Goal: Transaction & Acquisition: Purchase product/service

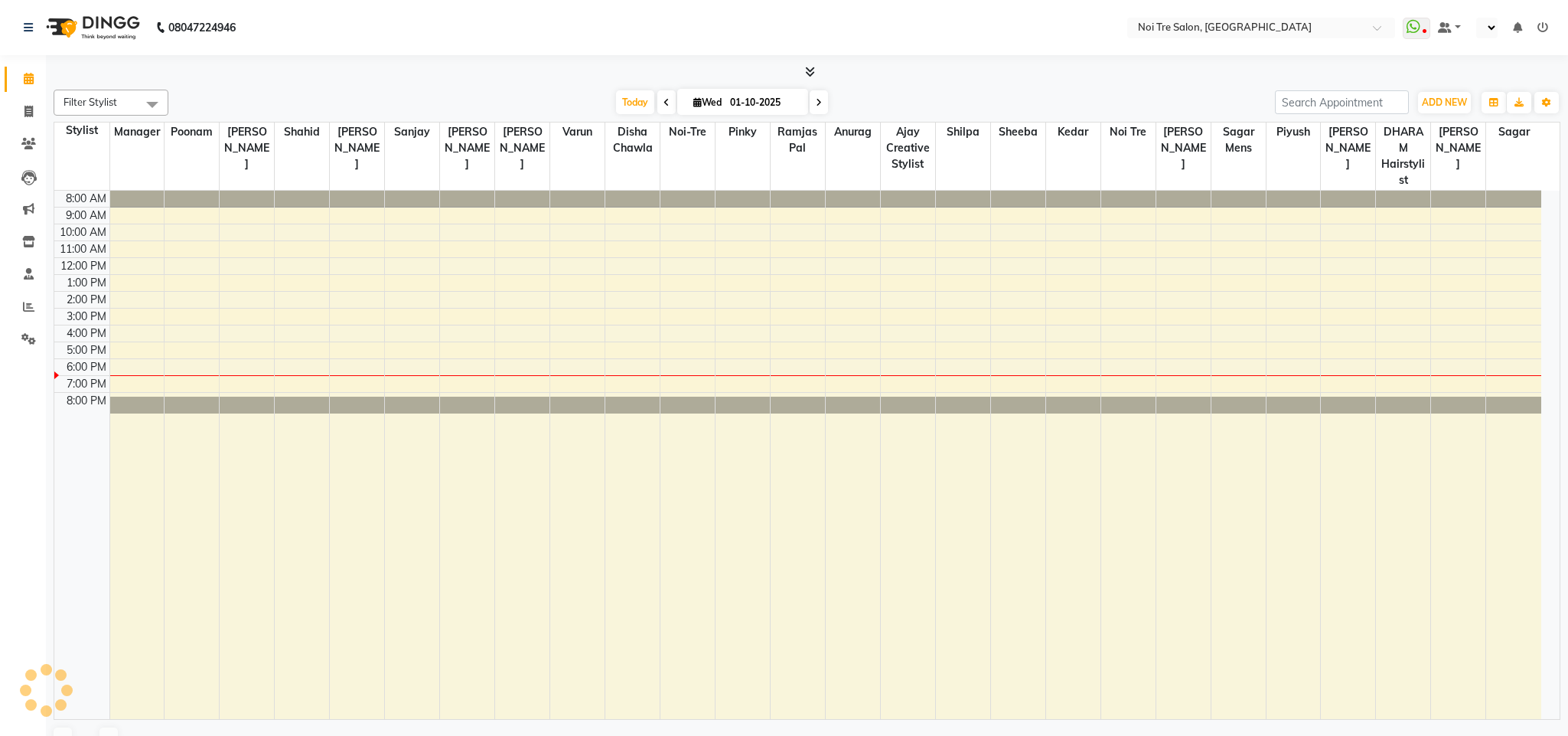
select select "en"
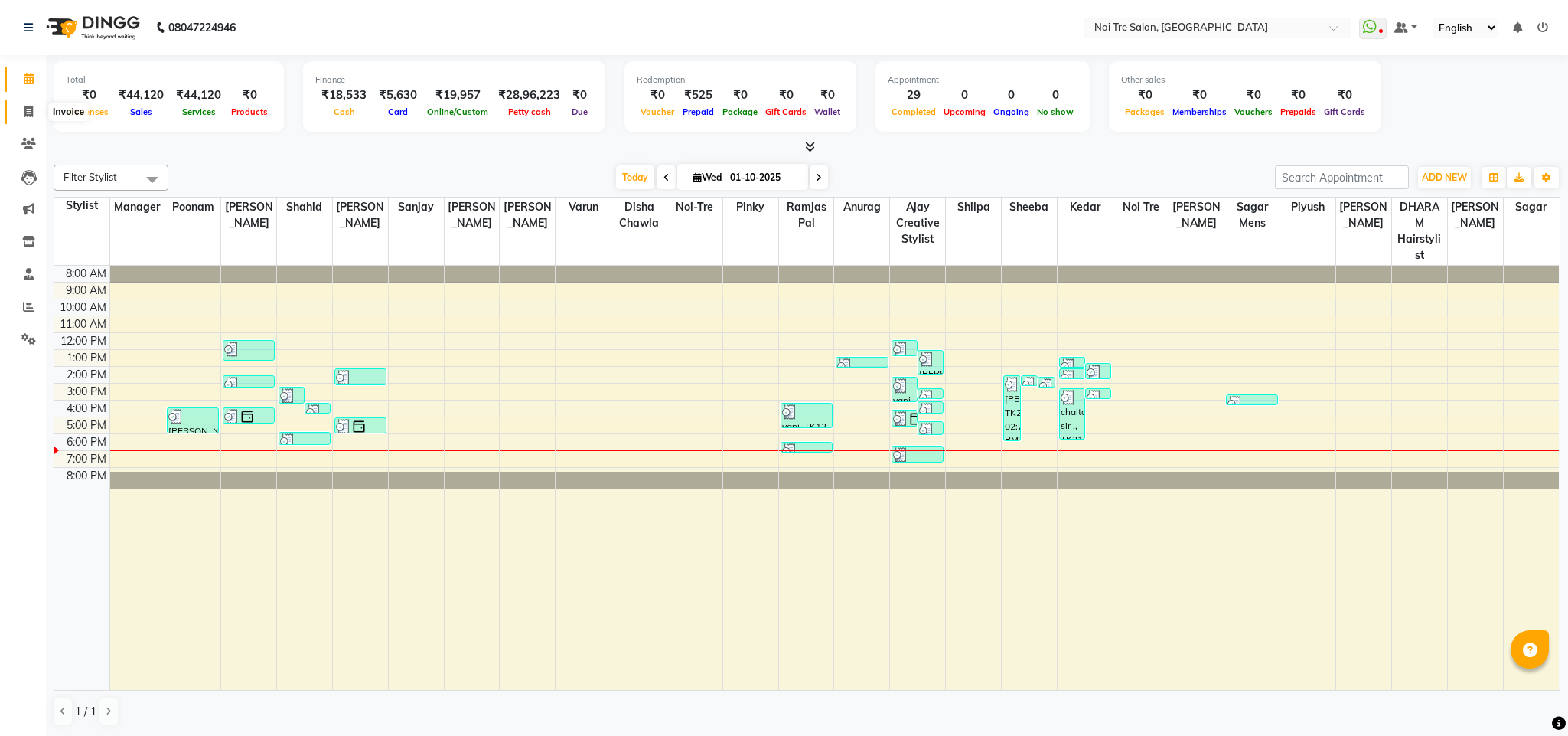
click at [35, 108] on span at bounding box center [28, 112] width 26 height 18
select select "4307"
select select "service"
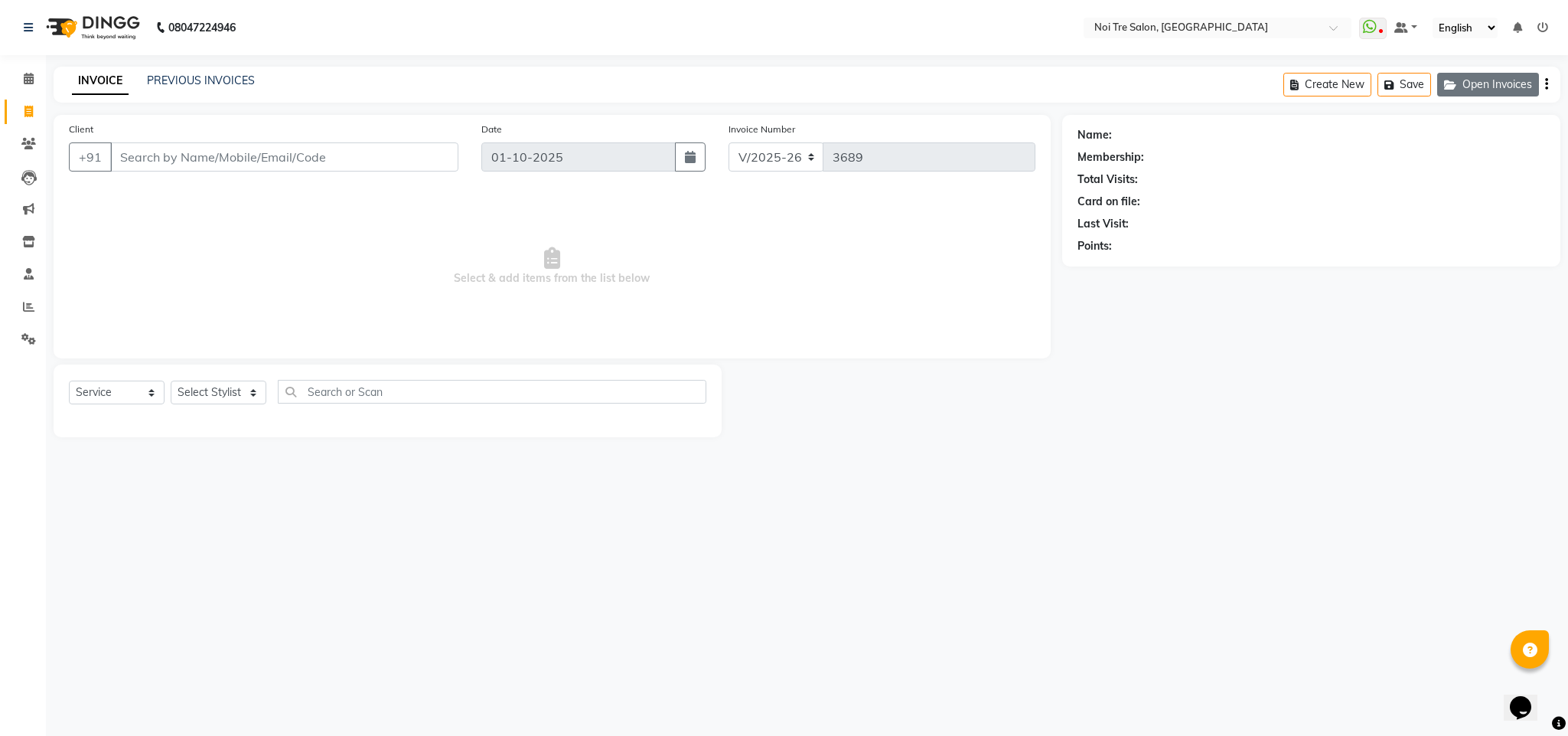
click at [1476, 83] on button "Open Invoices" at bounding box center [1489, 84] width 102 height 24
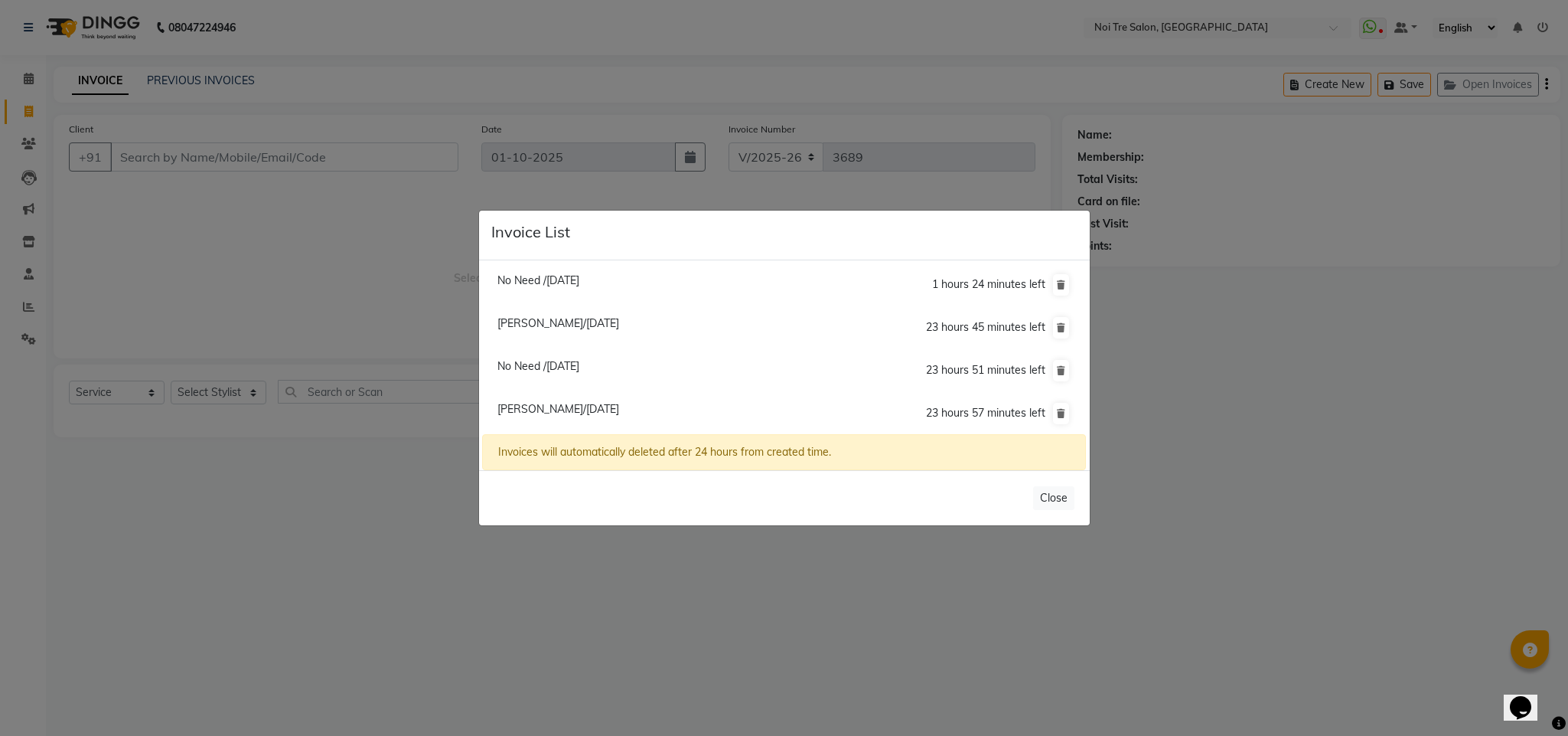
click at [1293, 343] on ngb-modal-window "Invoice List No Need /30 September 2025 1 hours 24 minutes left Amanjot Null/01…" at bounding box center [784, 368] width 1568 height 736
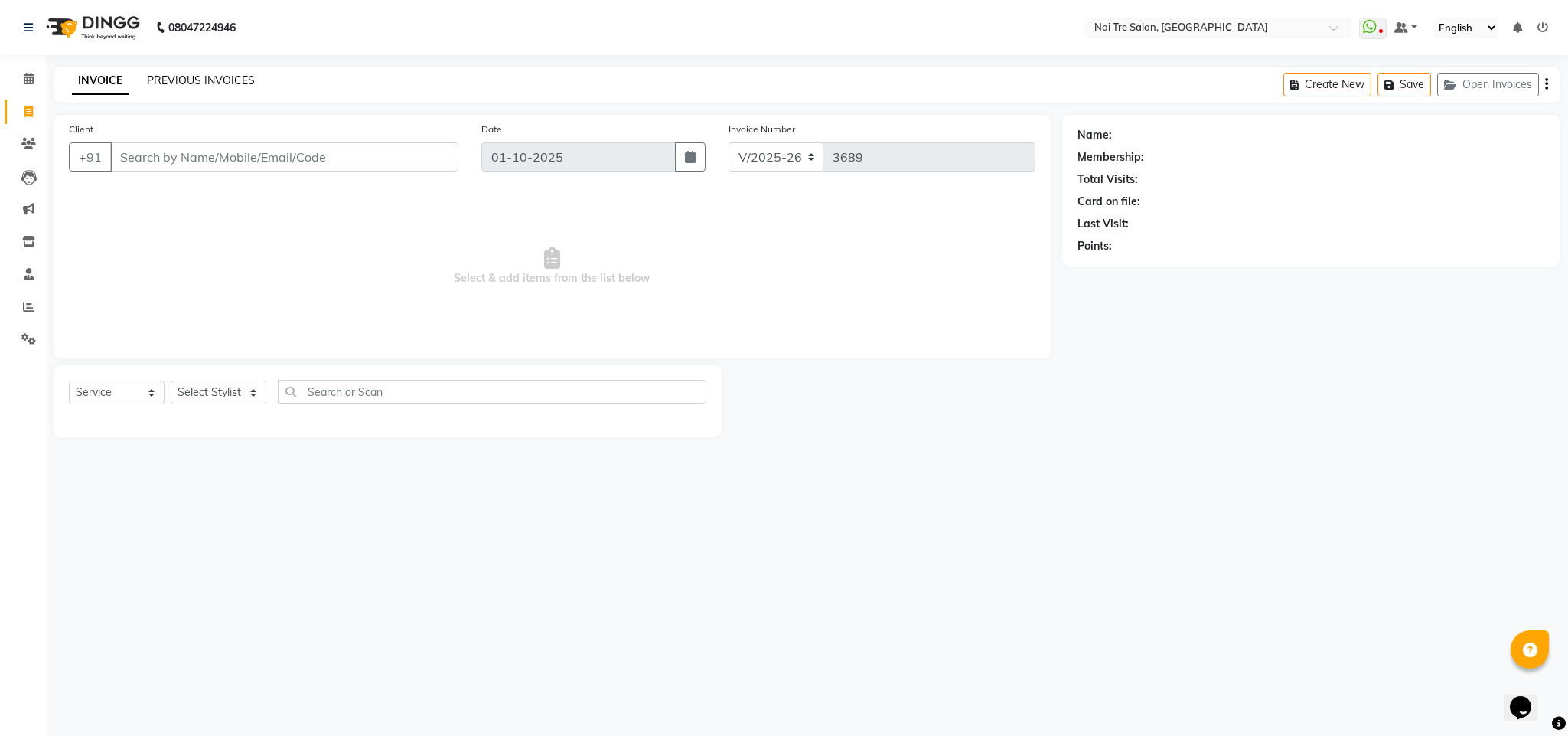
click at [175, 83] on link "PREVIOUS INVOICES" at bounding box center [201, 80] width 108 height 14
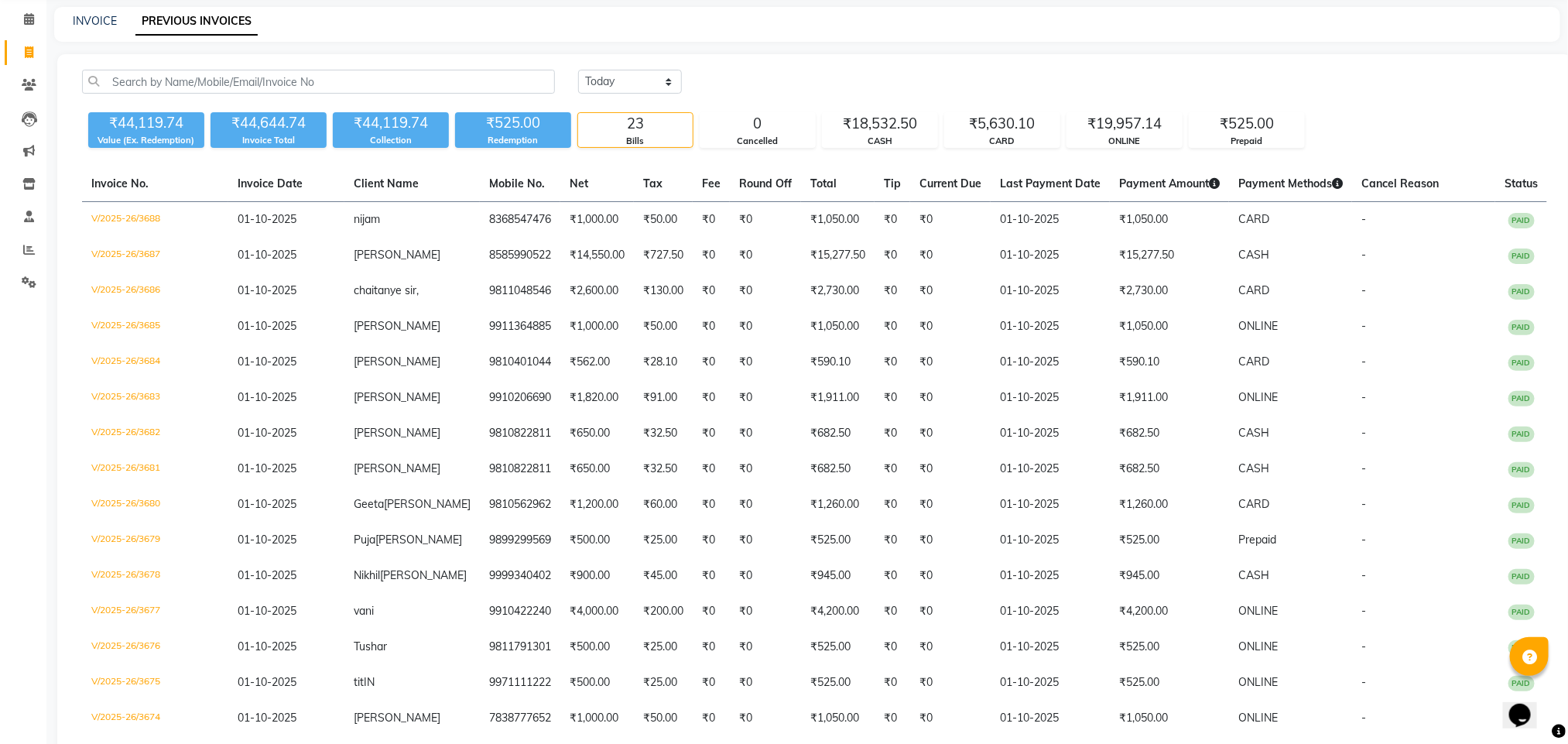
scroll to position [42, 0]
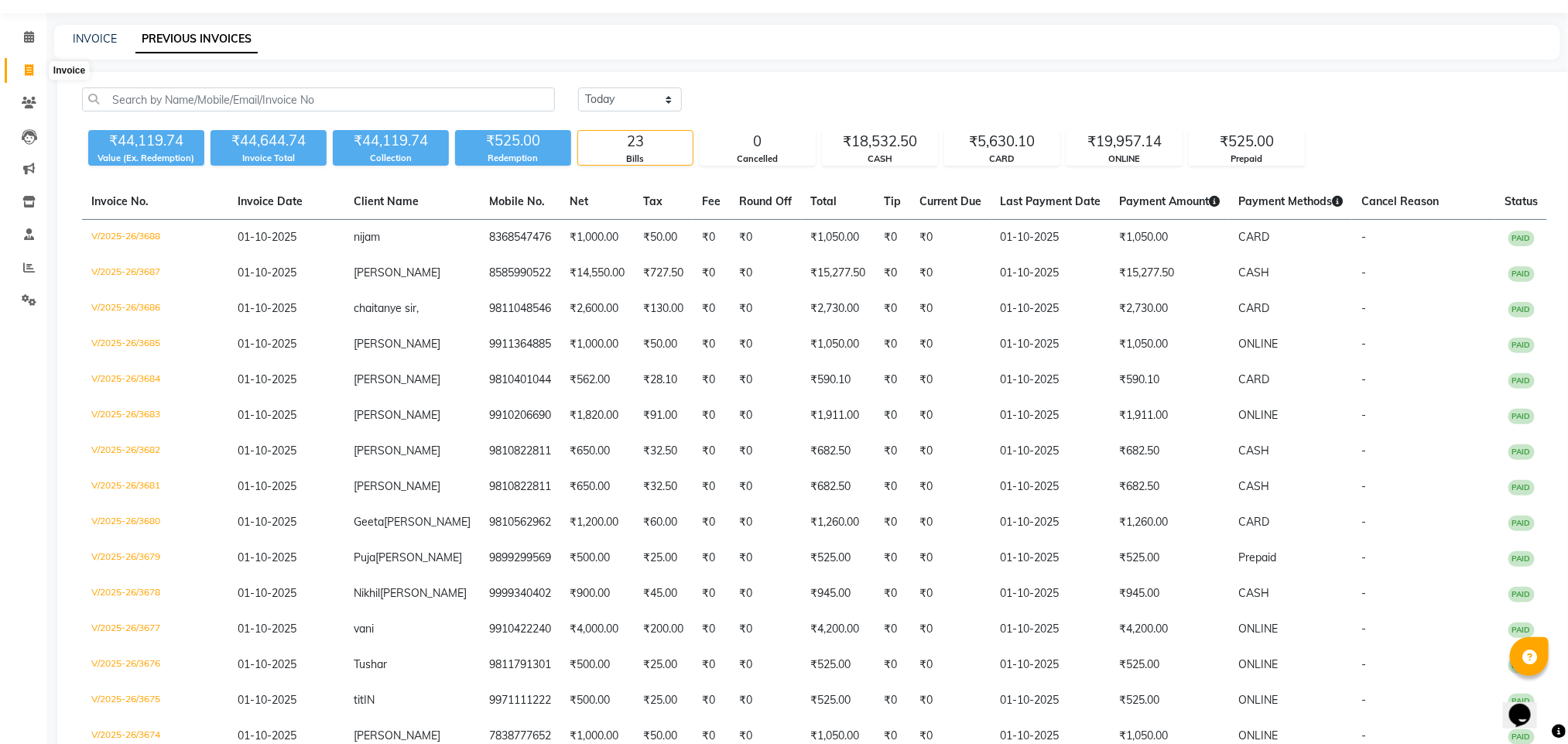
click at [19, 65] on span at bounding box center [28, 71] width 27 height 18
select select "service"
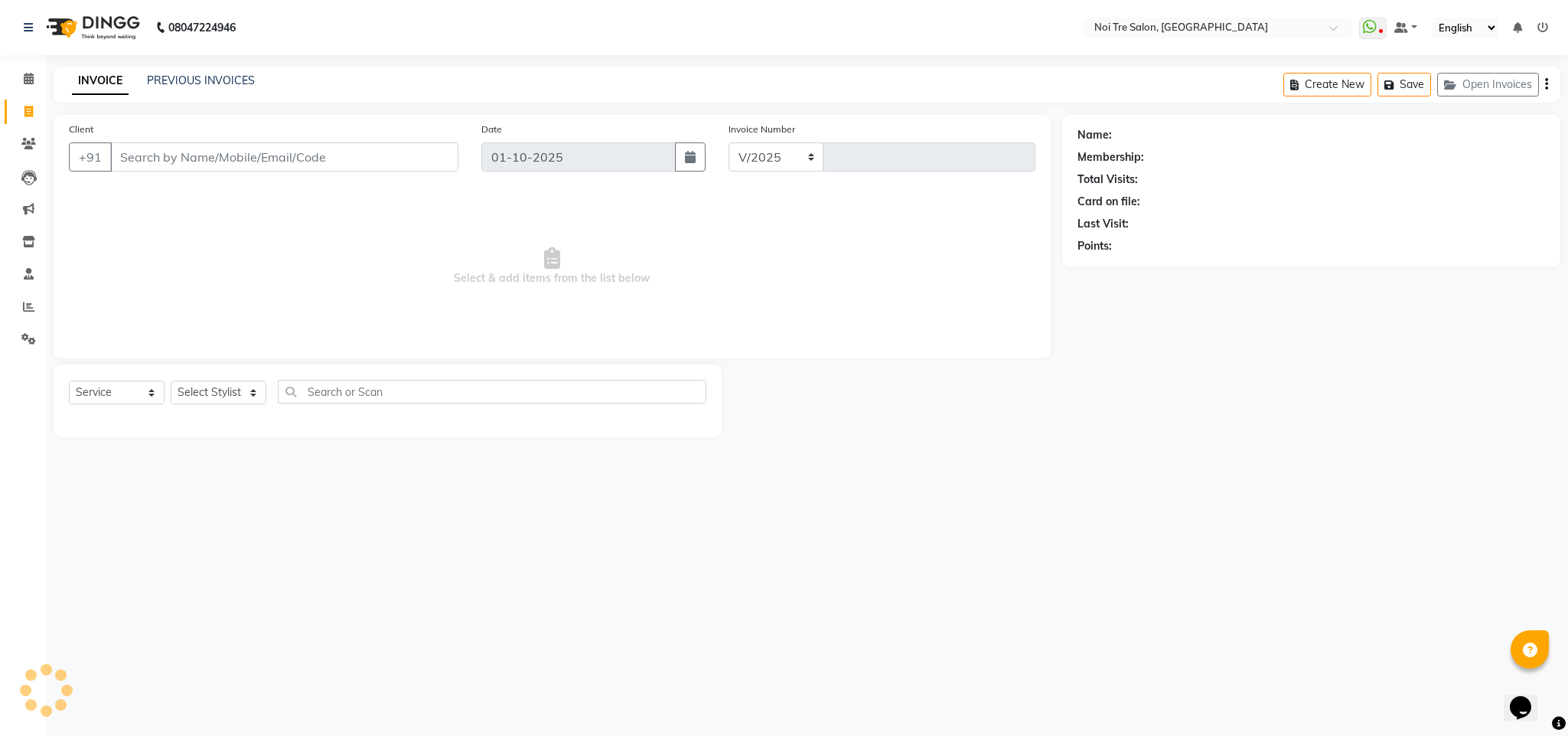
select select "4307"
type input "3692"
click at [219, 155] on input "Client" at bounding box center [284, 157] width 348 height 29
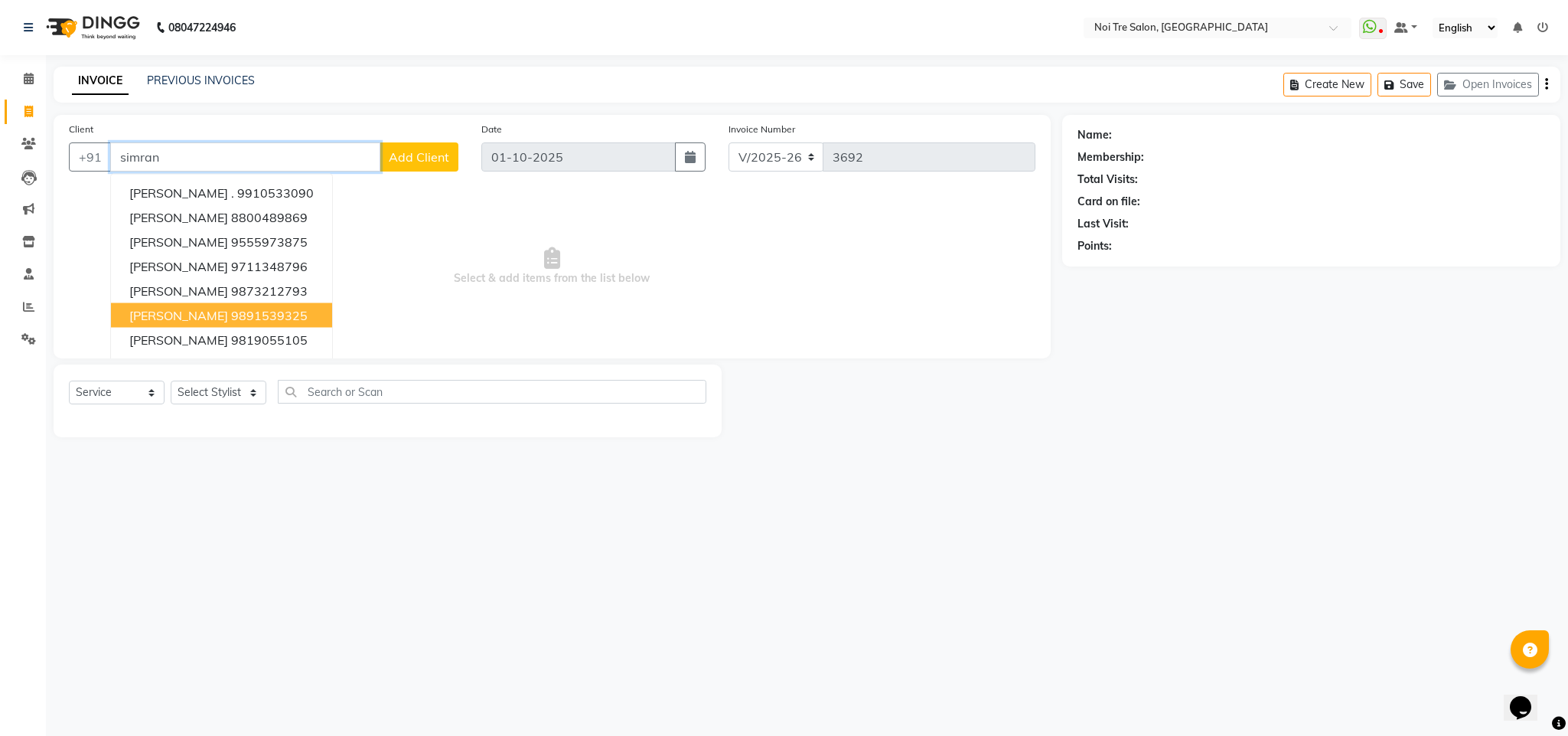
click at [253, 313] on button "Simran 9891539325" at bounding box center [221, 315] width 221 height 25
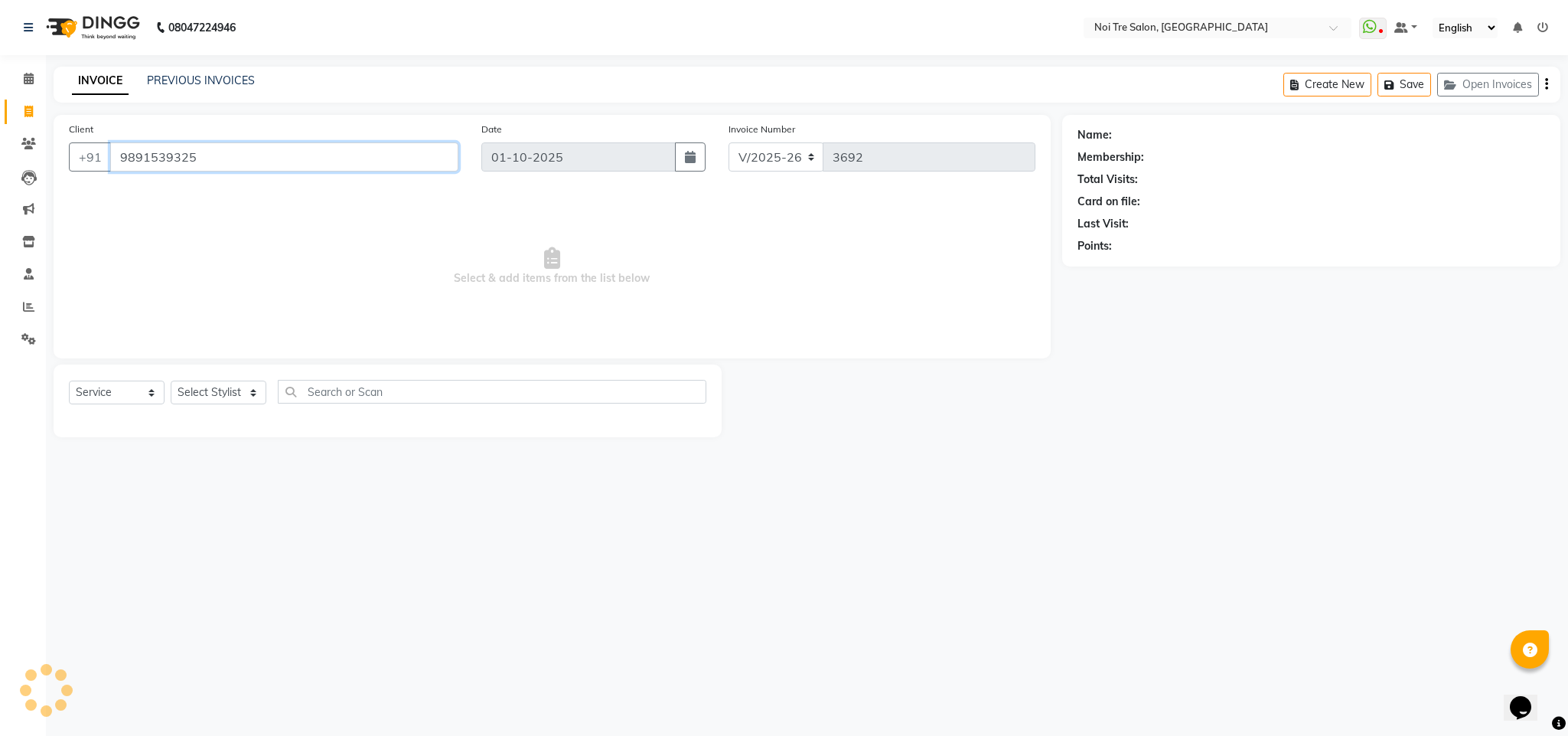
type input "9891539325"
select select "1: Object"
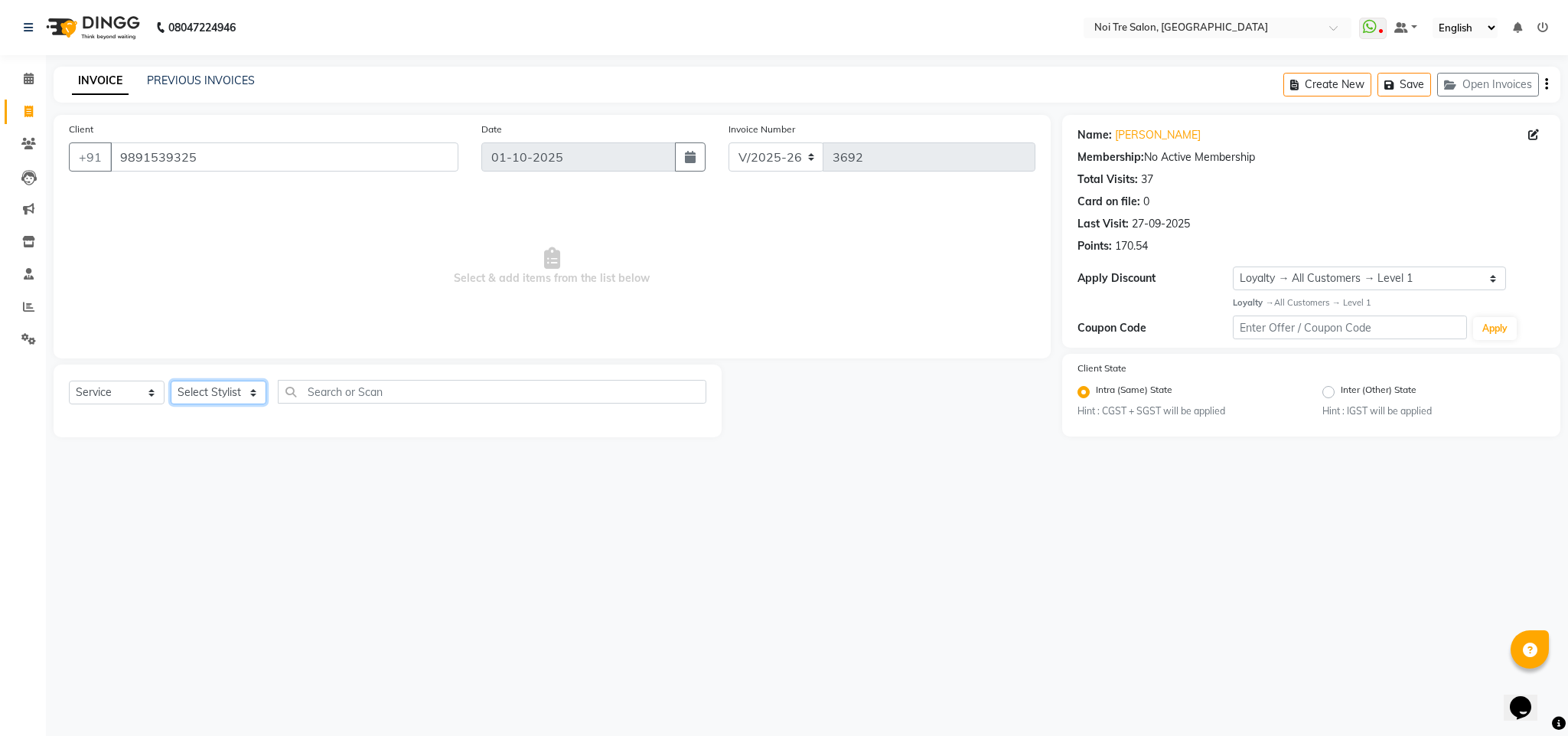
click at [203, 381] on select "Select Stylist Ajay Creative Stylist Anurag [PERSON_NAME] [PERSON_NAME] [PERSON…" at bounding box center [218, 393] width 95 height 24
select select "24510"
click at [170, 381] on select "Select Stylist Ajay Creative Stylist Anurag [PERSON_NAME] [PERSON_NAME] [PERSON…" at bounding box center [218, 393] width 95 height 24
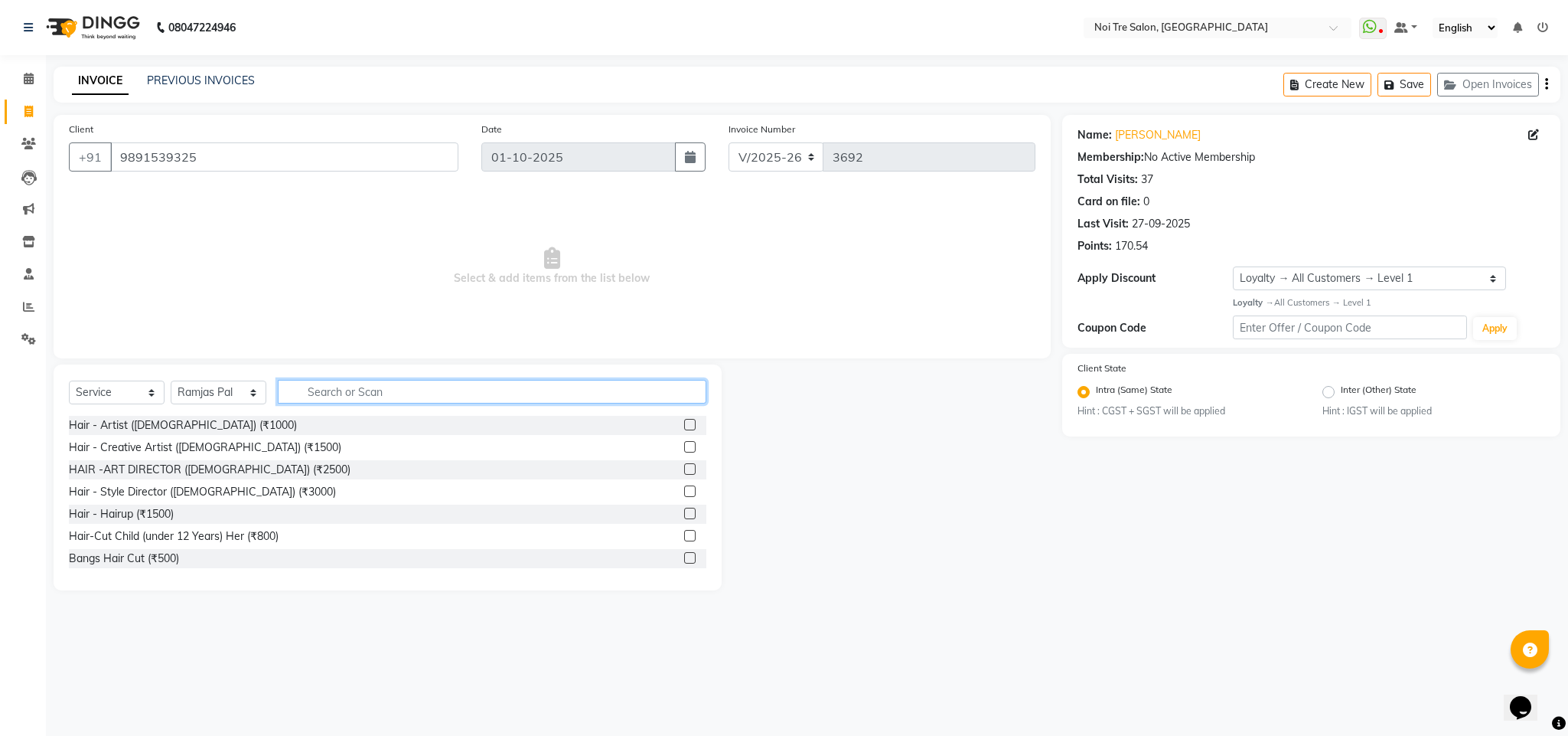
click at [372, 400] on input "text" at bounding box center [491, 392] width 428 height 24
type input "wash"
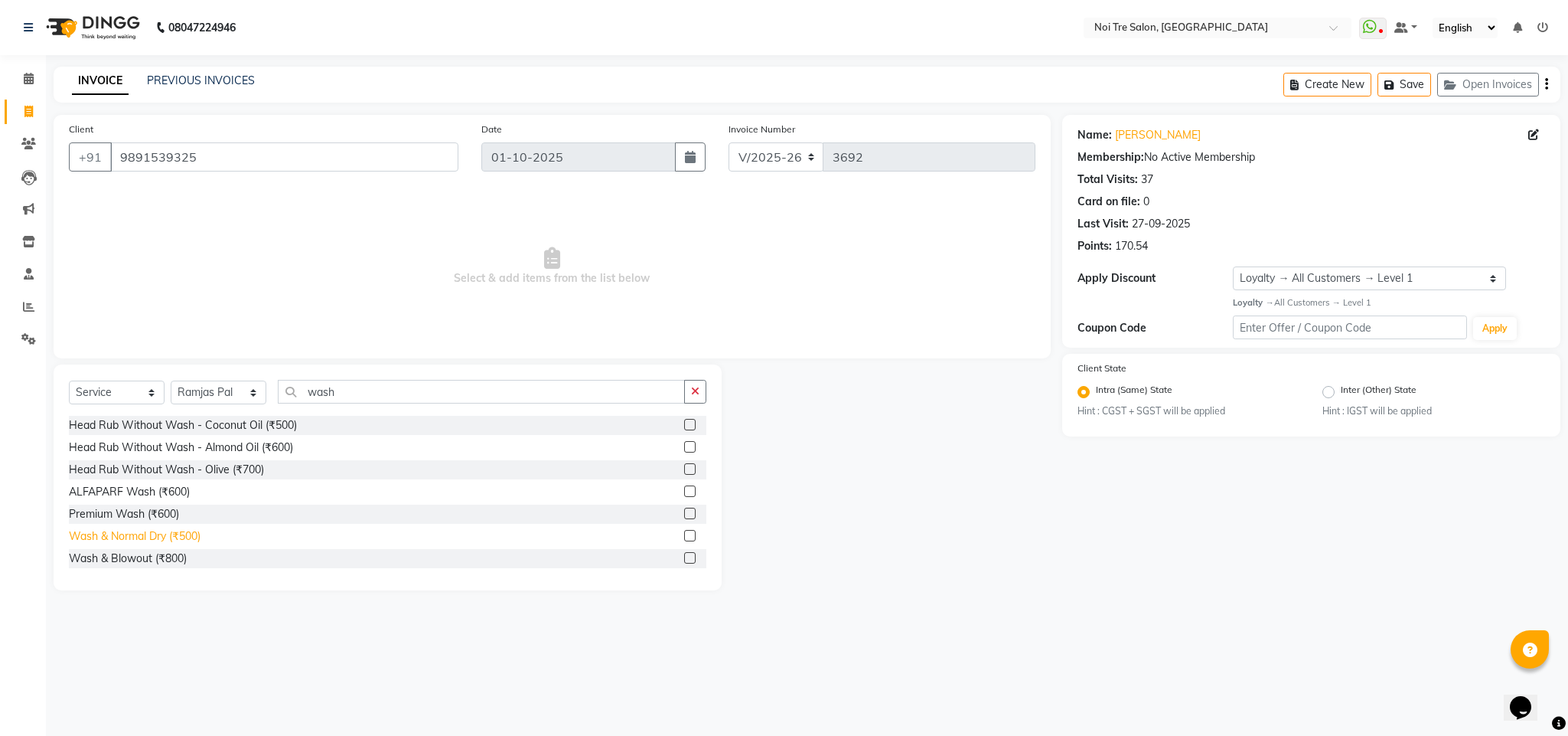
click at [191, 533] on div "Wash & Normal Dry (₹500)" at bounding box center [135, 536] width 132 height 16
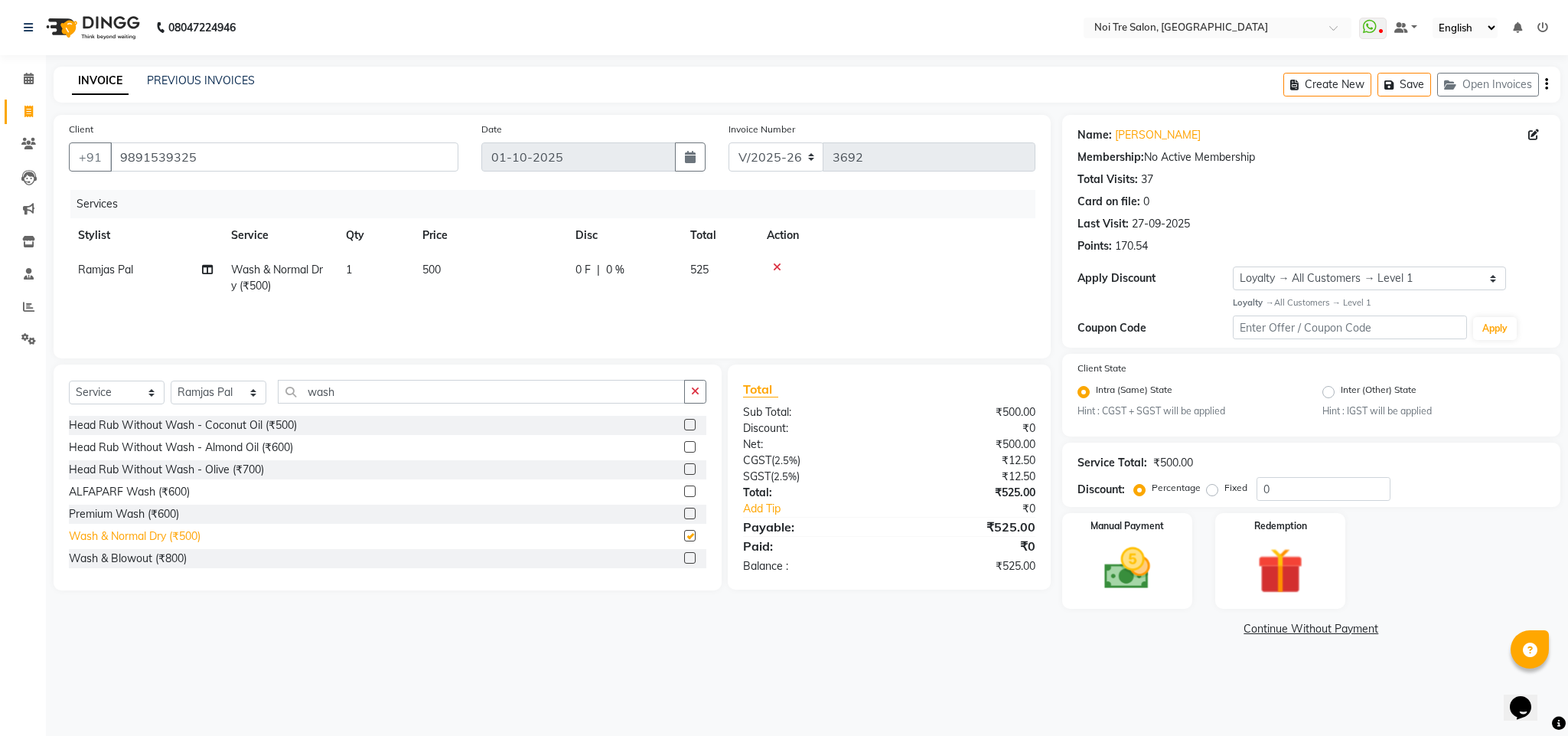
checkbox input "false"
click at [1139, 535] on div "Manual Payment" at bounding box center [1127, 561] width 135 height 100
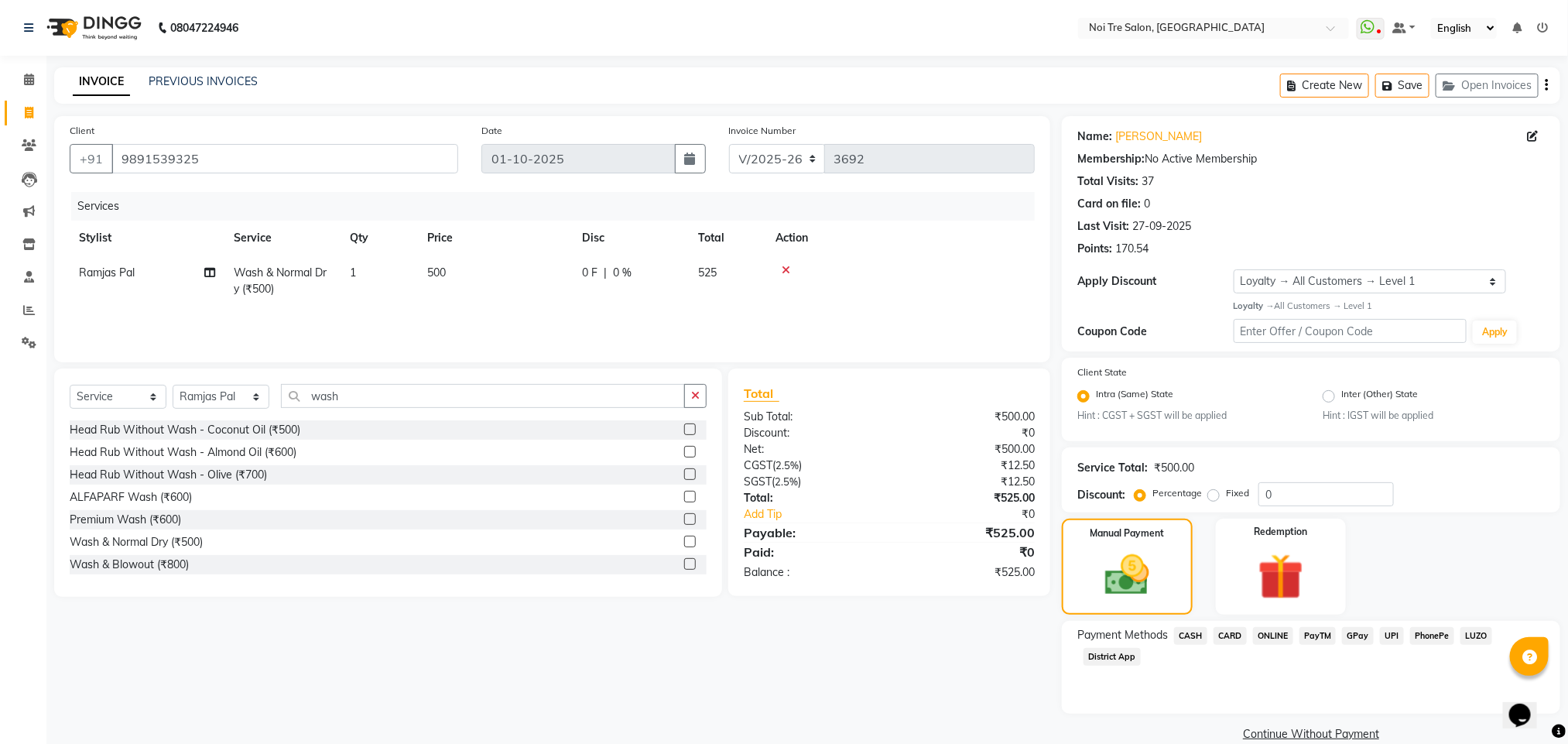
click at [1261, 635] on span "ONLINE" at bounding box center [1273, 636] width 40 height 18
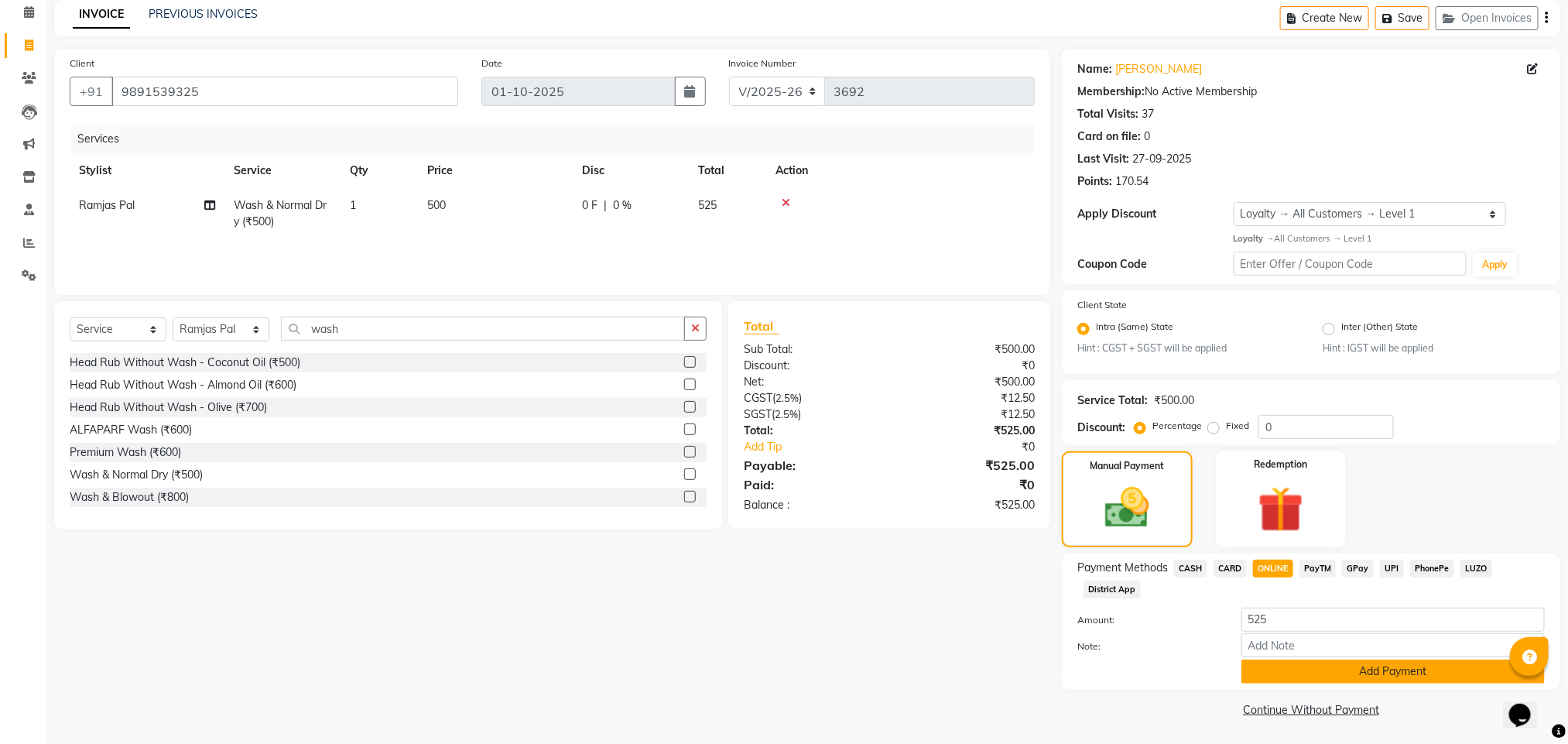
click at [1317, 671] on button "Add Payment" at bounding box center [1392, 672] width 303 height 24
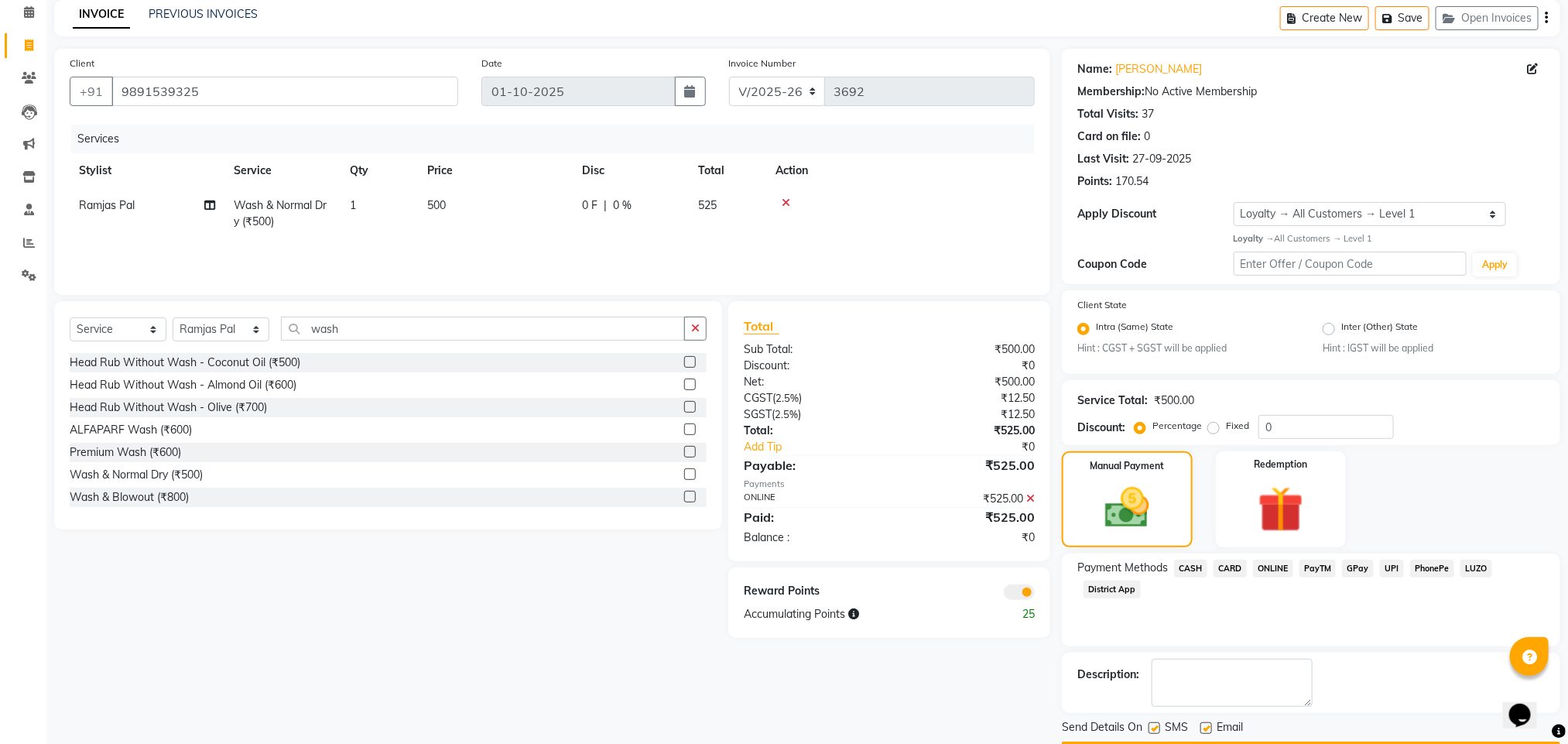
scroll to position [112, 0]
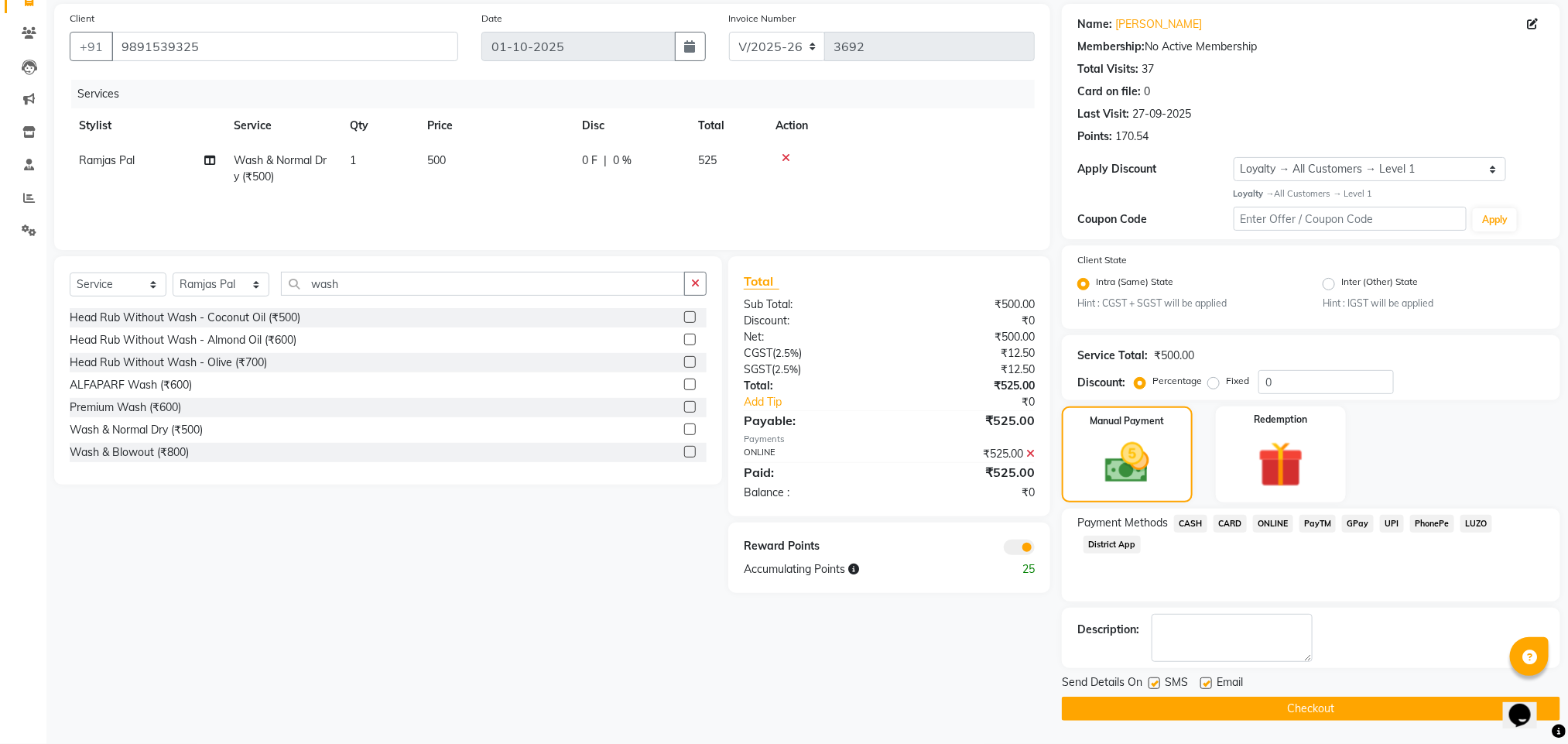
click at [1252, 704] on button "Checkout" at bounding box center [1311, 709] width 499 height 24
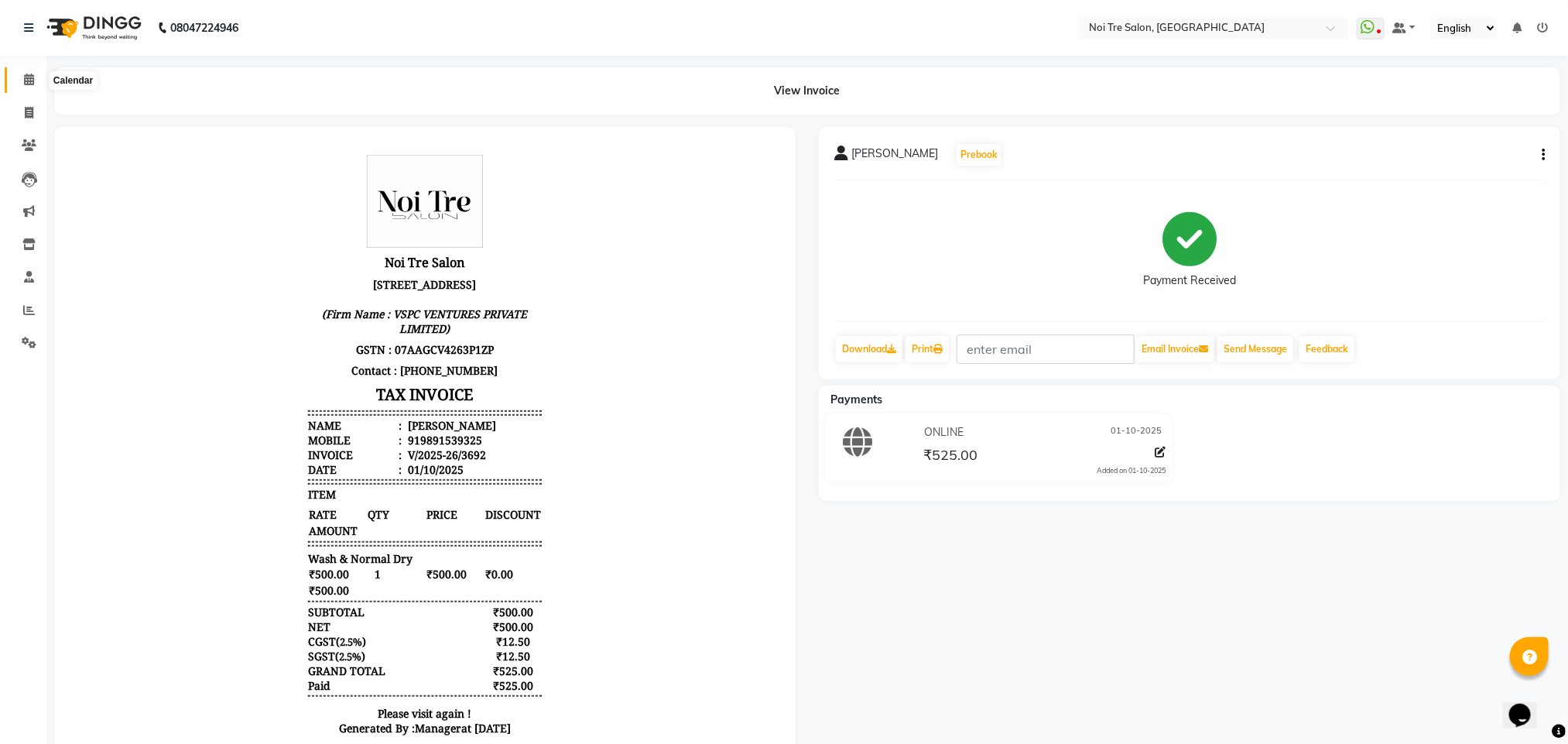
click at [26, 74] on icon at bounding box center [29, 78] width 10 height 11
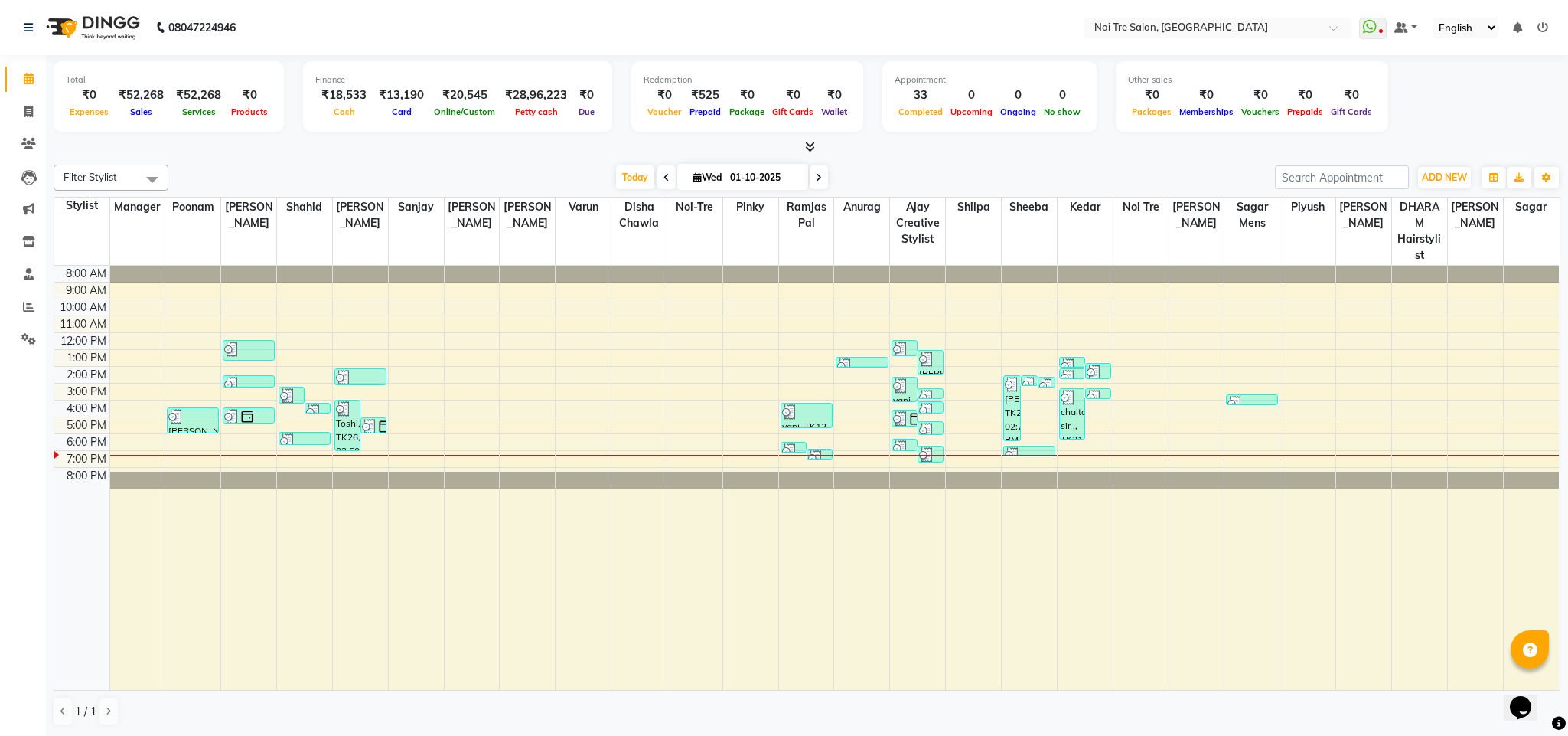
click at [877, 147] on div at bounding box center [807, 147] width 1507 height 16
drag, startPoint x: 211, startPoint y: 237, endPoint x: 218, endPoint y: 108, distance: 129.2
click at [218, 108] on div "Total ₹0 Expenses ₹52,268 Sales ₹52,268 Services ₹0 Products Finance ₹18,533 Ca…" at bounding box center [807, 395] width 1522 height 681
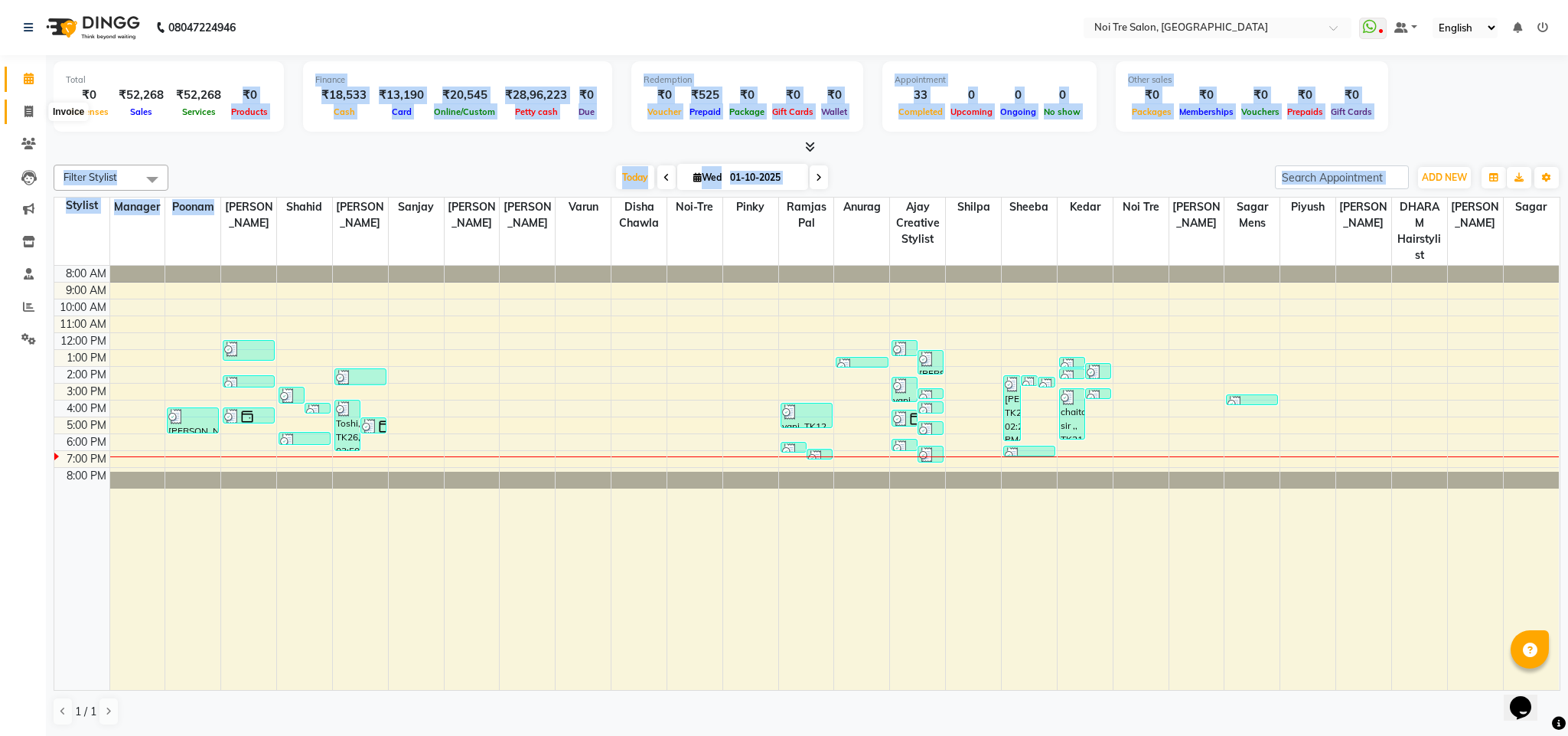
click at [17, 108] on span at bounding box center [28, 112] width 26 height 18
select select "service"
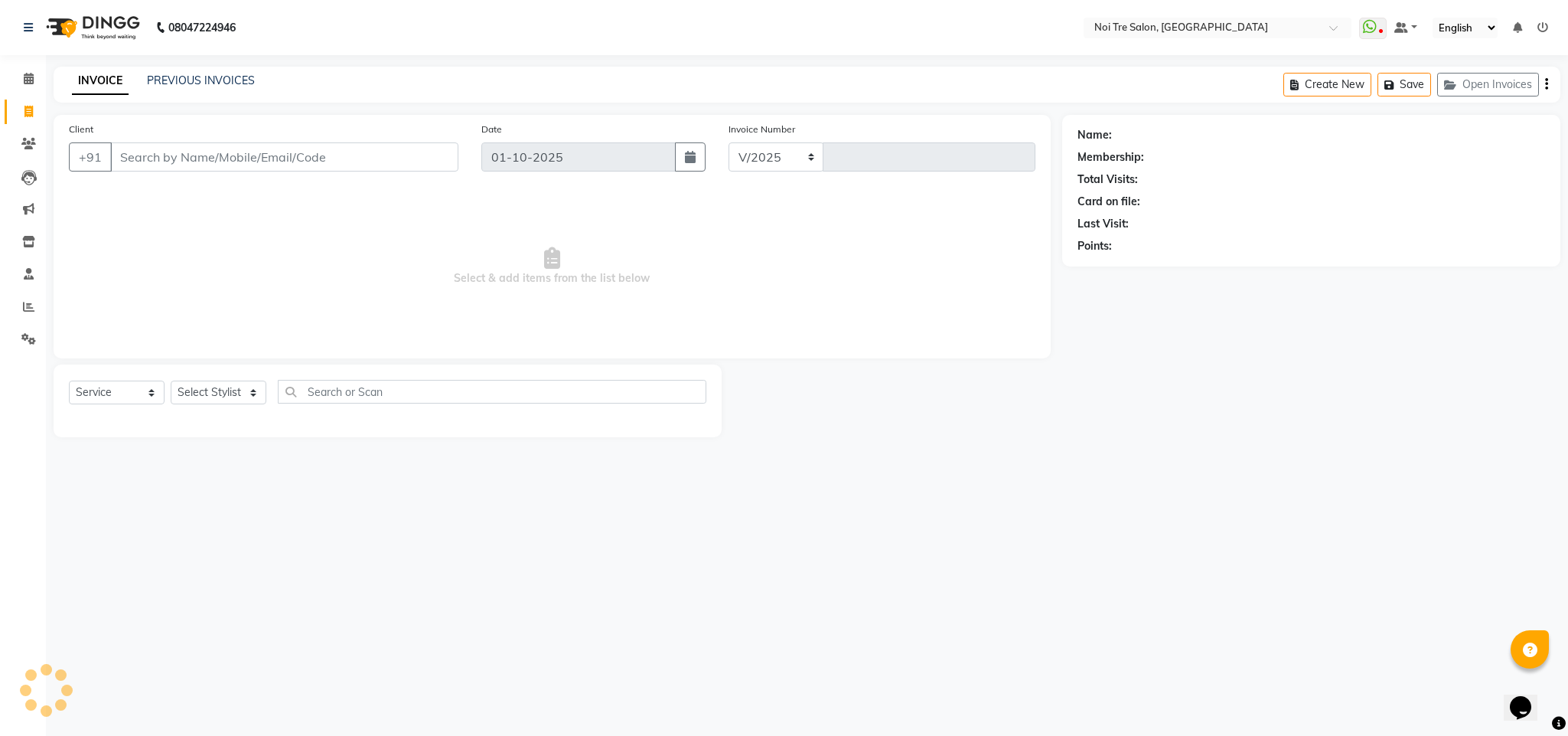
select select "4307"
type input "3693"
click at [28, 80] on icon at bounding box center [29, 78] width 10 height 11
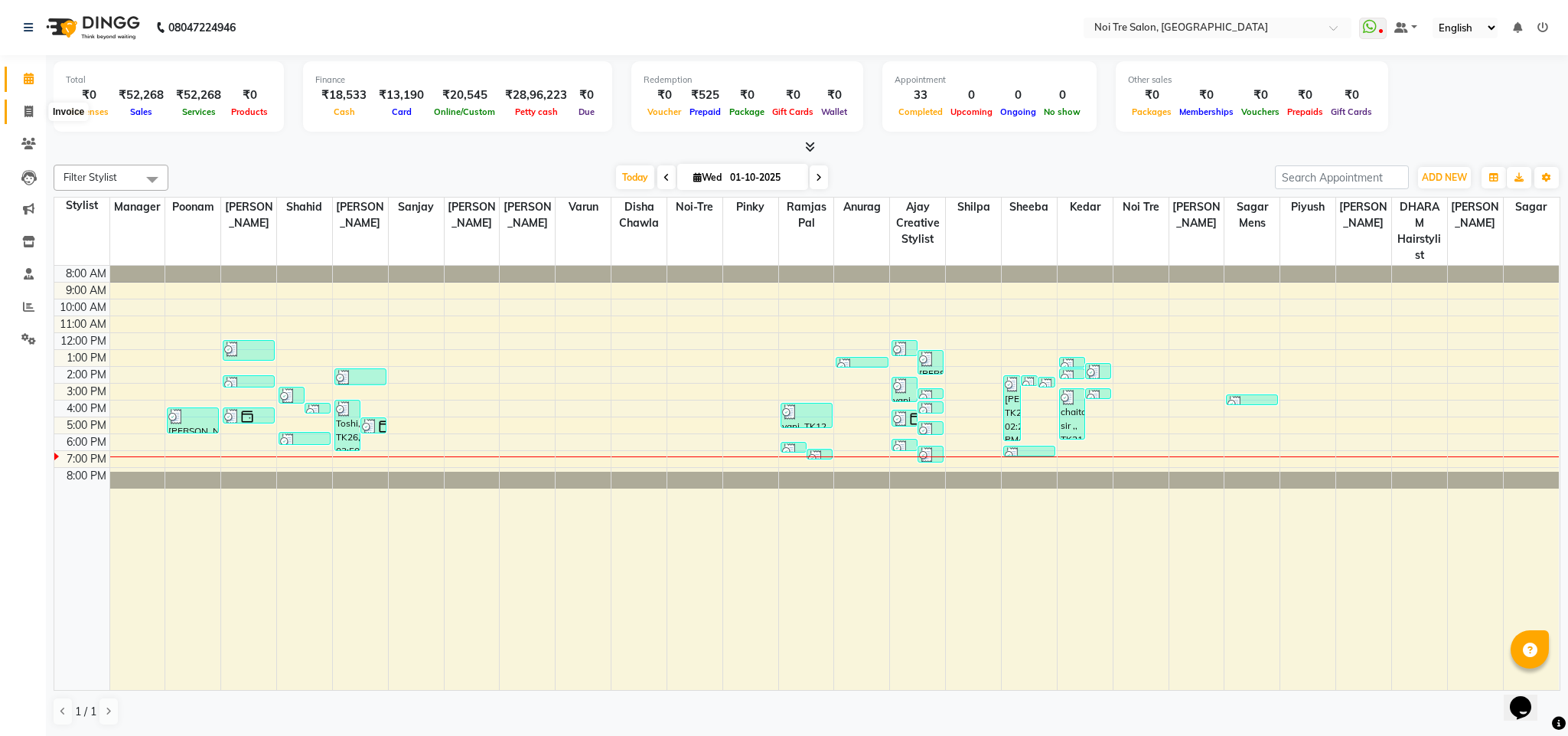
click at [20, 119] on span at bounding box center [28, 112] width 26 height 18
select select "4307"
select select "service"
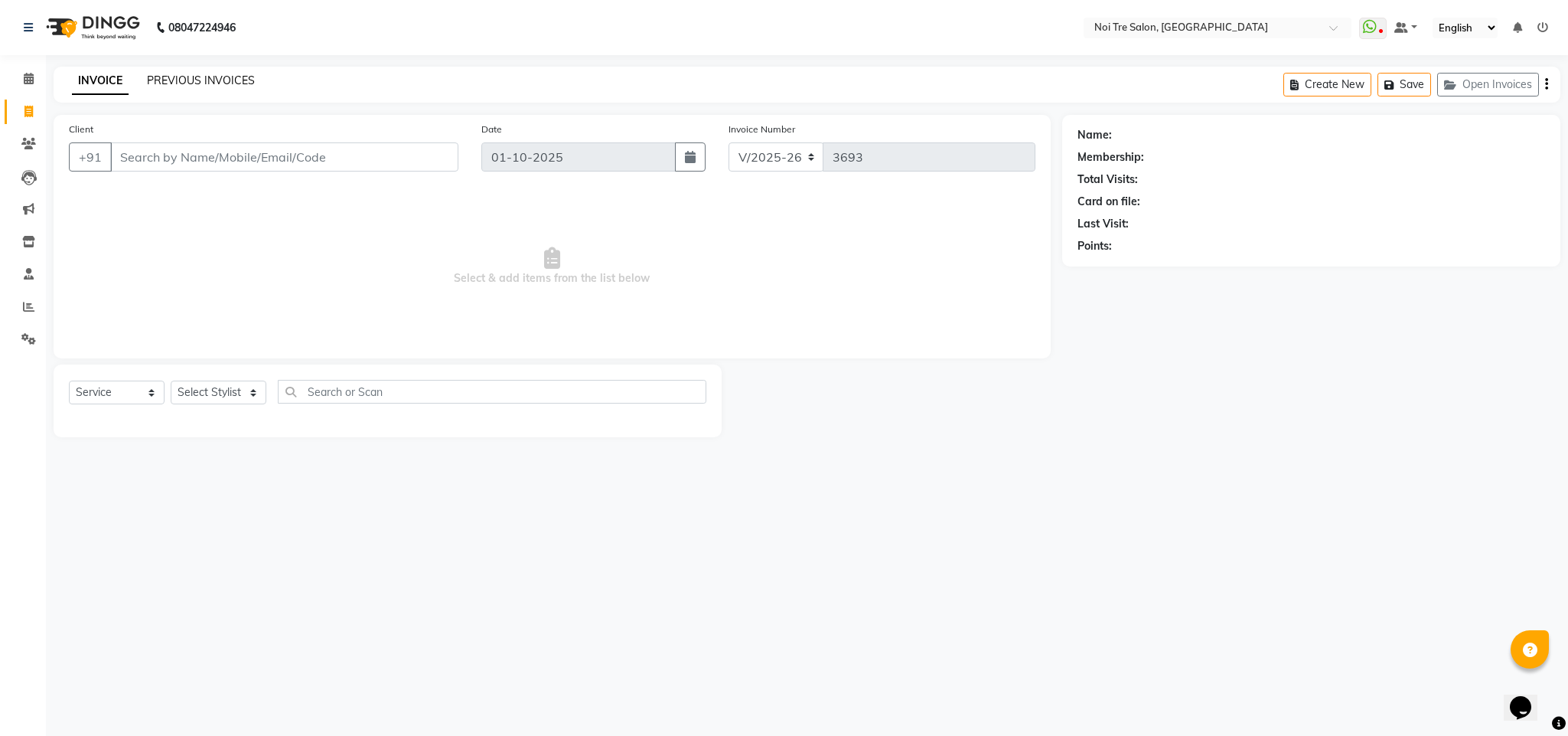
click at [188, 74] on link "PREVIOUS INVOICES" at bounding box center [201, 80] width 108 height 14
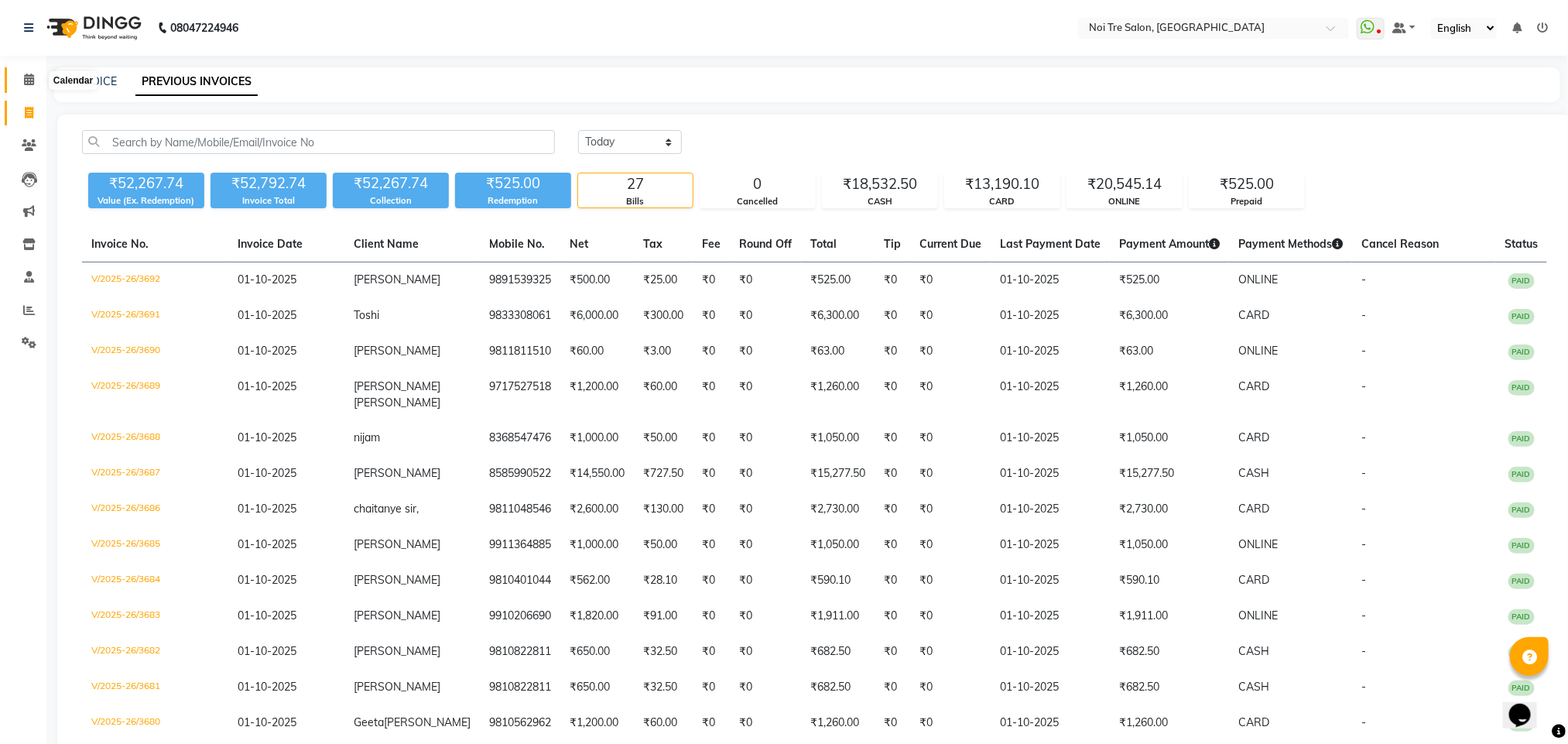
click at [24, 77] on icon at bounding box center [29, 78] width 10 height 11
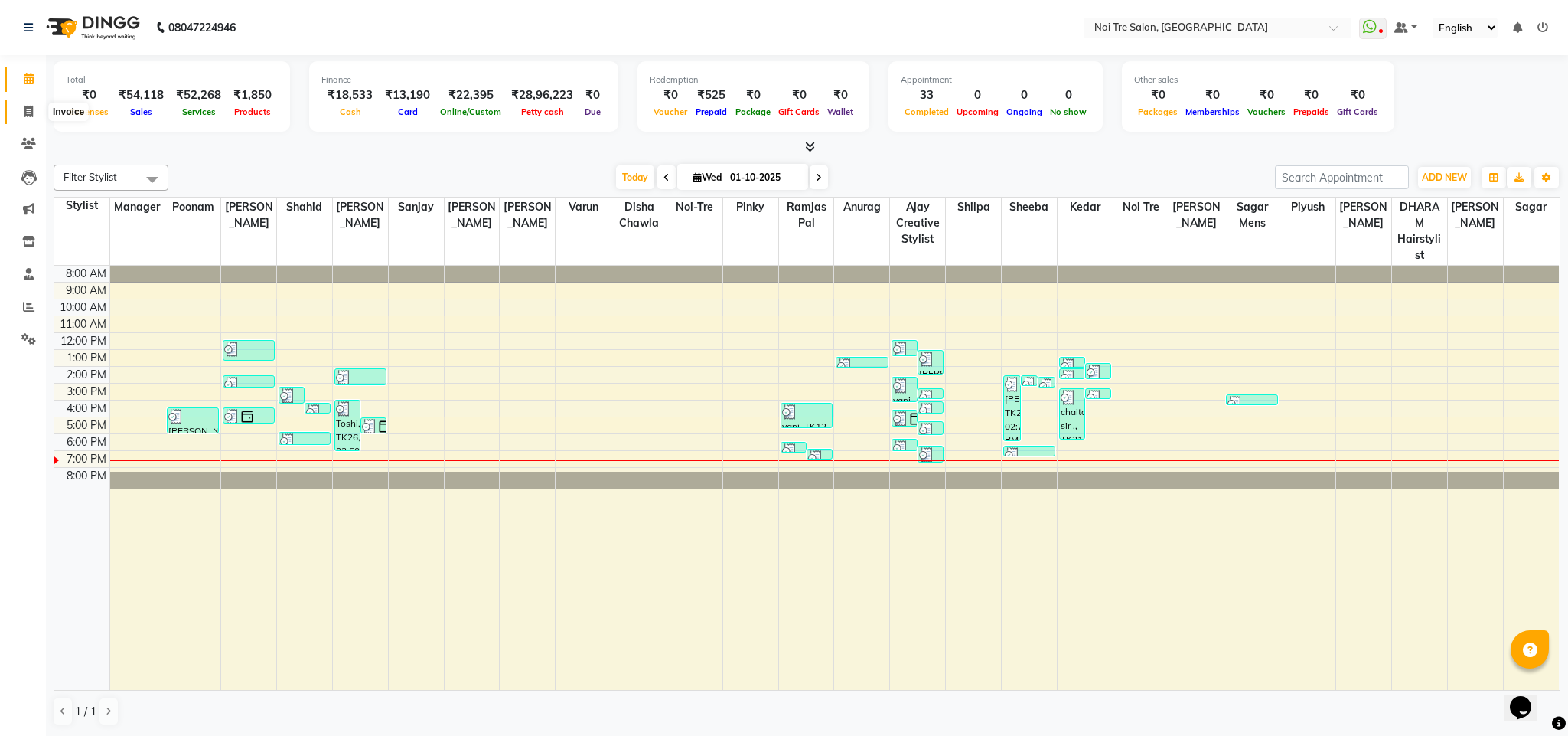
click at [31, 111] on icon at bounding box center [29, 111] width 9 height 11
select select "service"
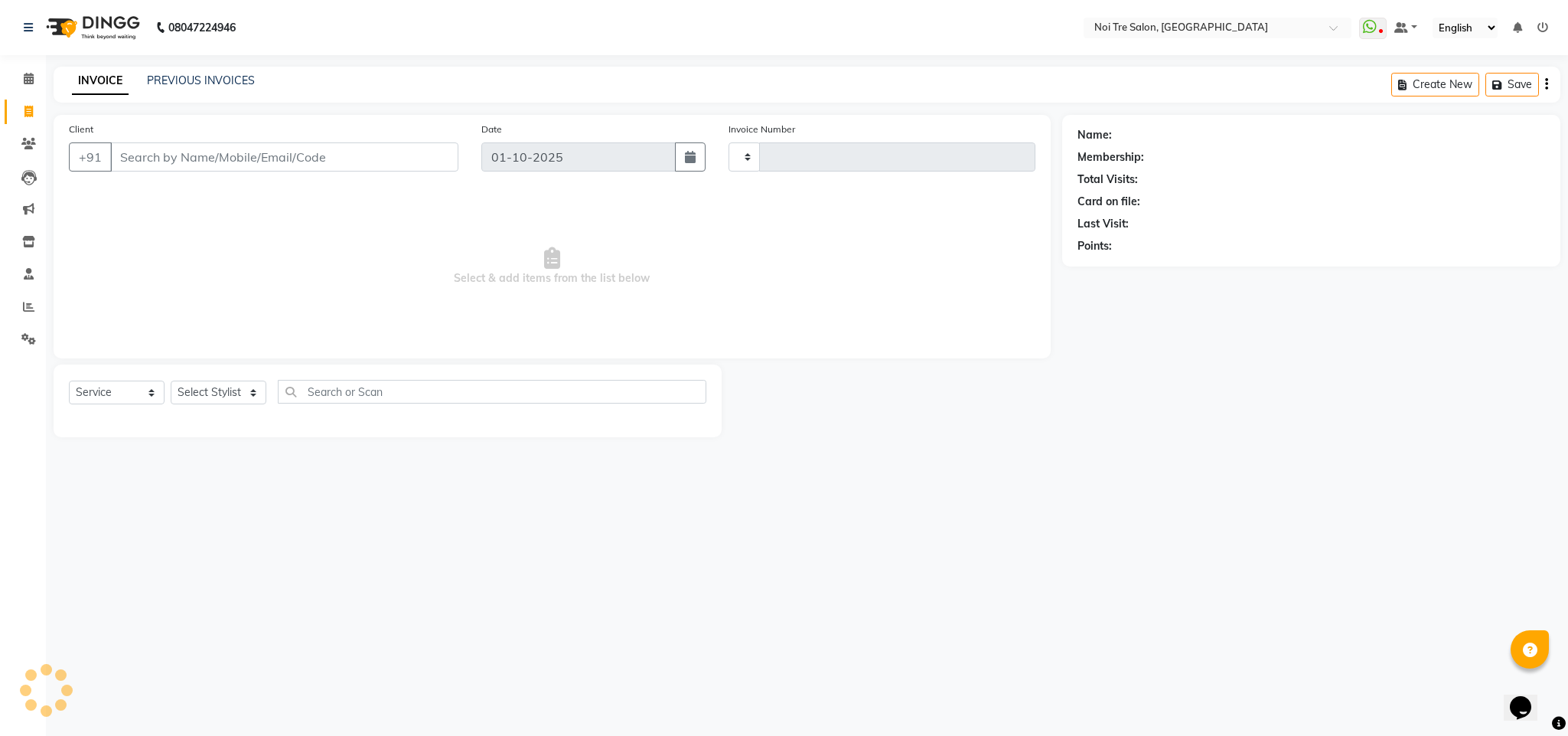
type input "3694"
select select "4307"
click at [27, 78] on icon at bounding box center [29, 78] width 10 height 11
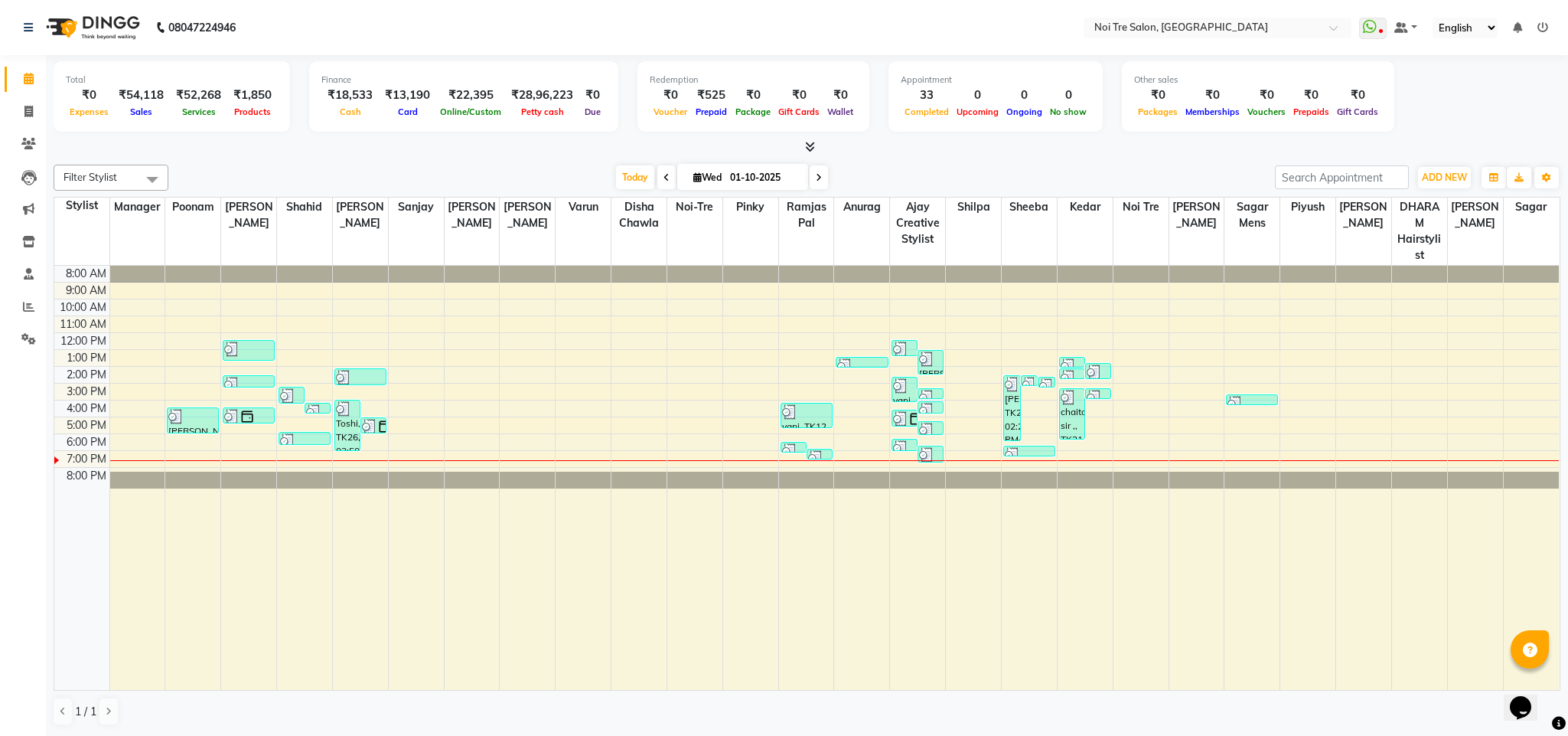
click at [27, 78] on icon at bounding box center [29, 78] width 10 height 11
click at [21, 115] on span at bounding box center [28, 112] width 26 height 18
select select "4307"
select select "service"
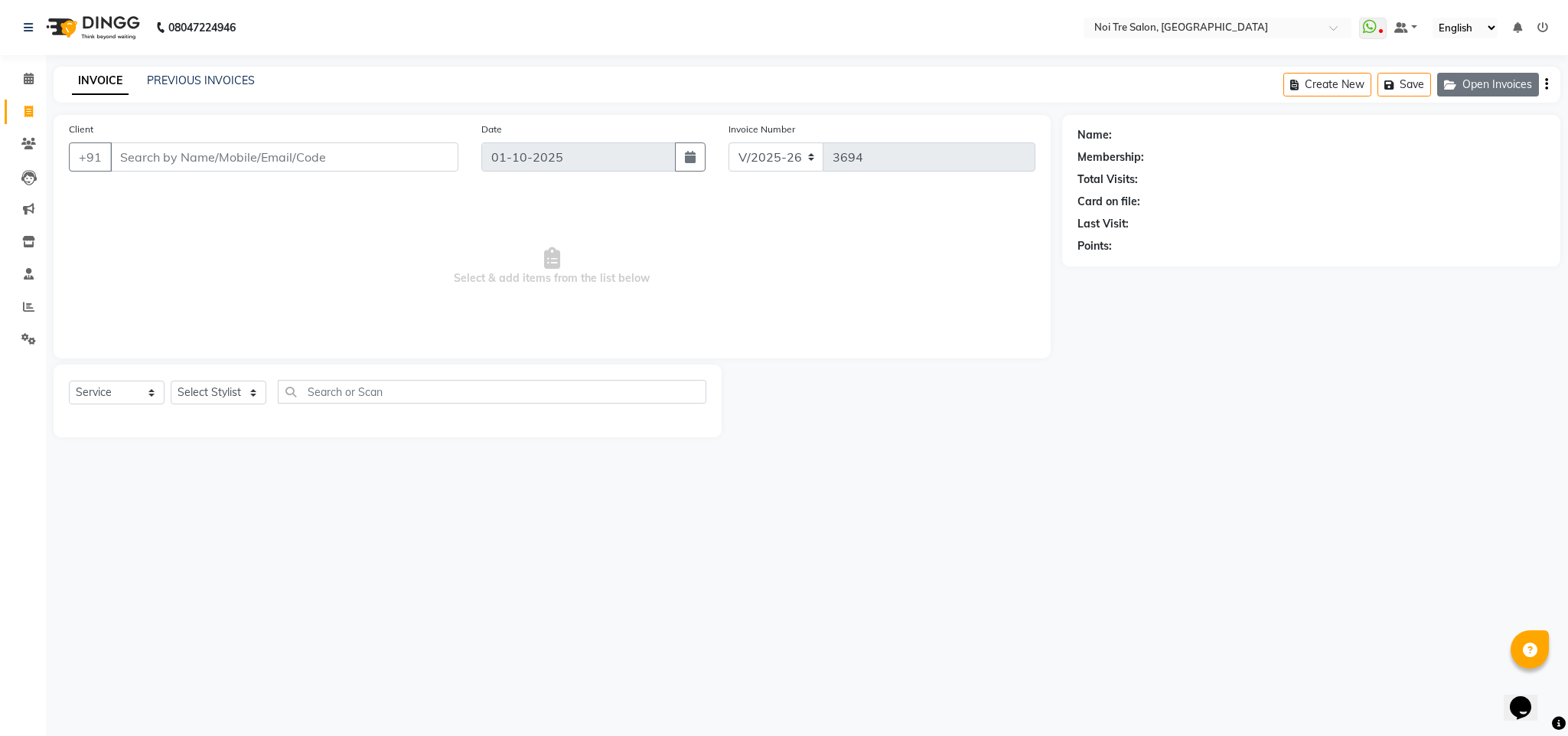
click at [1479, 88] on button "Open Invoices" at bounding box center [1489, 84] width 102 height 24
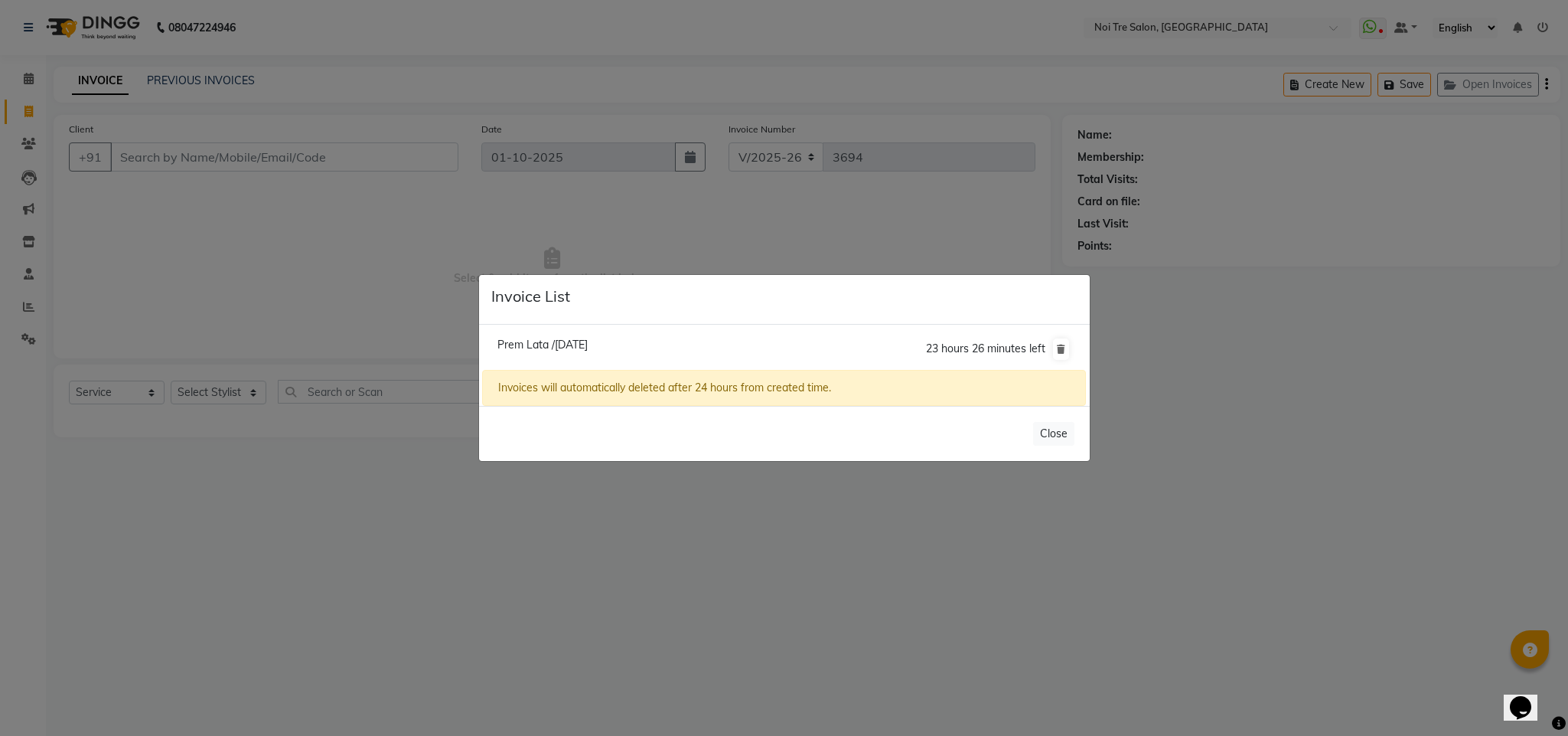
click at [761, 212] on ngb-modal-window "Invoice List Prem Lata /01 October 2025 23 hours 26 minutes left Invoices will …" at bounding box center [784, 368] width 1568 height 736
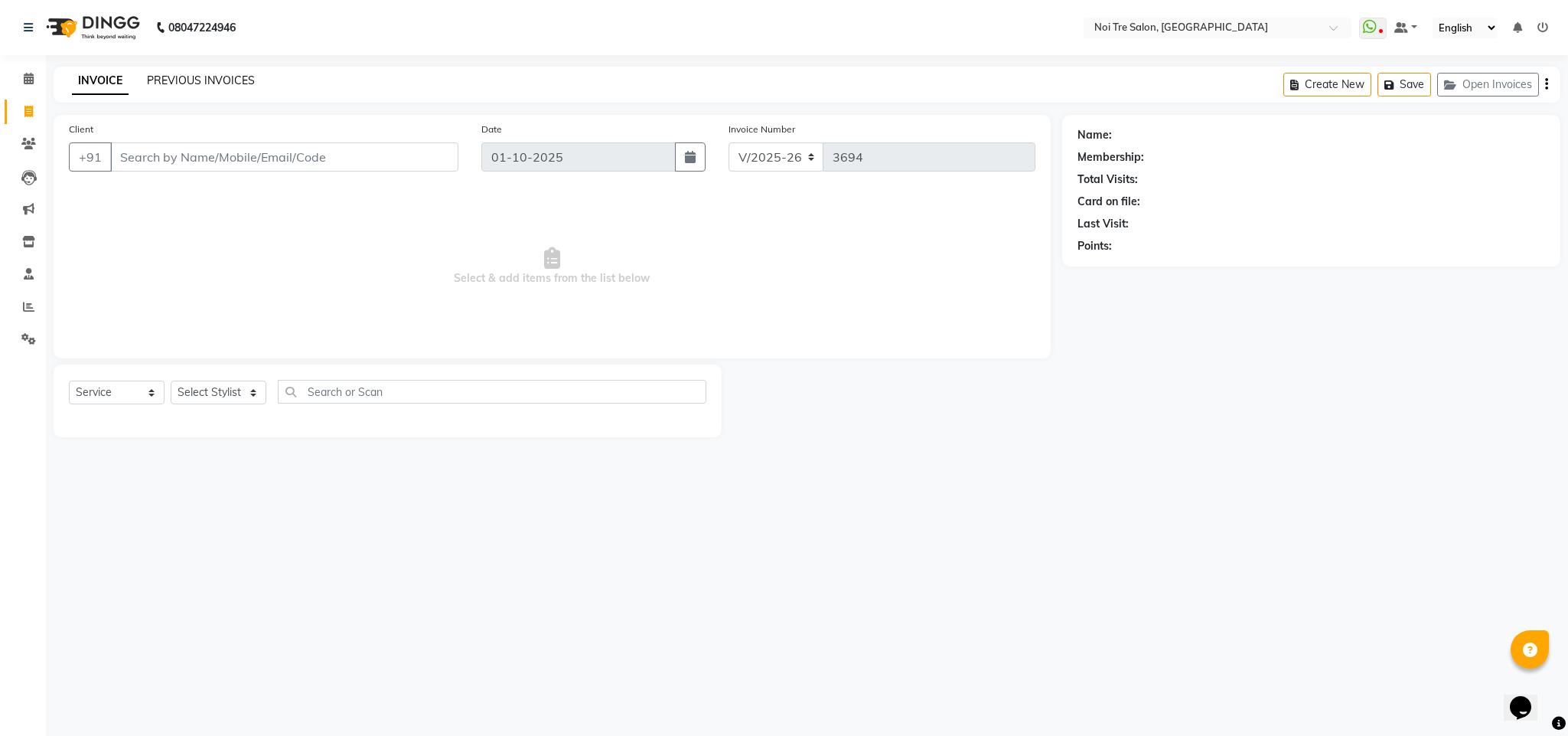
click at [221, 78] on link "PREVIOUS INVOICES" at bounding box center [201, 80] width 108 height 14
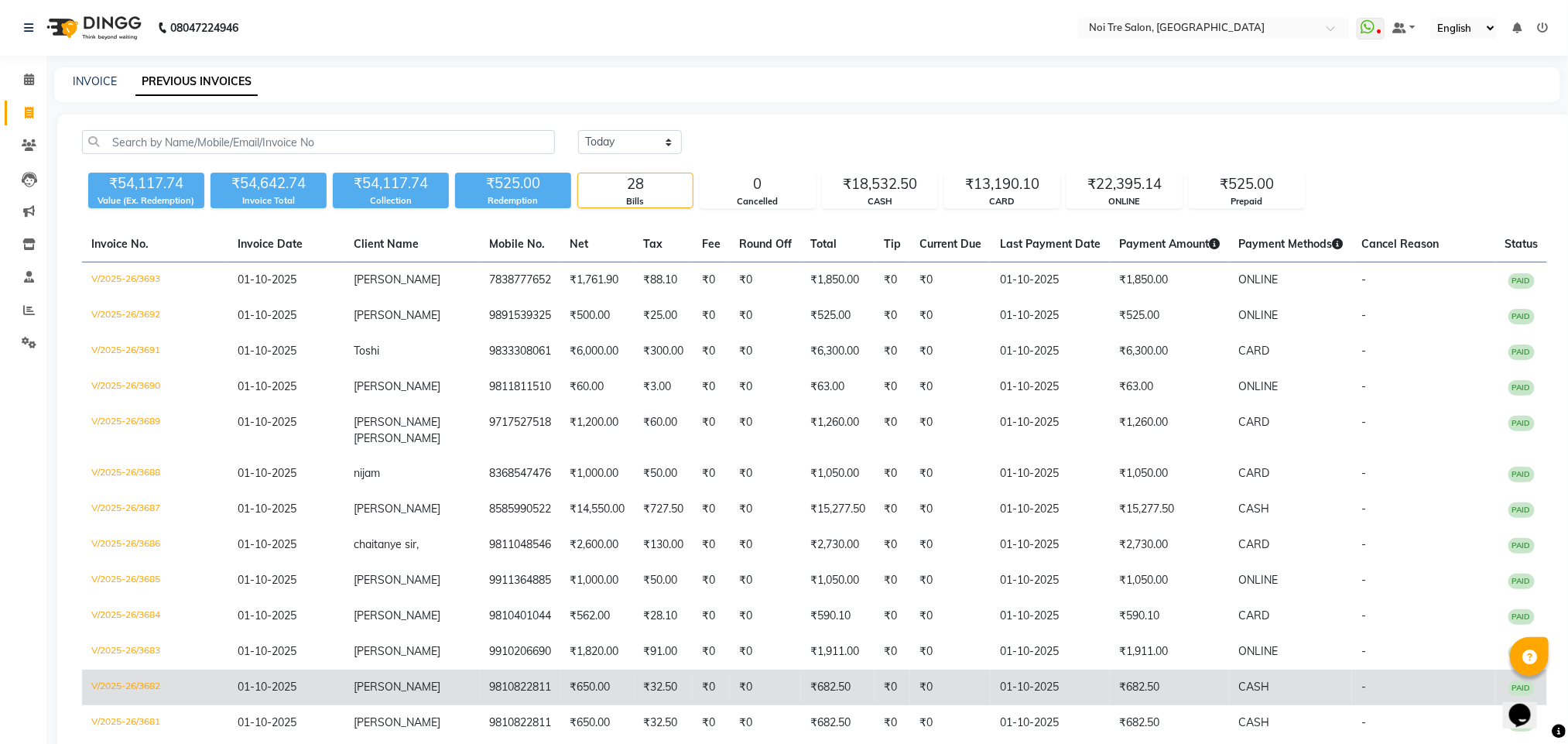
click at [561, 673] on td "₹650.00" at bounding box center [597, 686] width 73 height 35
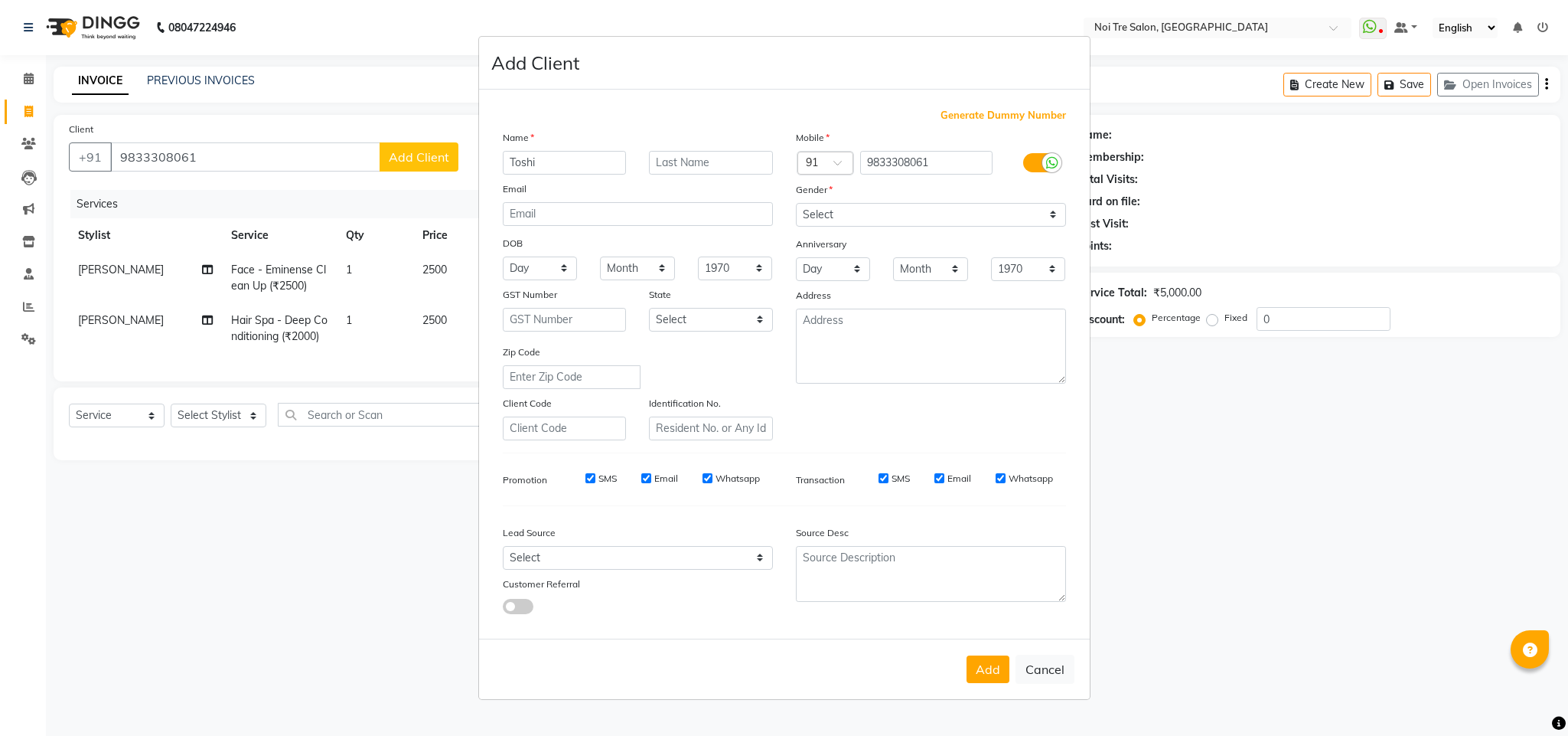
select select "4307"
select select "service"
type input "Toshi"
click at [954, 214] on select "Select [DEMOGRAPHIC_DATA] [DEMOGRAPHIC_DATA] Other Prefer Not To Say" at bounding box center [931, 215] width 270 height 24
select select "female"
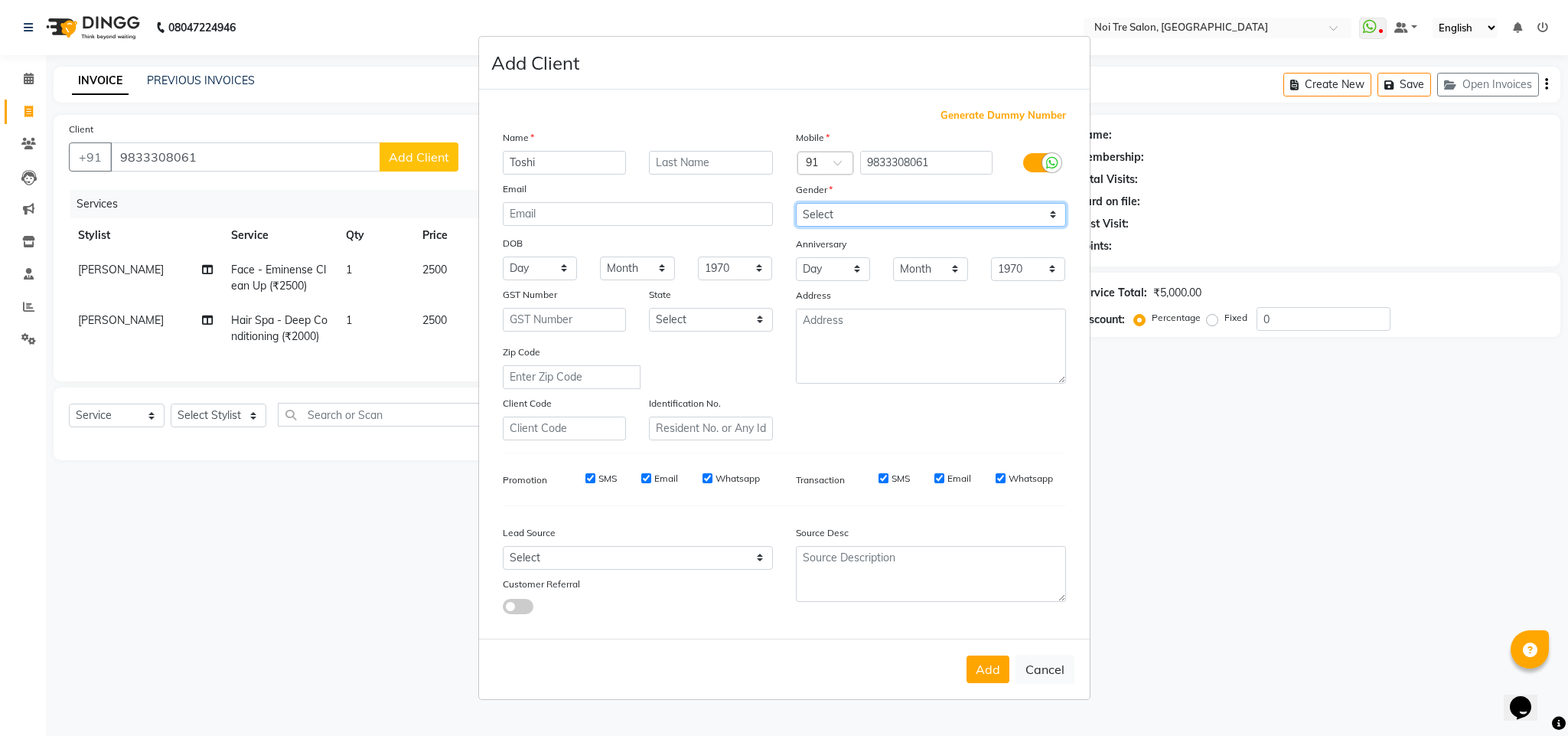
click at [796, 204] on select "Select [DEMOGRAPHIC_DATA] [DEMOGRAPHIC_DATA] Other Prefer Not To Say" at bounding box center [931, 215] width 270 height 24
click at [995, 664] on button "Add" at bounding box center [988, 669] width 43 height 27
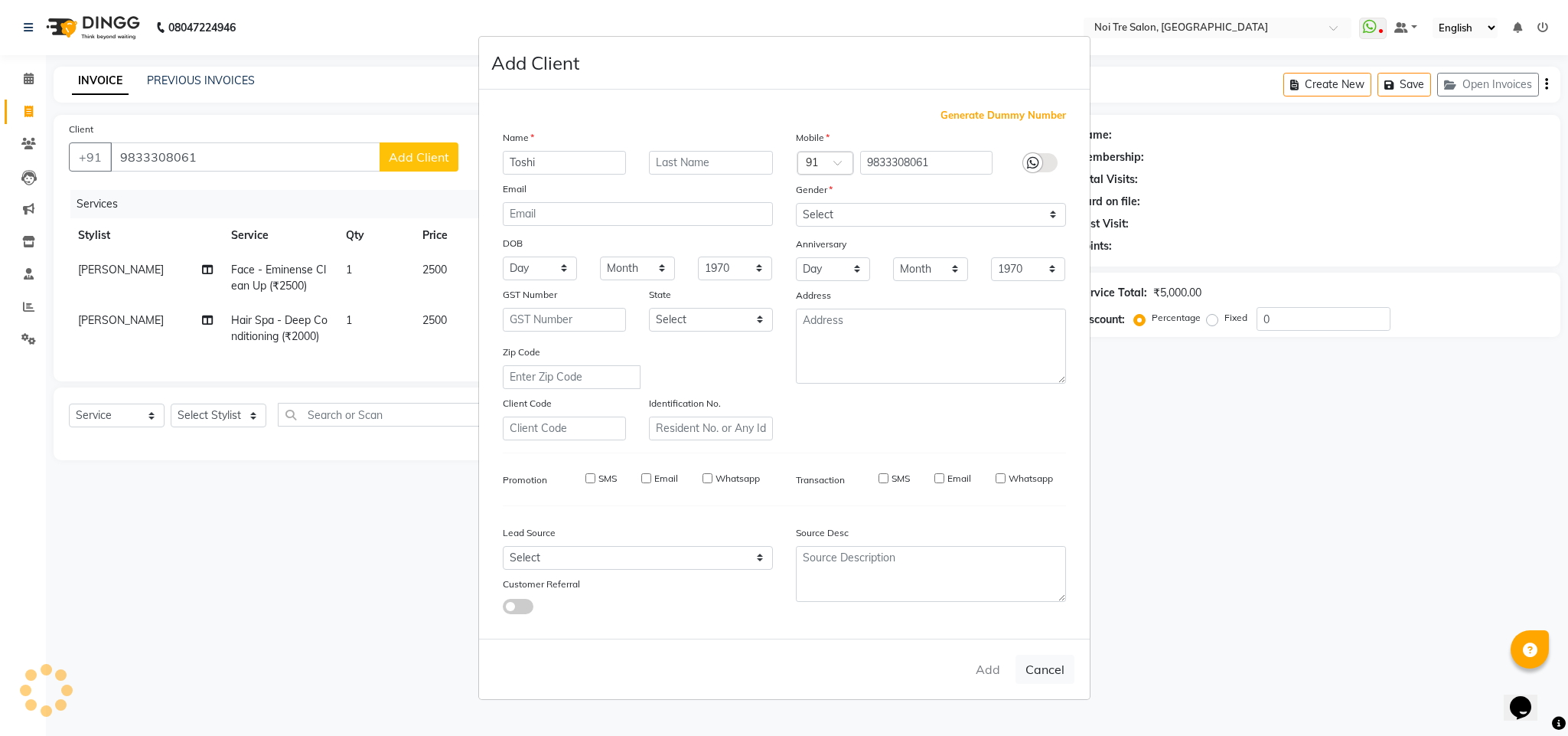
select select
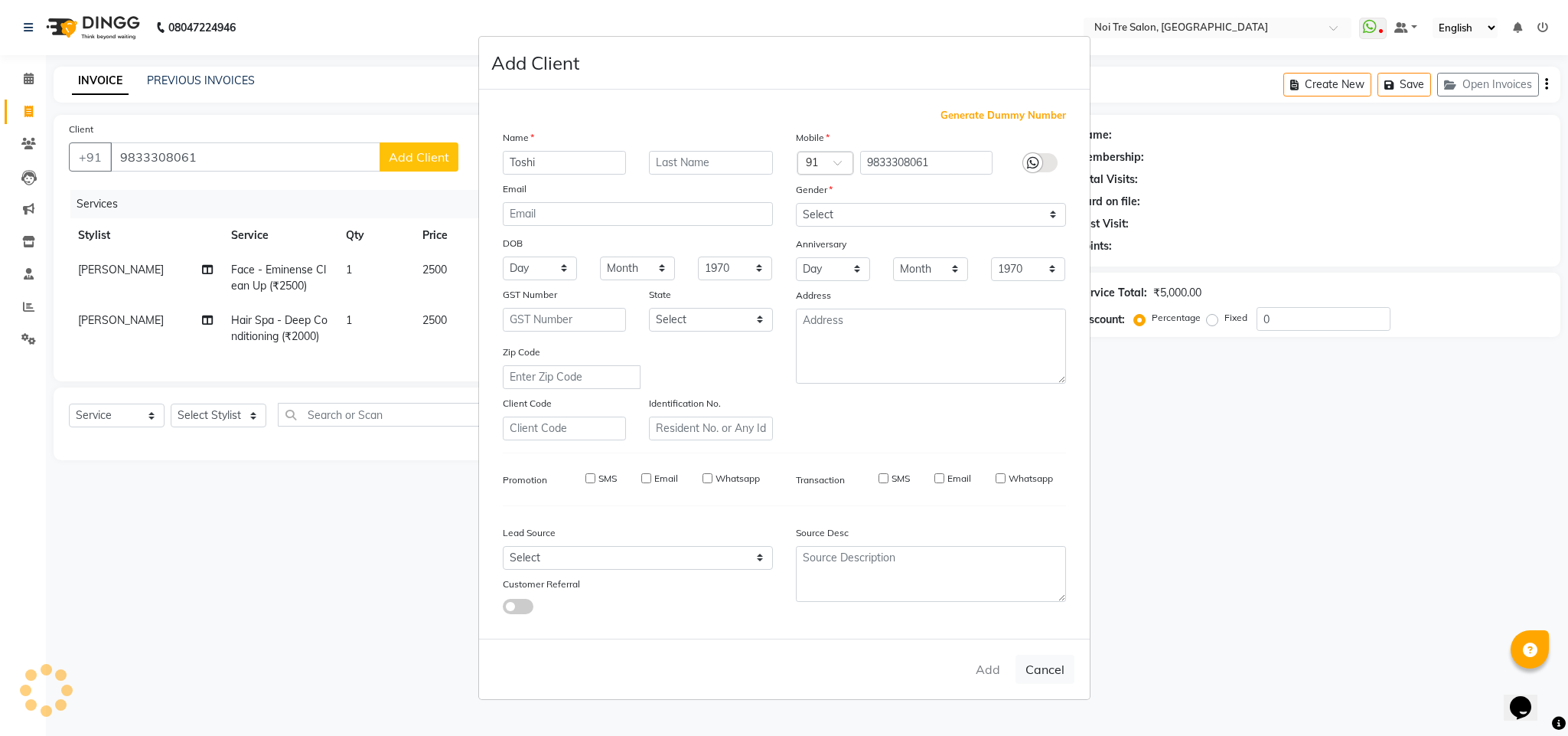
select select
checkbox input "false"
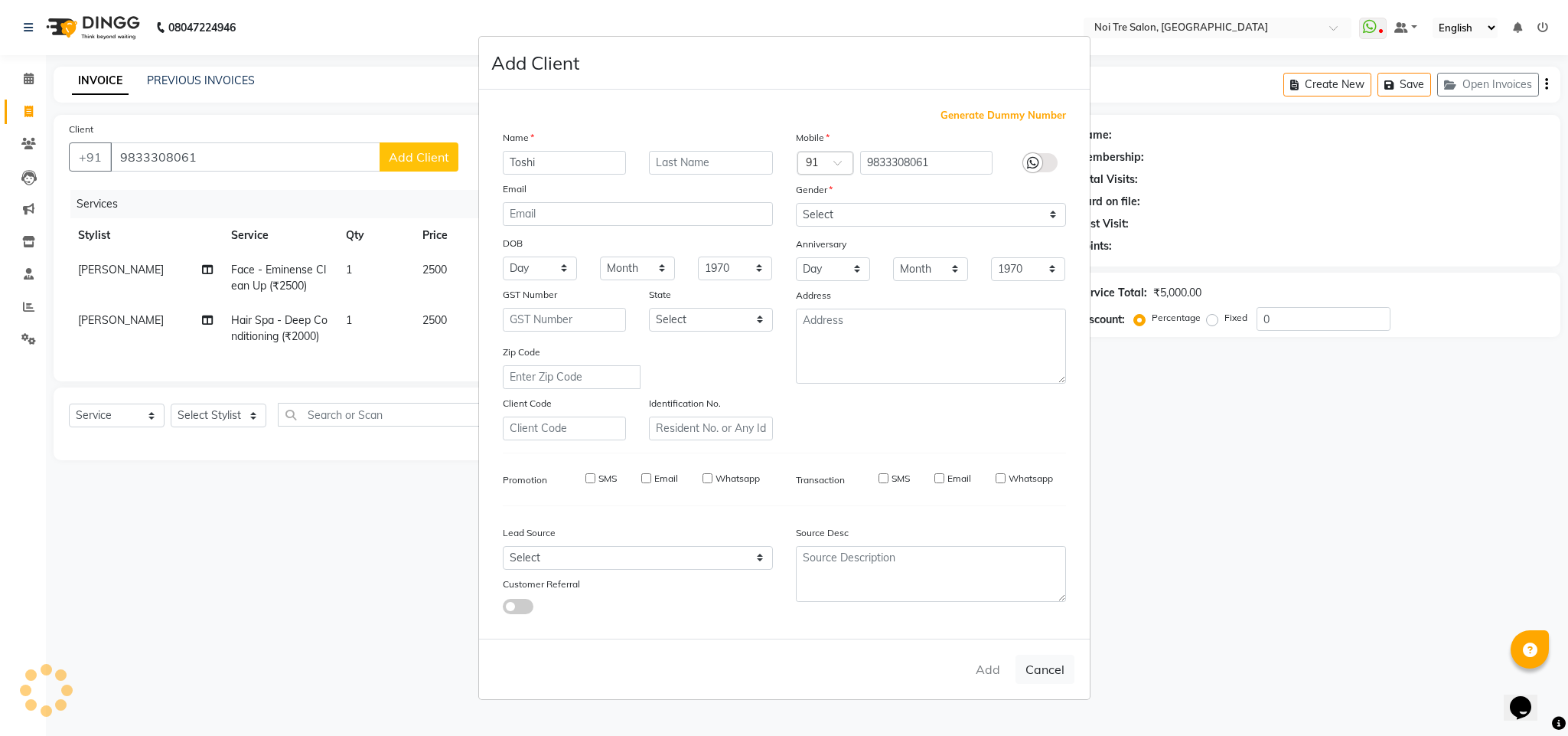
checkbox input "false"
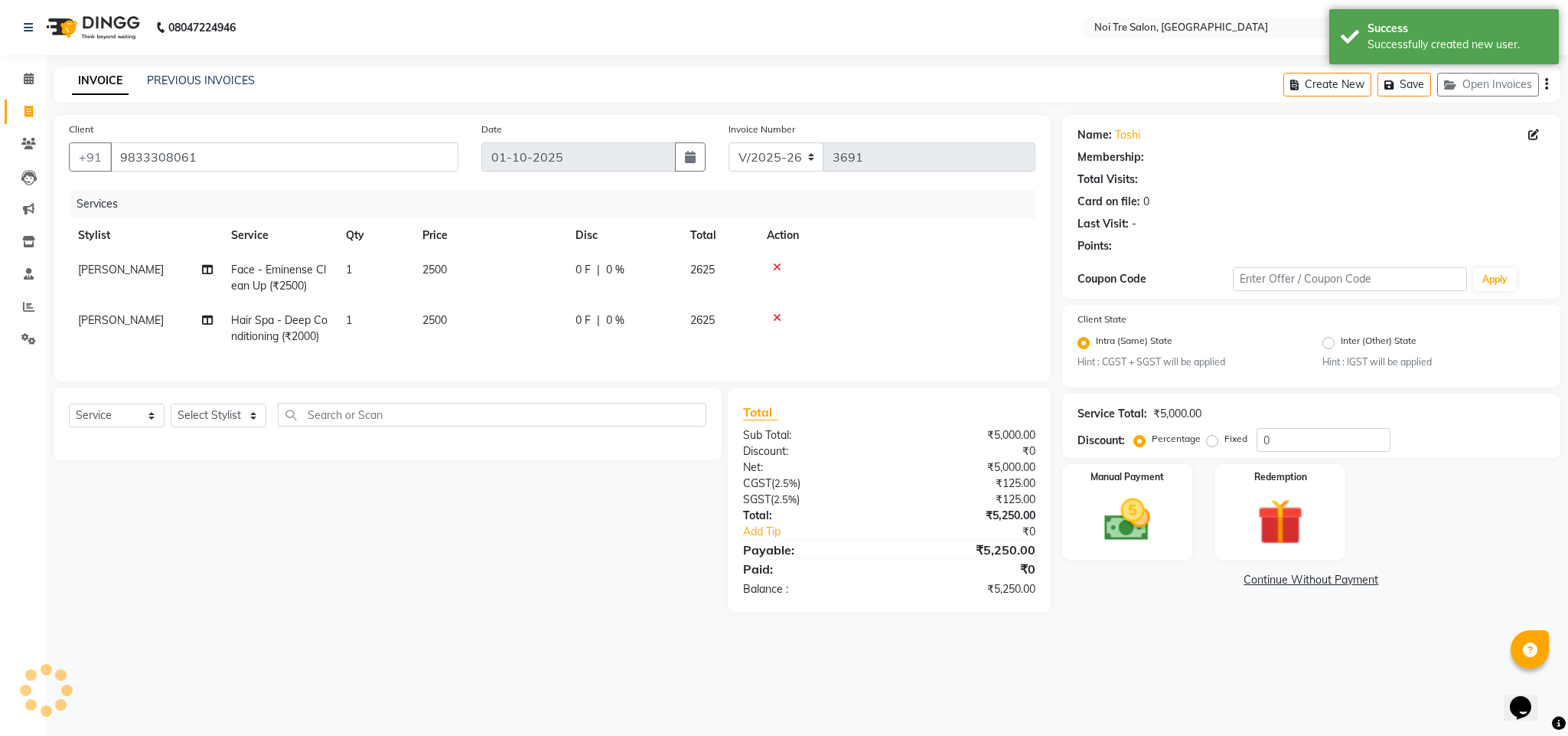
select select "1: Object"
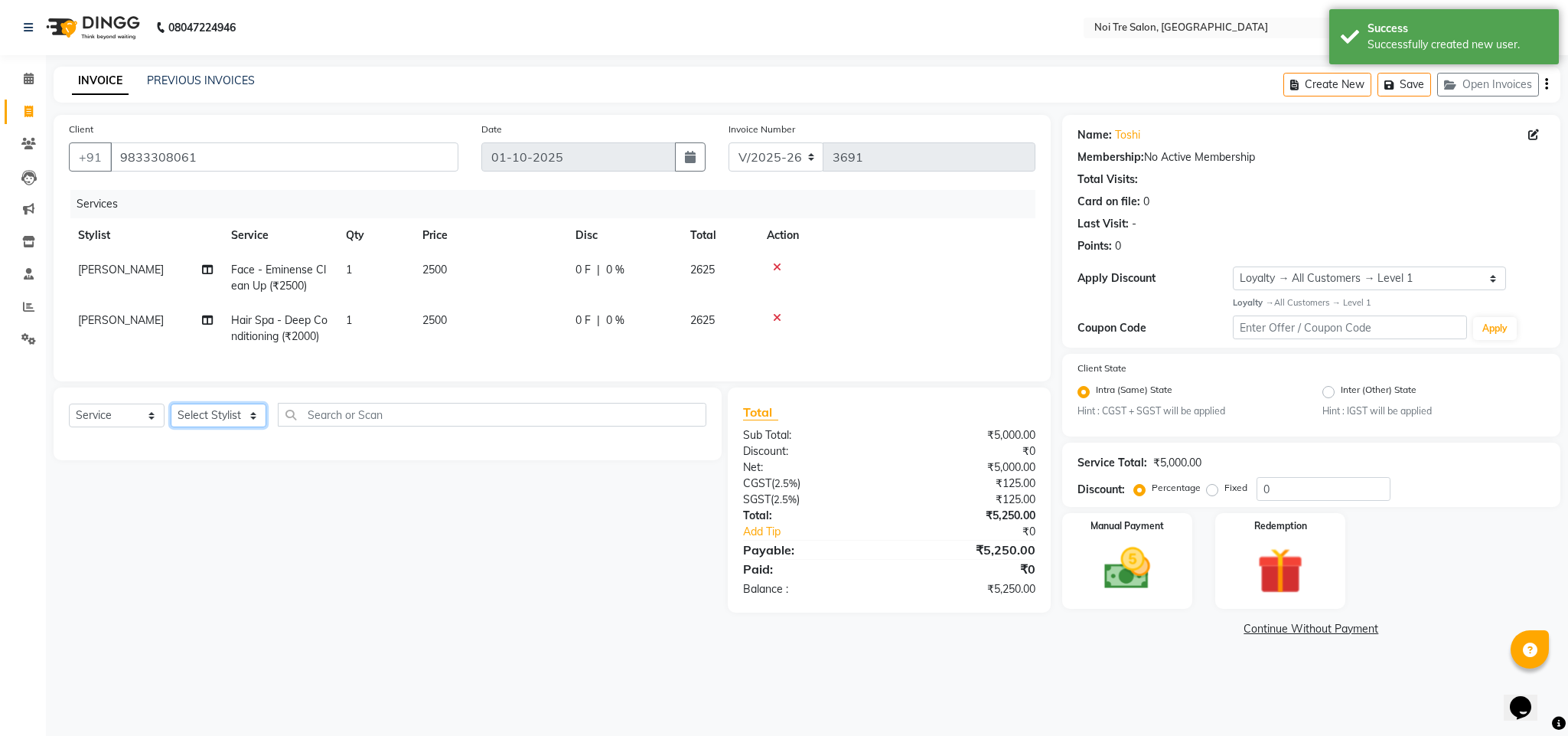
click at [238, 427] on select "Select Stylist Ajay Creative Stylist Anurag [PERSON_NAME] [PERSON_NAME] [PERSON…" at bounding box center [218, 416] width 95 height 24
select select "23277"
click at [170, 421] on select "Select Stylist Ajay Creative Stylist Anurag [PERSON_NAME] [PERSON_NAME] [PERSON…" at bounding box center [218, 416] width 95 height 24
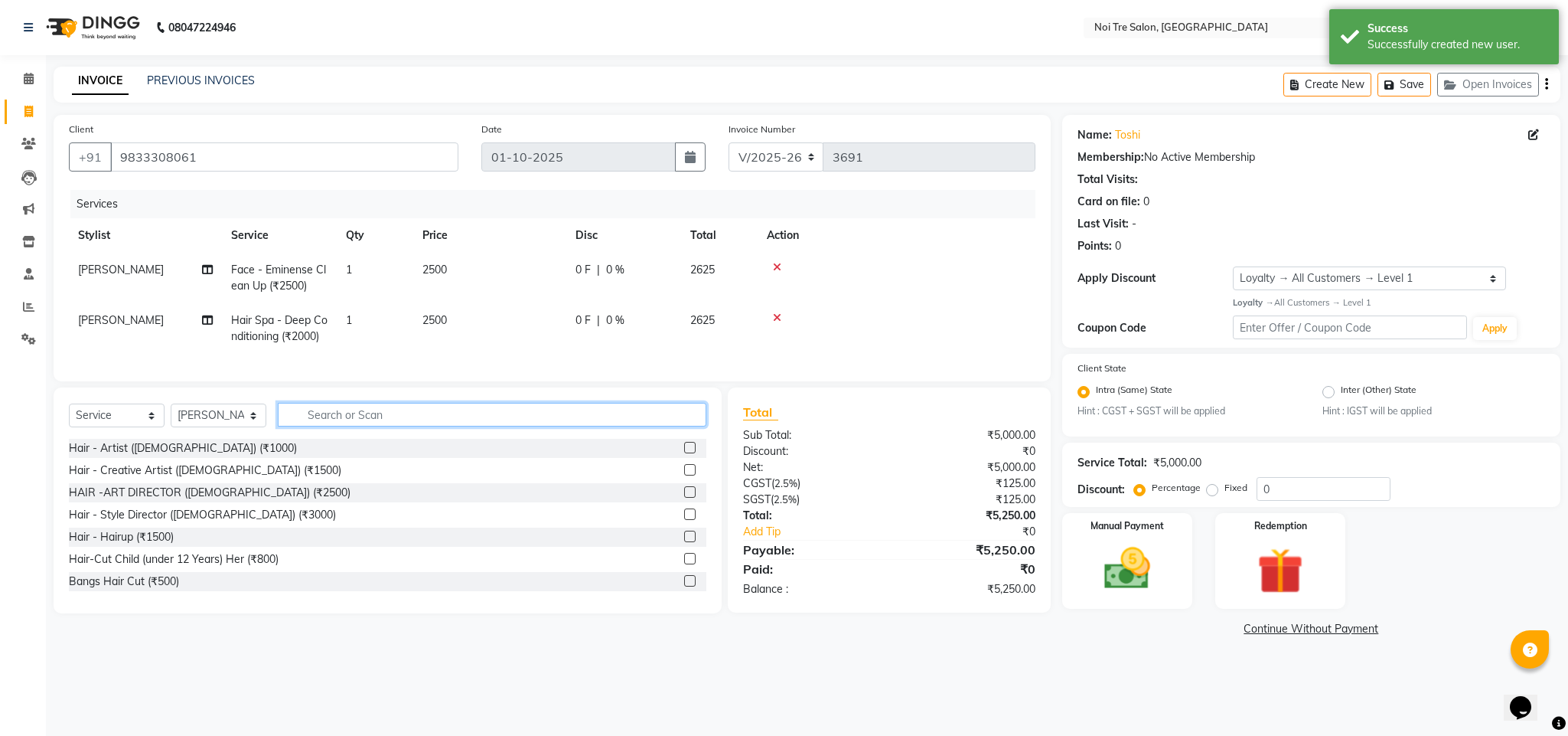
click at [328, 427] on input "text" at bounding box center [491, 415] width 428 height 24
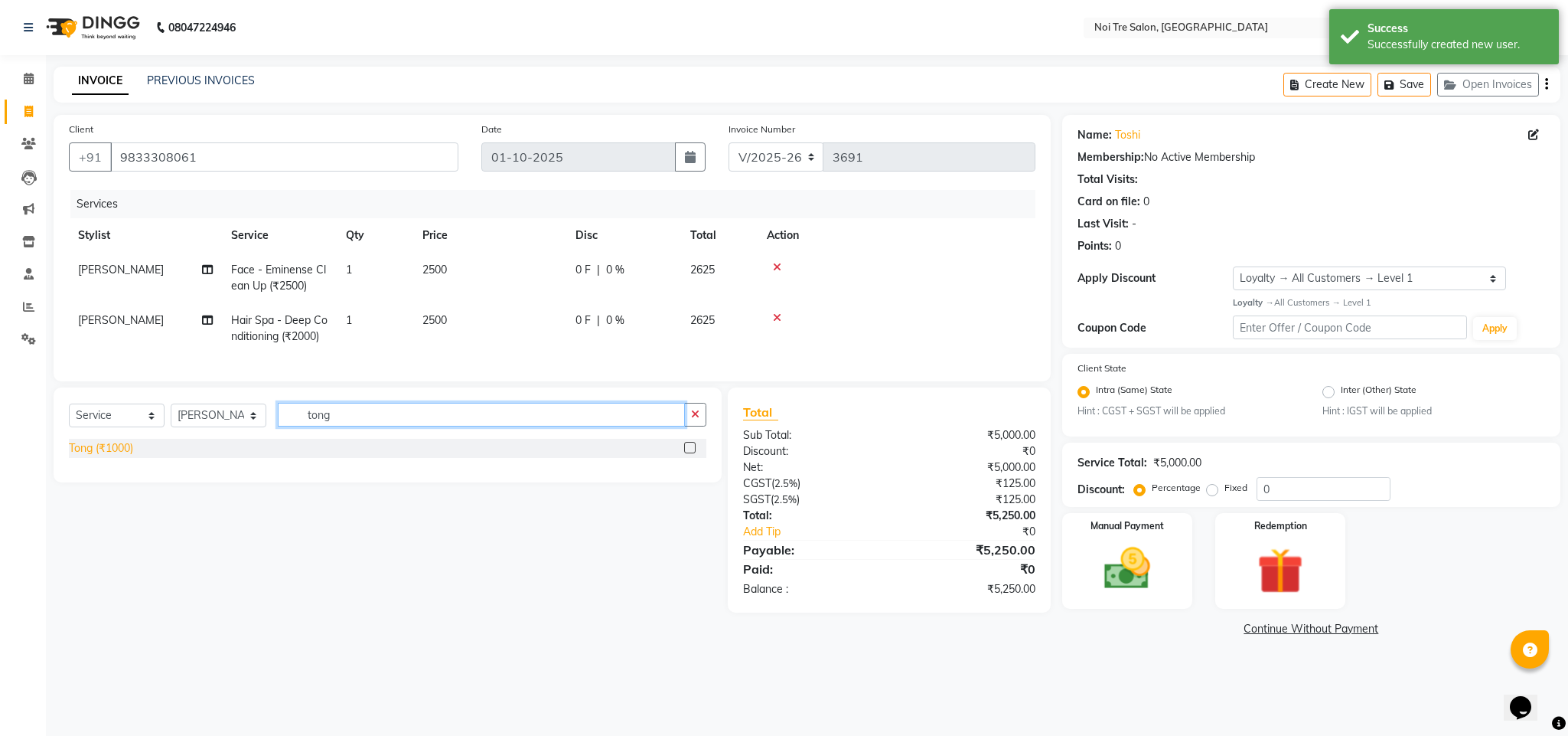
type input "tong"
click at [116, 457] on div "Tong (₹1000)" at bounding box center [101, 448] width 64 height 16
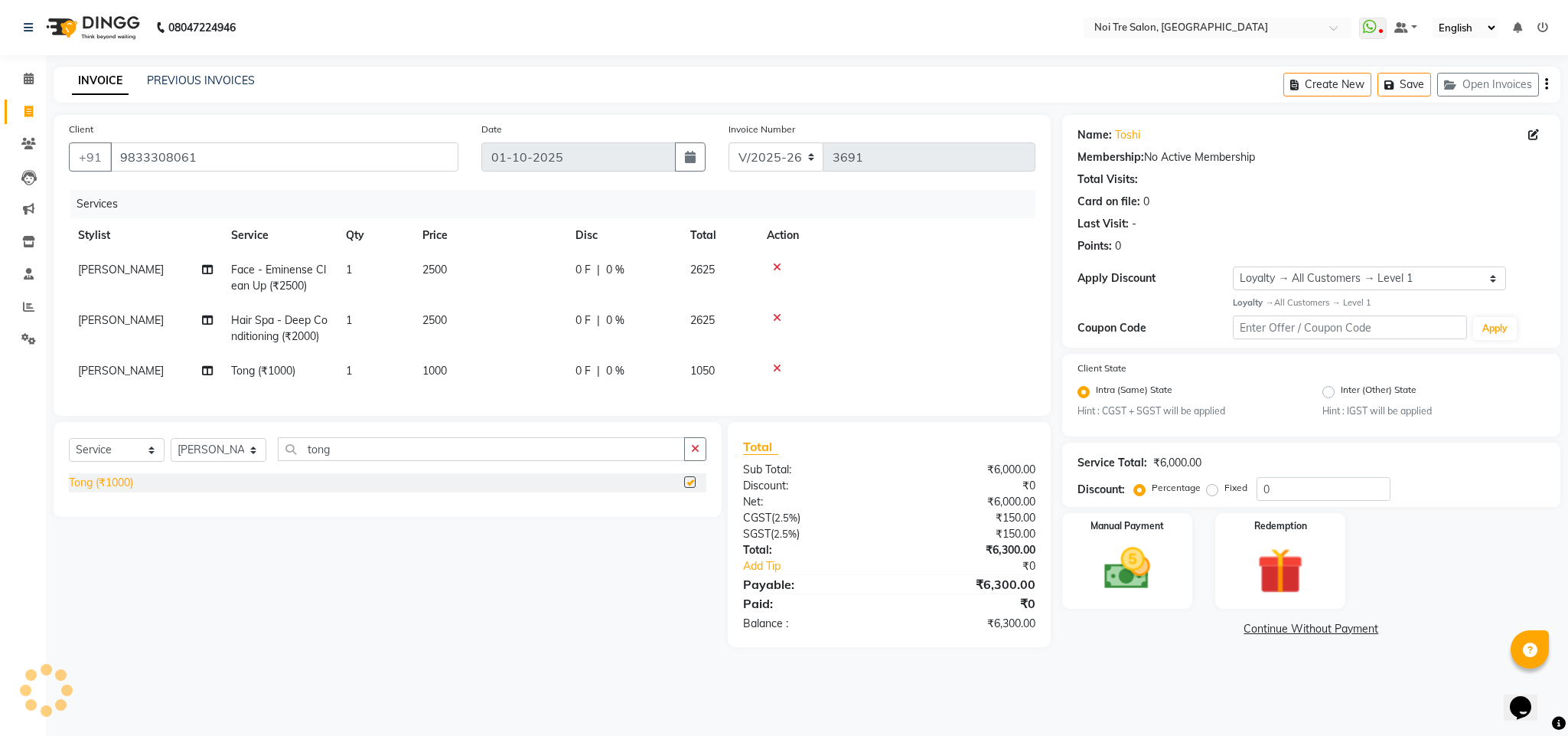
checkbox input "false"
click at [912, 276] on td at bounding box center [897, 278] width 278 height 50
click at [1566, 492] on div "Name: Toshi Membership: No Active Membership Total Visits: Card on file: 0 Last…" at bounding box center [1317, 381] width 509 height 532
click at [1128, 581] on img at bounding box center [1128, 568] width 78 height 55
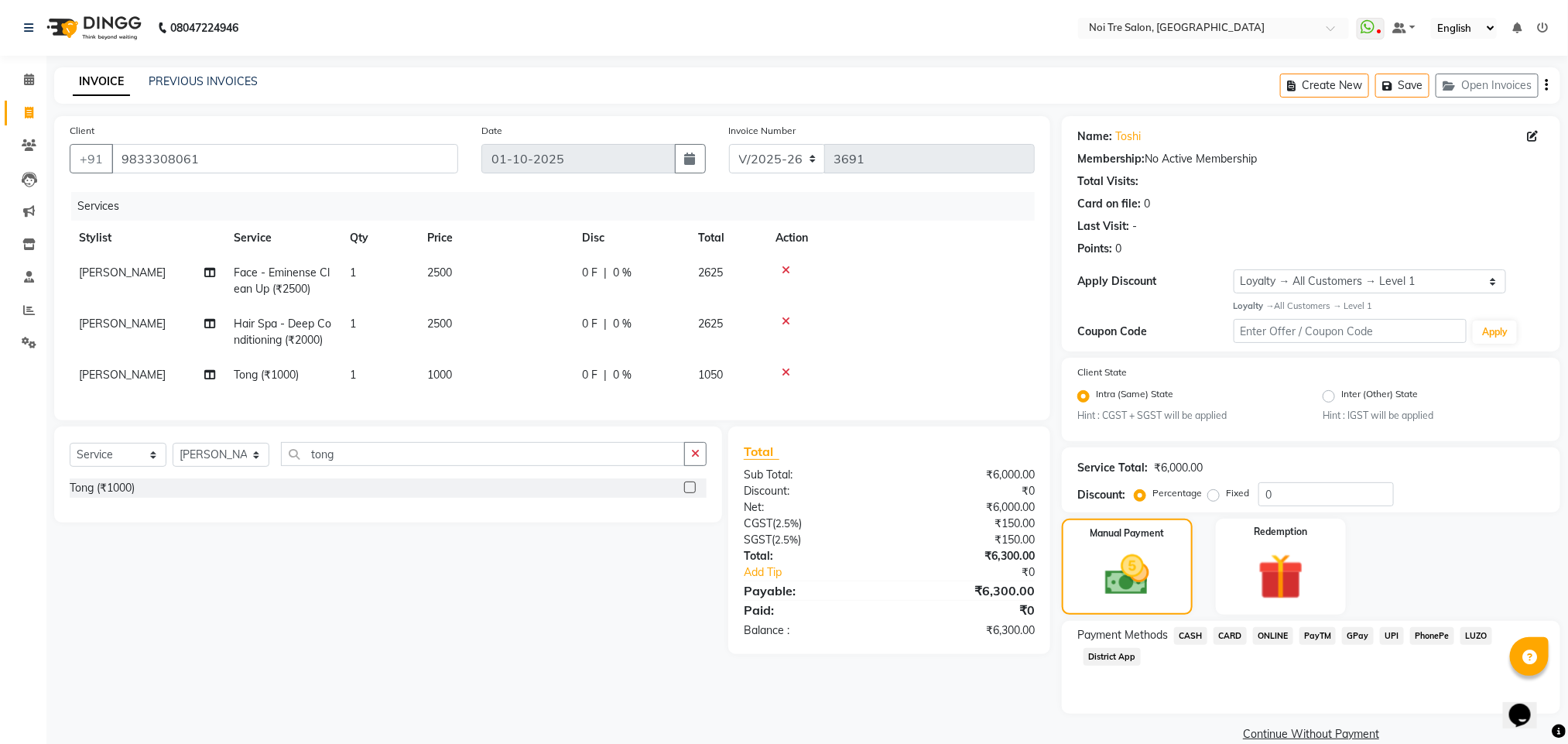
click at [665, 70] on div "INVOICE PREVIOUS INVOICES Create New Save Open Invoices" at bounding box center [807, 85] width 1506 height 36
click at [720, 60] on div "08047224946 Select Location × Noi Tre Salon, Dwarka WhatsApp Status ✕ Status: D…" at bounding box center [784, 384] width 1568 height 768
click at [568, 63] on div "08047224946 Select Location × Noi Tre Salon, Dwarka WhatsApp Status ✕ Status: D…" at bounding box center [784, 384] width 1568 height 768
click at [734, 57] on div "08047224946 Select Location × Noi Tre Salon, Dwarka WhatsApp Status ✕ Status: D…" at bounding box center [784, 384] width 1568 height 768
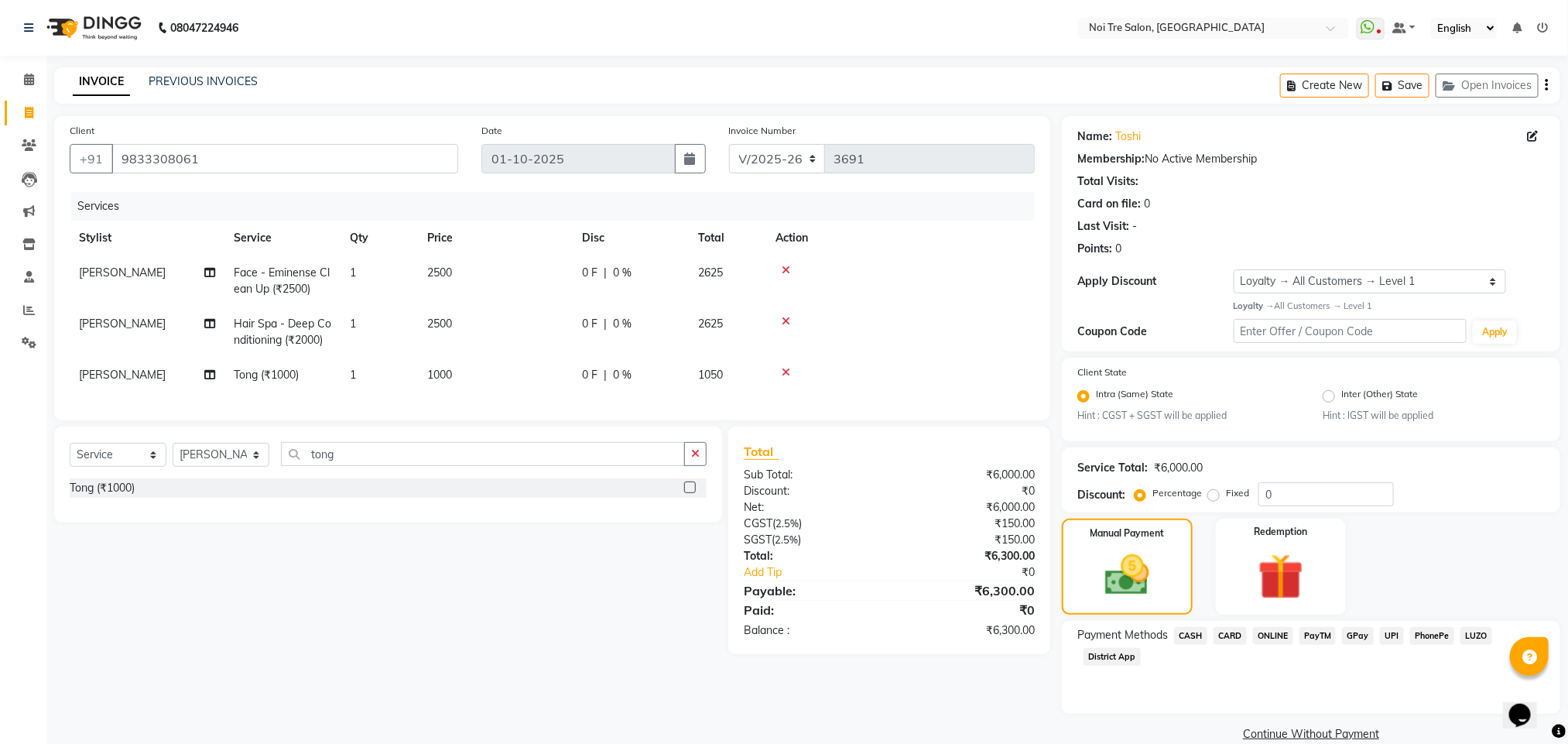
scroll to position [23, 0]
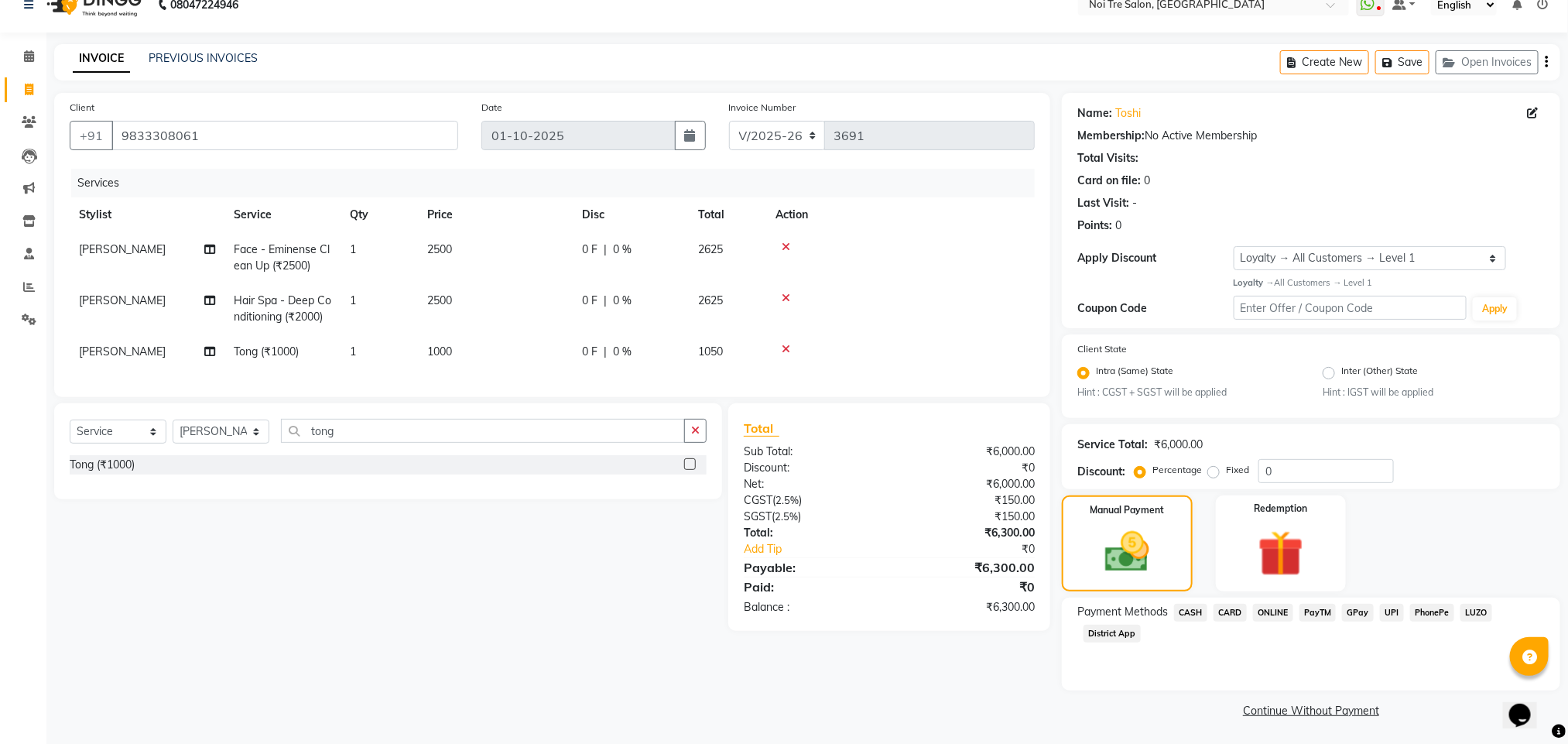
click at [1228, 616] on span "CARD" at bounding box center [1230, 612] width 34 height 18
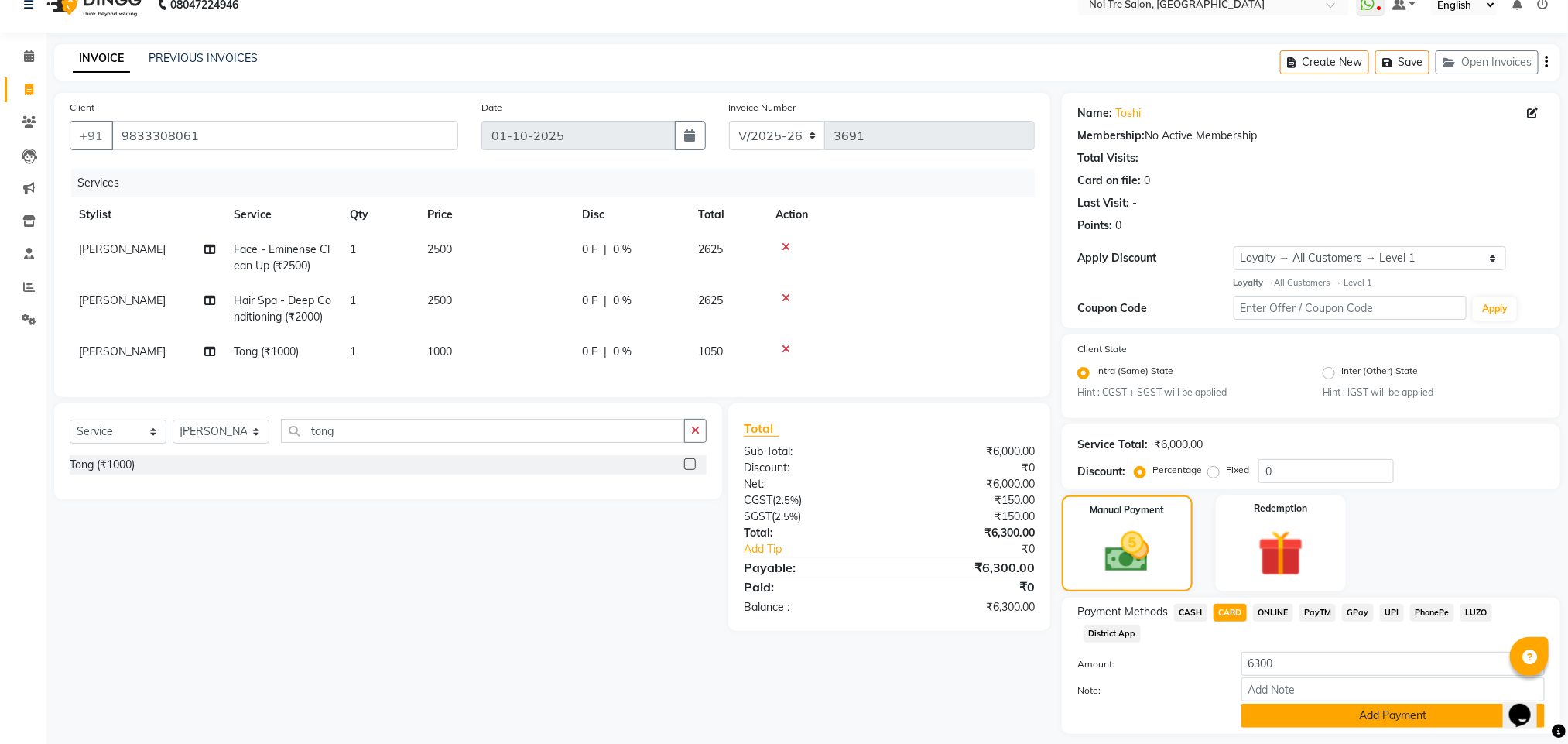
click at [1326, 708] on button "Add Payment" at bounding box center [1392, 716] width 303 height 24
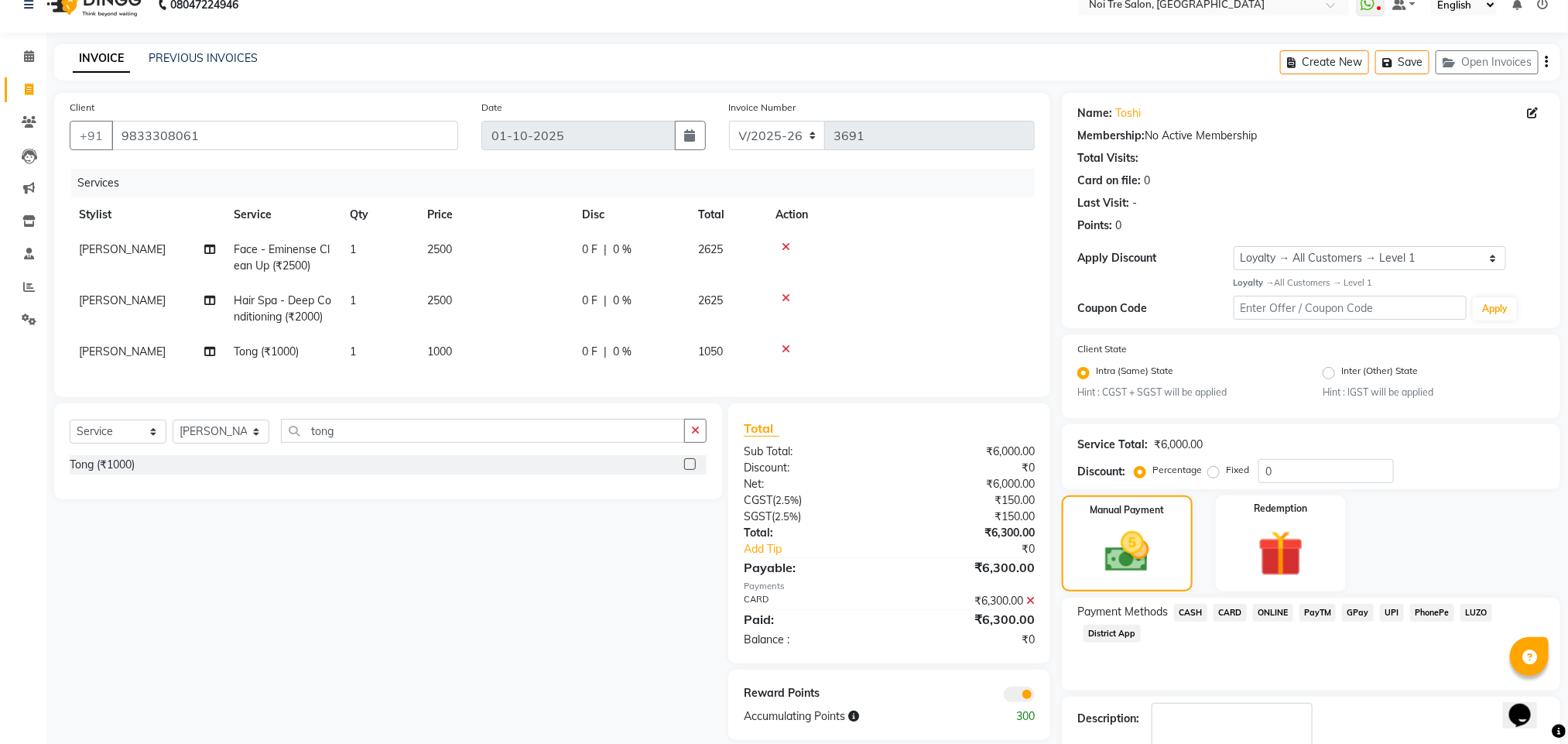
scroll to position [112, 0]
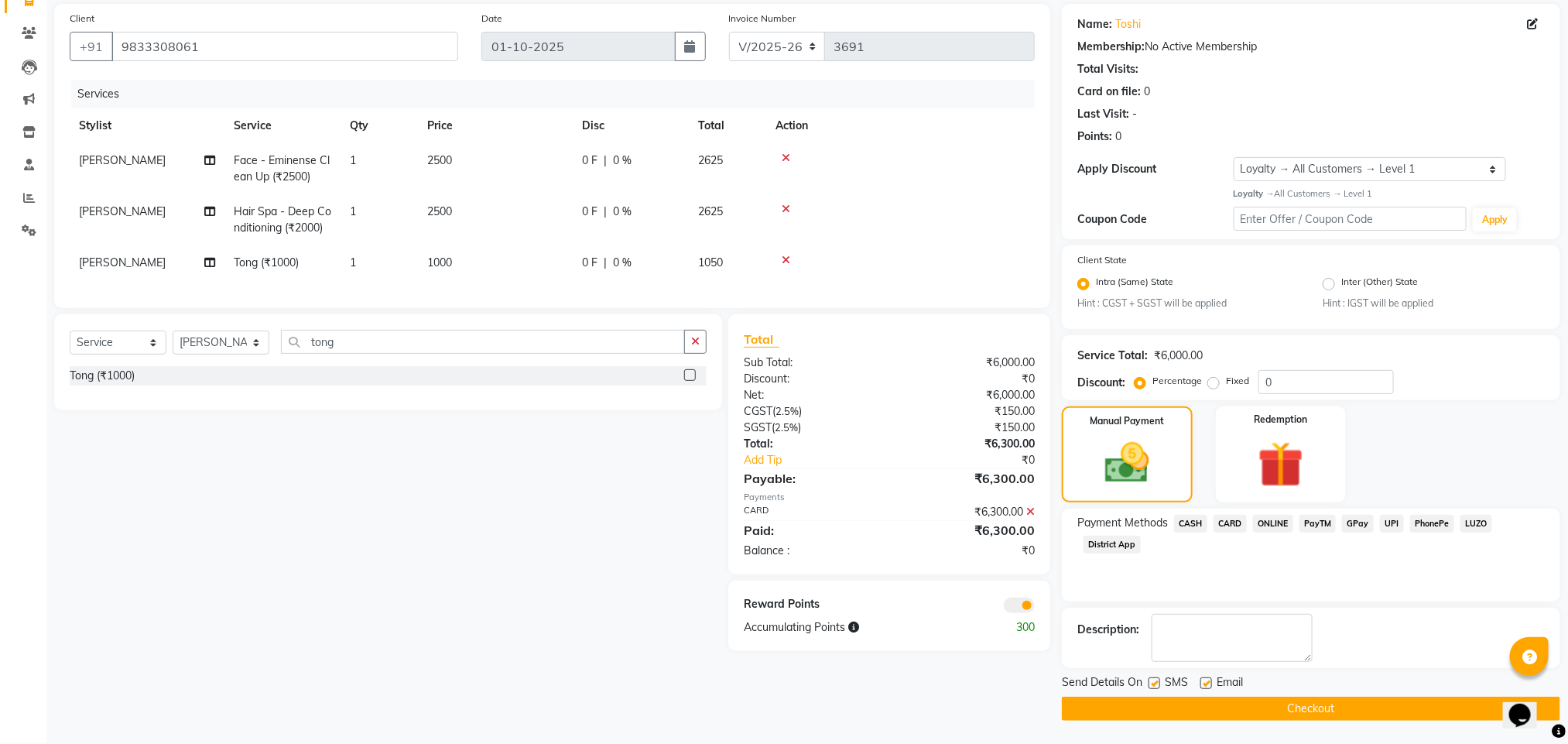
click at [1012, 613] on span at bounding box center [1019, 605] width 31 height 16
click at [1034, 607] on input "checkbox" at bounding box center [1034, 607] width 0 height 0
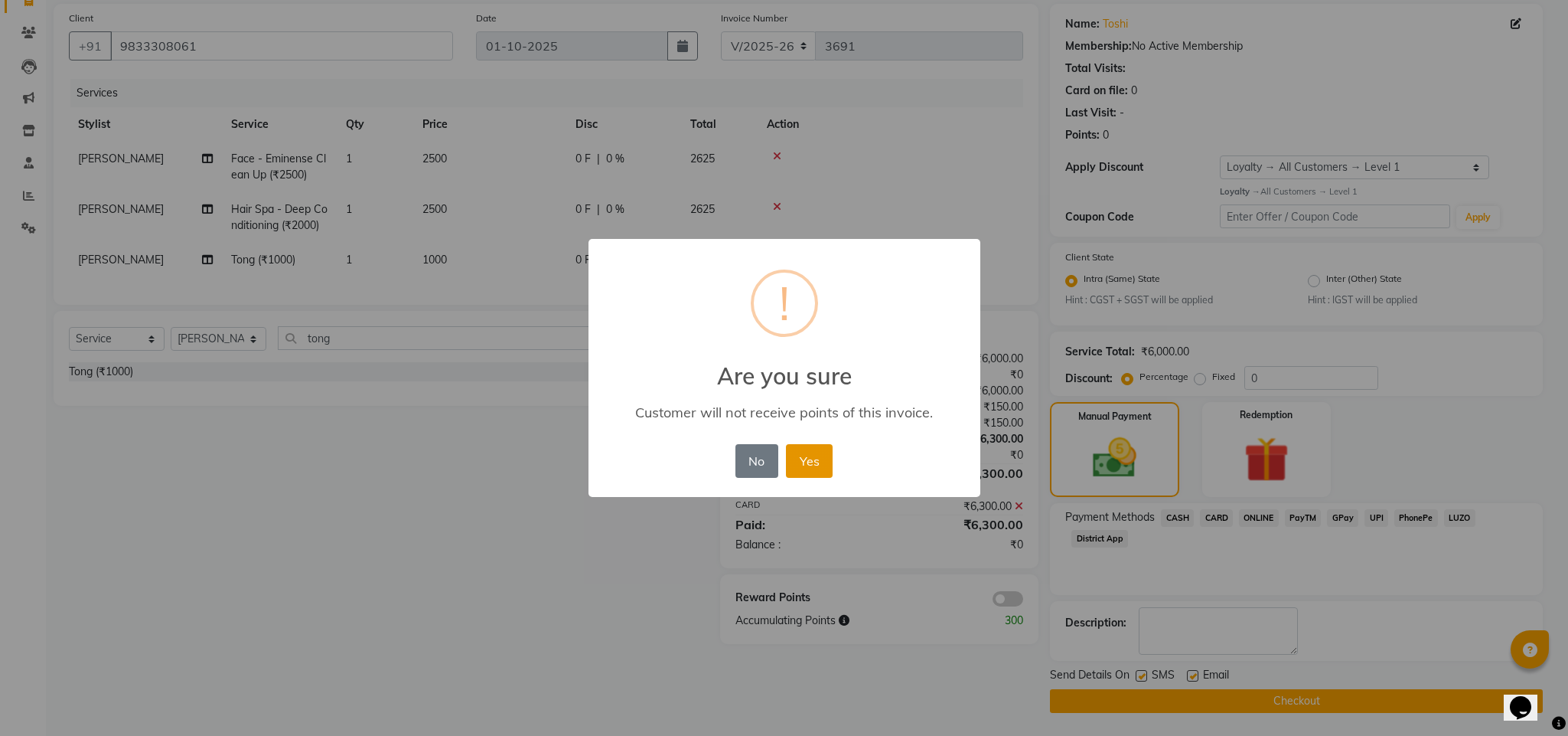
click at [809, 452] on button "Yes" at bounding box center [809, 461] width 47 height 34
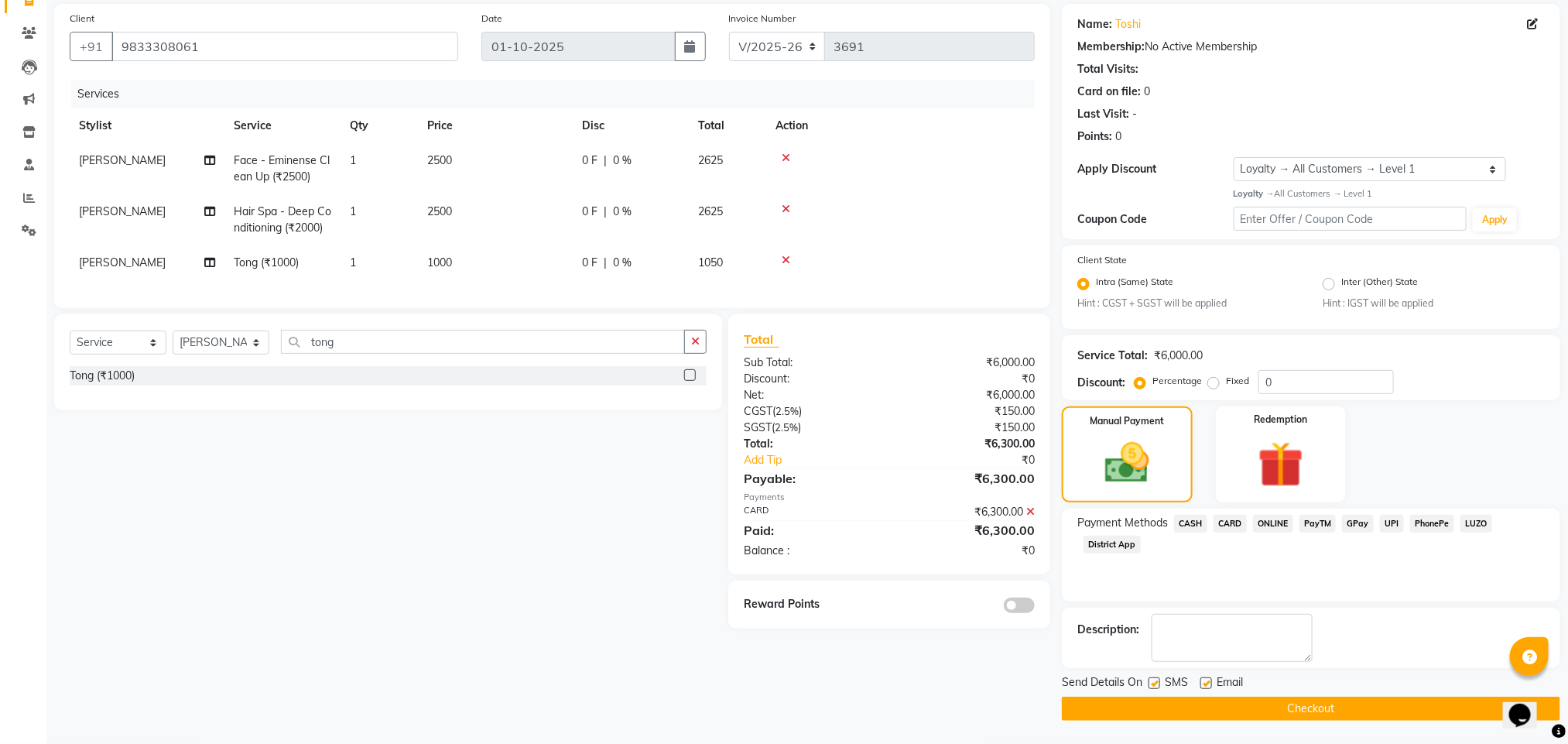
click at [1200, 705] on button "Checkout" at bounding box center [1311, 709] width 499 height 24
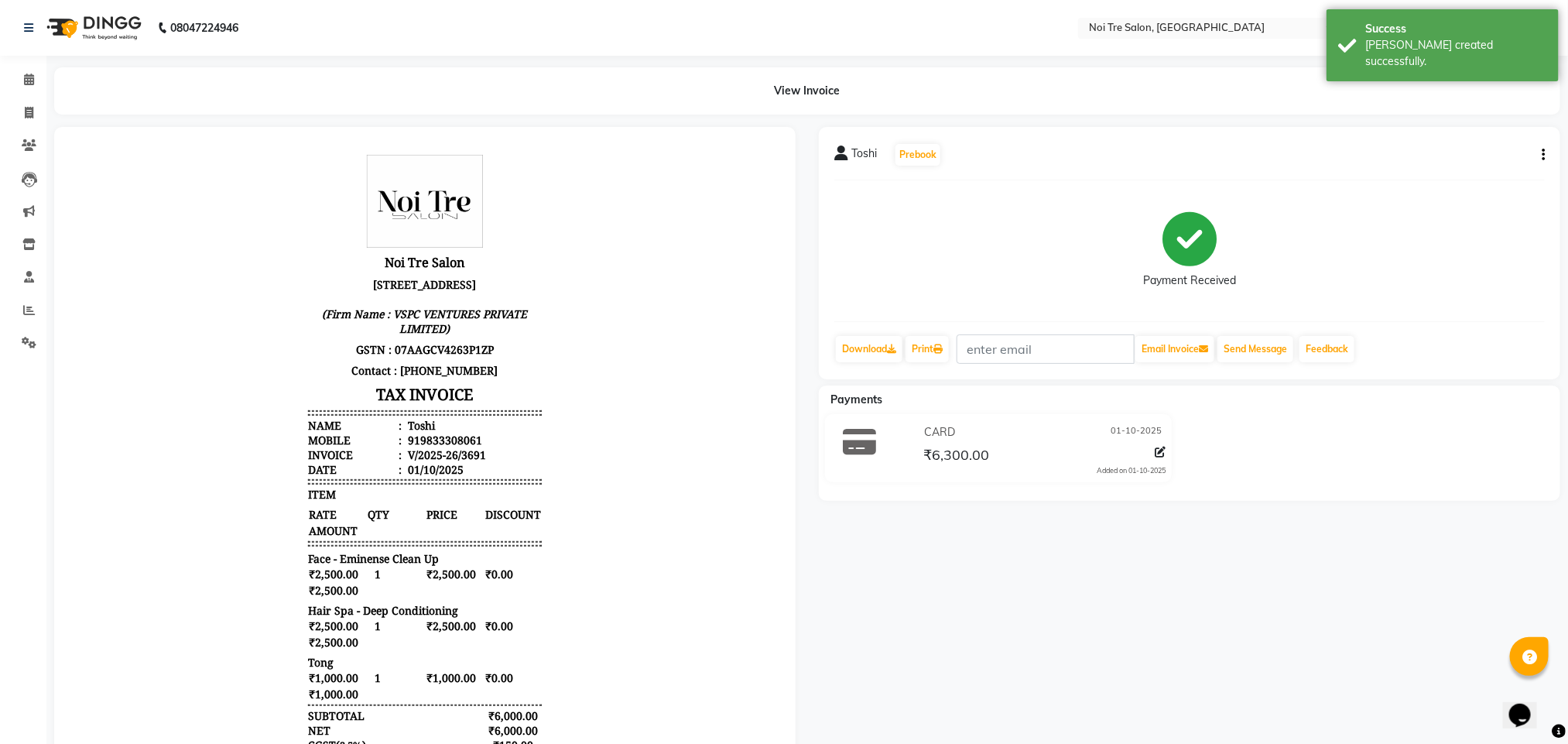
click at [1541, 156] on icon "button" at bounding box center [1543, 155] width 3 height 1
click at [1475, 146] on div "Split Service Amount" at bounding box center [1466, 144] width 106 height 19
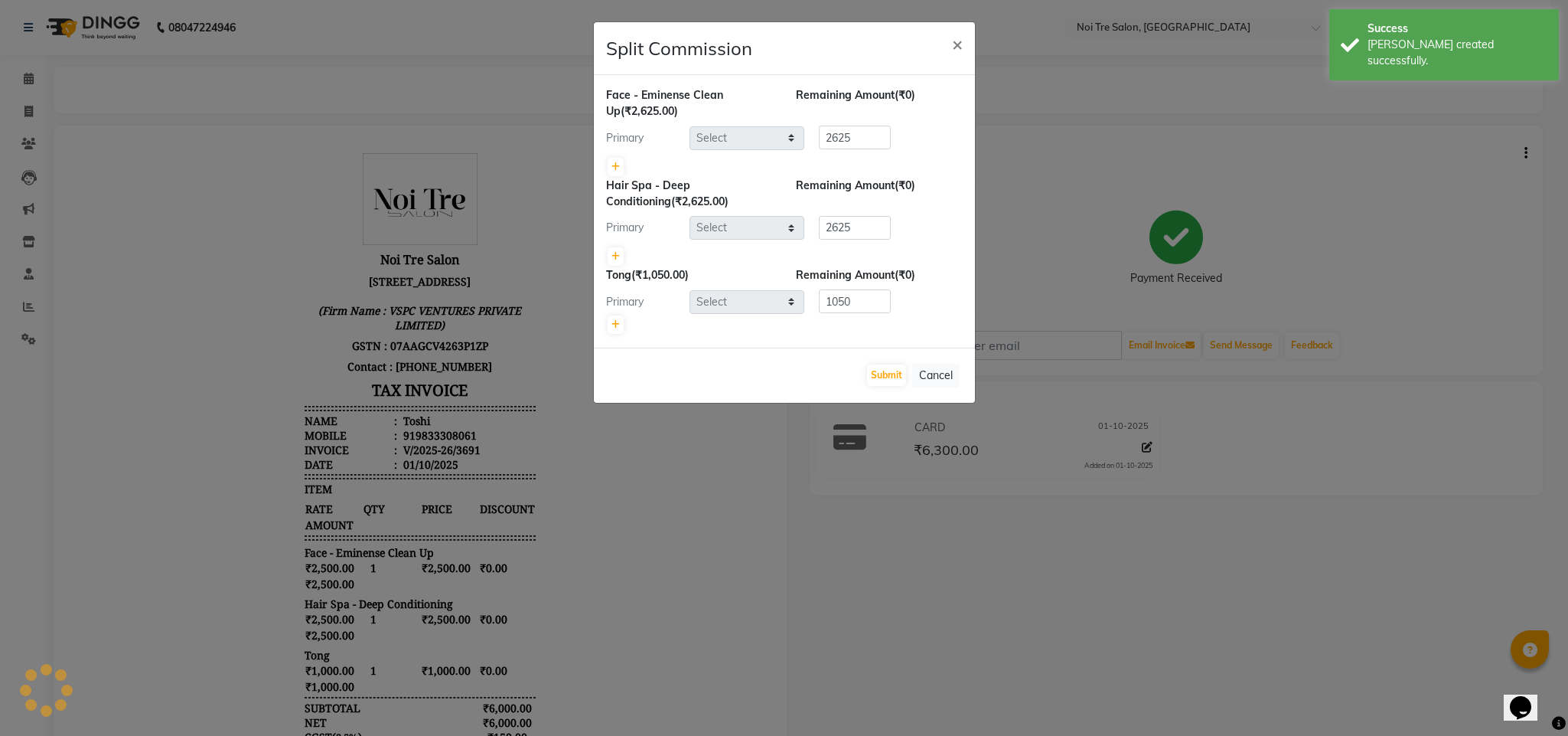
select select "23277"
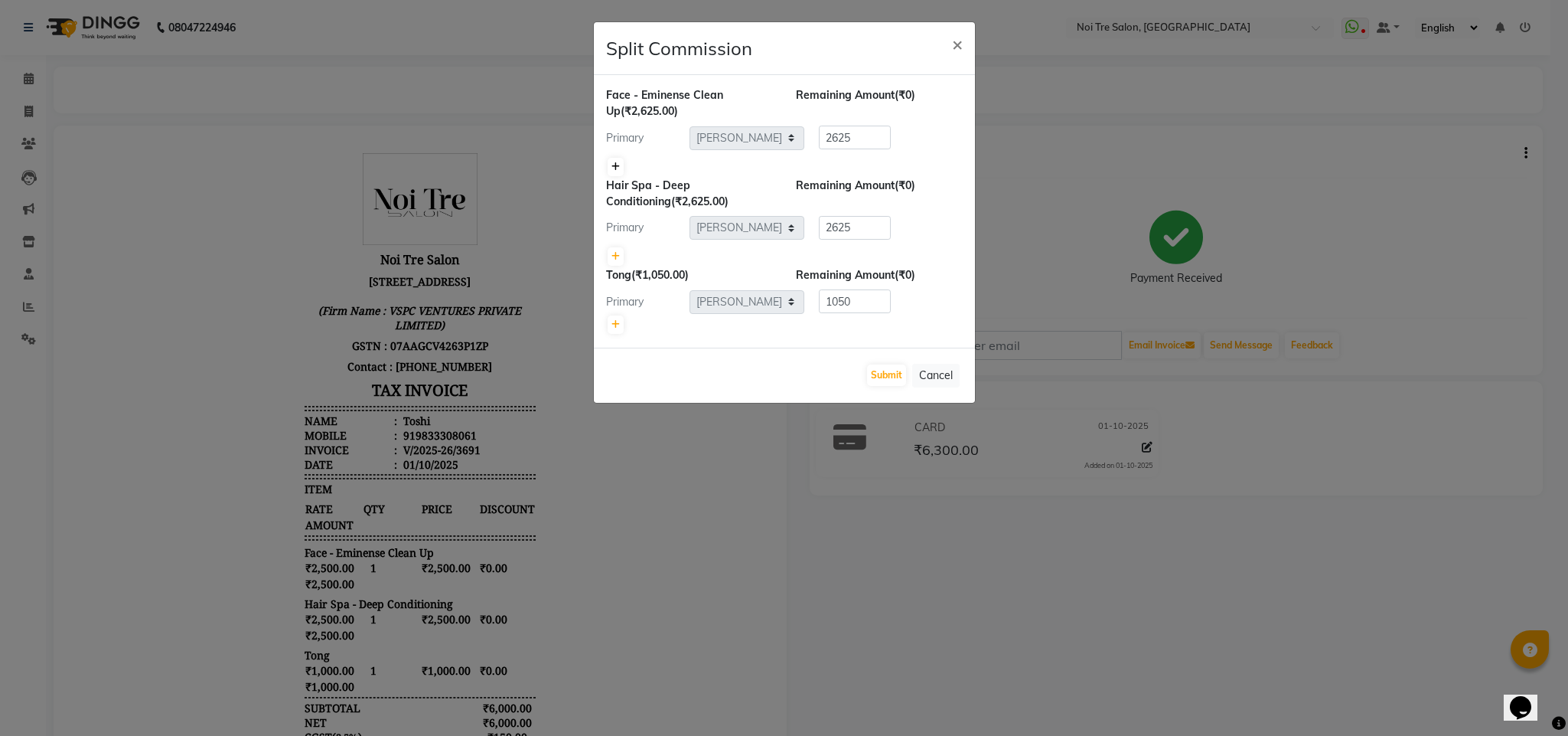
click at [617, 164] on icon at bounding box center [616, 166] width 9 height 9
type input "1312.5"
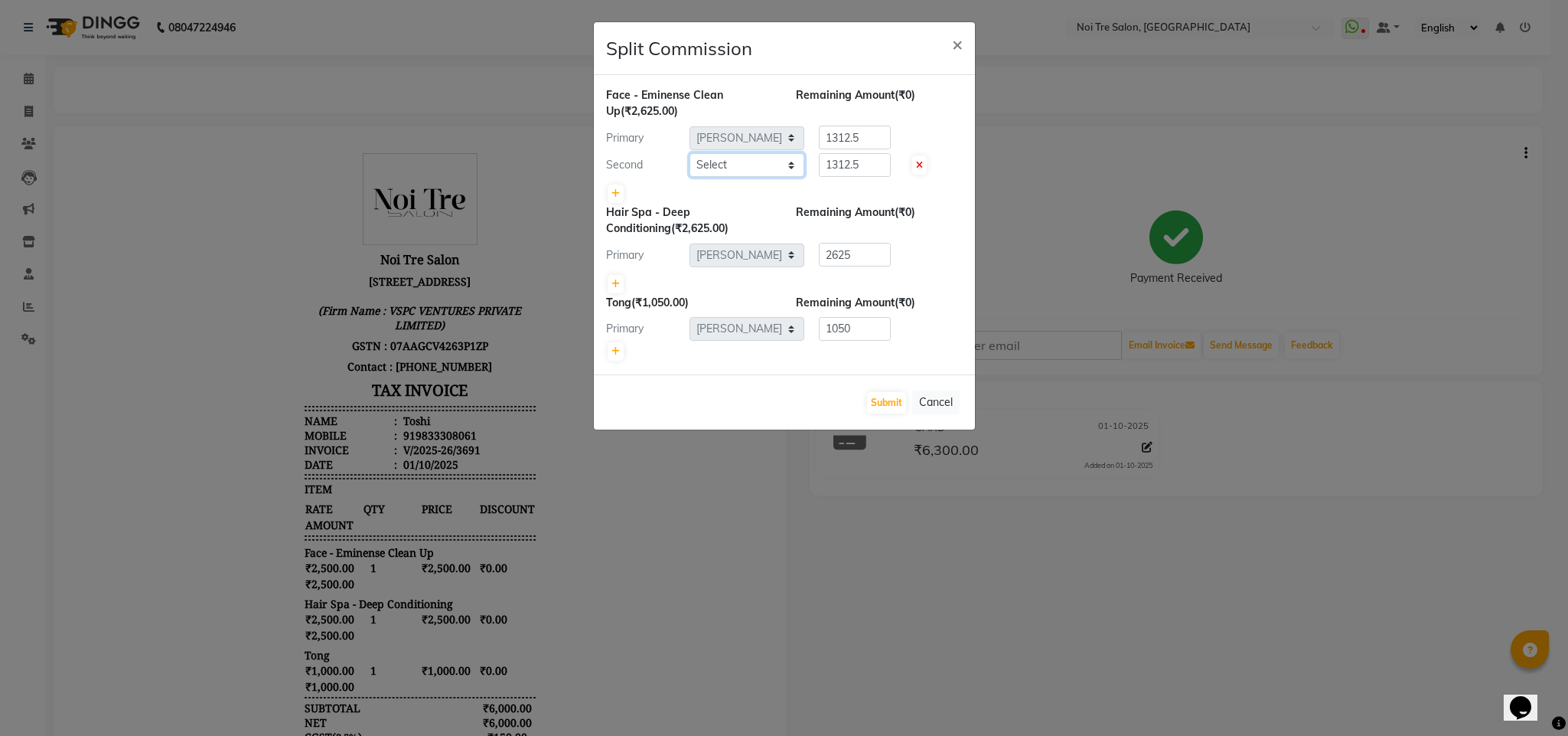
click at [789, 161] on select "Select Ajay Creative Stylist Anurag BOBBY Damini DHARAM hairstylist Dharam Sing…" at bounding box center [747, 165] width 115 height 24
select select "23274"
click at [690, 153] on select "Select Ajay Creative Stylist Anurag BOBBY Damini DHARAM hairstylist Dharam Sing…" at bounding box center [747, 165] width 115 height 24
click at [788, 140] on div "Primary Select Ajay Creative Stylist Anurag BOBBY Damini DHARAM hairstylist Dha…" at bounding box center [784, 137] width 380 height 25
type input "0"
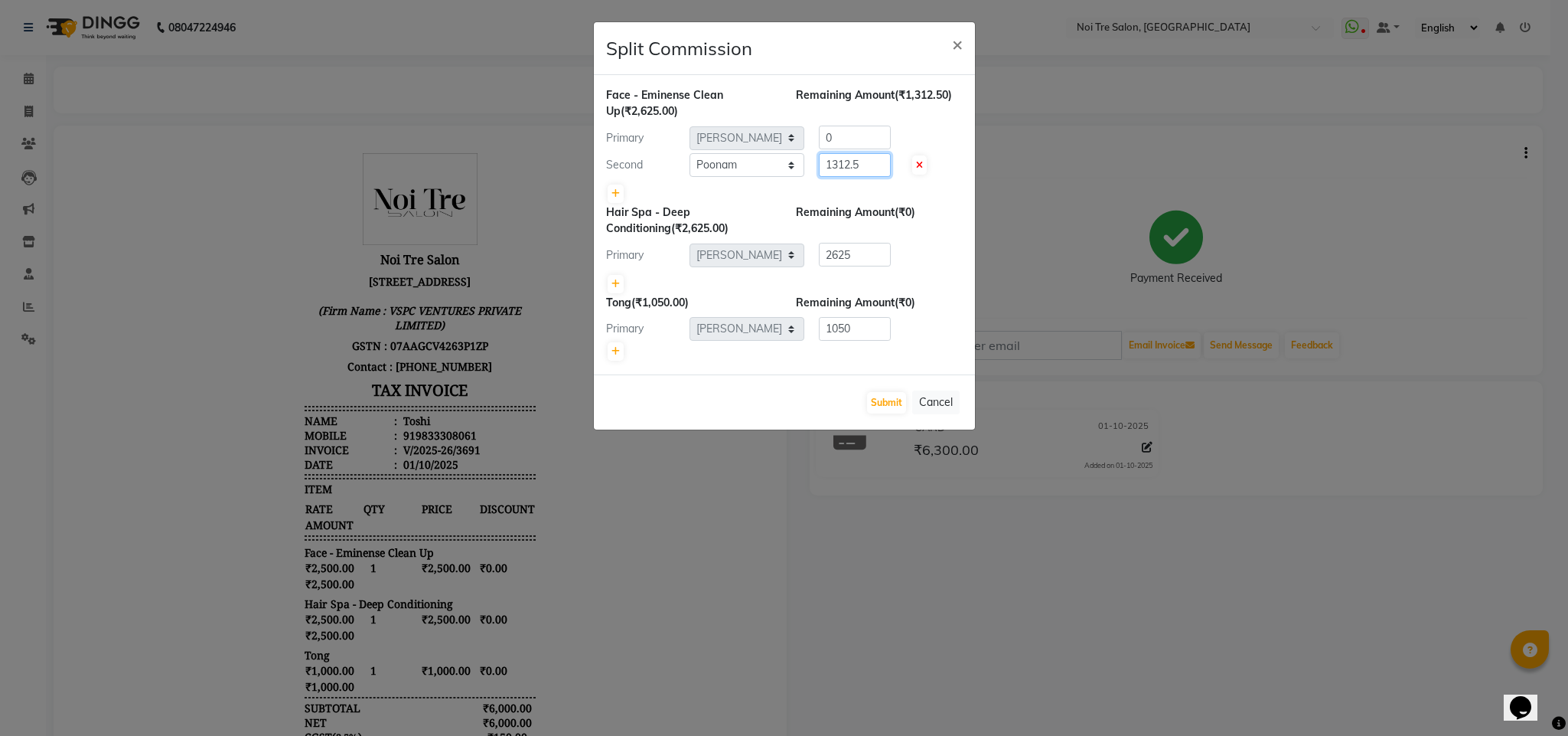
drag, startPoint x: 866, startPoint y: 161, endPoint x: 801, endPoint y: 170, distance: 65.6
click at [801, 170] on div "Second Select Ajay Creative Stylist Anurag BOBBY Damini DHARAM hairstylist Dhar…" at bounding box center [784, 165] width 380 height 25
type input "02625"
click at [877, 402] on button "Submit" at bounding box center [887, 402] width 39 height 21
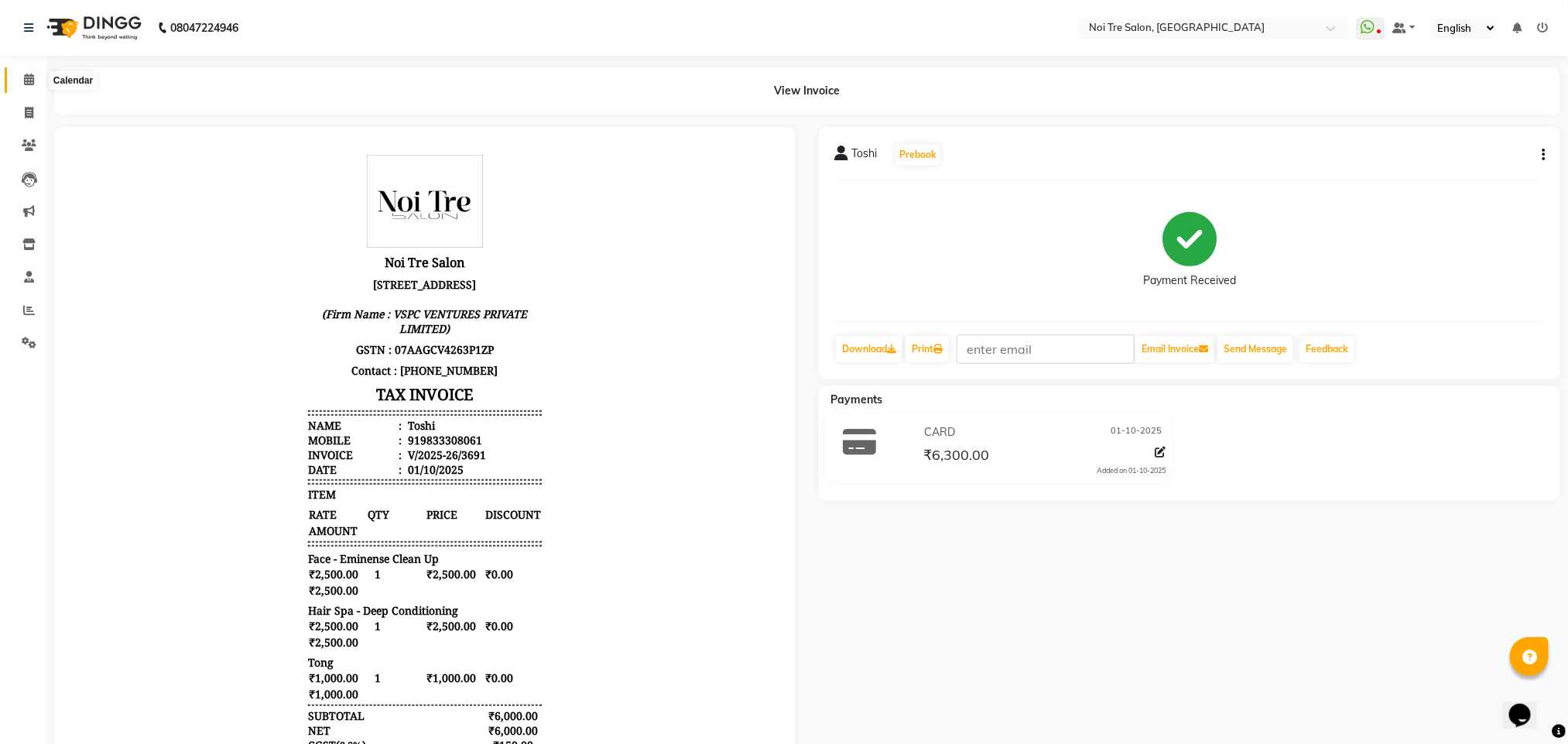
click at [28, 72] on span at bounding box center [28, 80] width 27 height 18
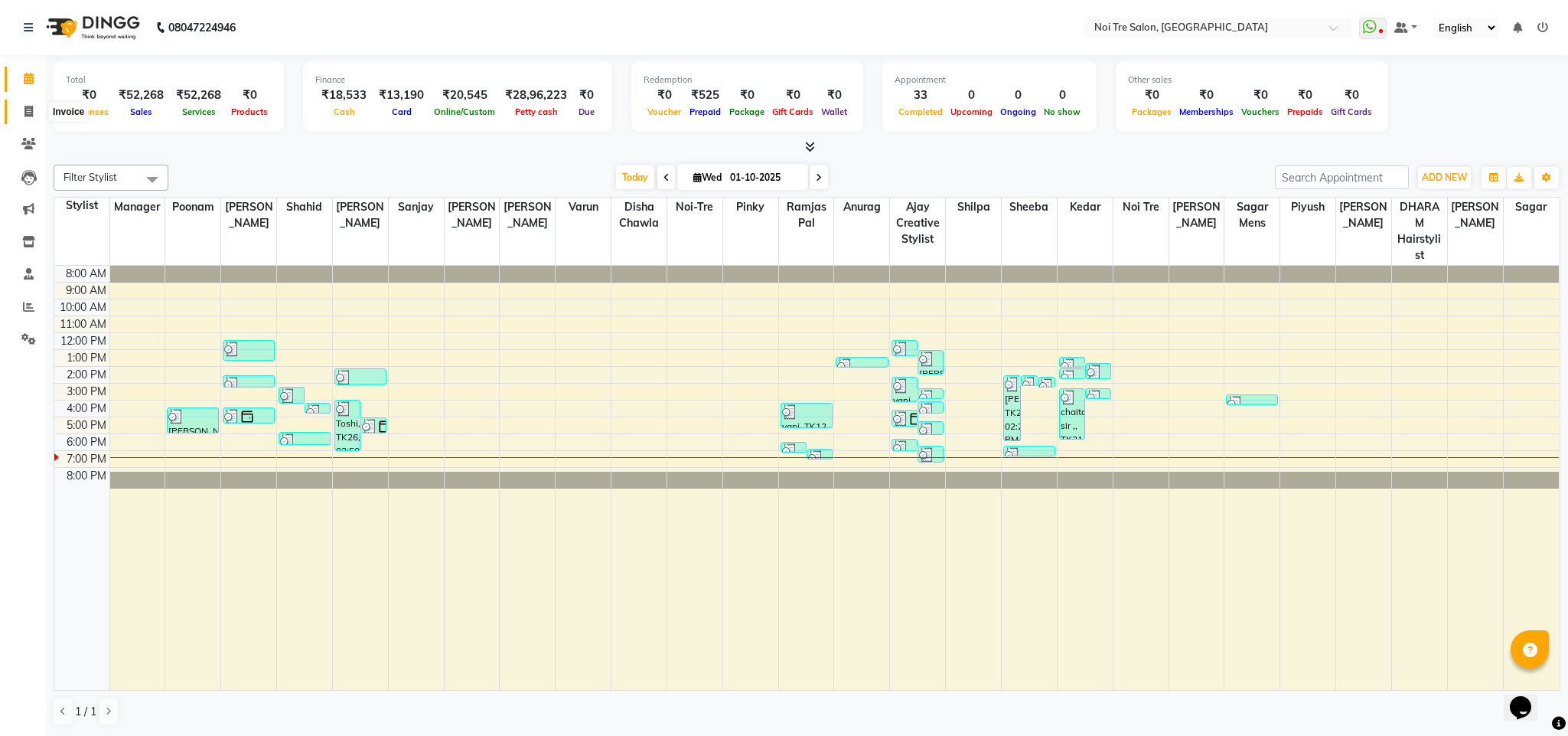
click at [21, 115] on span at bounding box center [28, 112] width 26 height 18
select select "service"
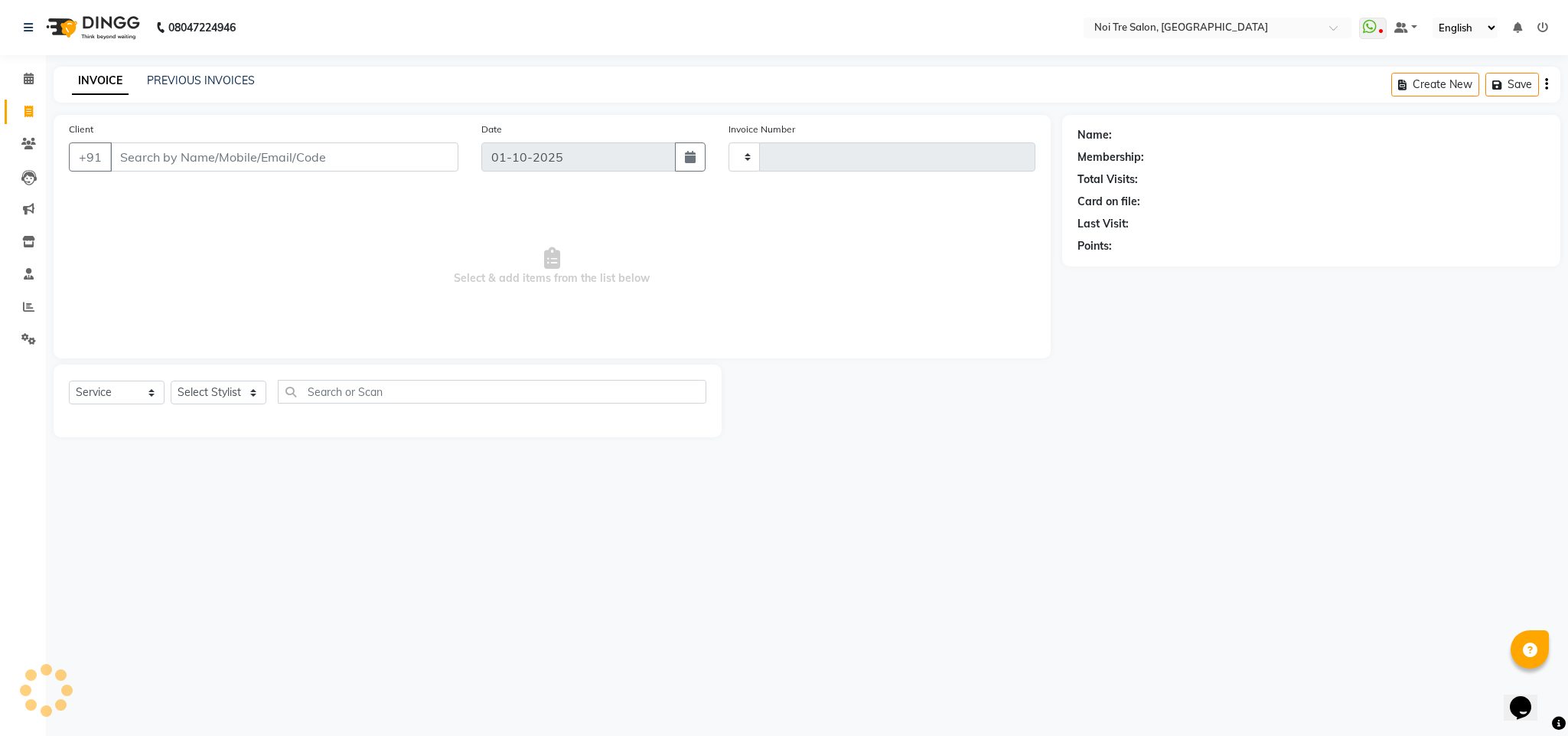
type input "3693"
select select "4307"
click at [1466, 81] on button "Open Invoices" at bounding box center [1489, 84] width 102 height 24
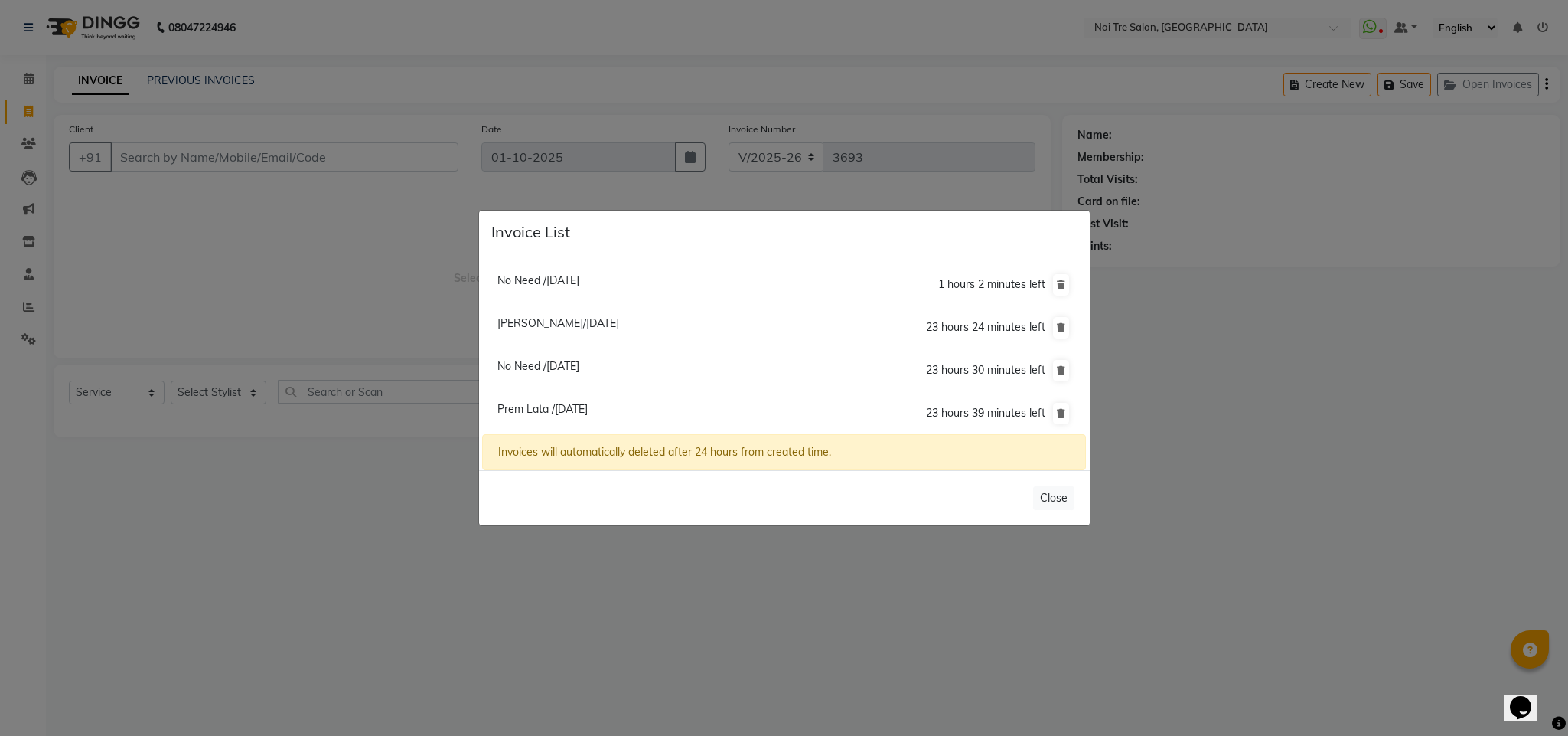
click at [589, 321] on span "Amanjot Null/01 October 2025" at bounding box center [558, 323] width 122 height 14
type input "7838777652"
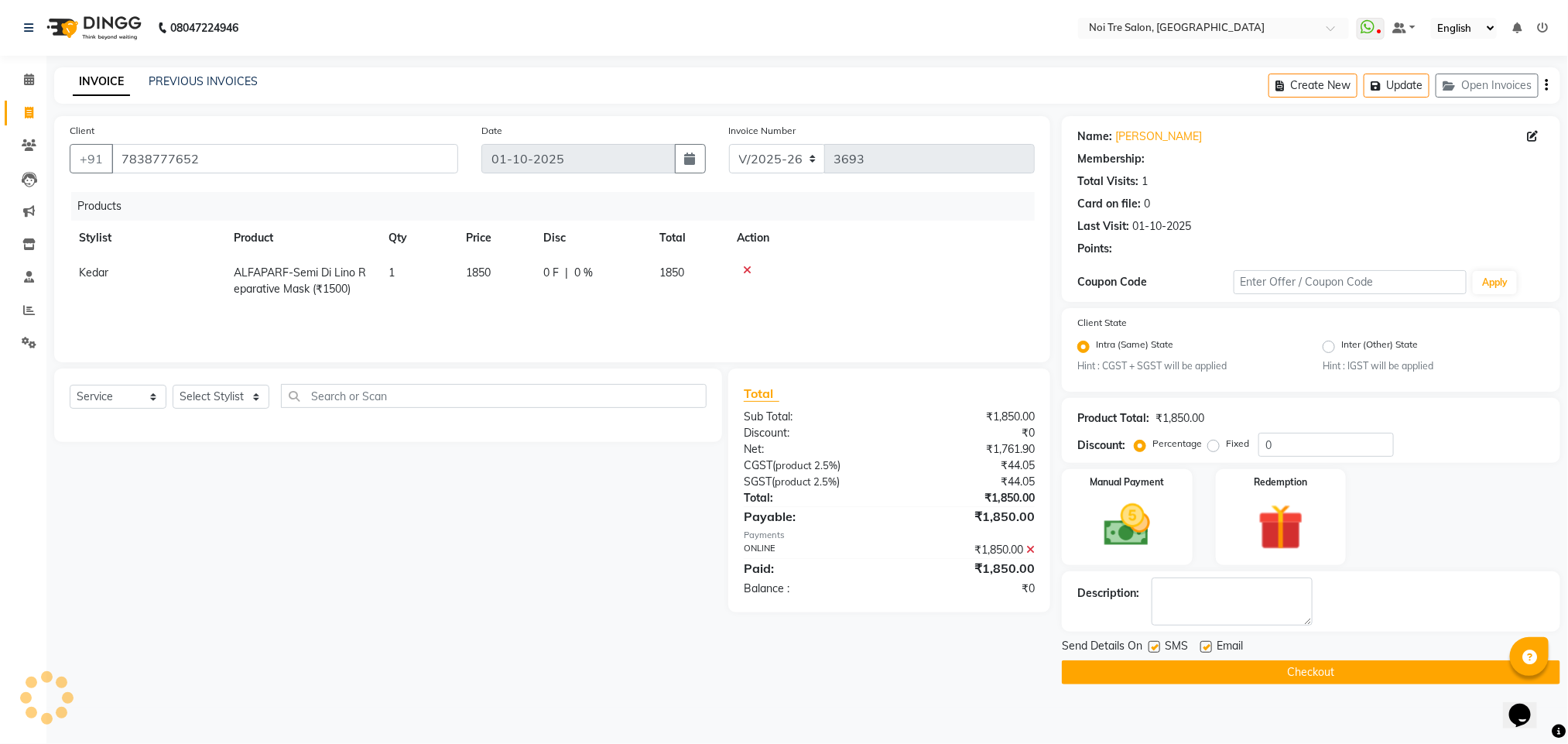
select select "1: Object"
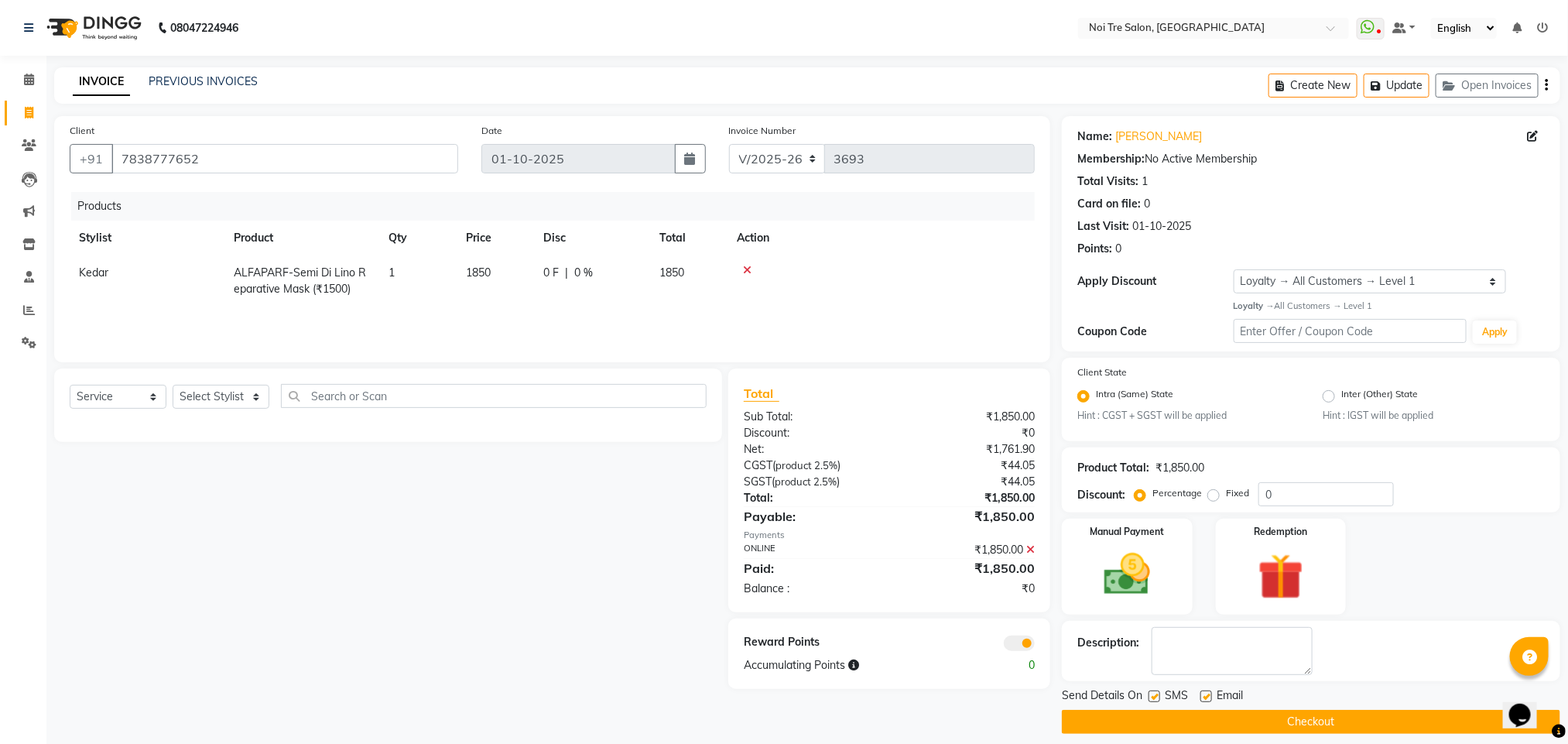
click at [1155, 698] on label at bounding box center [1153, 696] width 11 height 11
click at [1155, 698] on input "checkbox" at bounding box center [1153, 697] width 10 height 10
checkbox input "false"
click at [1155, 727] on button "Checkout" at bounding box center [1311, 722] width 499 height 24
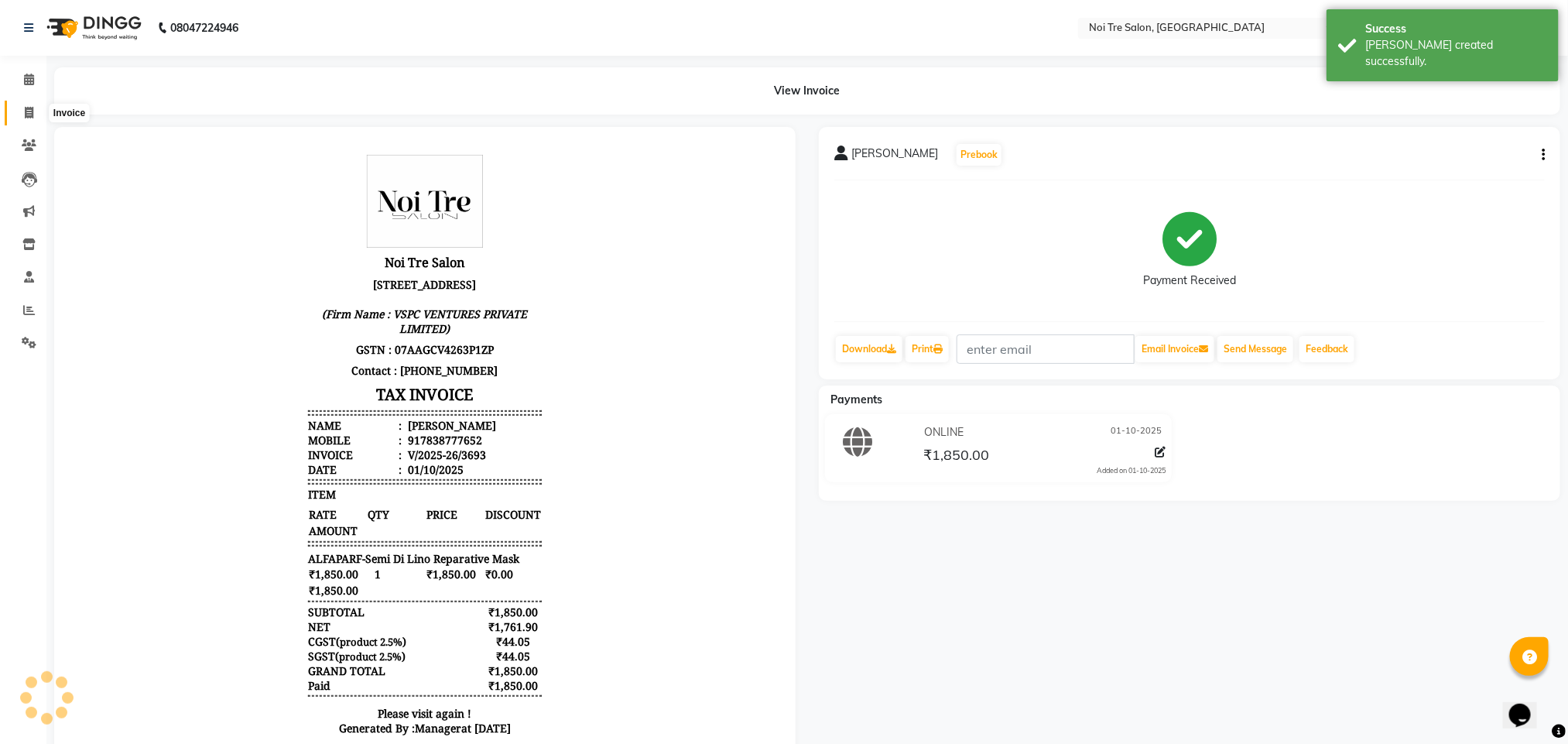
click at [17, 109] on span at bounding box center [28, 113] width 27 height 18
select select "service"
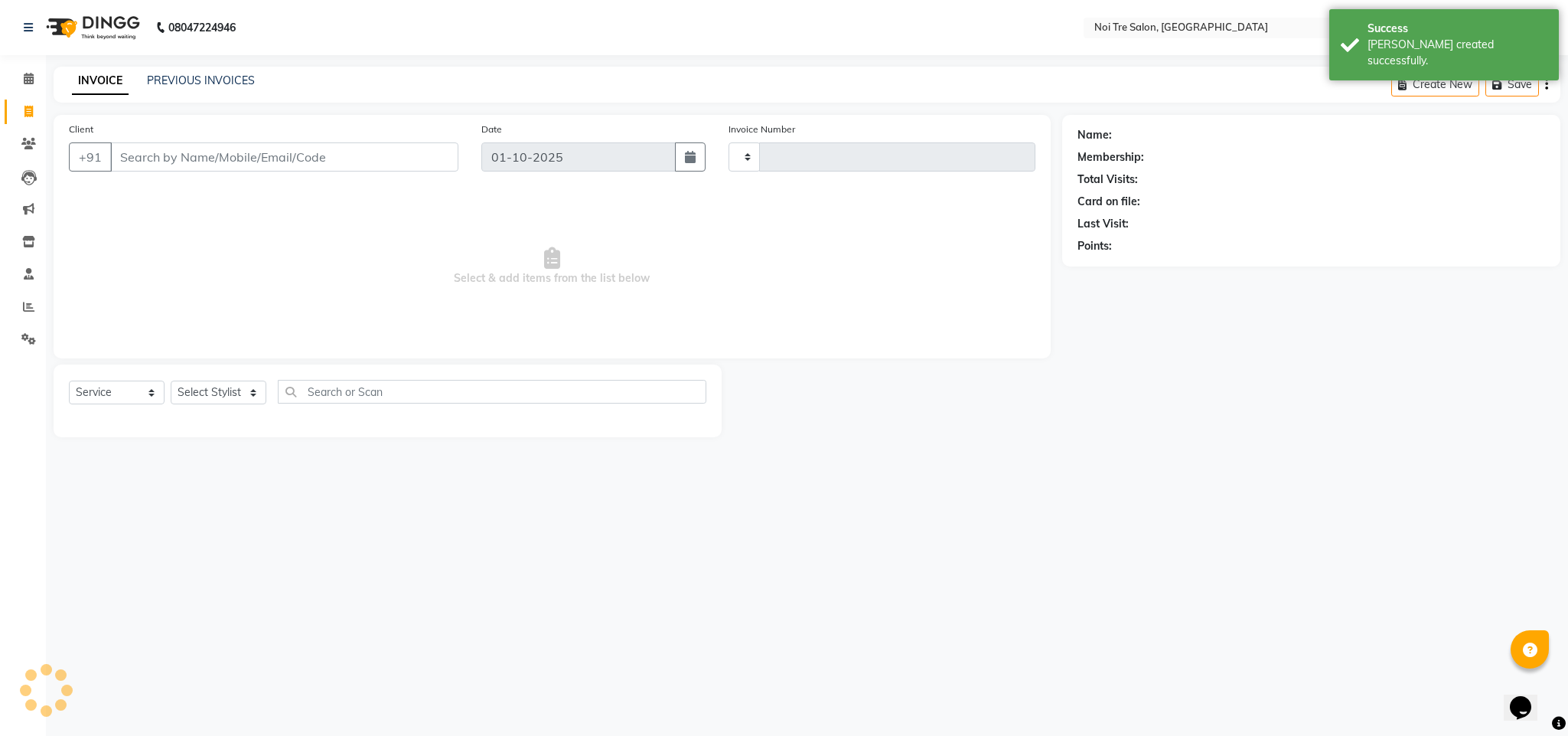
type input "3694"
select select "4307"
click at [1461, 87] on button "Open Invoices" at bounding box center [1489, 84] width 102 height 24
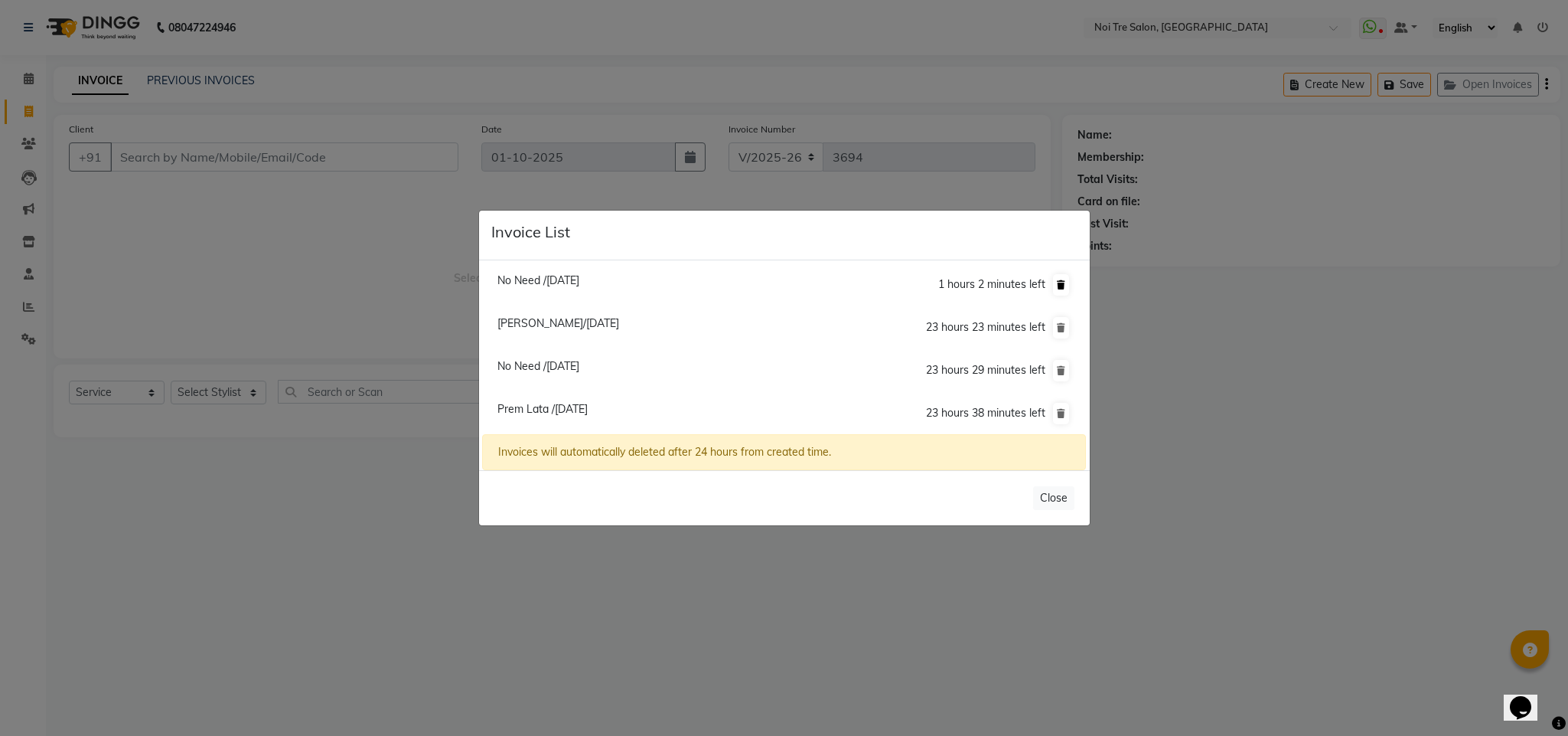
click at [1060, 280] on icon at bounding box center [1061, 285] width 9 height 9
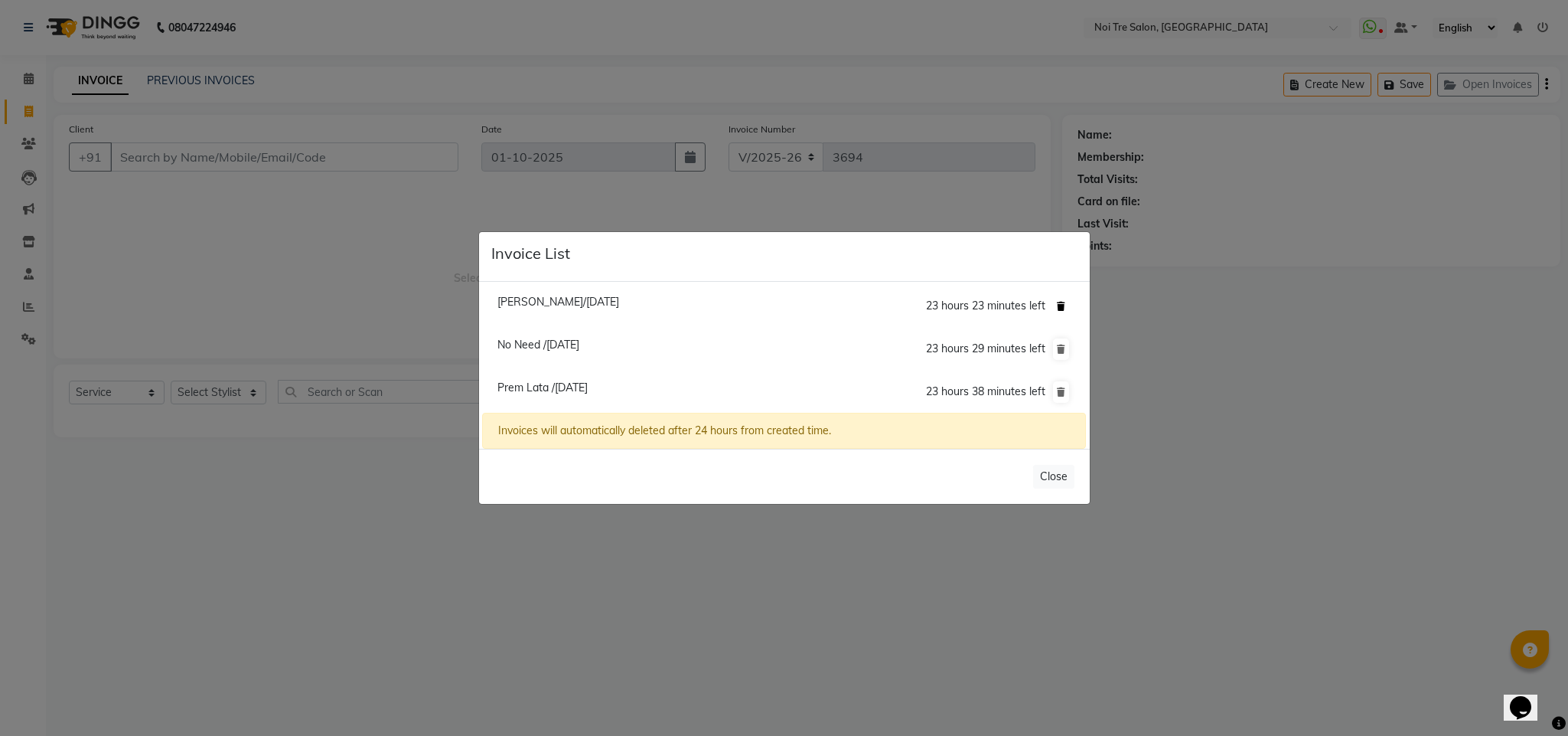
click at [1059, 306] on icon at bounding box center [1061, 306] width 9 height 9
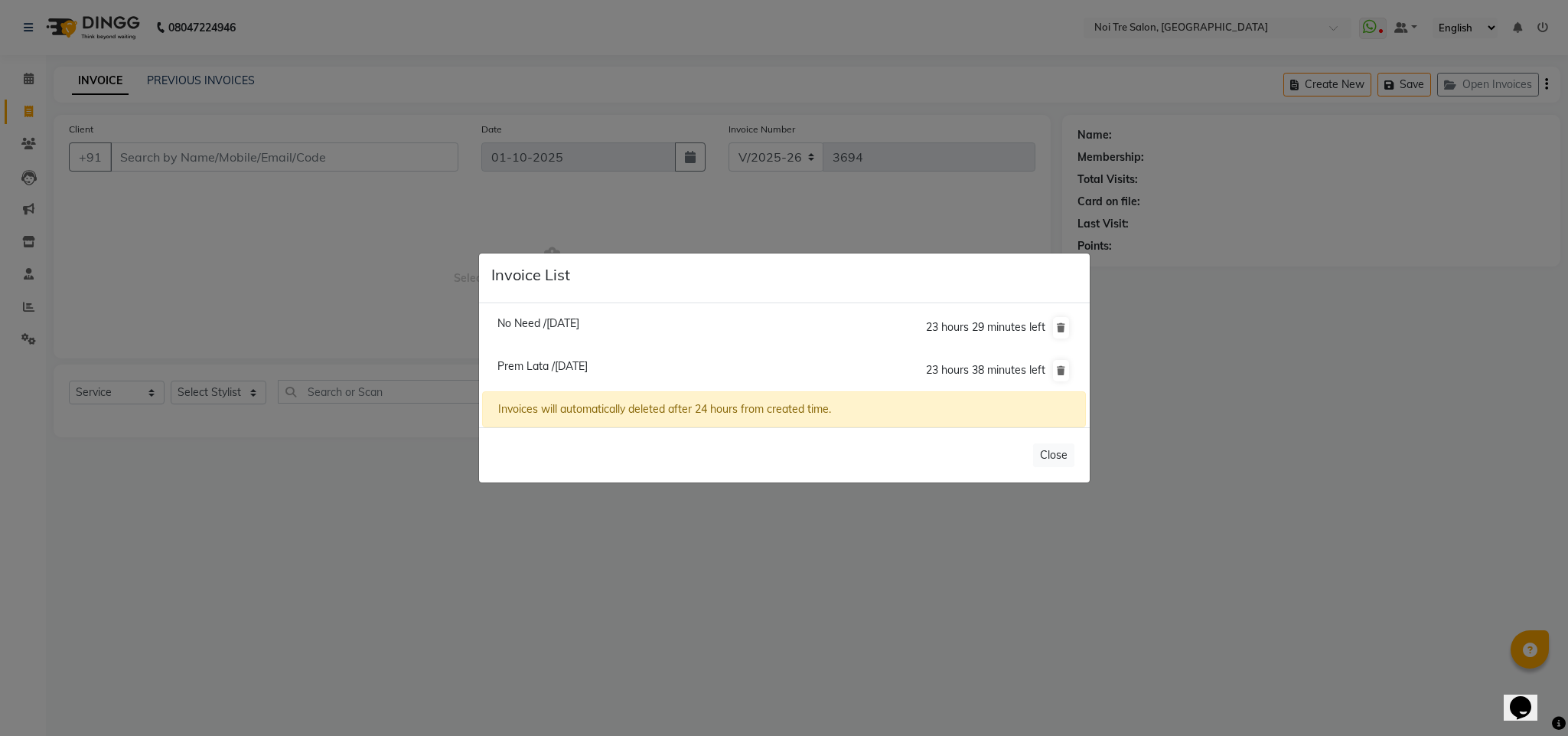
click at [579, 326] on span "No Need /01 October 2025" at bounding box center [538, 323] width 82 height 14
type input "11777000003"
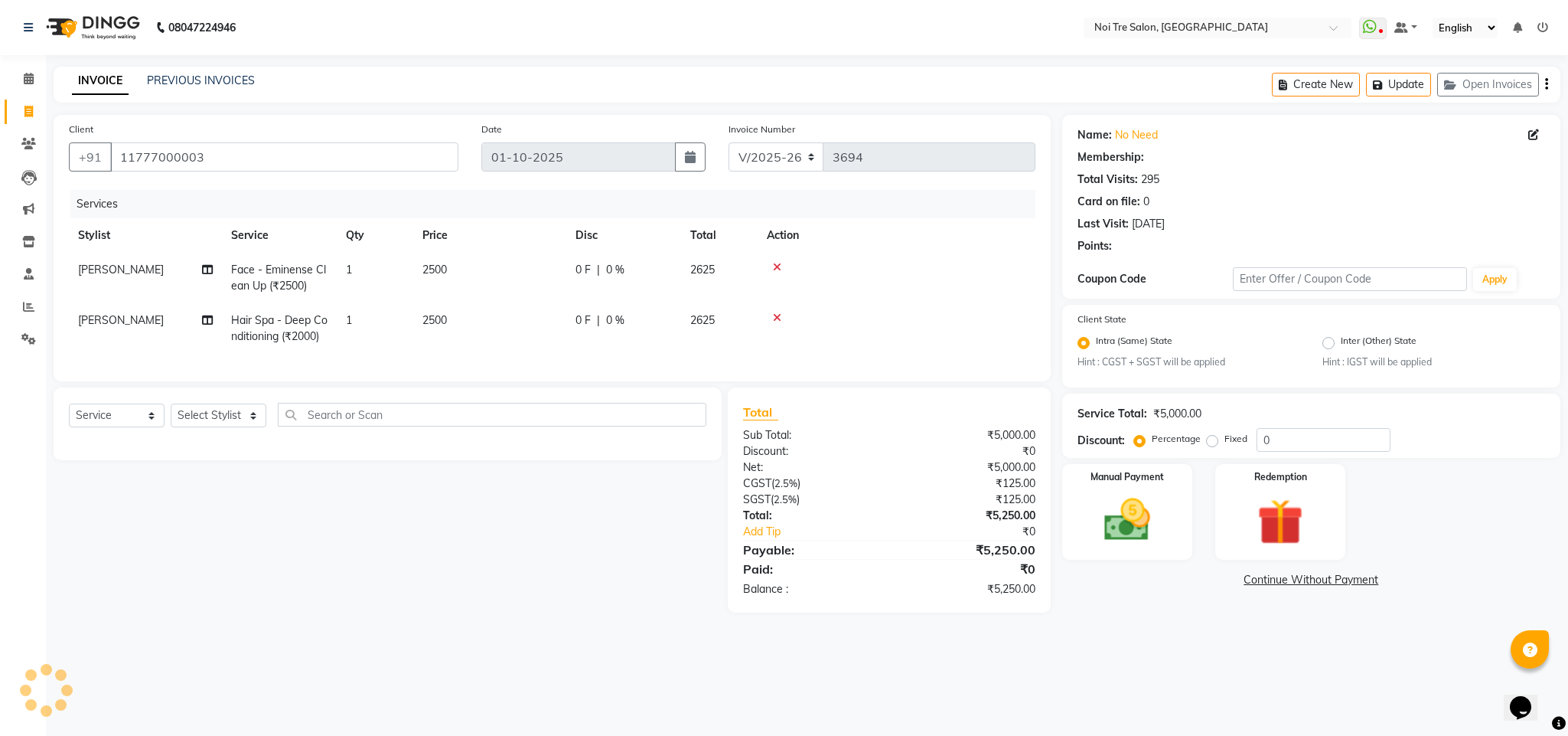
select select "1: Object"
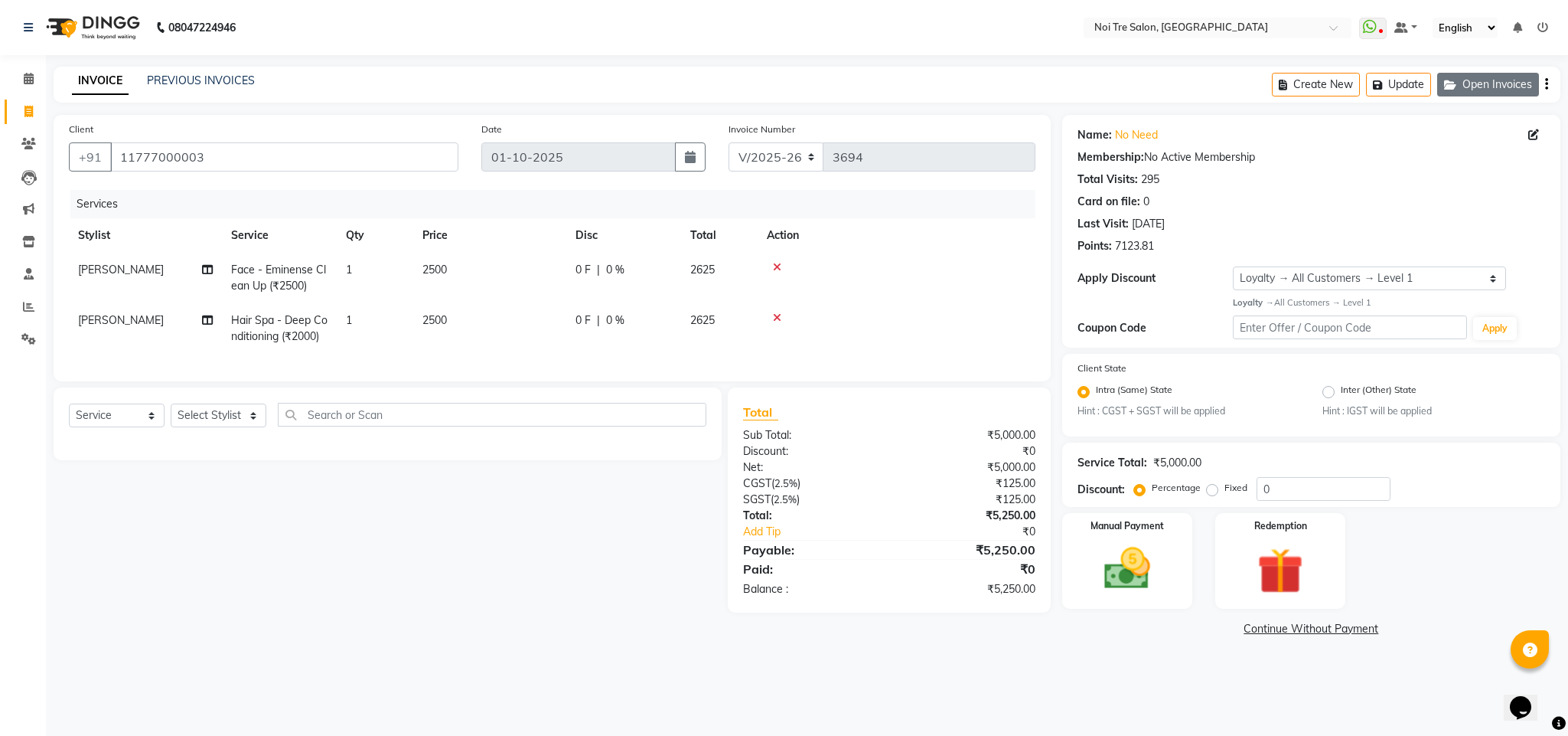
click at [1461, 95] on button "Open Invoices" at bounding box center [1489, 84] width 102 height 24
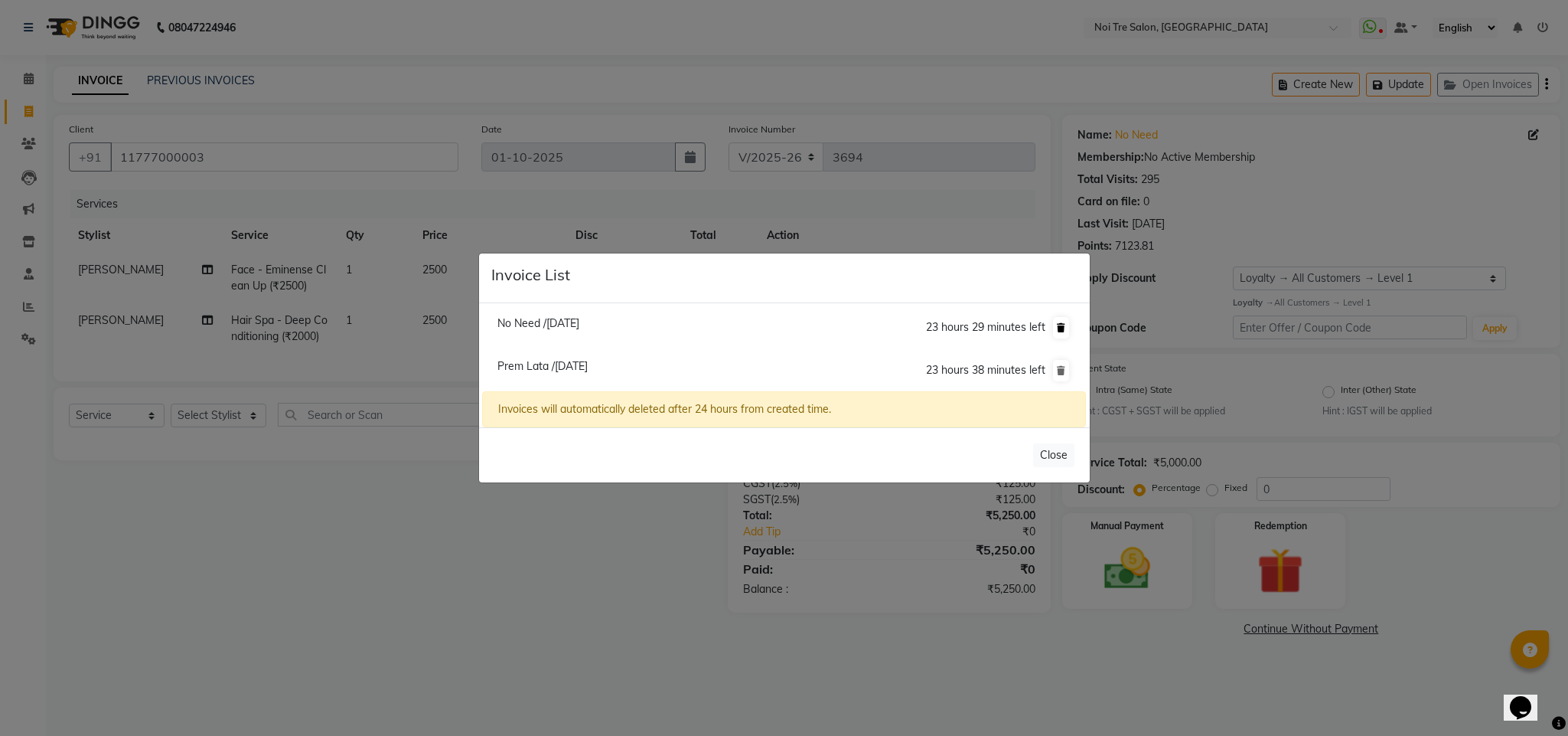
click at [1057, 320] on button at bounding box center [1060, 327] width 16 height 21
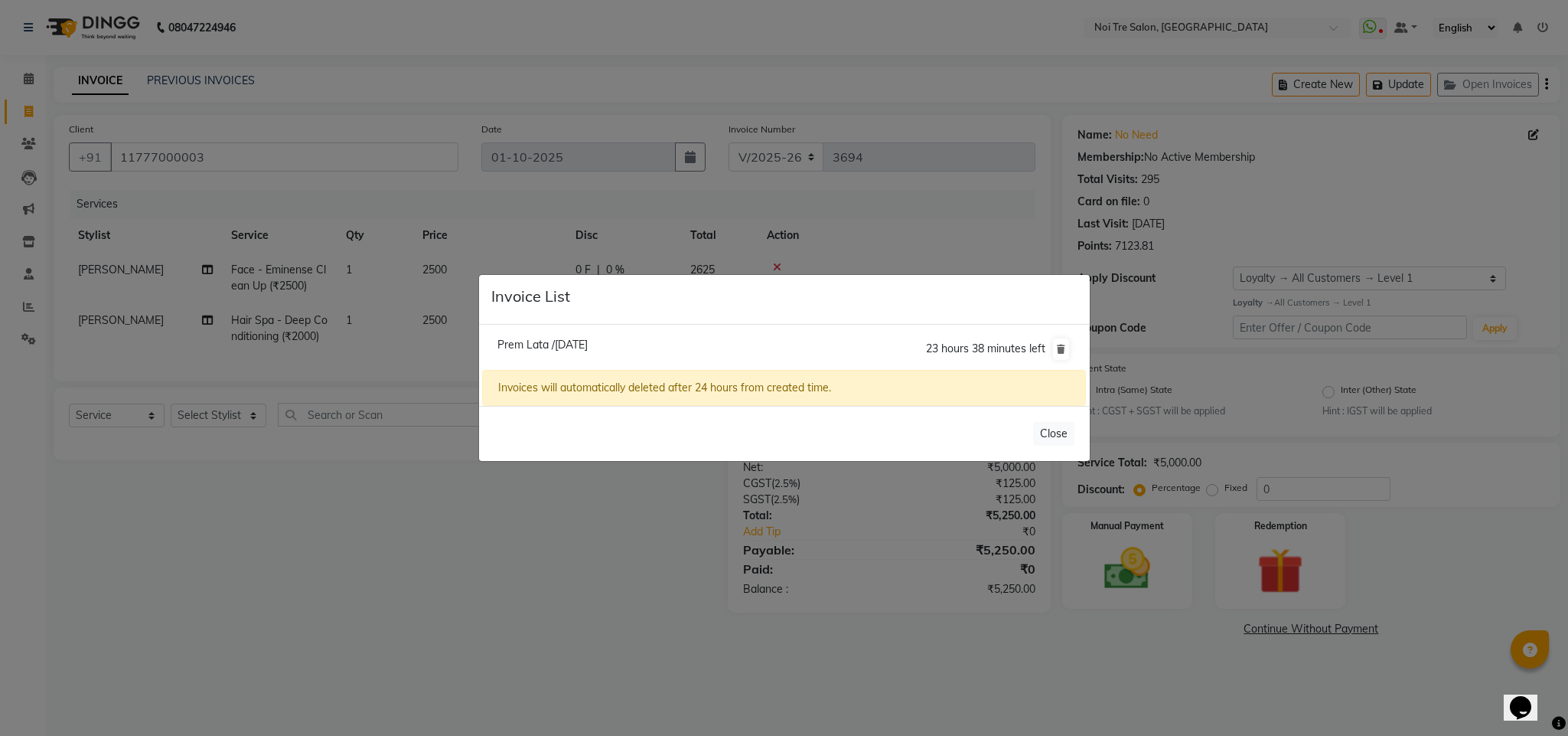
click at [585, 340] on span "Prem Lata /01 October 2025" at bounding box center [543, 344] width 90 height 14
type input "9818552322"
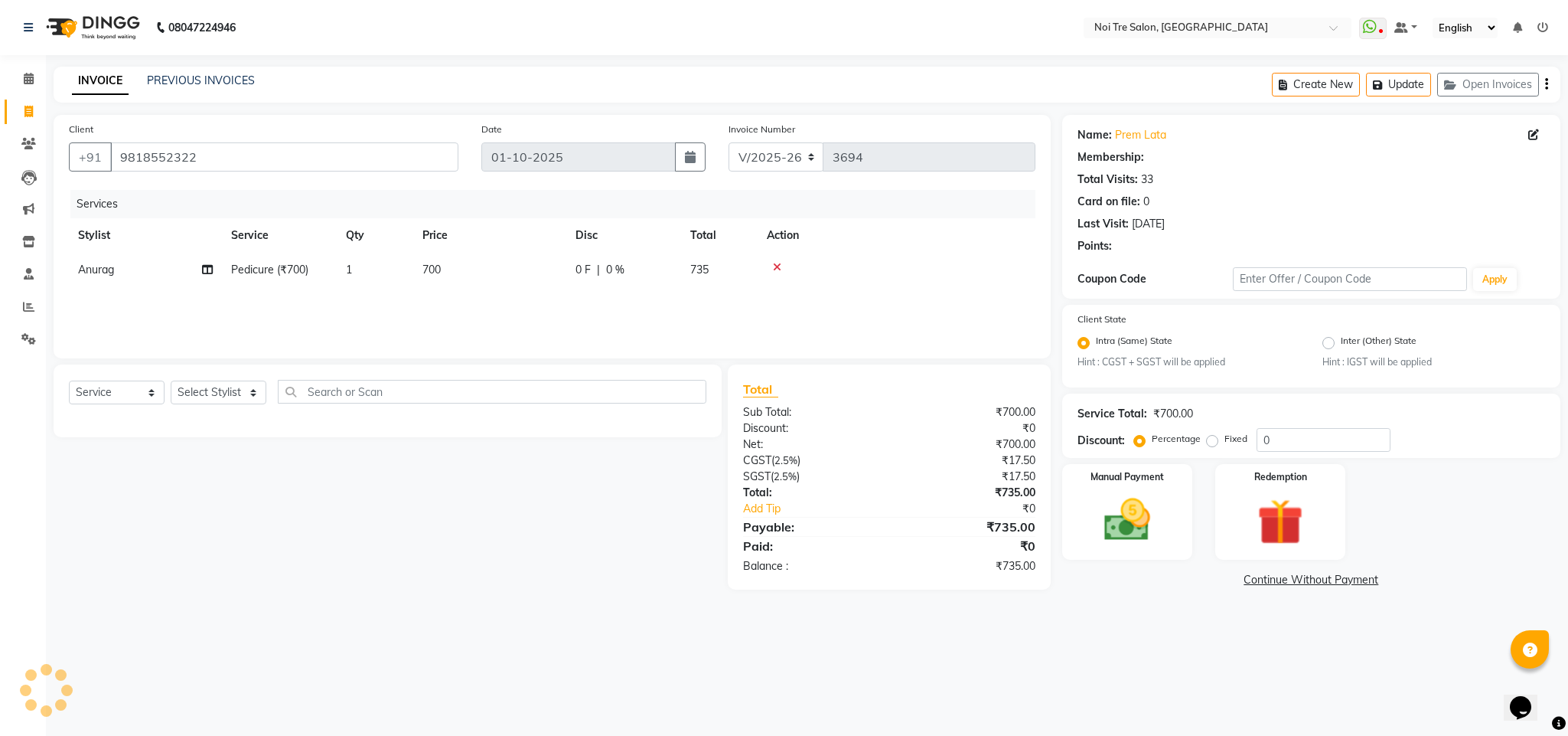
select select "1: Object"
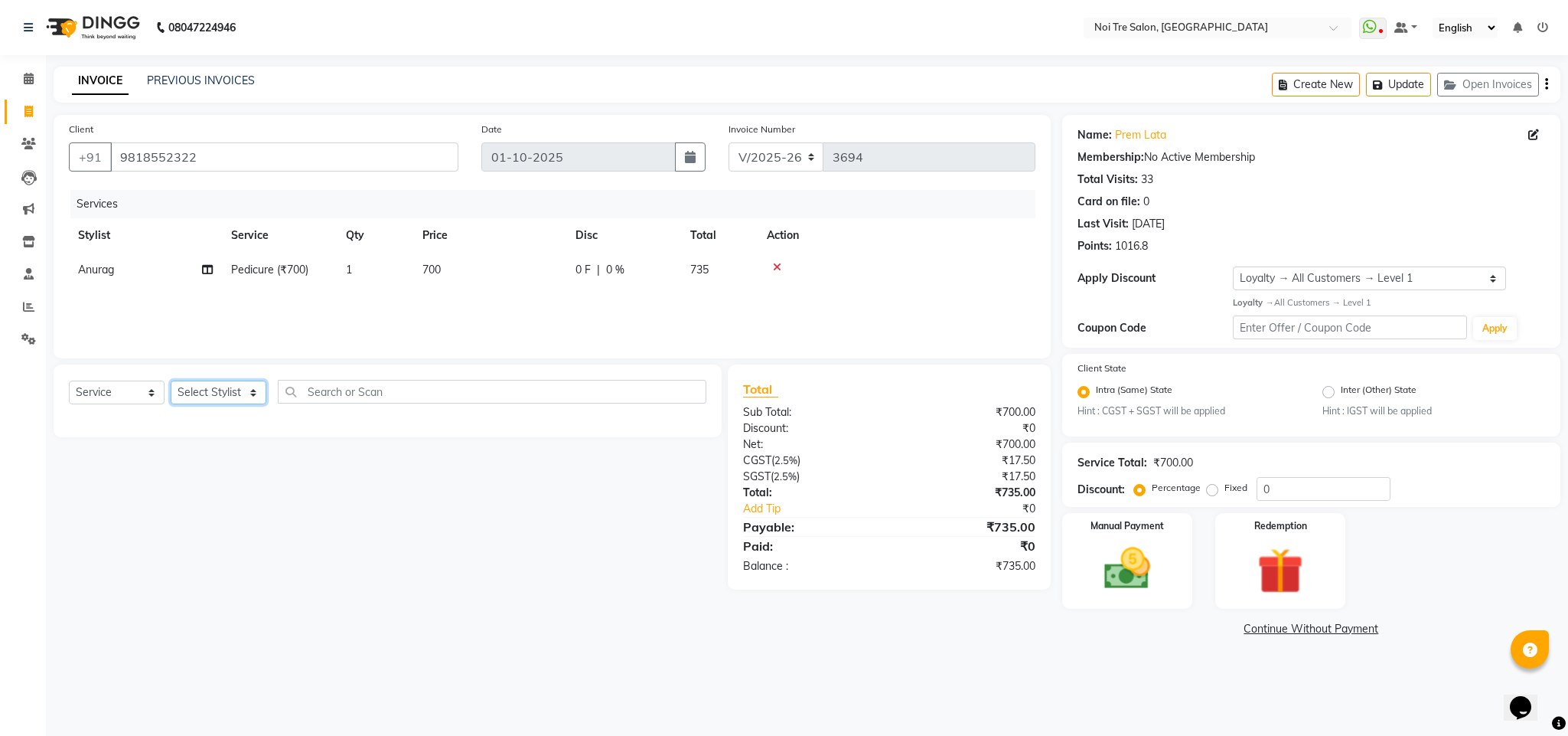
click at [227, 386] on select "Select Stylist Ajay Creative Stylist Anurag [PERSON_NAME] [PERSON_NAME] [PERSON…" at bounding box center [218, 393] width 95 height 24
click at [889, 205] on div "Services" at bounding box center [559, 204] width 977 height 28
click at [430, 271] on span "700" at bounding box center [432, 269] width 19 height 14
select select "24528"
click at [512, 274] on input "700" at bounding box center [561, 273] width 135 height 24
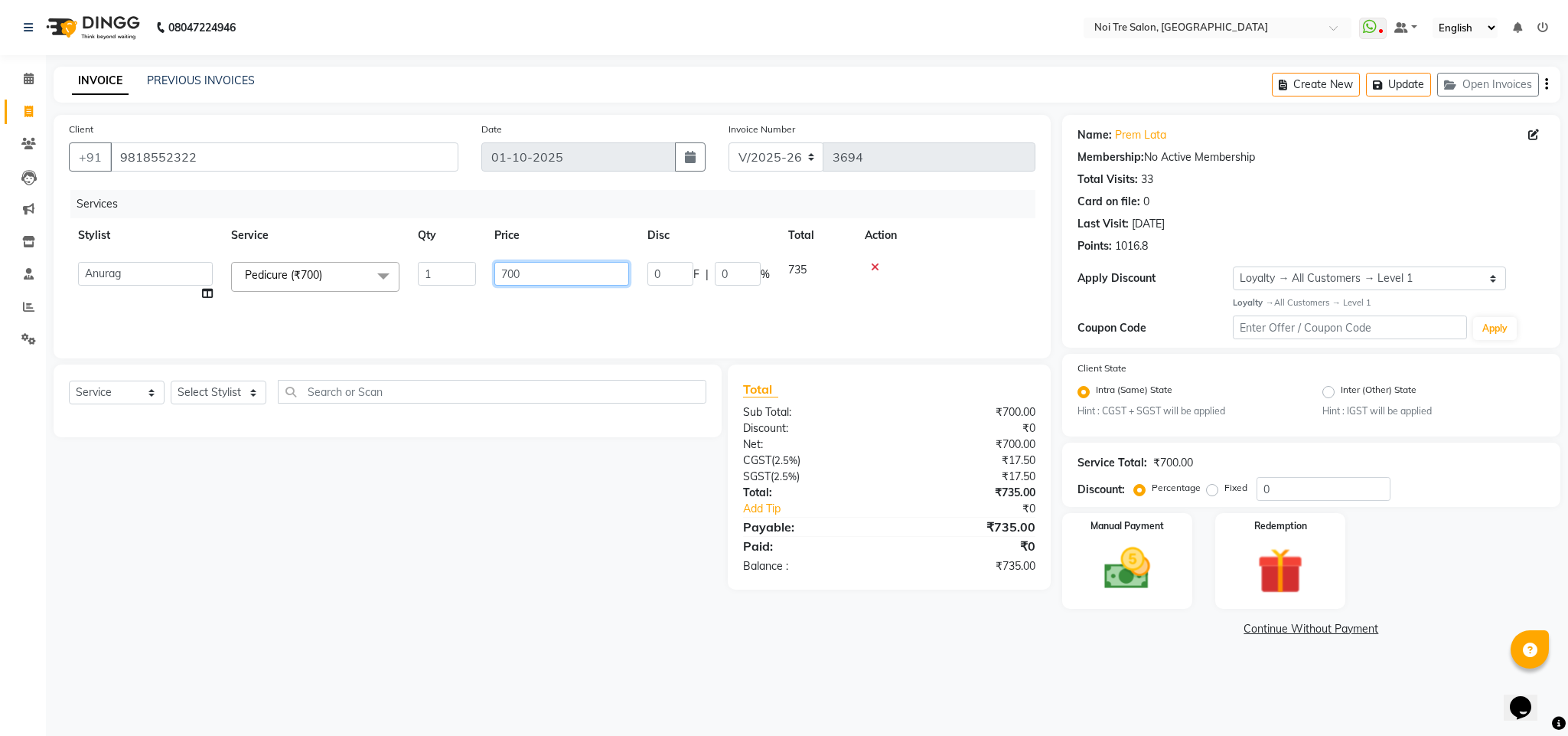
click at [512, 274] on input "700" at bounding box center [561, 273] width 135 height 24
type input "750"
click at [972, 225] on th "Action" at bounding box center [945, 235] width 180 height 34
click at [1394, 81] on button "Update" at bounding box center [1399, 84] width 65 height 24
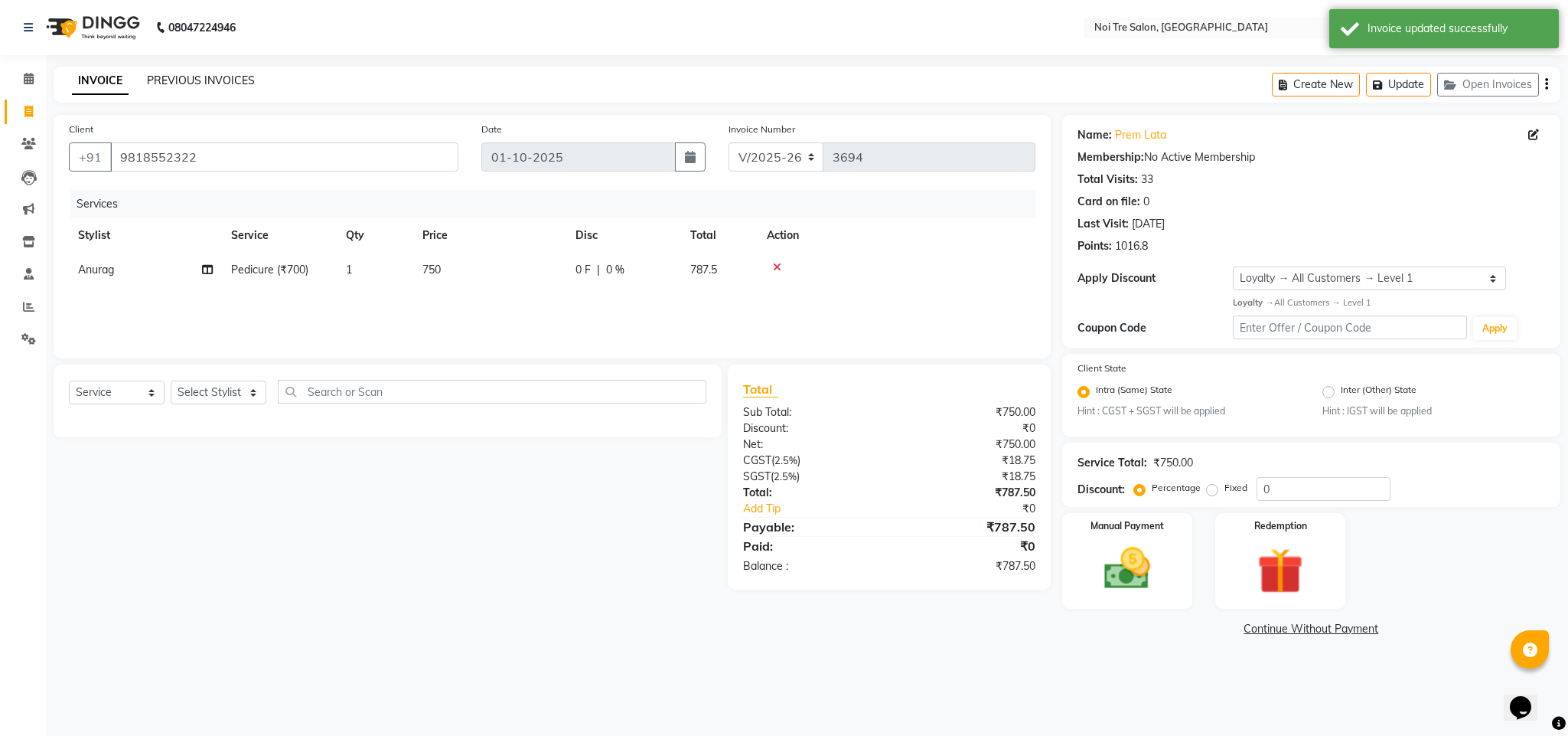
click at [189, 83] on link "PREVIOUS INVOICES" at bounding box center [201, 80] width 108 height 14
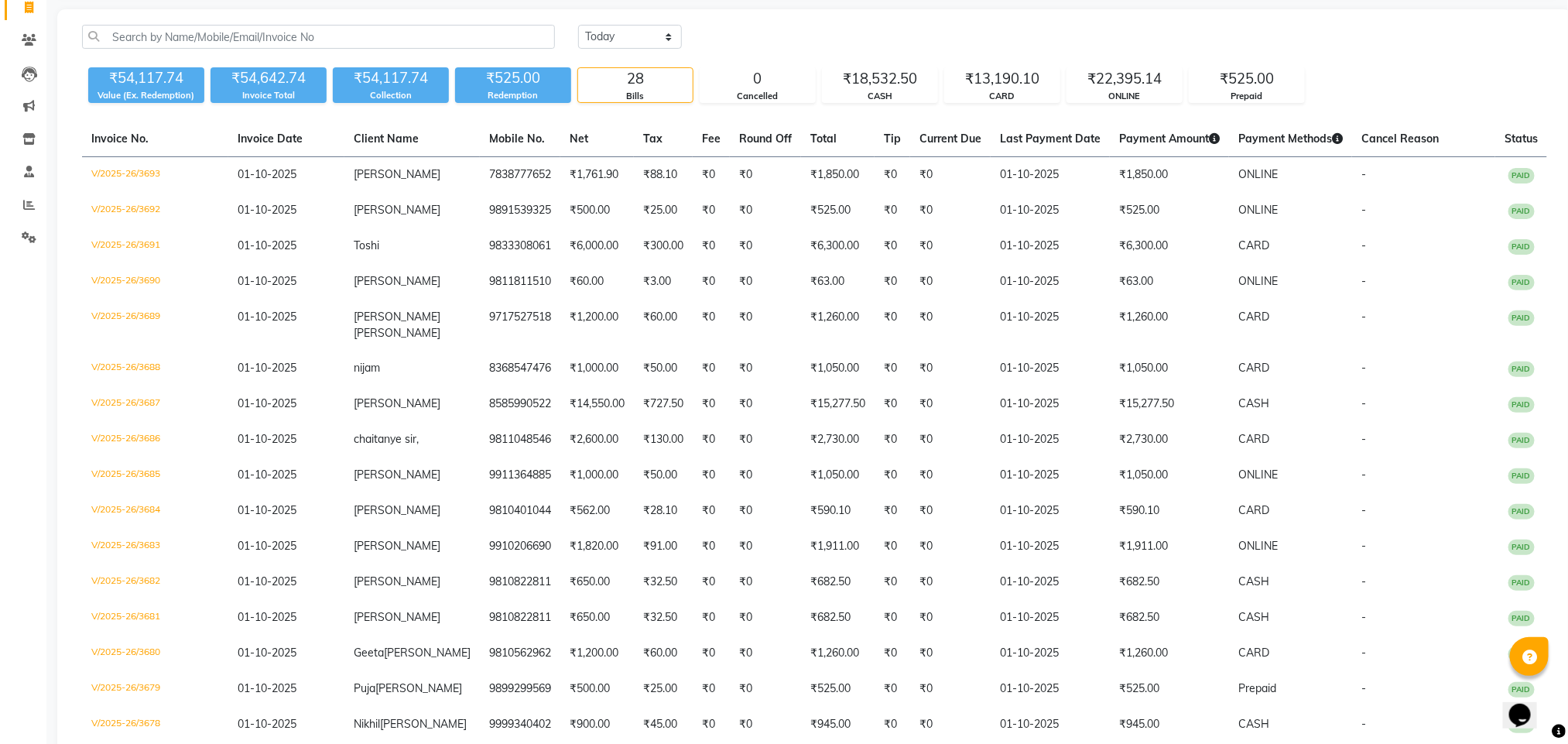
scroll to position [98, 0]
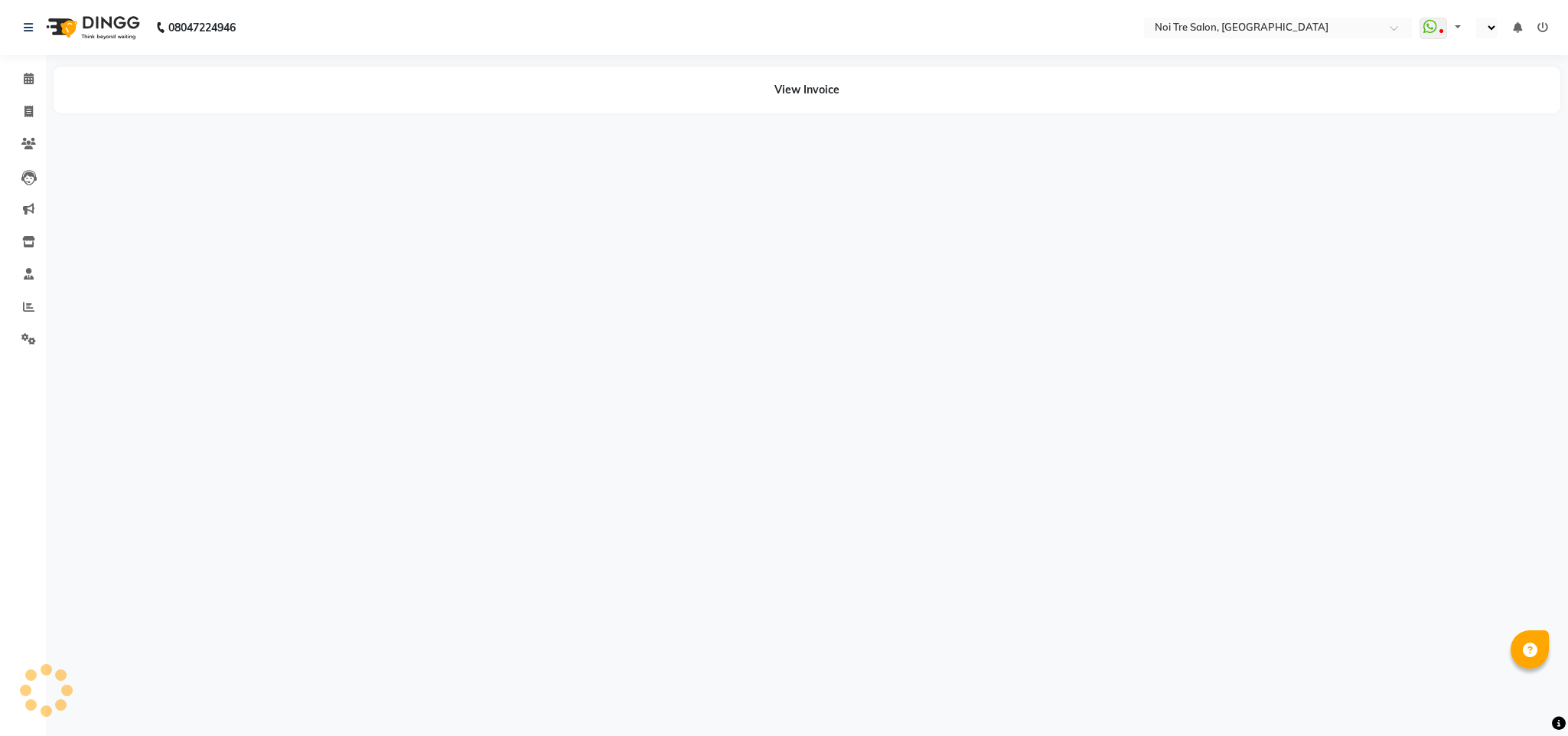
select select "en"
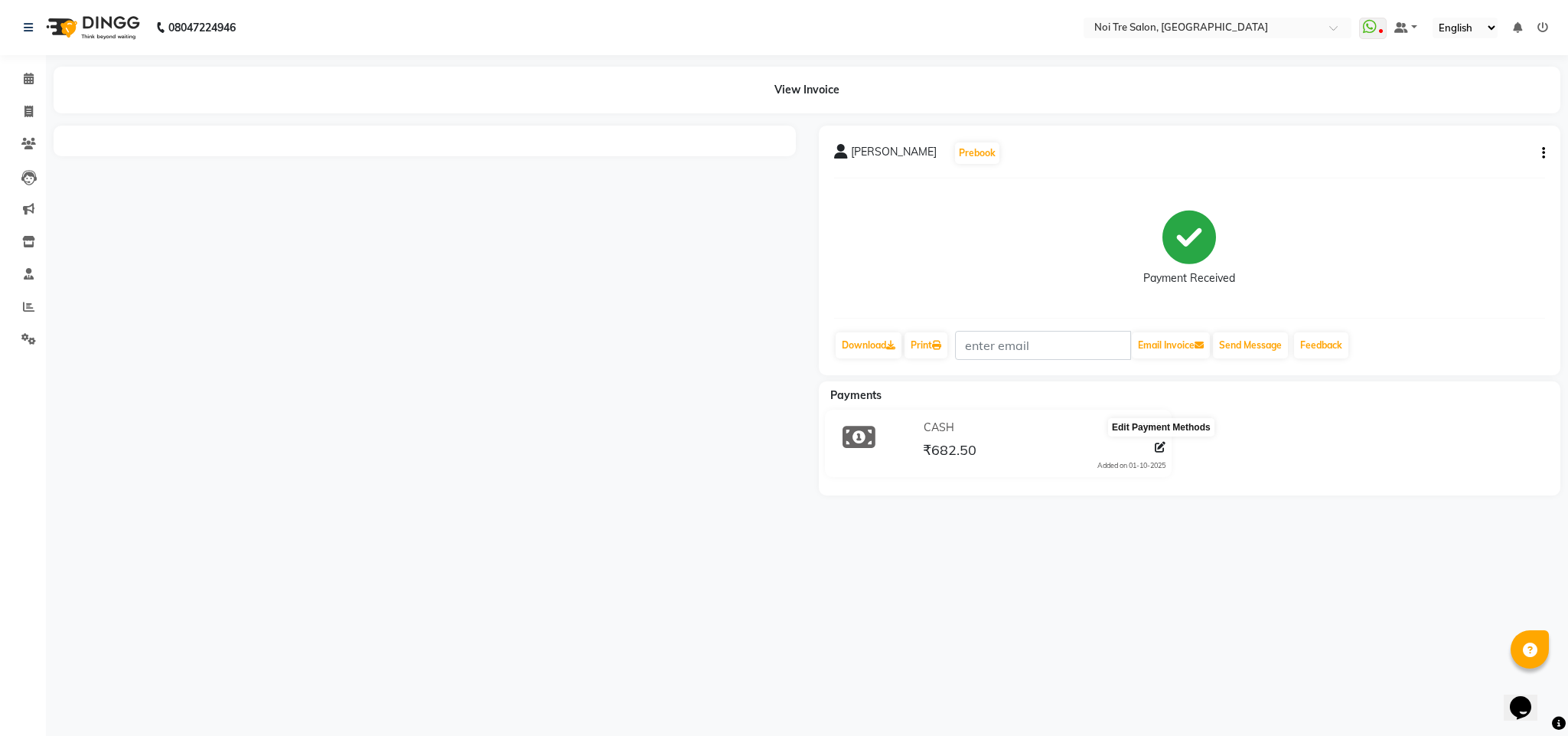
click at [1160, 446] on icon at bounding box center [1160, 446] width 11 height 11
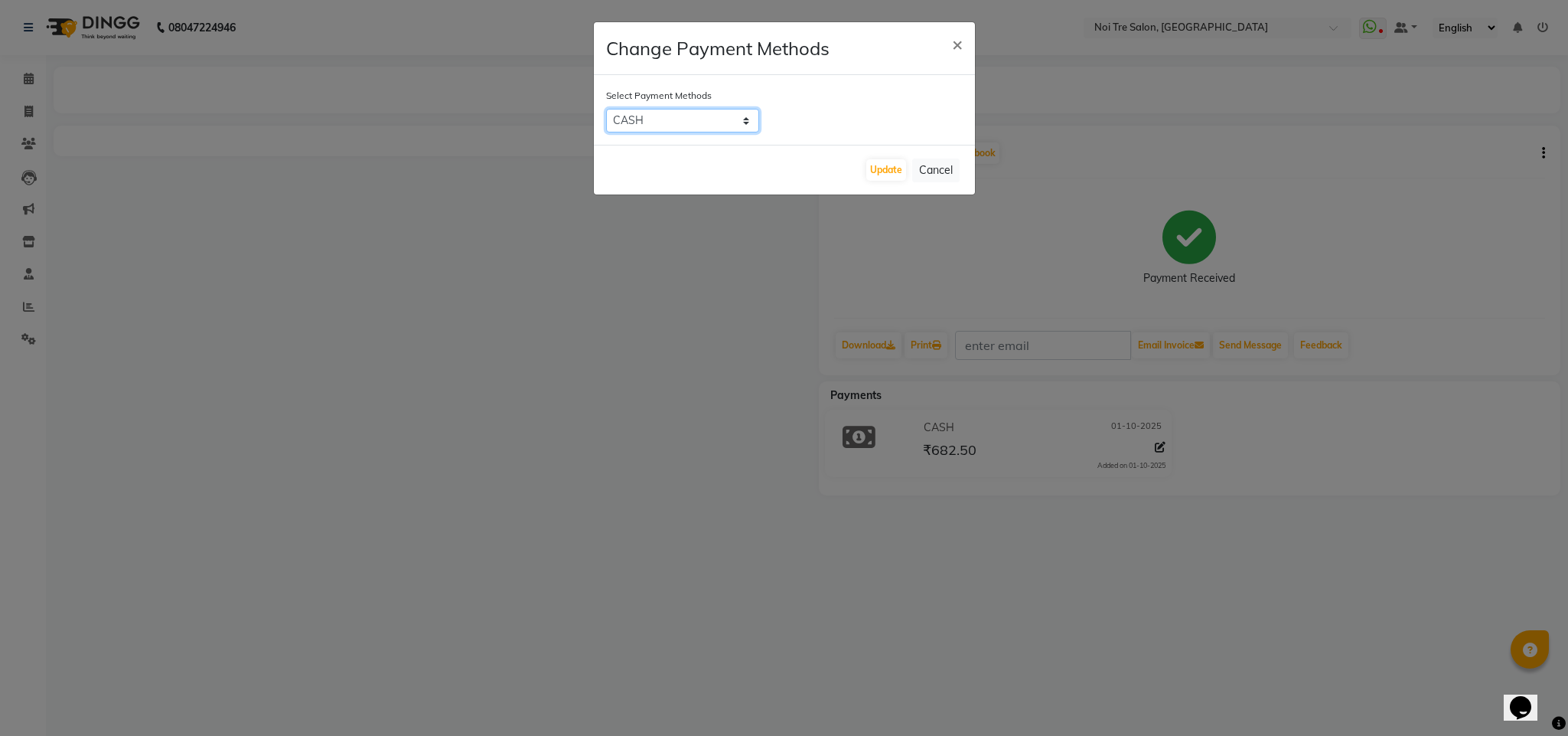
click at [681, 118] on select "CASH CARD ONLINE PayTM GPay UPI PhonePe LUZO District App" at bounding box center [683, 121] width 153 height 24
click at [606, 109] on select "CASH CARD ONLINE PayTM GPay UPI PhonePe LUZO District App" at bounding box center [683, 121] width 153 height 24
click at [714, 124] on select "CASH CARD ONLINE PayTM GPay UPI PhonePe LUZO District App" at bounding box center [683, 121] width 153 height 24
select select "2"
click at [606, 109] on select "CASH CARD ONLINE PayTM GPay UPI PhonePe LUZO District App" at bounding box center [683, 121] width 153 height 24
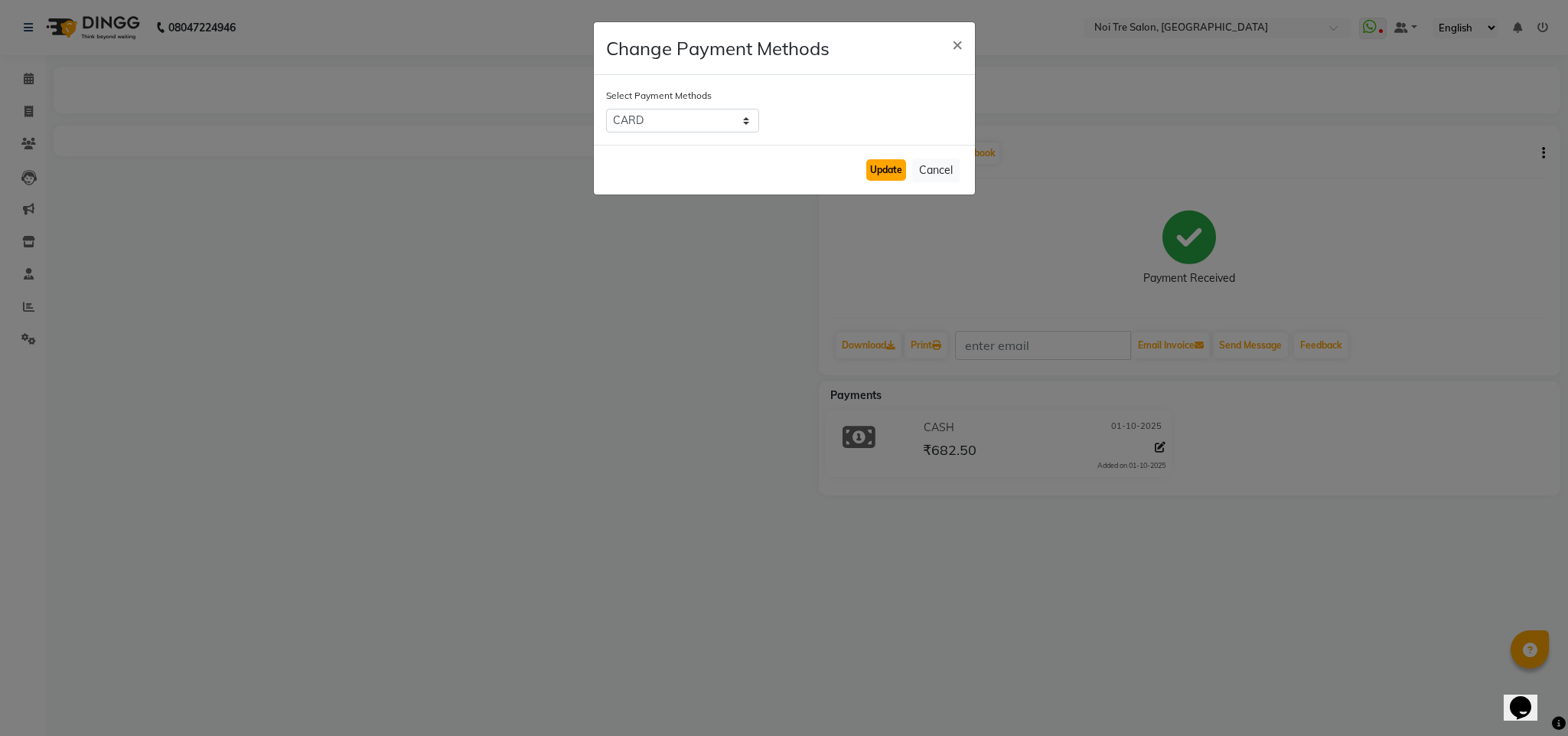
click at [882, 175] on button "Update" at bounding box center [886, 170] width 40 height 21
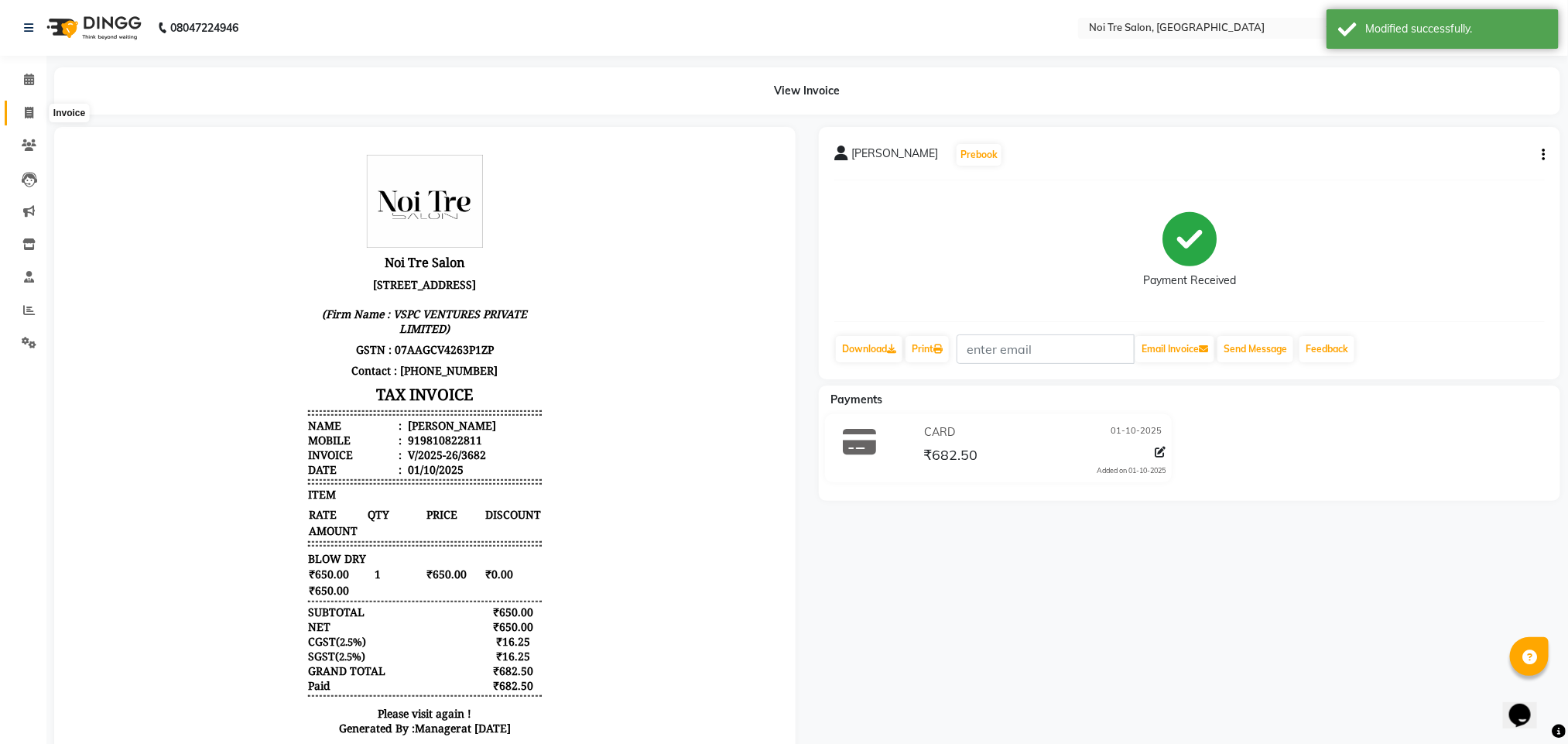
click at [27, 107] on icon at bounding box center [29, 112] width 9 height 11
select select "4307"
select select "service"
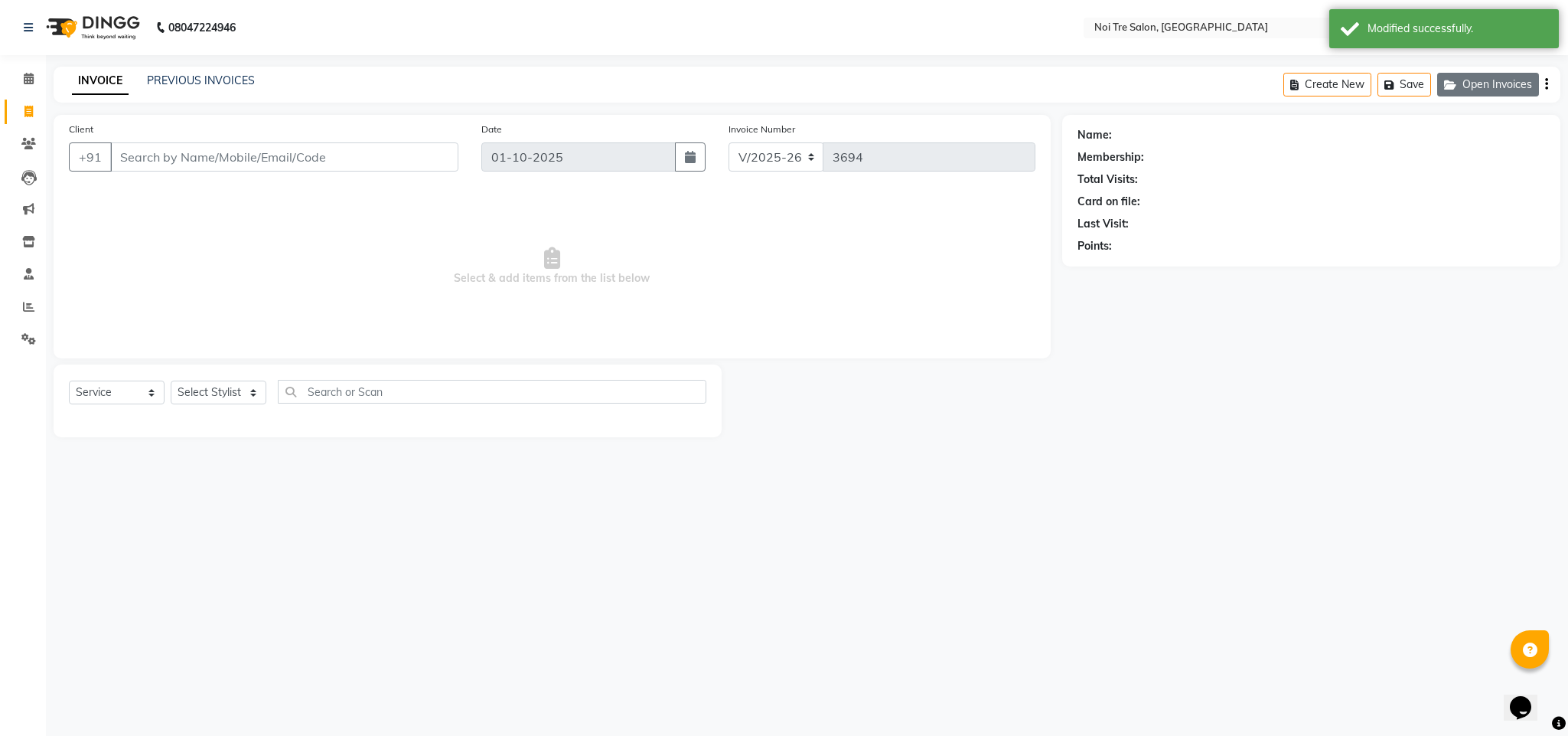
click at [1489, 86] on button "Open Invoices" at bounding box center [1489, 84] width 102 height 24
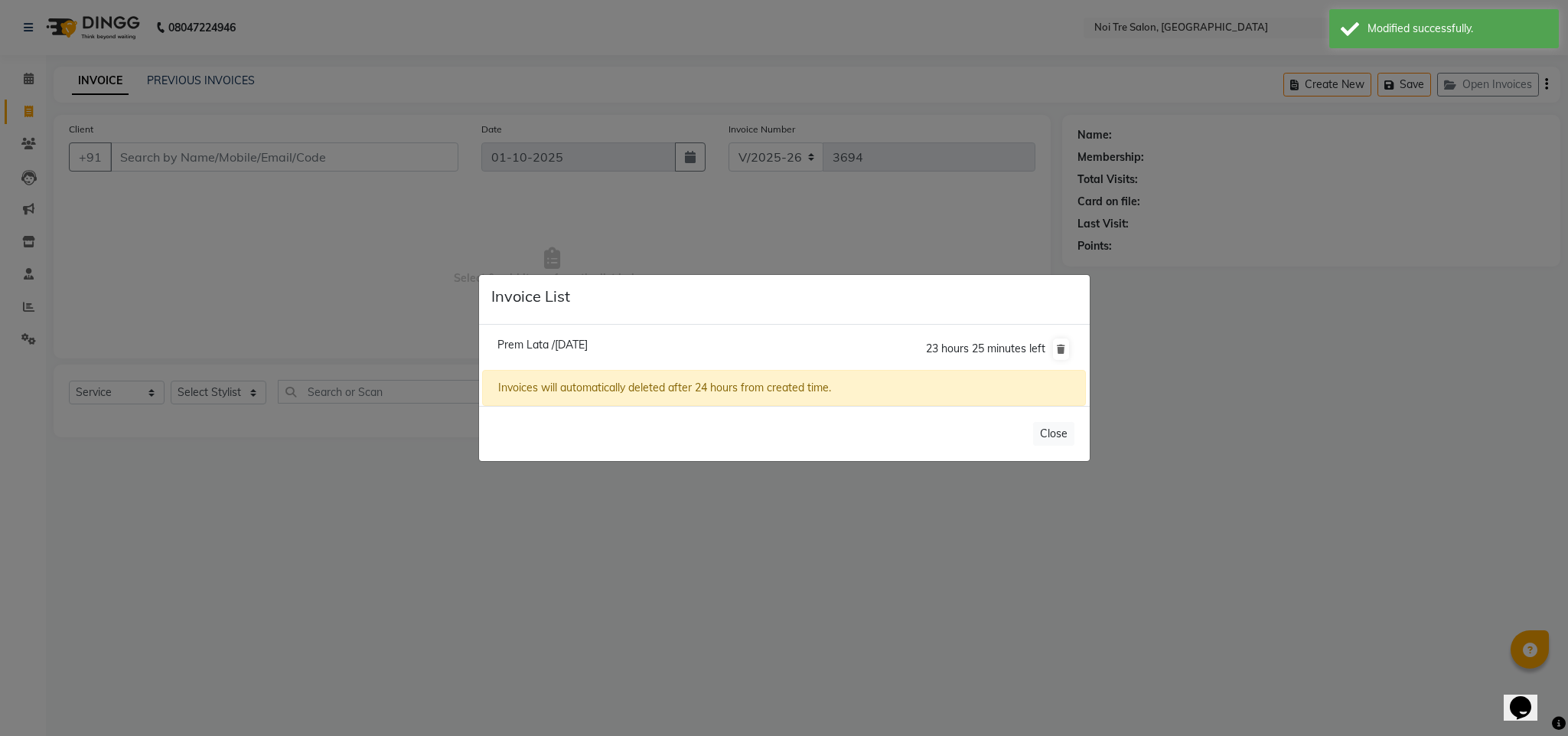
click at [579, 342] on span "Prem Lata /01 October 2025" at bounding box center [543, 344] width 90 height 14
type input "9818552322"
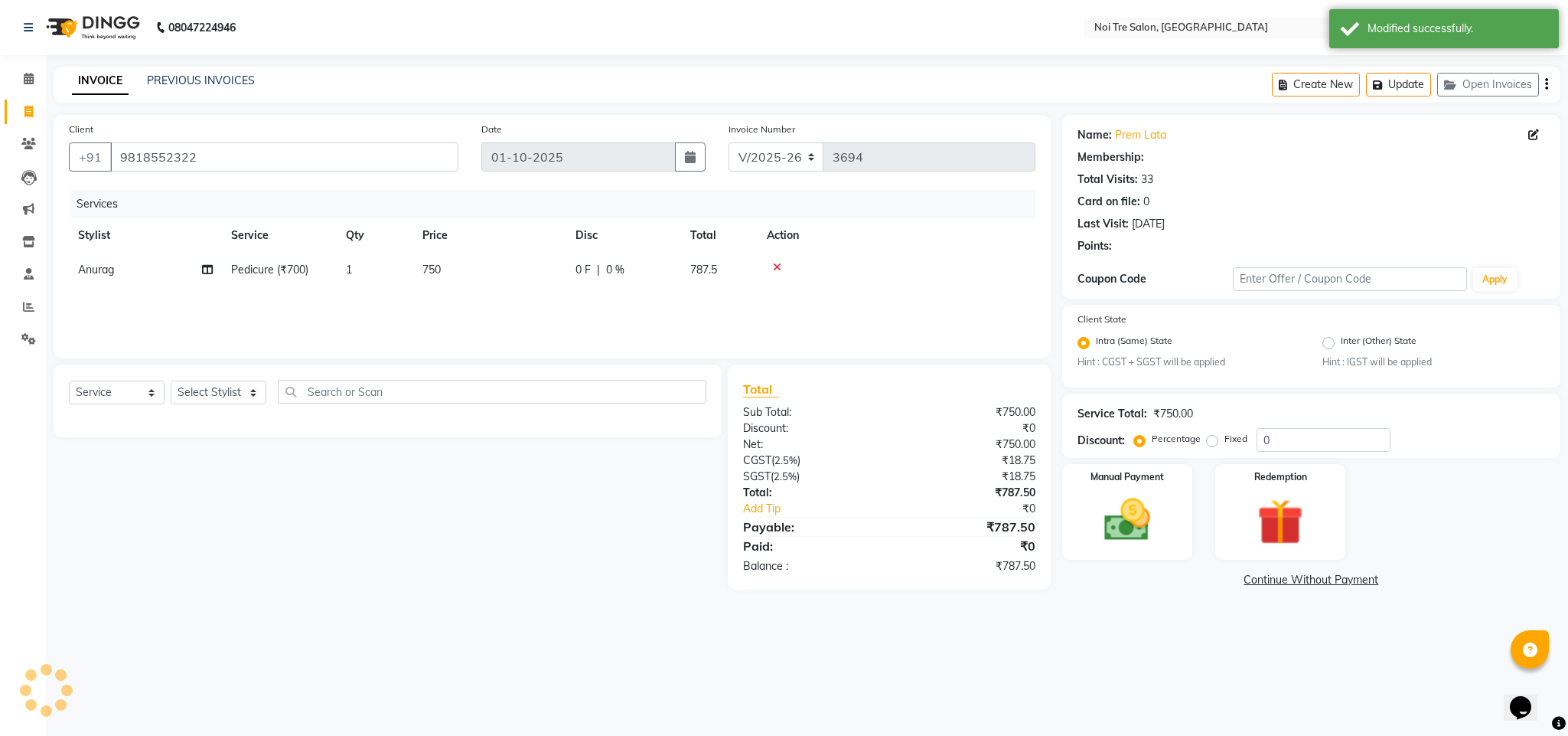
select select "1: Object"
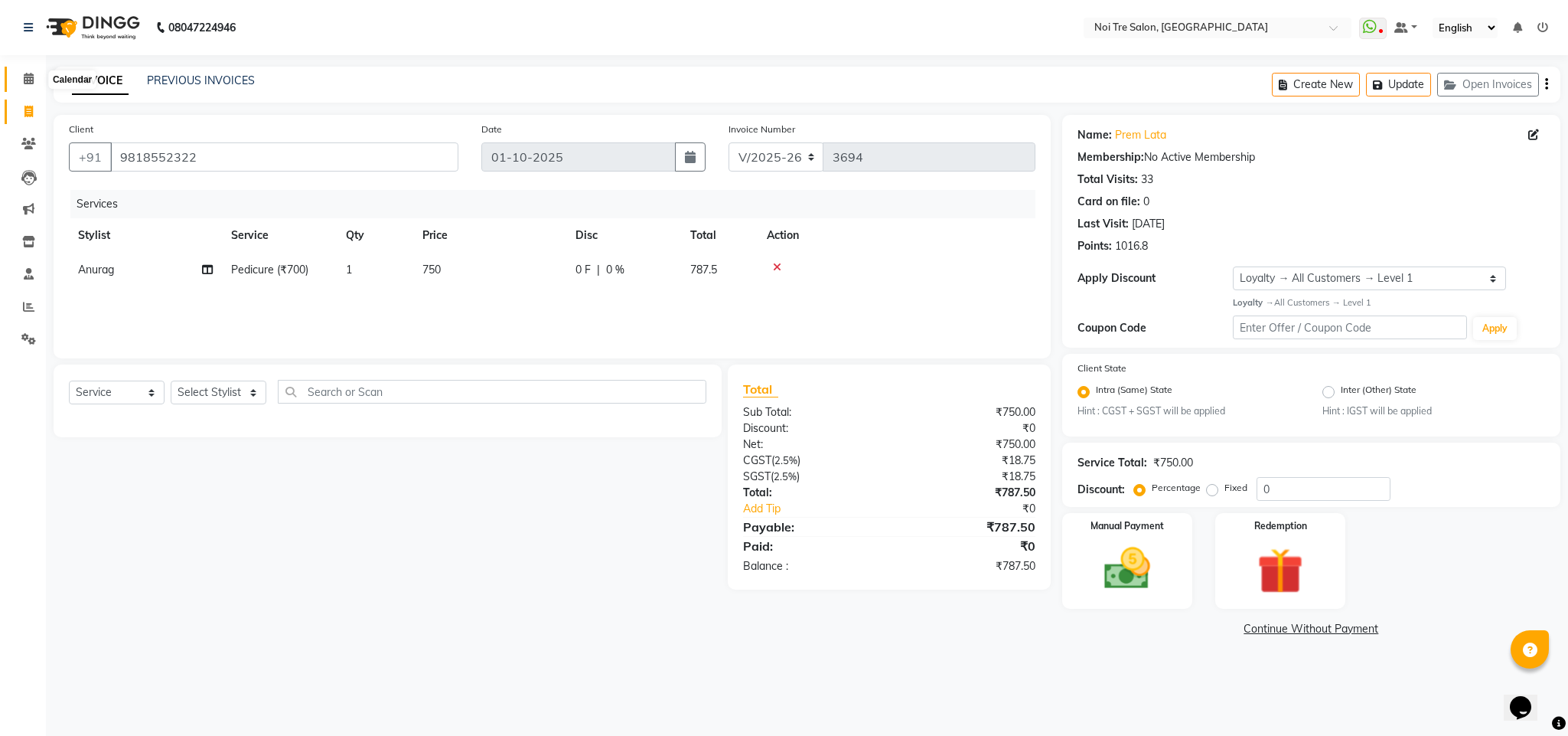
click at [31, 78] on icon at bounding box center [29, 78] width 10 height 11
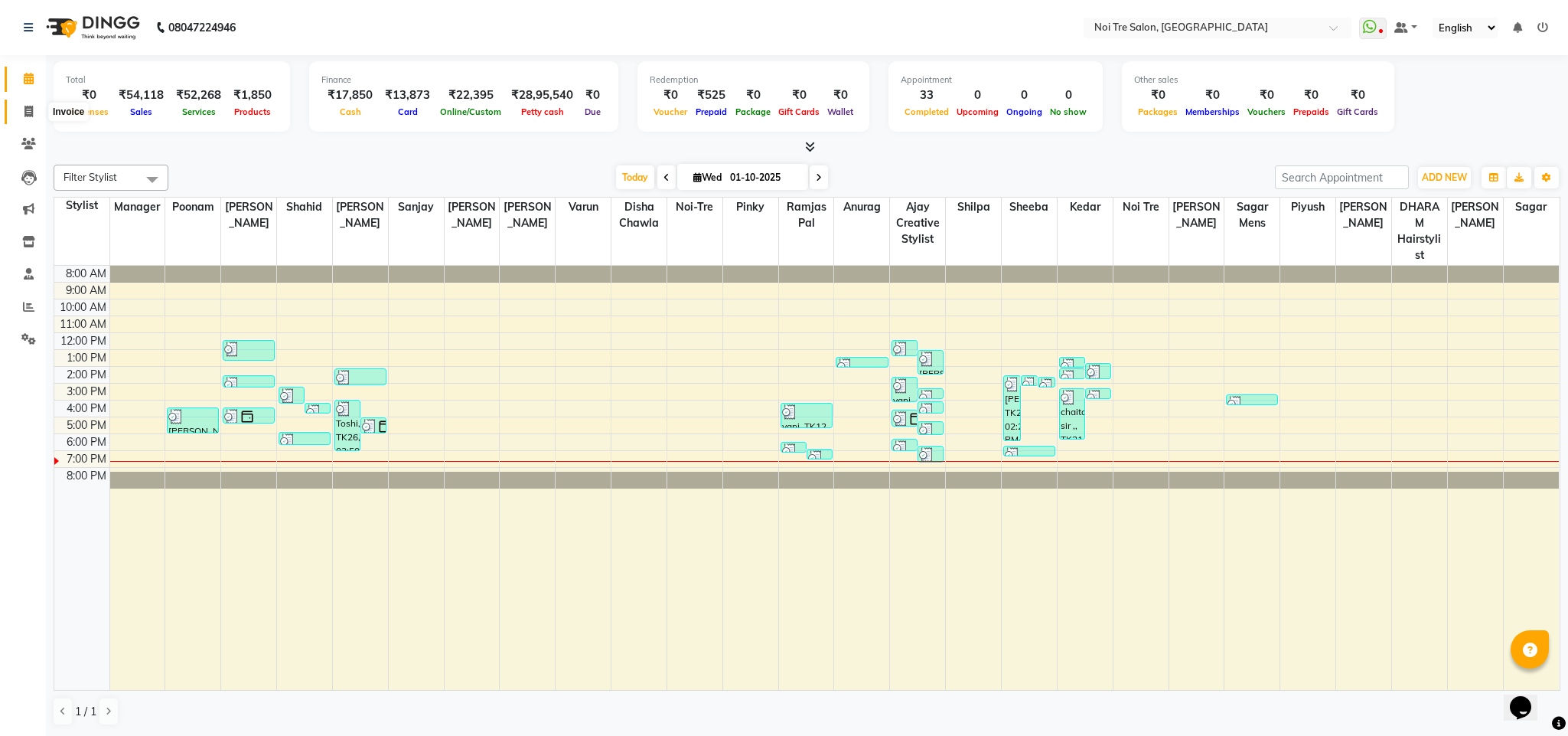
click at [39, 112] on span at bounding box center [28, 112] width 26 height 18
select select "service"
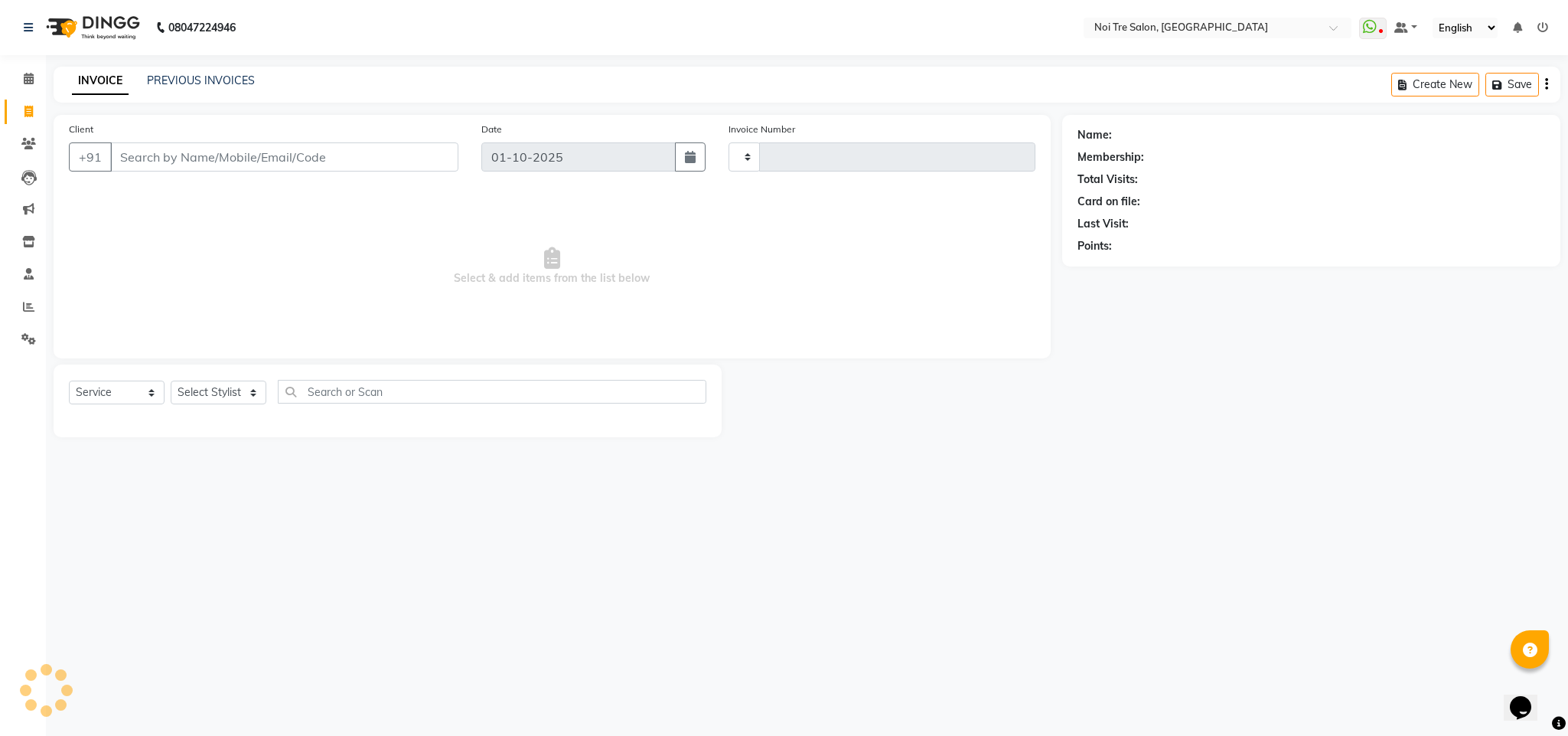
type input "3694"
select select "4307"
click at [28, 78] on icon at bounding box center [29, 78] width 10 height 11
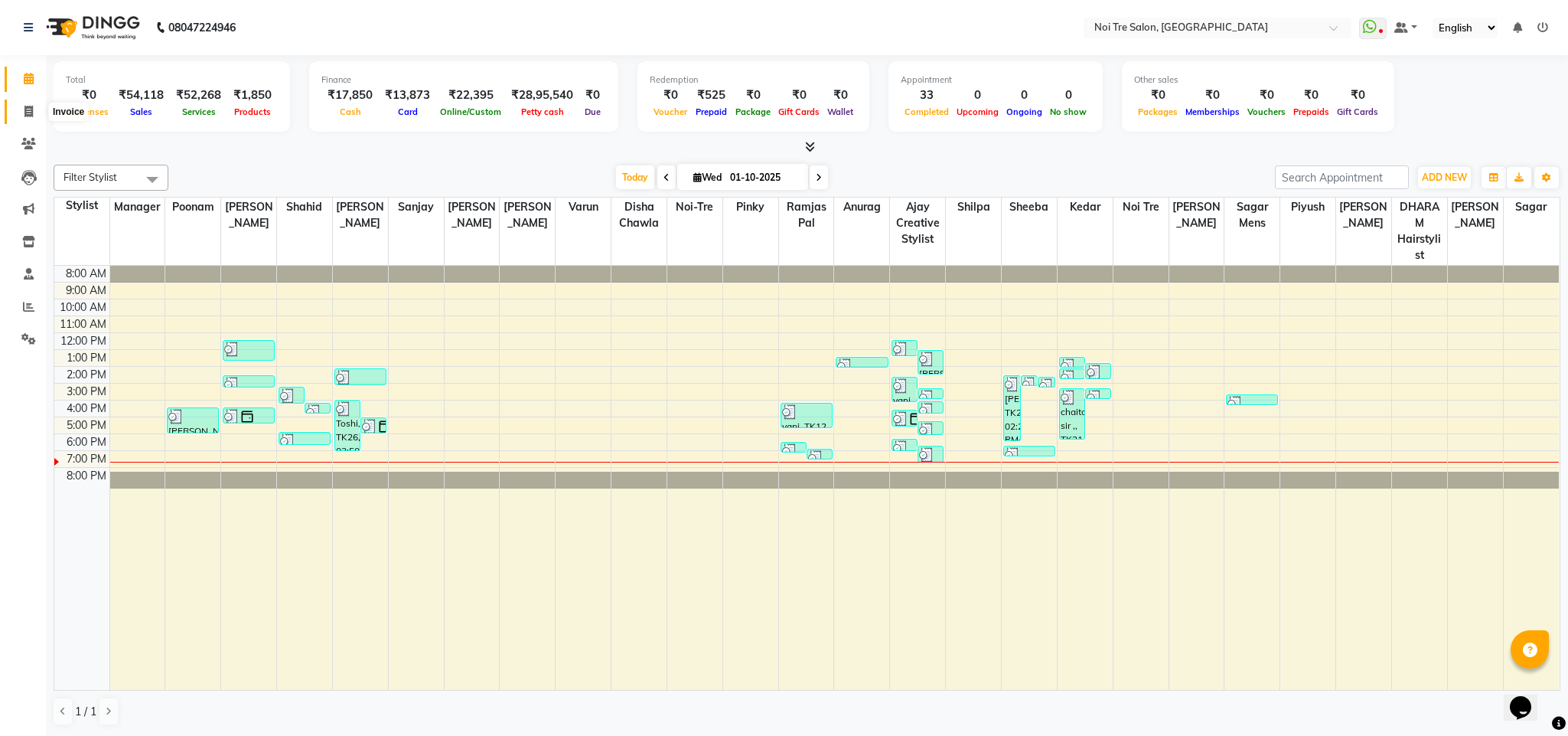
click at [31, 112] on icon at bounding box center [29, 111] width 9 height 11
select select "4307"
select select "service"
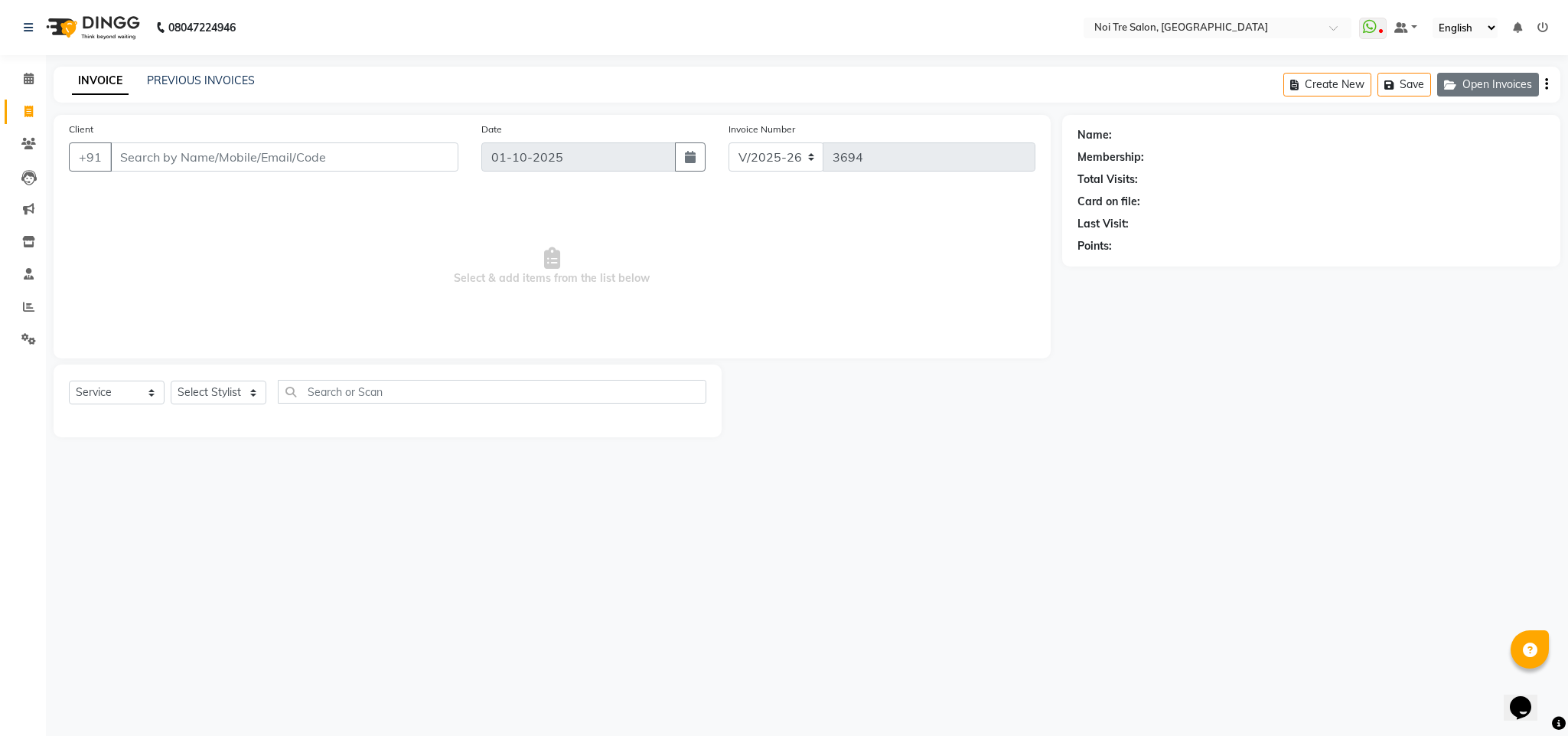
click at [1477, 88] on button "Open Invoices" at bounding box center [1489, 84] width 102 height 24
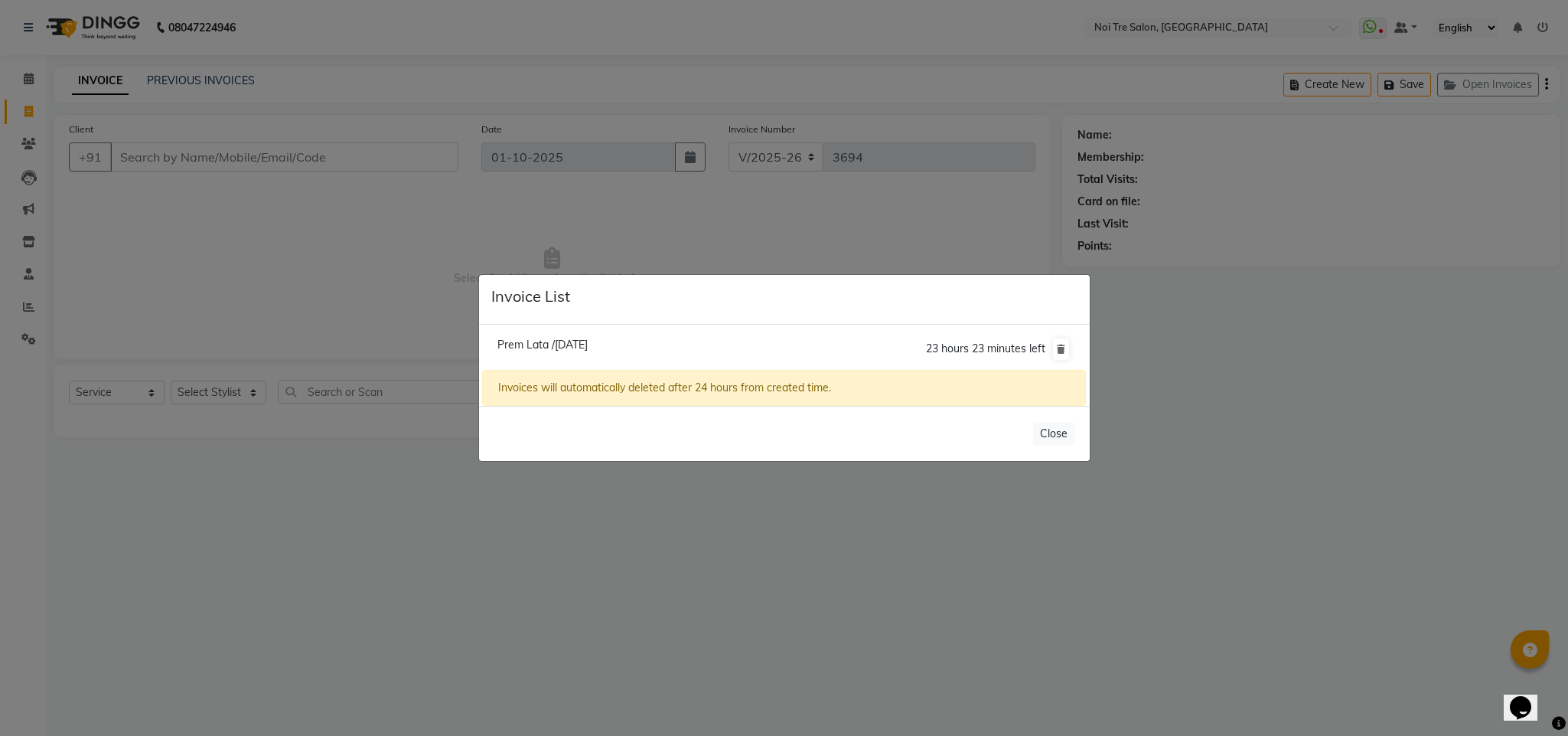
click at [570, 343] on span "Prem Lata /01 October 2025" at bounding box center [543, 344] width 90 height 14
type input "9818552322"
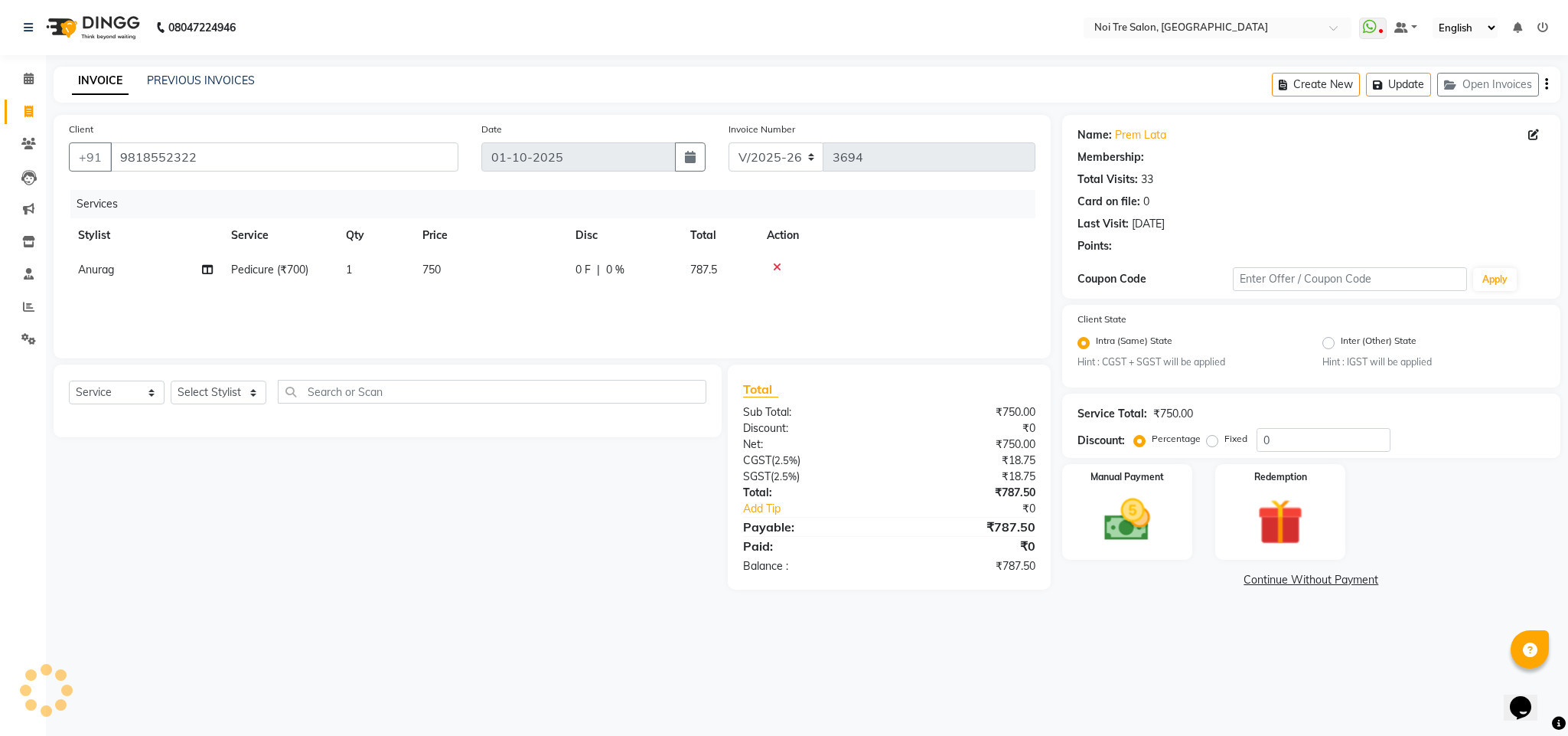
select select "1: Object"
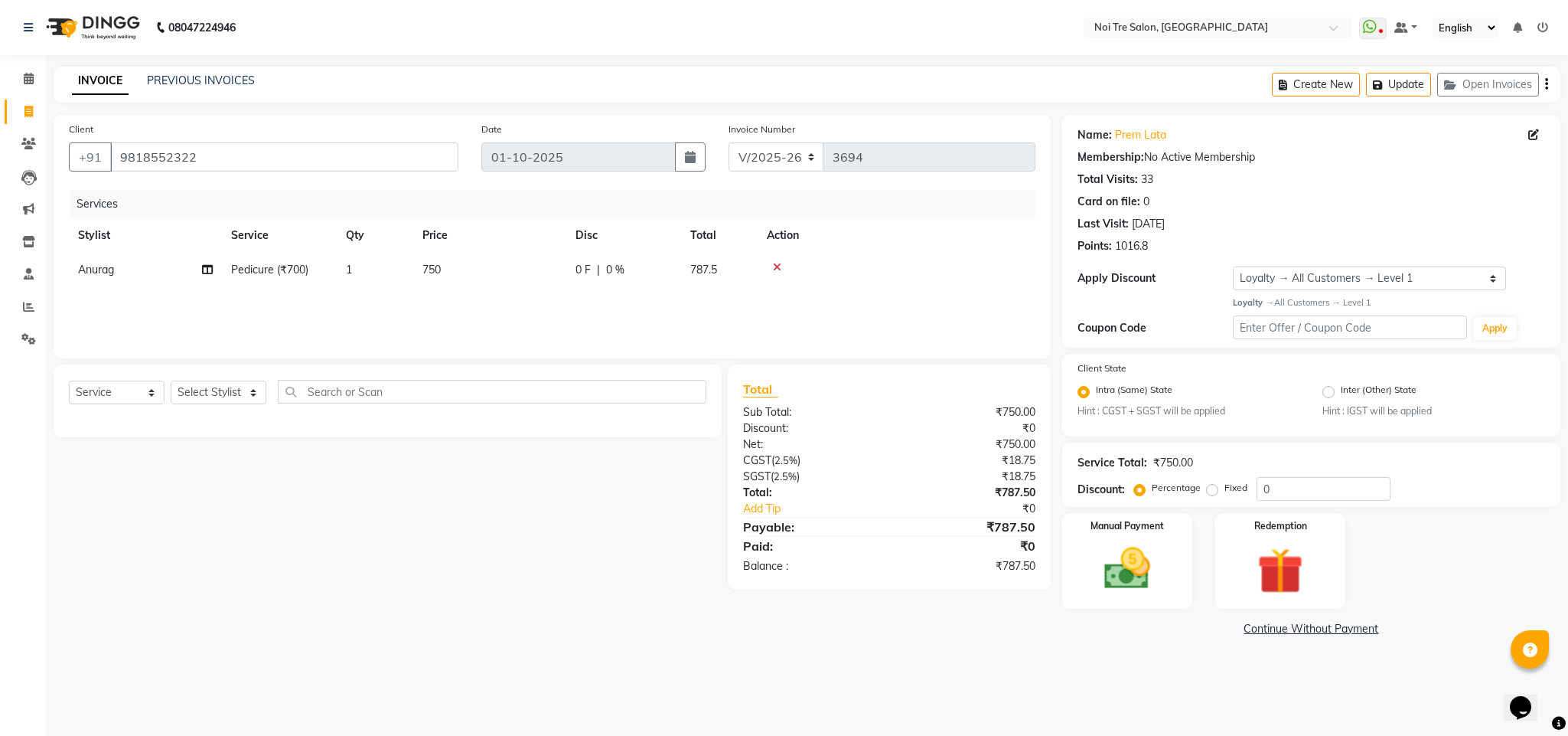
click at [437, 267] on span "750" at bounding box center [432, 269] width 19 height 14
select select "24528"
click at [512, 278] on input "750" at bounding box center [561, 273] width 135 height 24
type input "700"
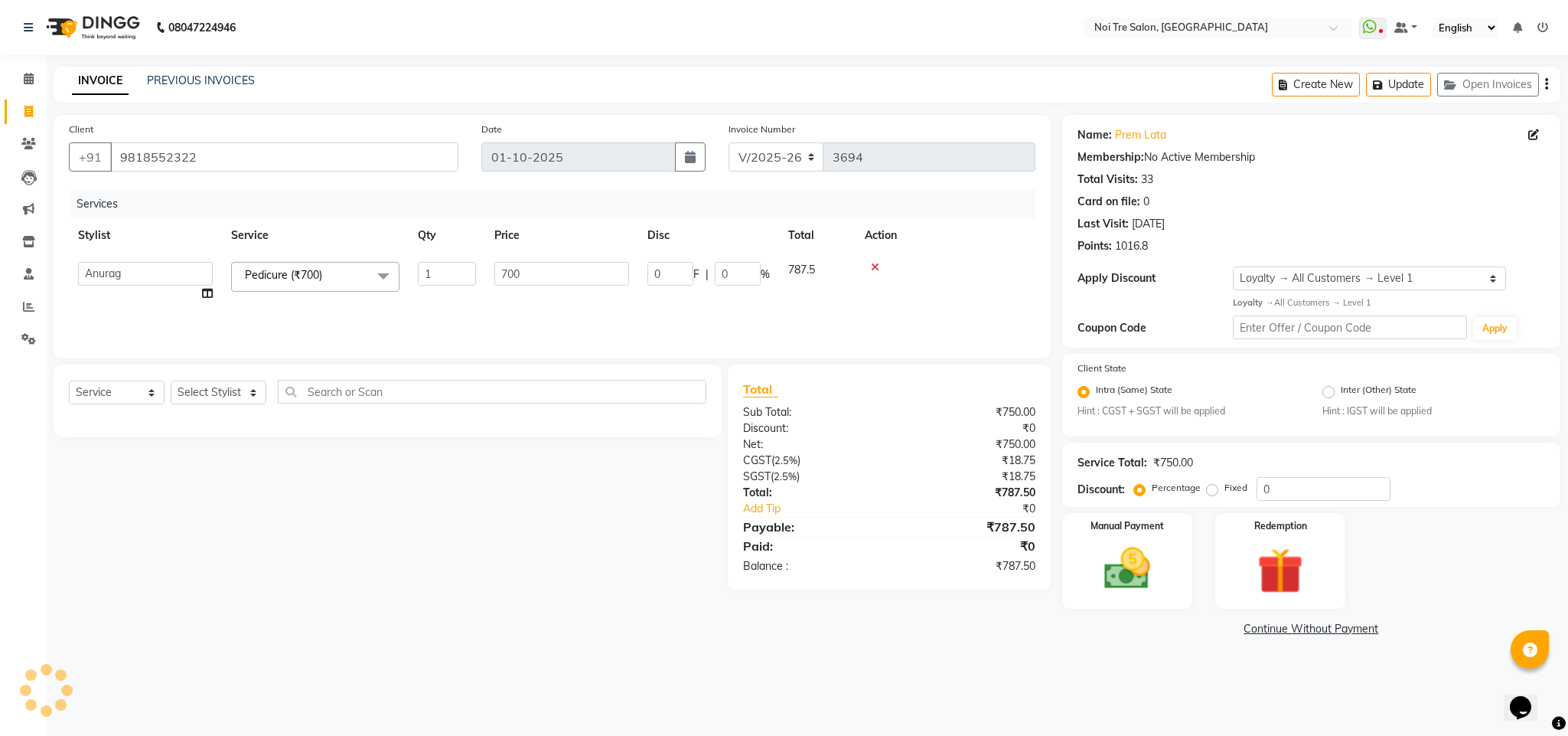
click at [939, 278] on td at bounding box center [945, 282] width 180 height 58
click at [428, 262] on span "700" at bounding box center [432, 269] width 19 height 14
select select "24528"
click at [510, 274] on input "700" at bounding box center [561, 273] width 135 height 24
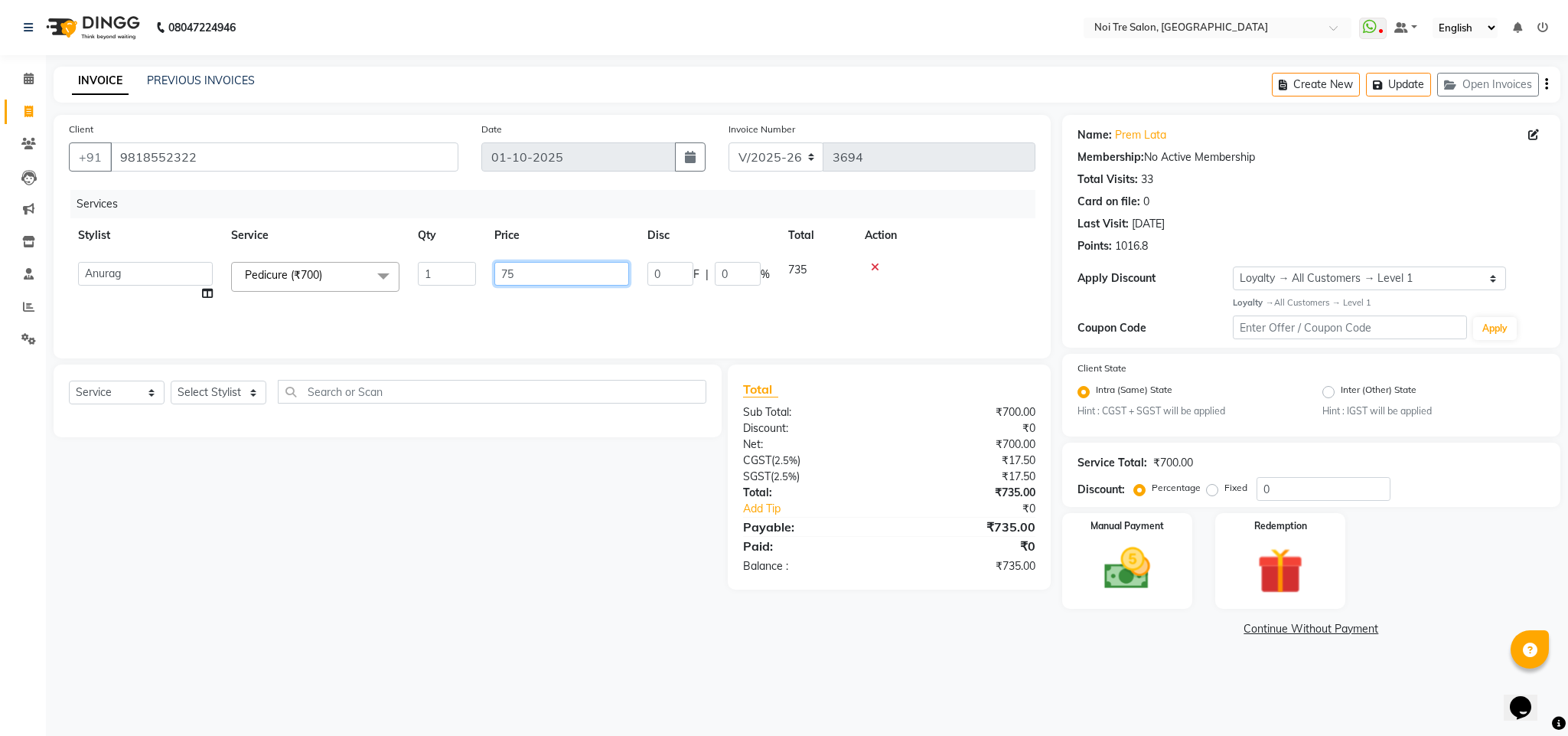
type input "750"
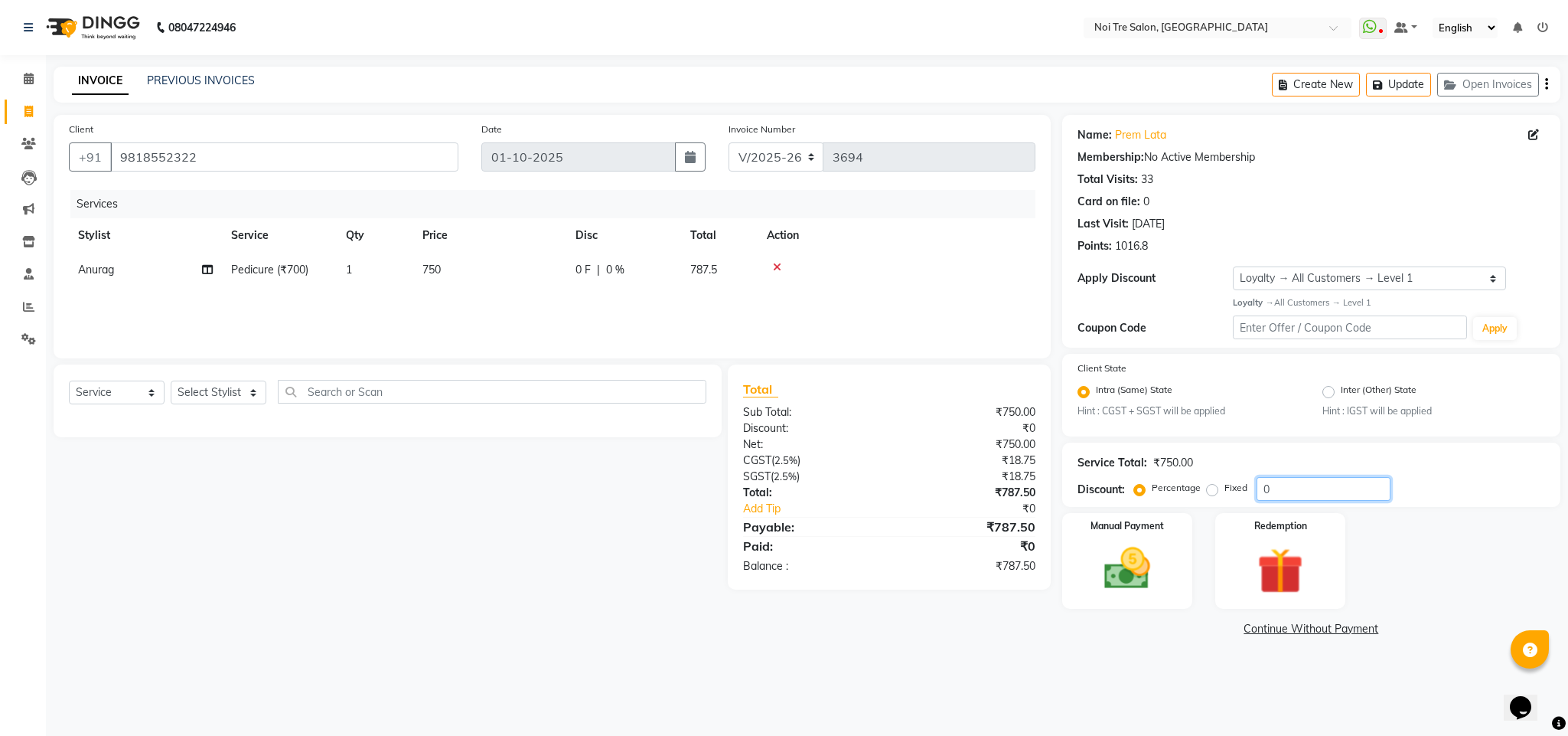
click at [1290, 492] on input "0" at bounding box center [1323, 489] width 134 height 24
type input "10"
click at [1126, 570] on img at bounding box center [1128, 568] width 78 height 55
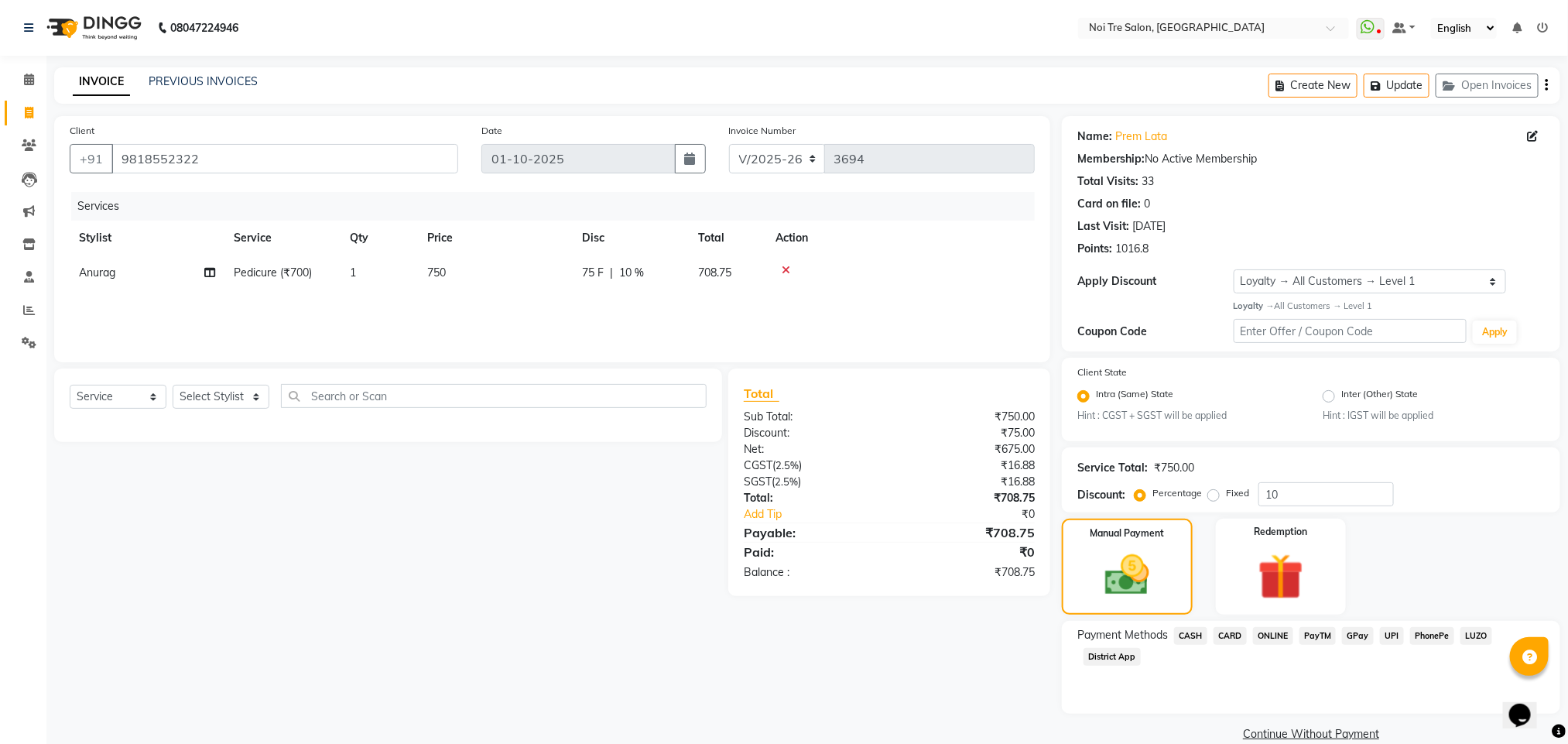
click at [1233, 629] on span "CARD" at bounding box center [1230, 636] width 34 height 18
click at [1321, 727] on button "Add Payment" at bounding box center [1392, 739] width 303 height 24
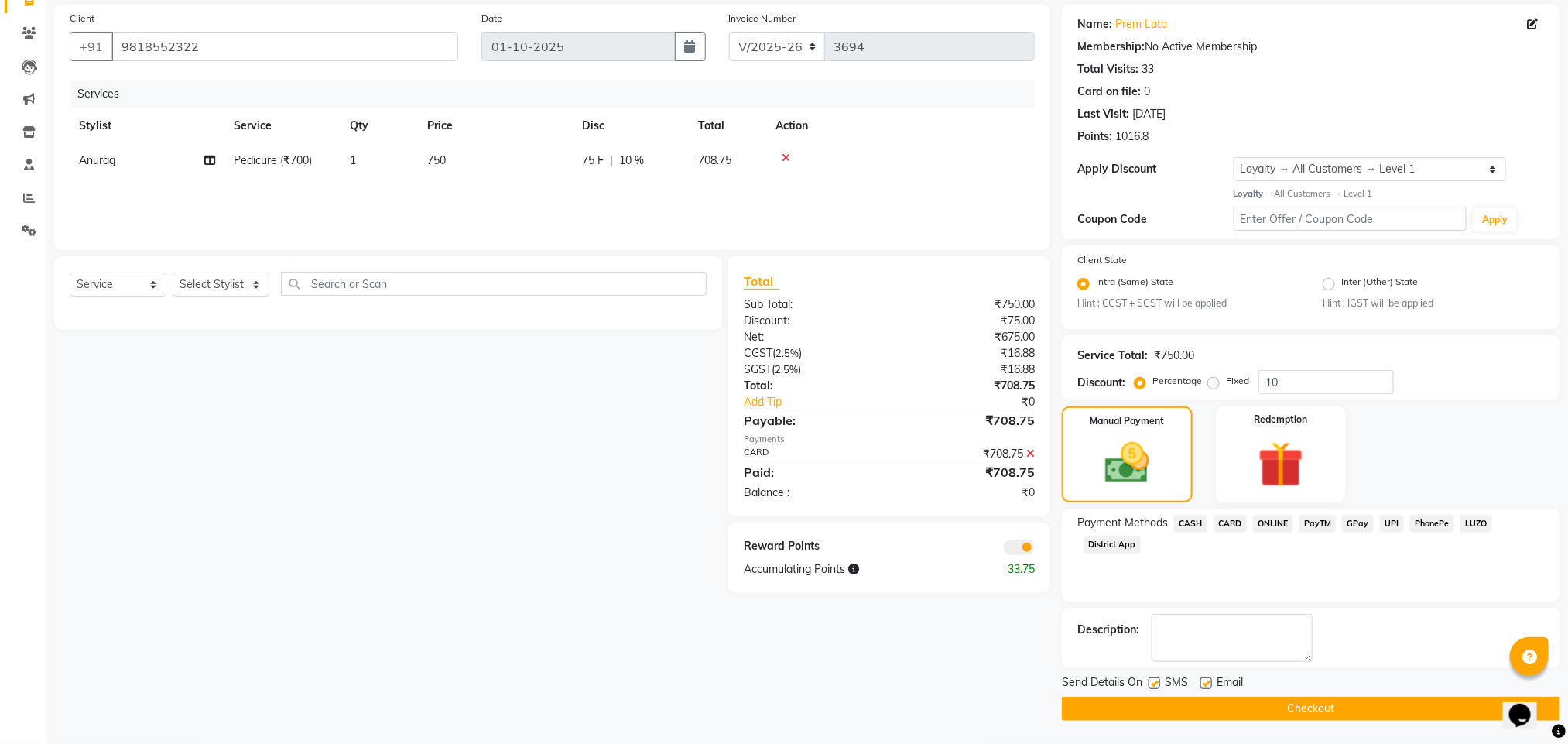
click at [1014, 546] on span at bounding box center [1019, 547] width 31 height 16
click at [1034, 549] on input "checkbox" at bounding box center [1034, 549] width 0 height 0
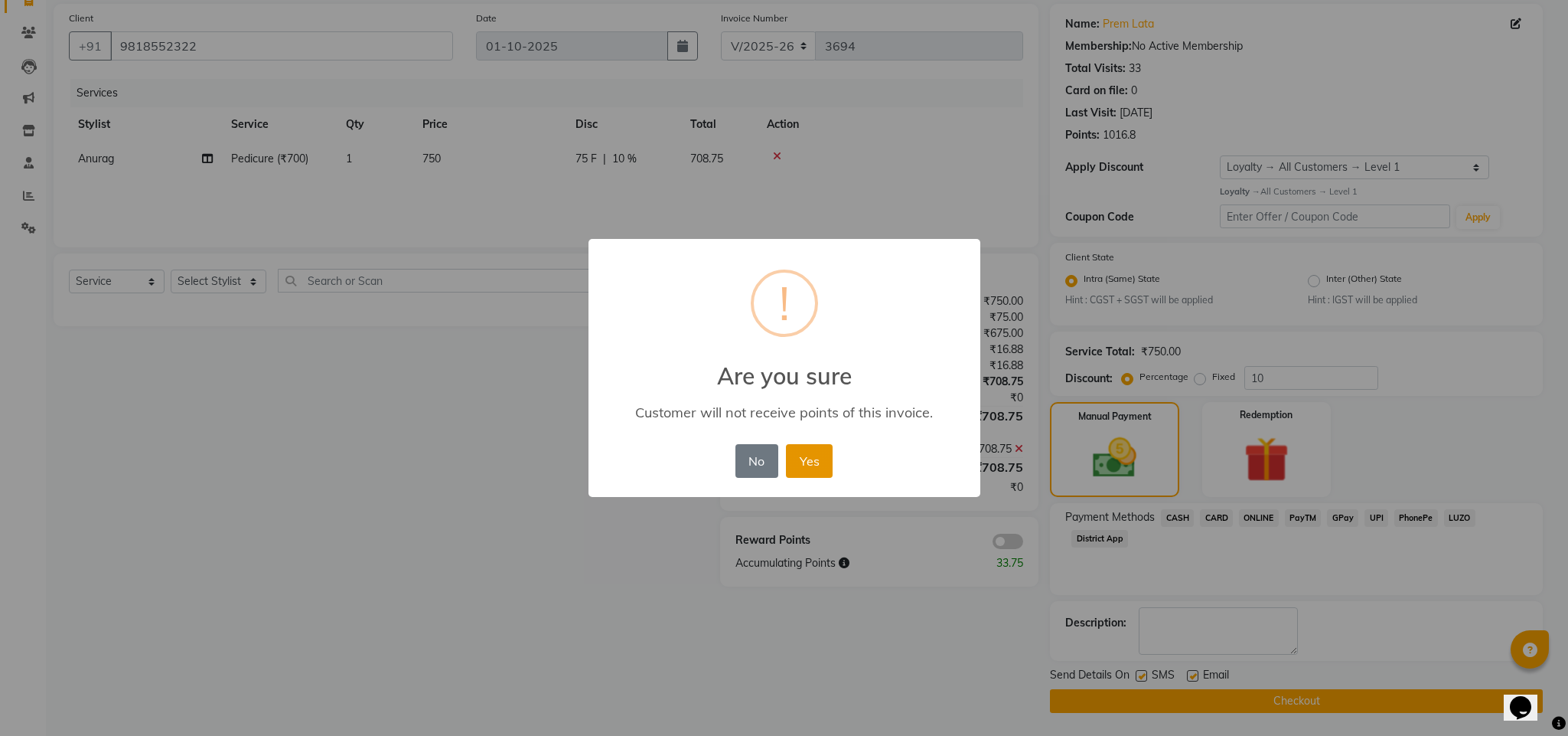
click at [807, 464] on button "Yes" at bounding box center [809, 461] width 47 height 34
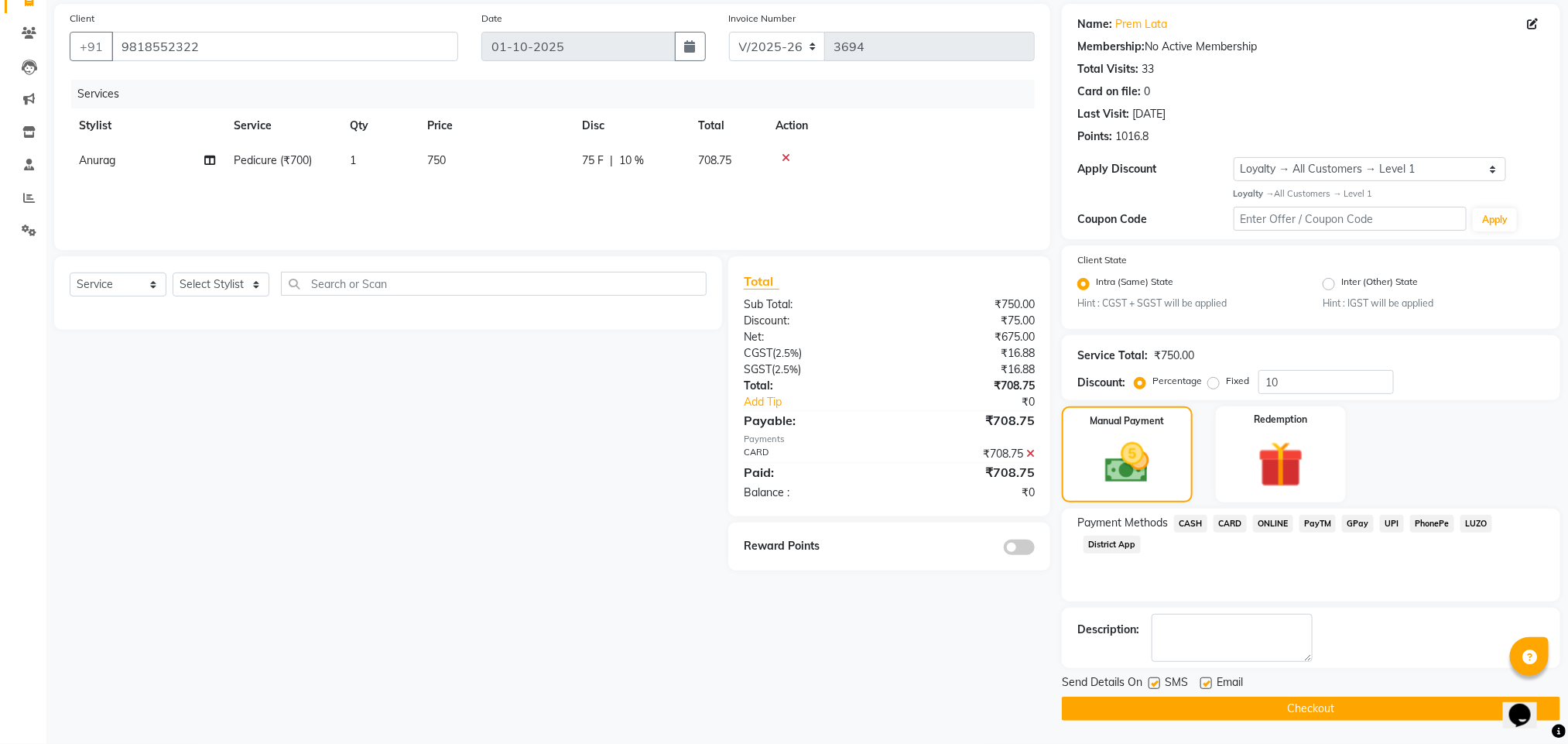
click at [1156, 681] on label at bounding box center [1153, 682] width 11 height 11
click at [1156, 681] on input "checkbox" at bounding box center [1153, 684] width 10 height 10
checkbox input "false"
click at [1202, 685] on label at bounding box center [1205, 682] width 11 height 11
click at [1202, 685] on input "checkbox" at bounding box center [1205, 684] width 10 height 10
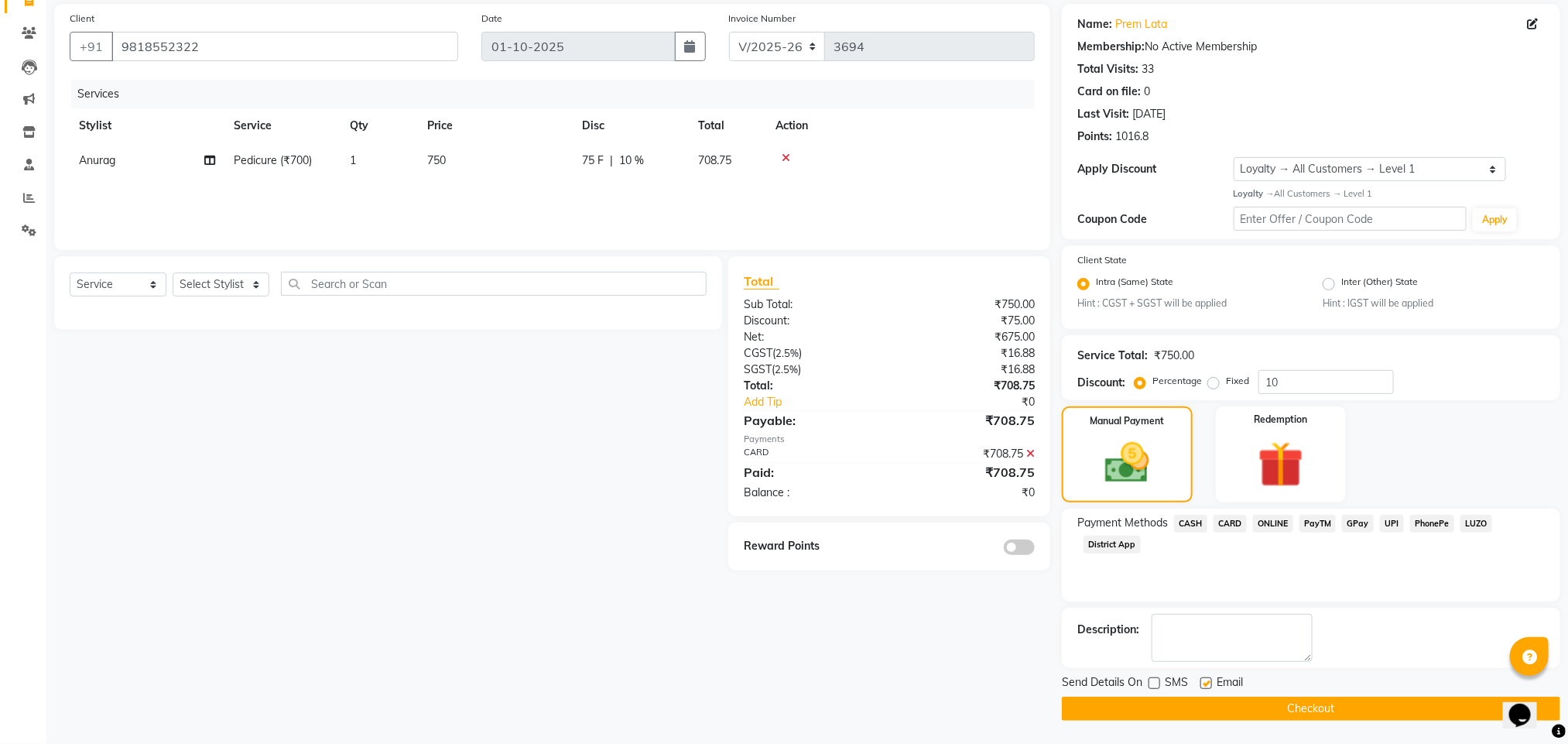
checkbox input "false"
click at [1215, 699] on button "Checkout" at bounding box center [1311, 709] width 499 height 24
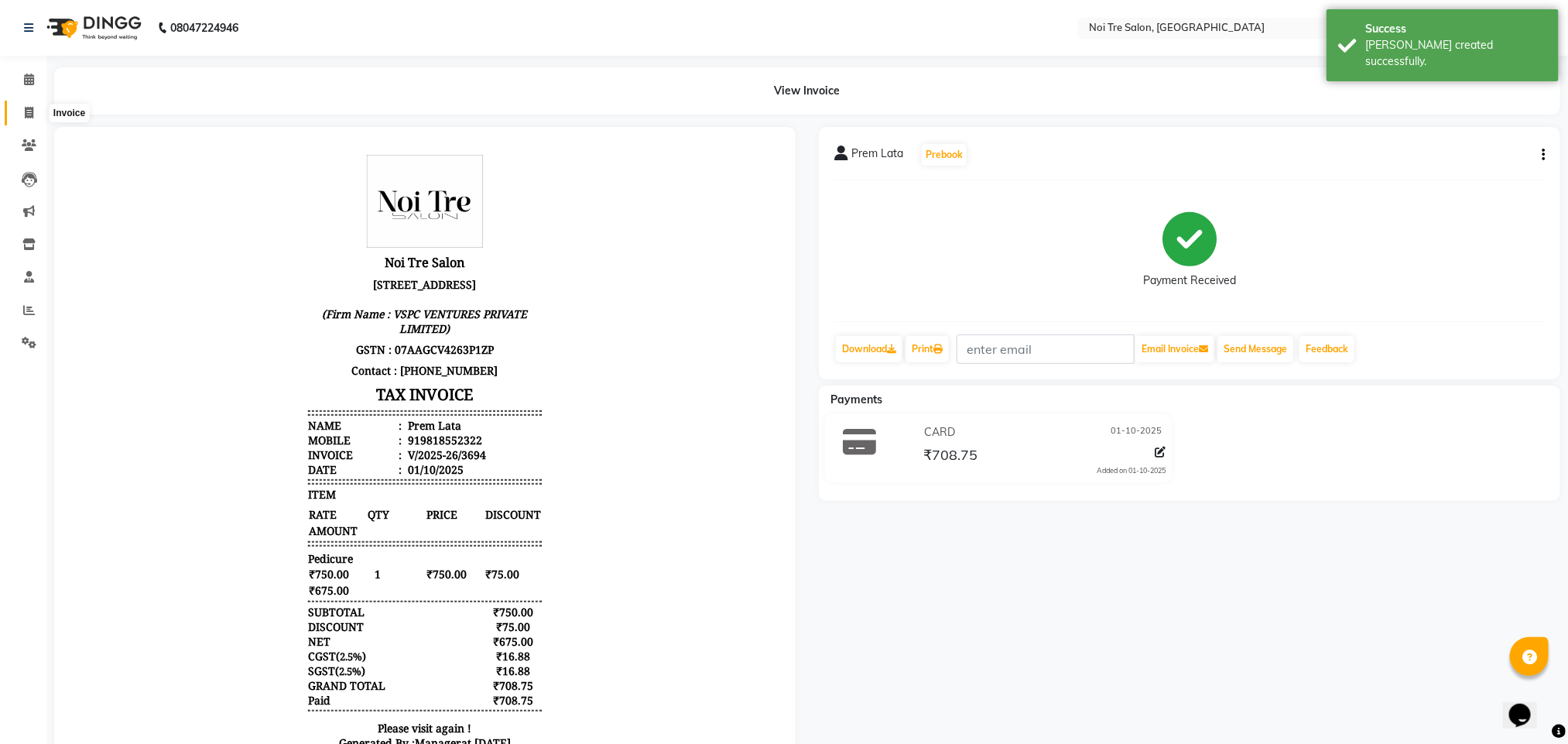
click at [34, 119] on span at bounding box center [28, 113] width 27 height 18
select select "service"
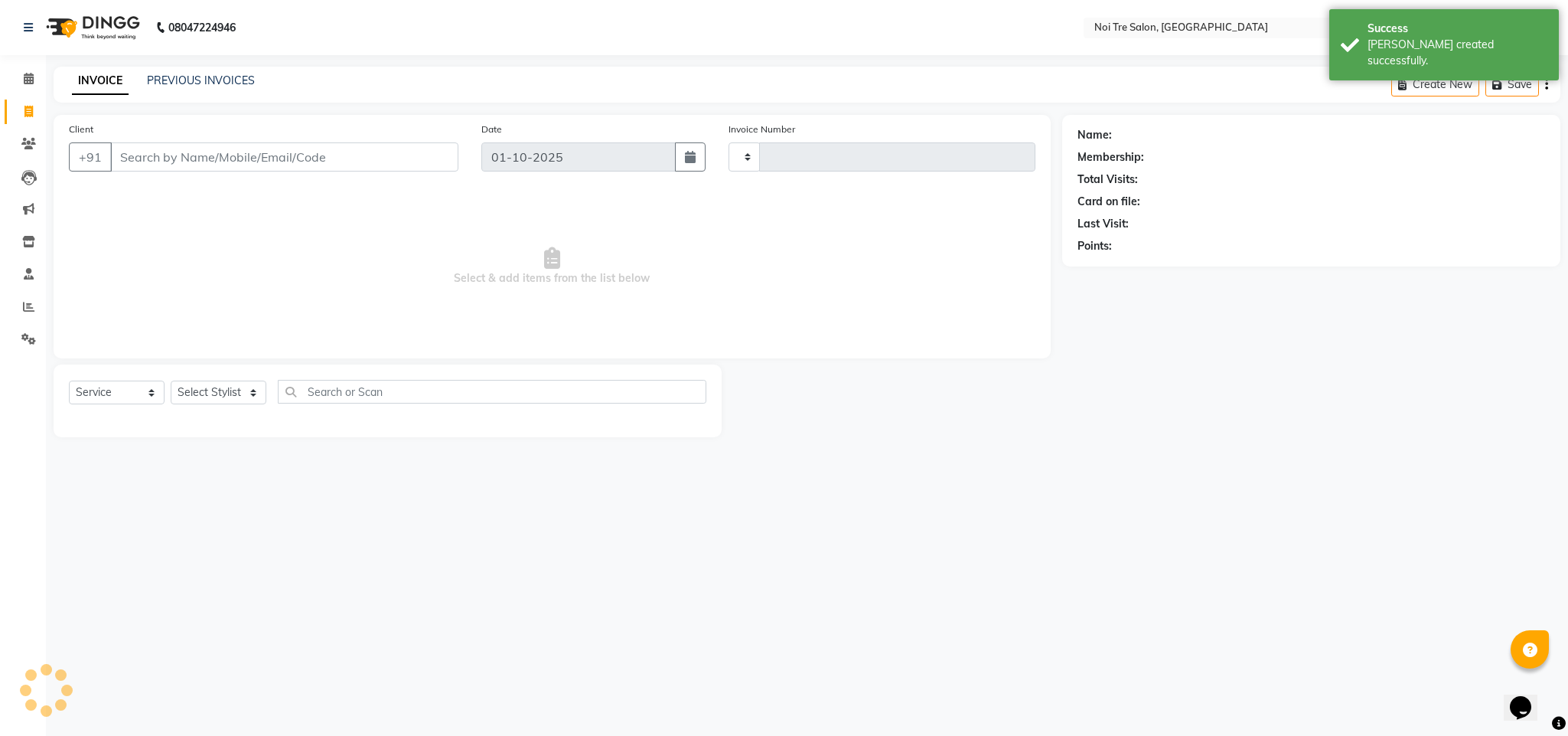
type input "3695"
select select "4307"
click at [20, 77] on span at bounding box center [28, 79] width 26 height 18
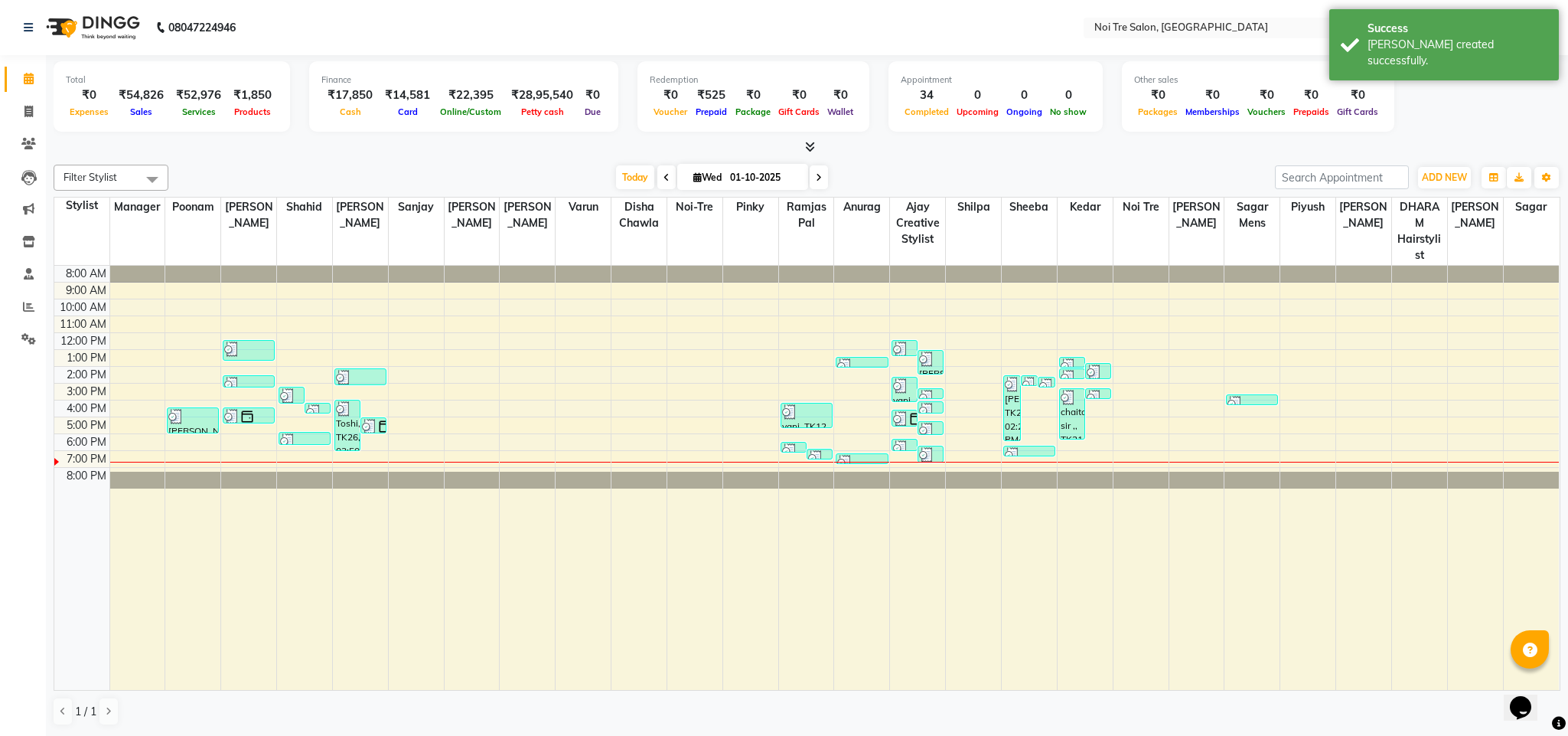
click at [403, 158] on div "Filter Stylist Select All Ajay Creative Stylist Anurag BOBBY Damini DHARAM hair…" at bounding box center [807, 445] width 1507 height 573
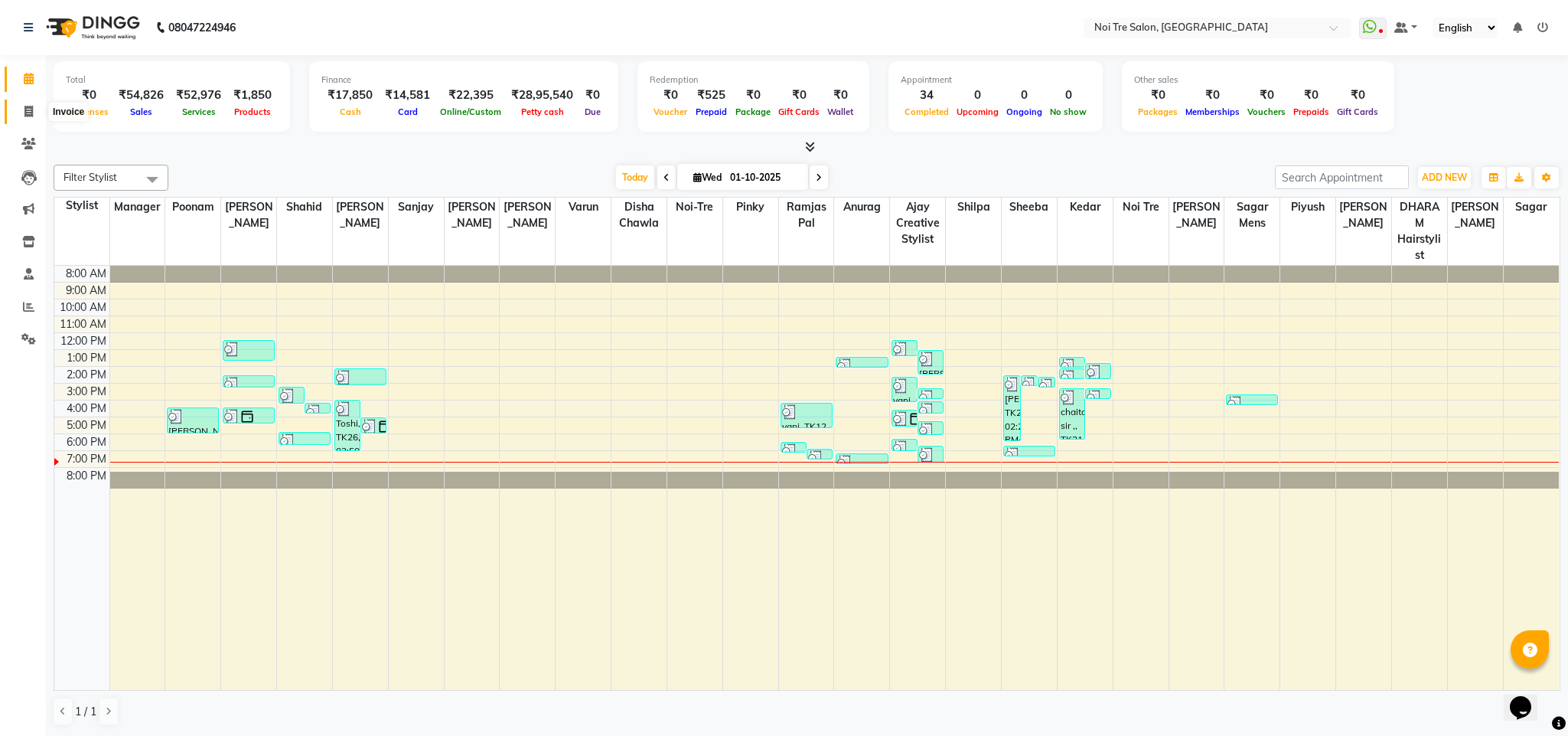
click at [19, 106] on span at bounding box center [28, 112] width 26 height 18
select select "service"
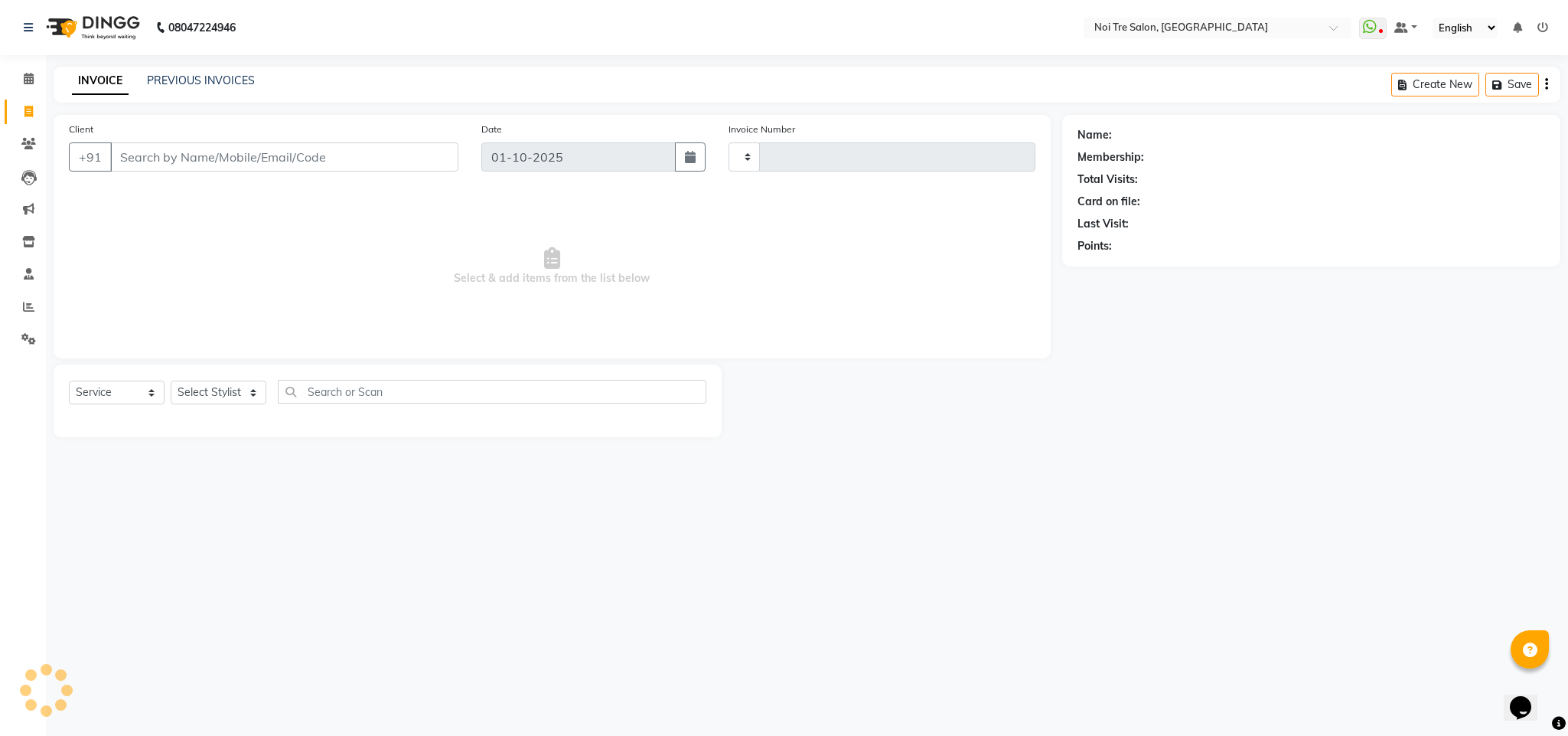
type input "3695"
select select "4307"
click at [19, 69] on link "Calendar" at bounding box center [22, 79] width 37 height 26
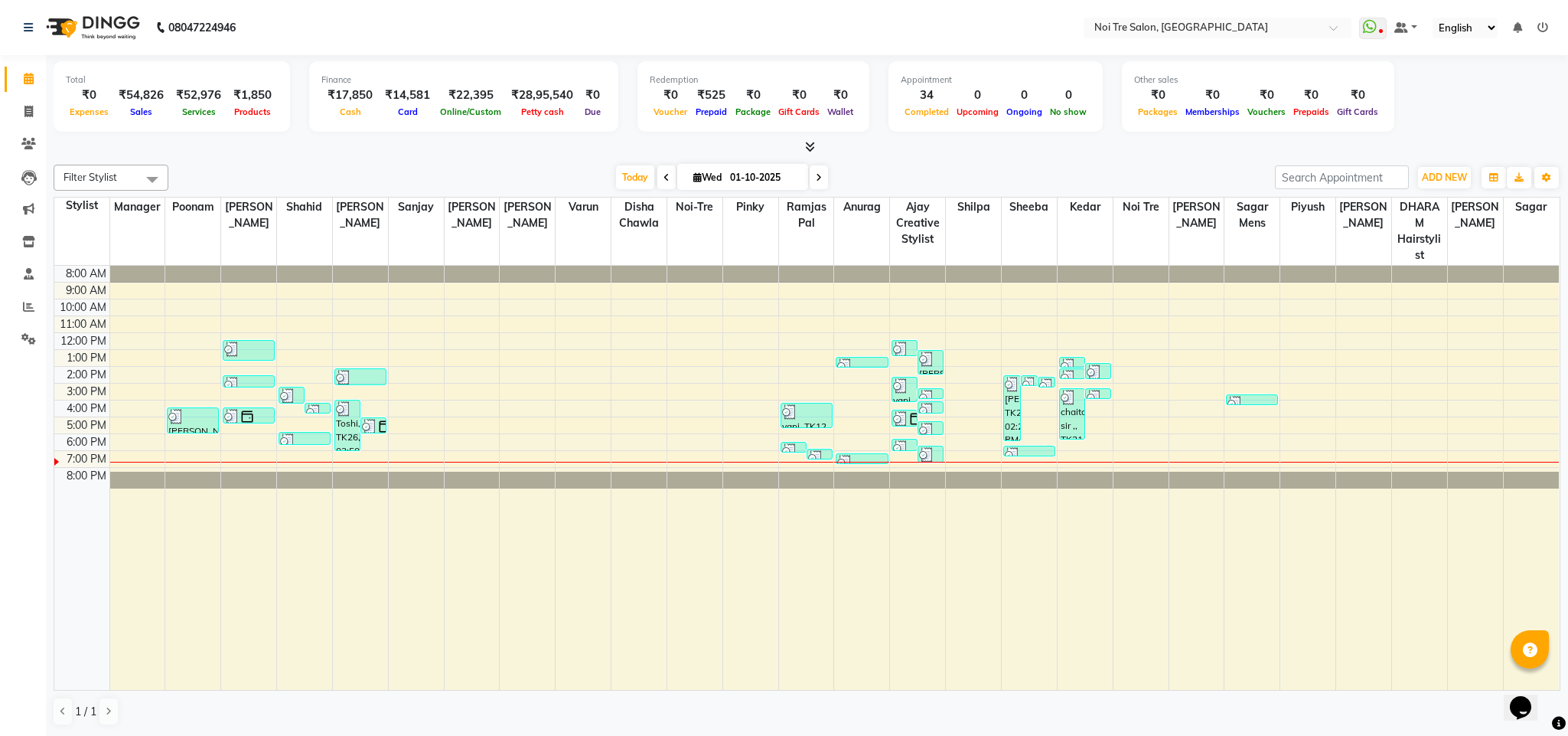
click at [380, 140] on div at bounding box center [807, 147] width 1507 height 16
click at [26, 118] on span at bounding box center [28, 112] width 26 height 18
select select "service"
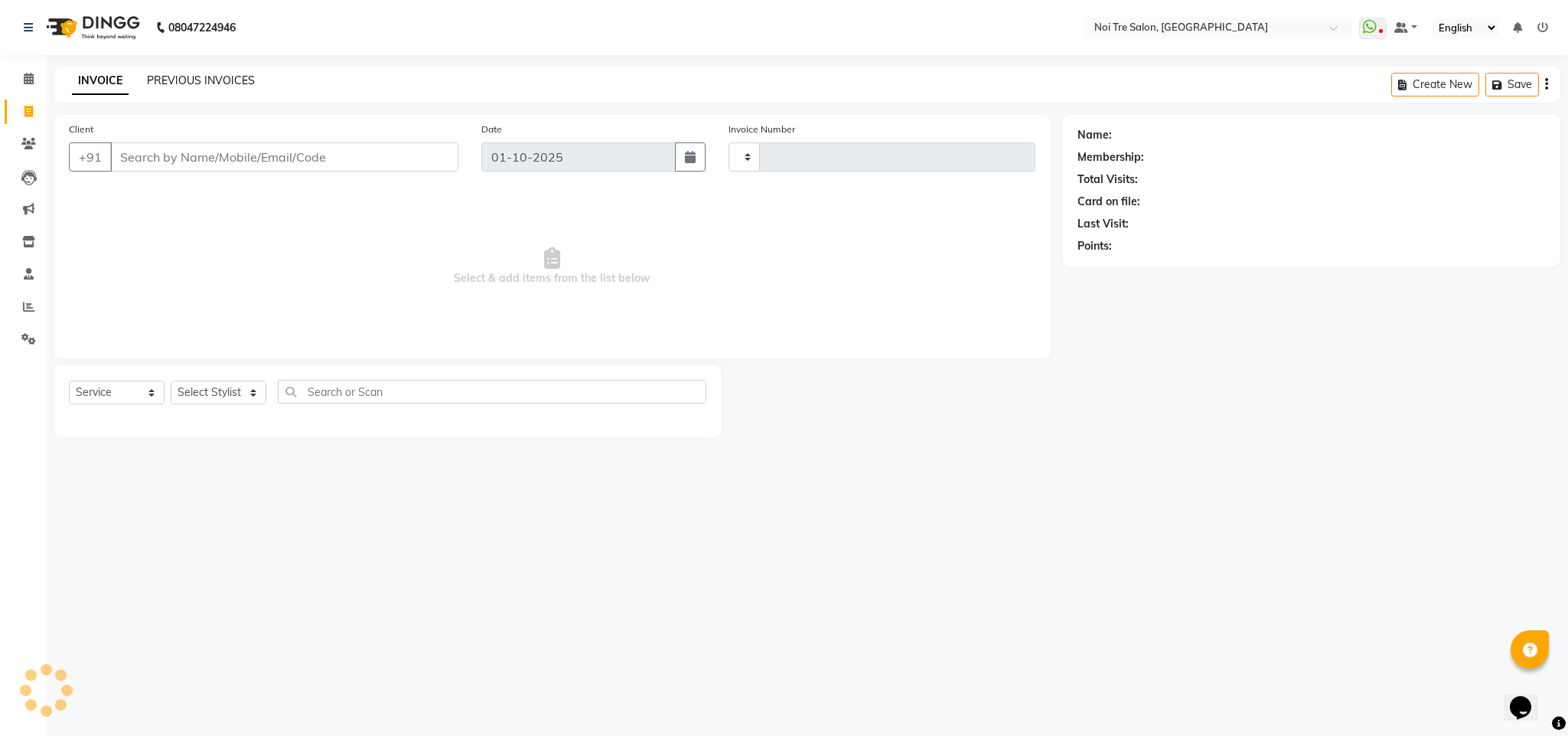
click at [239, 76] on link "PREVIOUS INVOICES" at bounding box center [201, 80] width 108 height 14
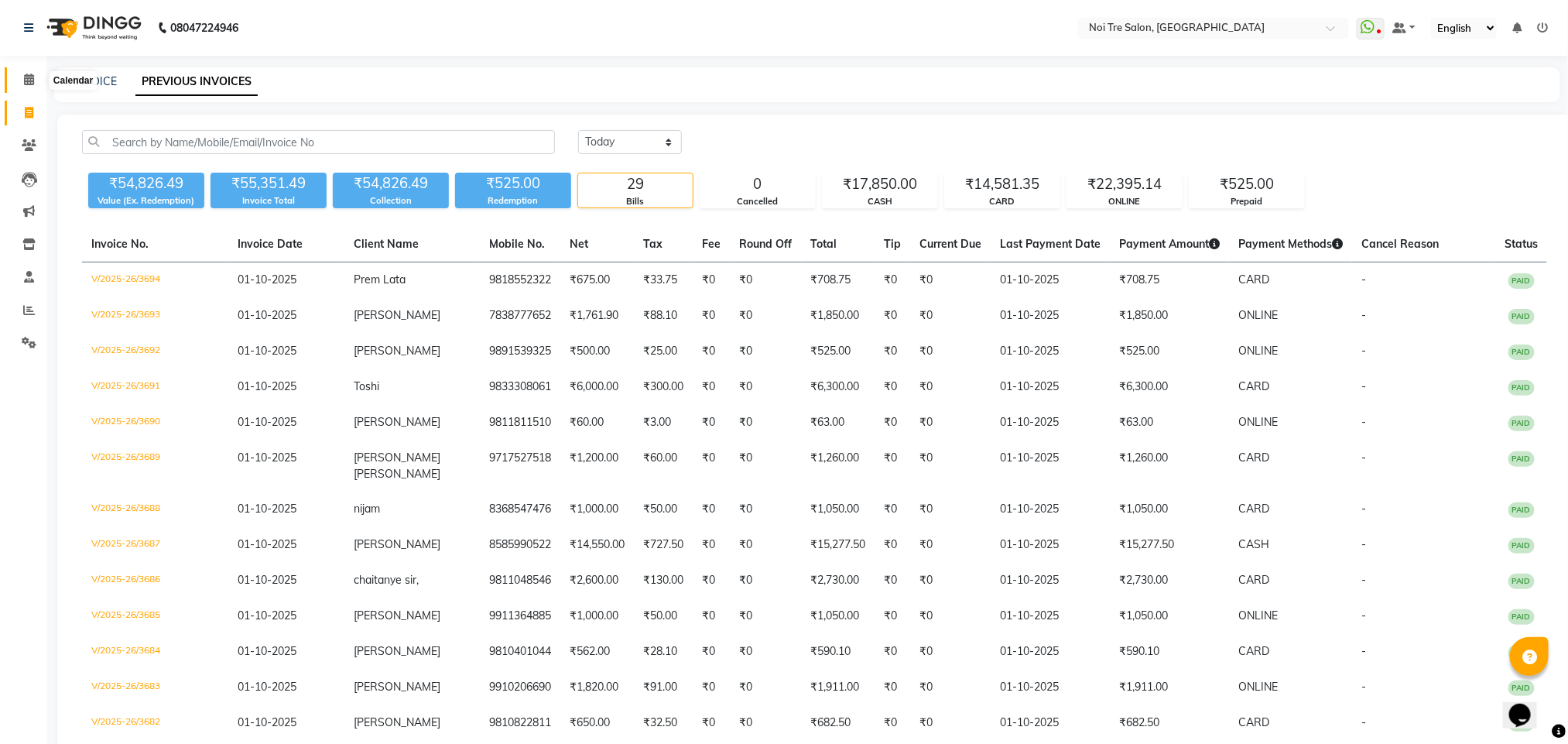
click at [30, 81] on icon at bounding box center [29, 78] width 10 height 11
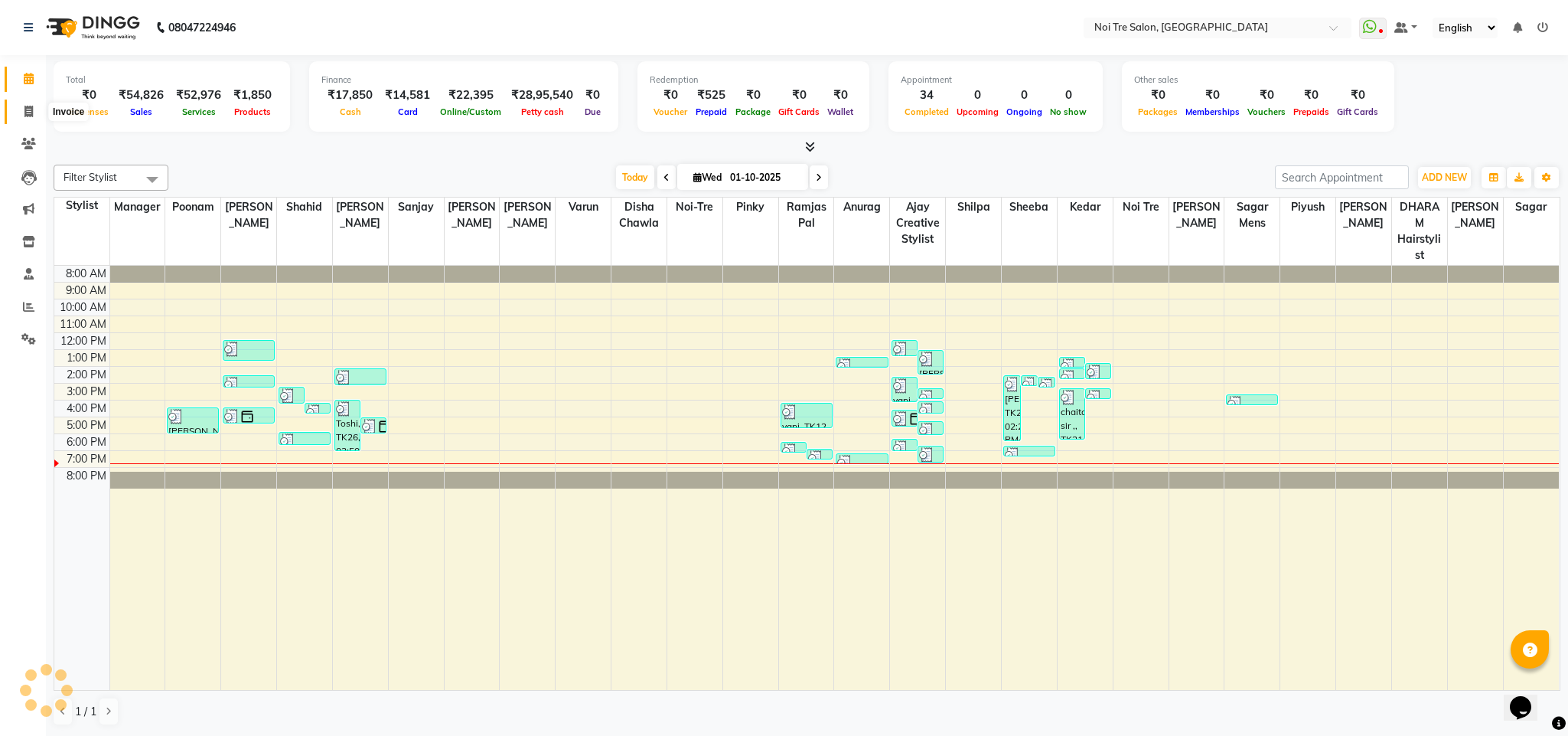
click at [37, 106] on span at bounding box center [28, 112] width 26 height 18
select select "4307"
select select "service"
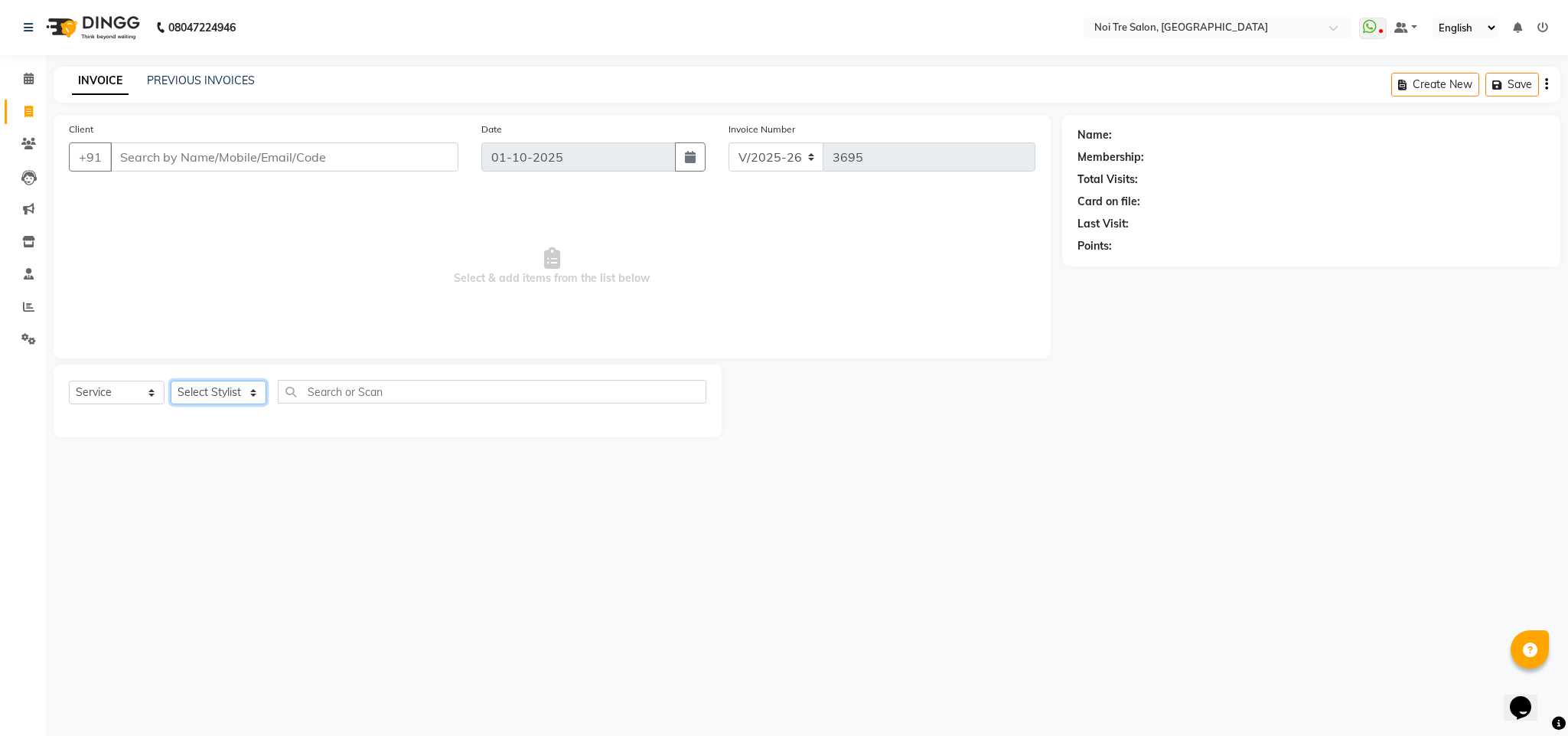
click at [235, 387] on select "Select Stylist Ajay Creative Stylist Anurag [PERSON_NAME] [PERSON_NAME] [PERSON…" at bounding box center [218, 393] width 95 height 24
select select "23277"
click at [170, 381] on select "Select Stylist Ajay Creative Stylist Anurag [PERSON_NAME] [PERSON_NAME] [PERSON…" at bounding box center [218, 393] width 95 height 24
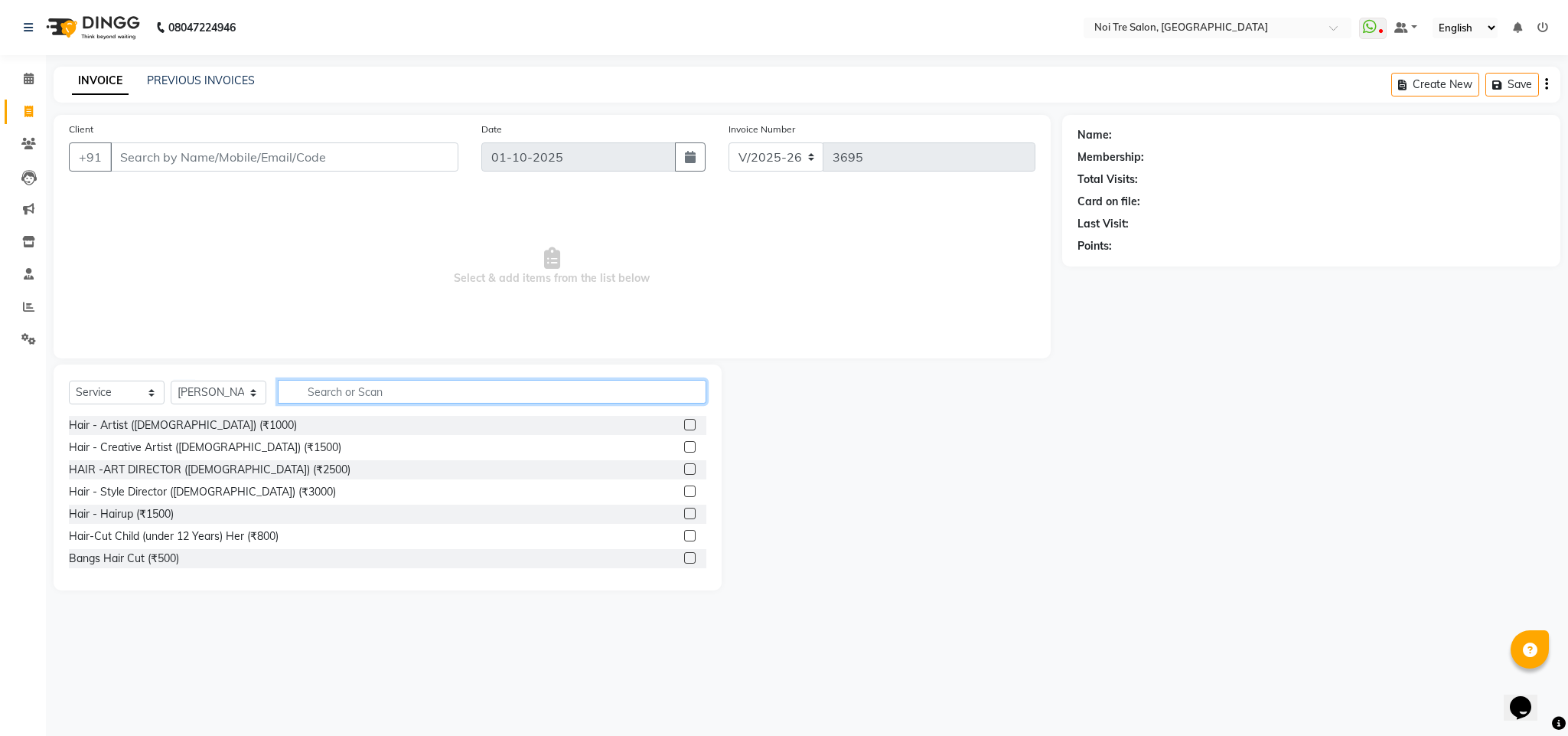
click at [341, 393] on input "text" at bounding box center [491, 392] width 428 height 24
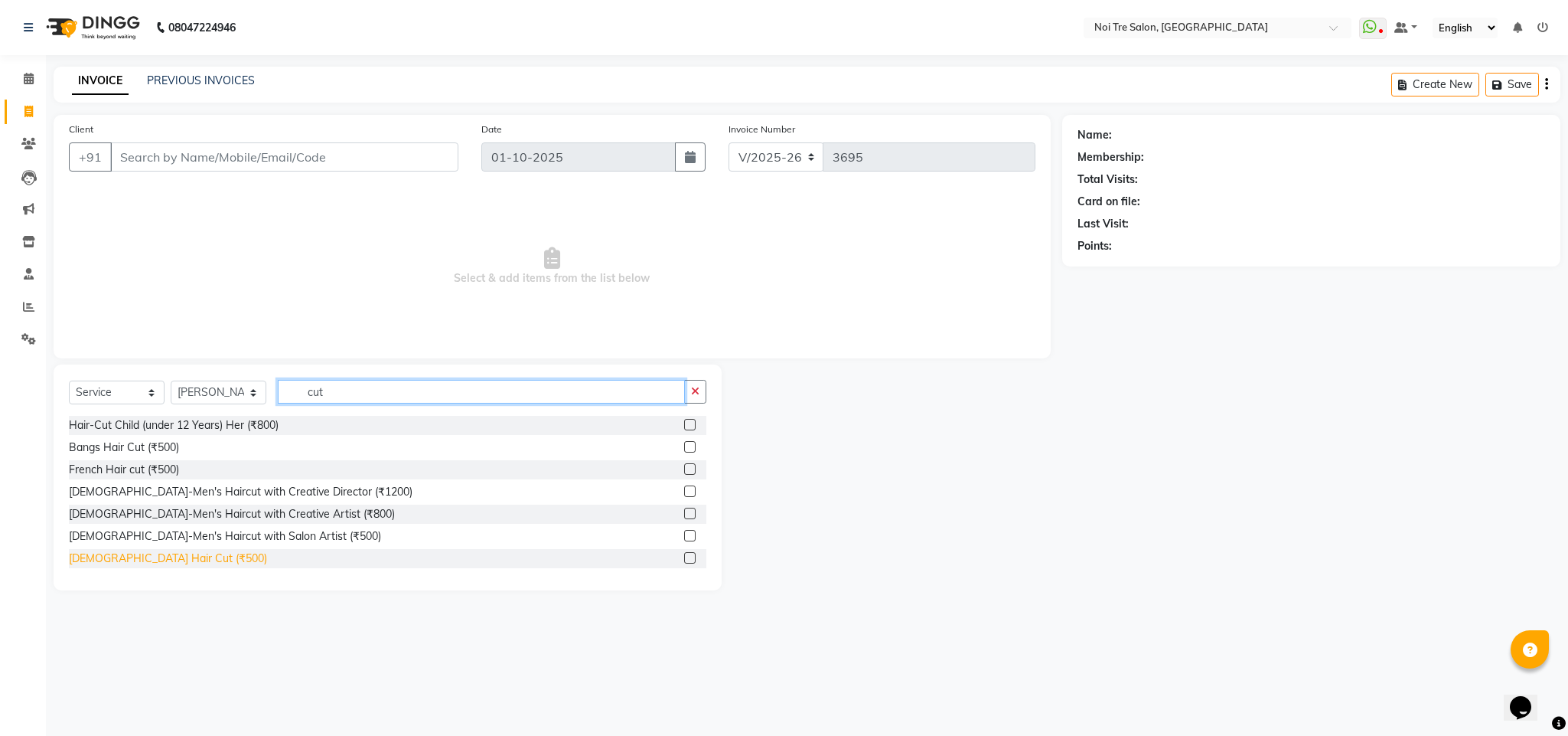
type input "cut"
click at [143, 561] on div "[DEMOGRAPHIC_DATA] Hair Cut (₹500)" at bounding box center [168, 558] width 198 height 16
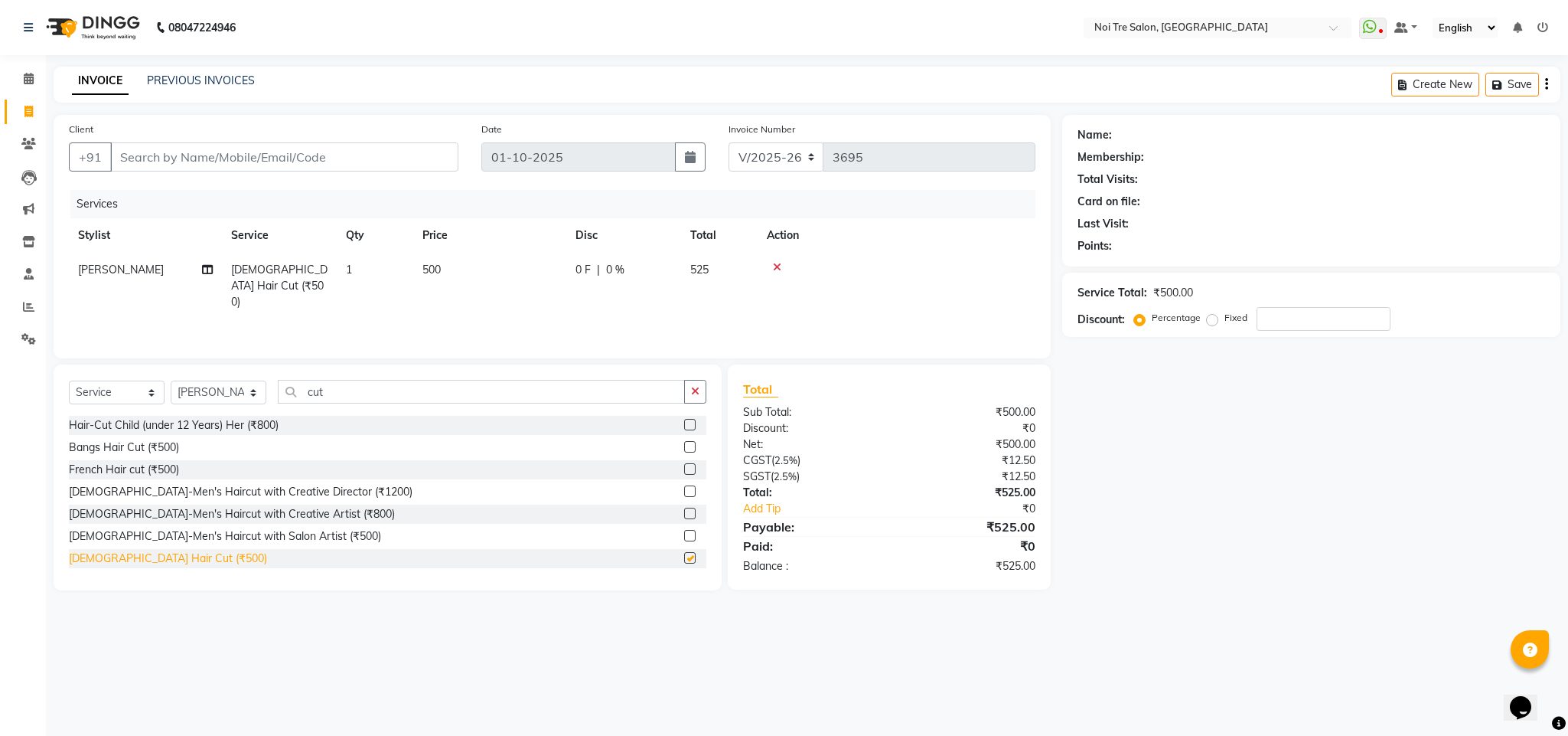
checkbox input "false"
click at [432, 265] on span "500" at bounding box center [432, 269] width 19 height 14
select select "23277"
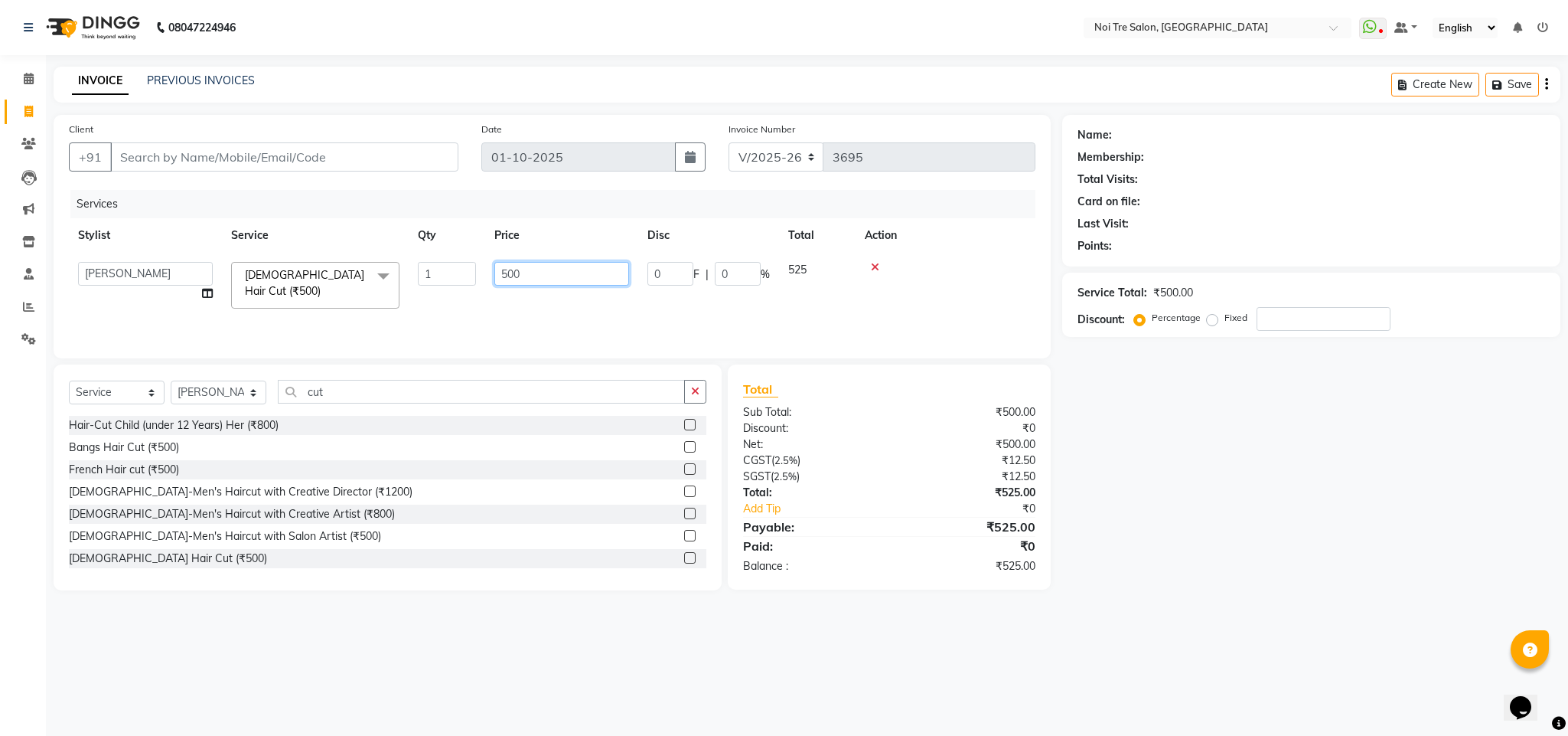
click at [506, 273] on input "500" at bounding box center [561, 273] width 135 height 24
type input "550"
click at [947, 257] on td at bounding box center [897, 286] width 278 height 66
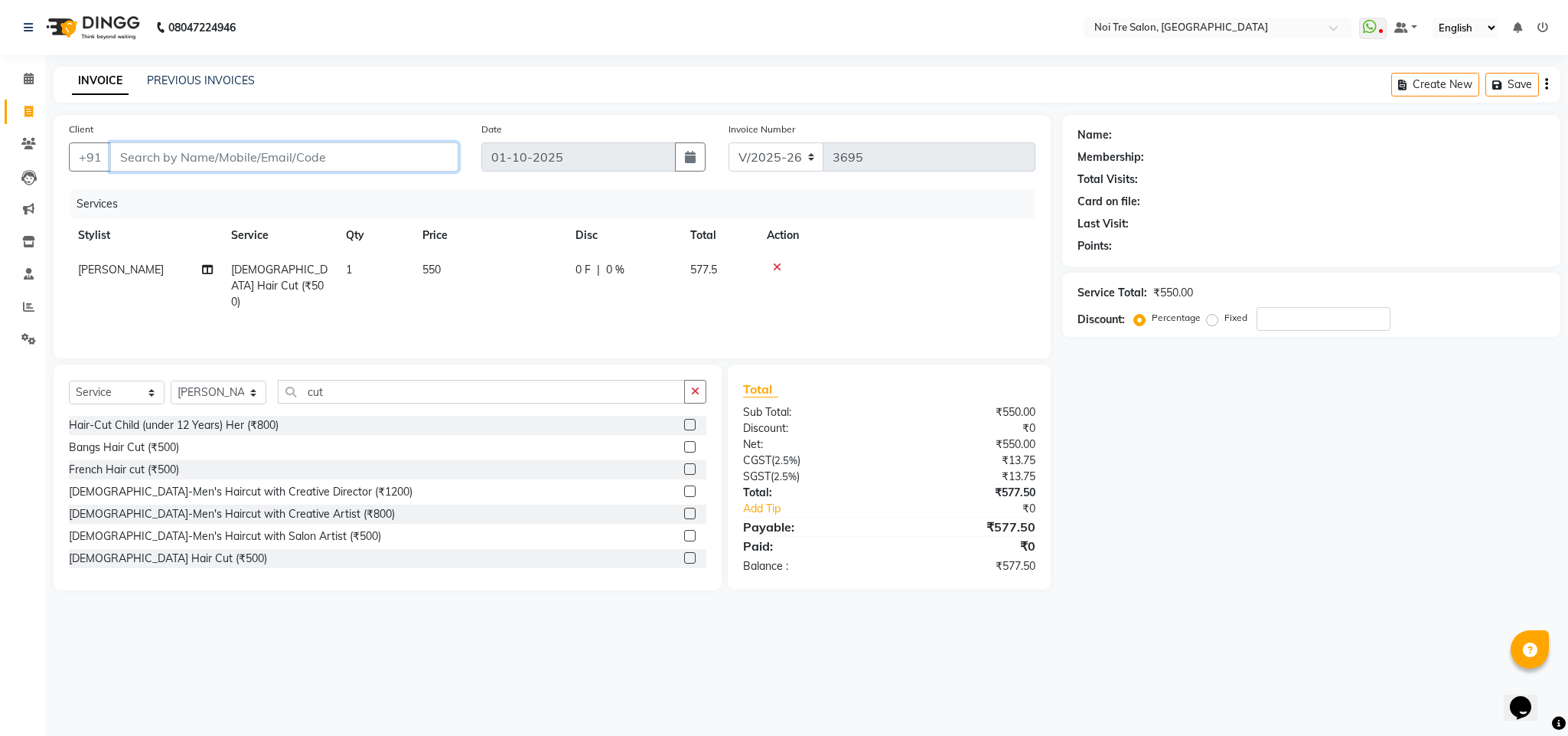
click at [210, 163] on input "Client" at bounding box center [284, 157] width 348 height 29
click at [169, 147] on input "Client" at bounding box center [284, 157] width 348 height 29
type input "9"
type input "0"
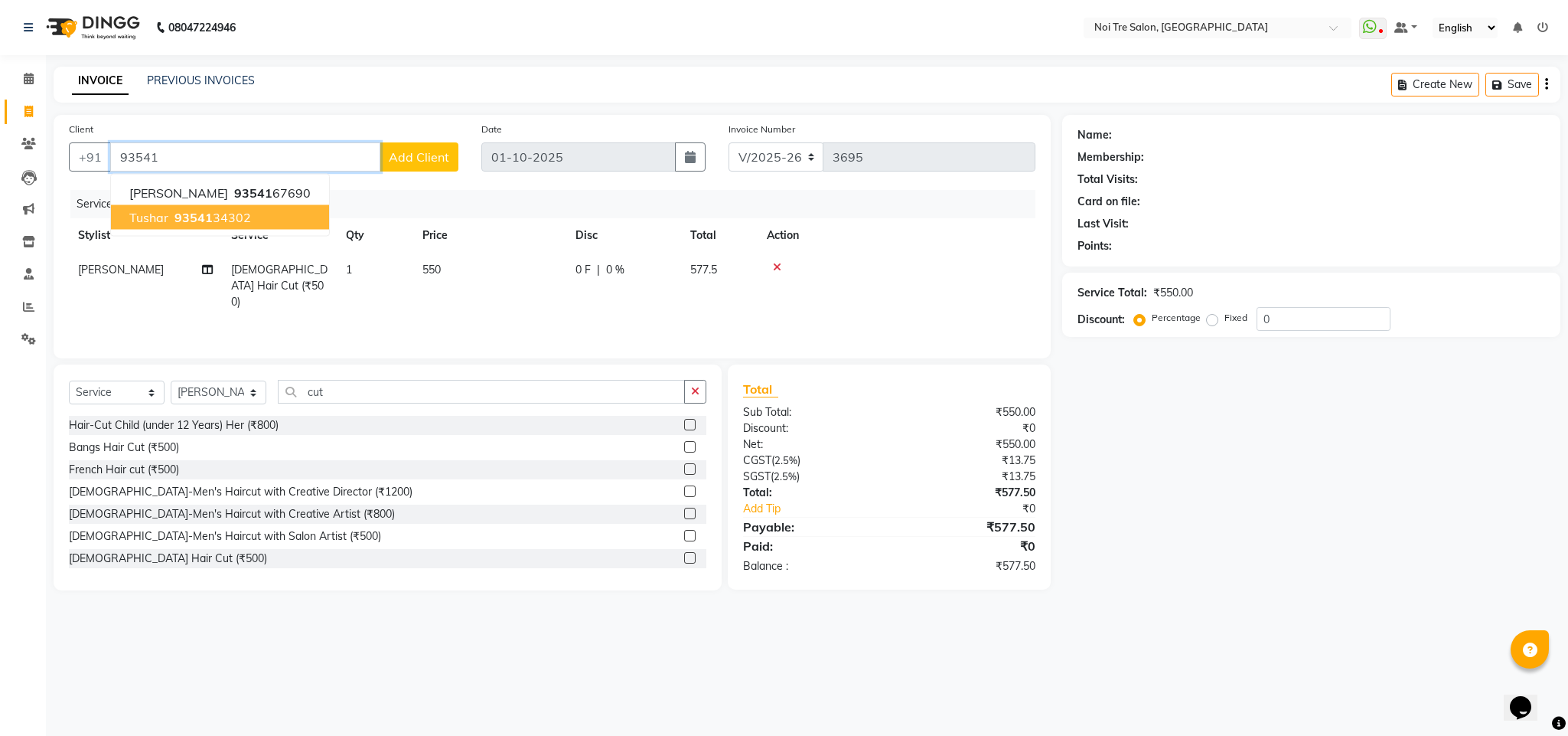
click at [177, 218] on span "93541" at bounding box center [193, 217] width 38 height 15
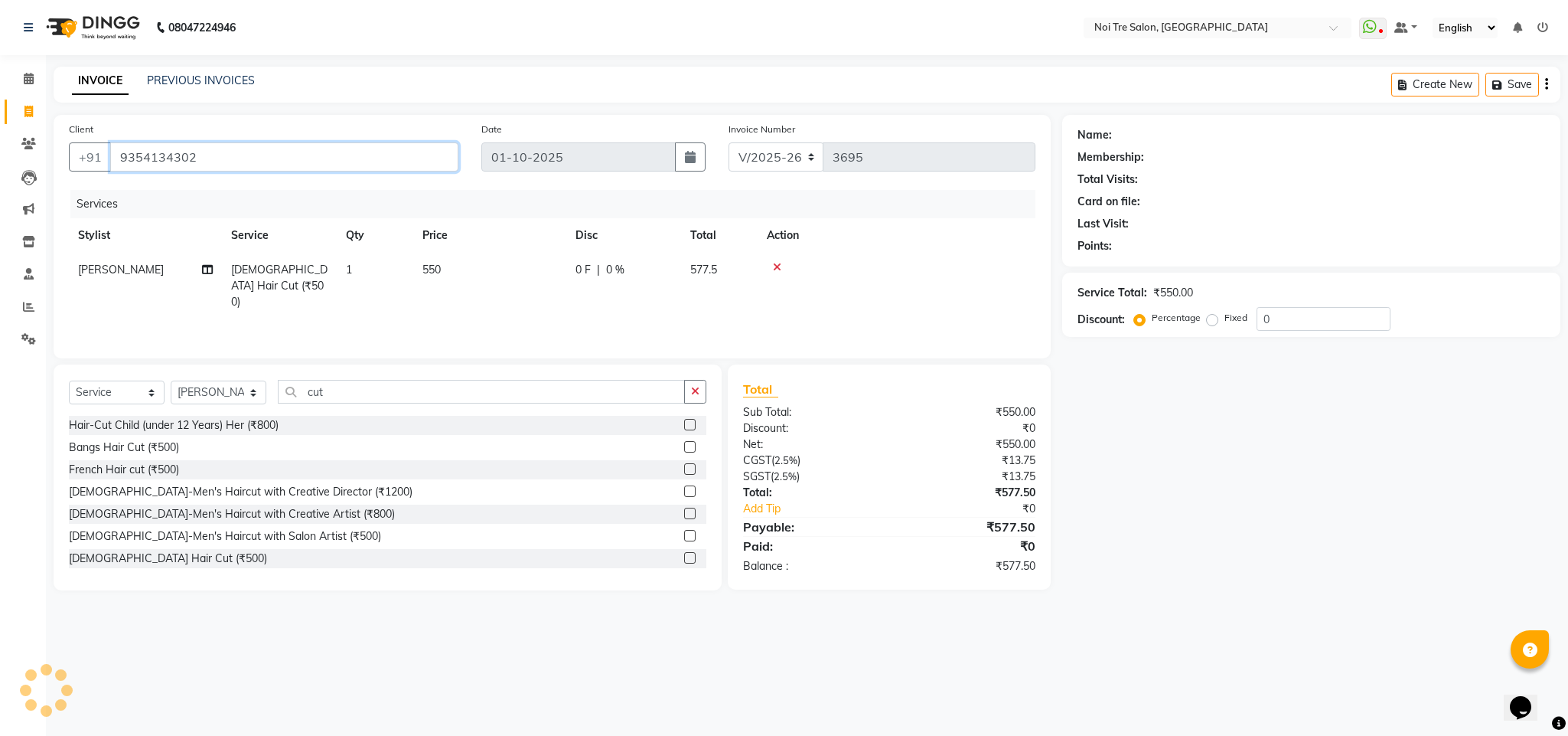
type input "9354134302"
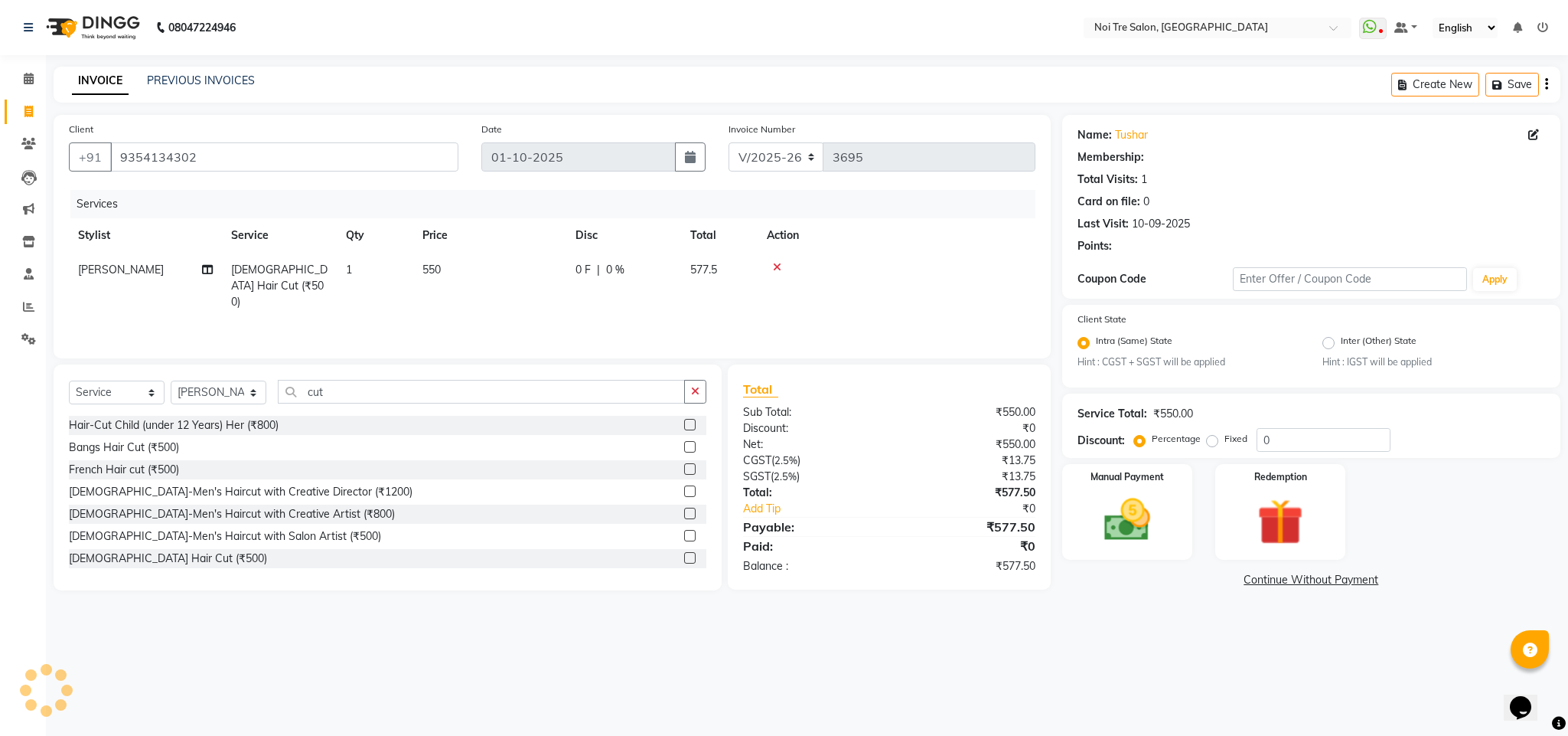
select select "1: Object"
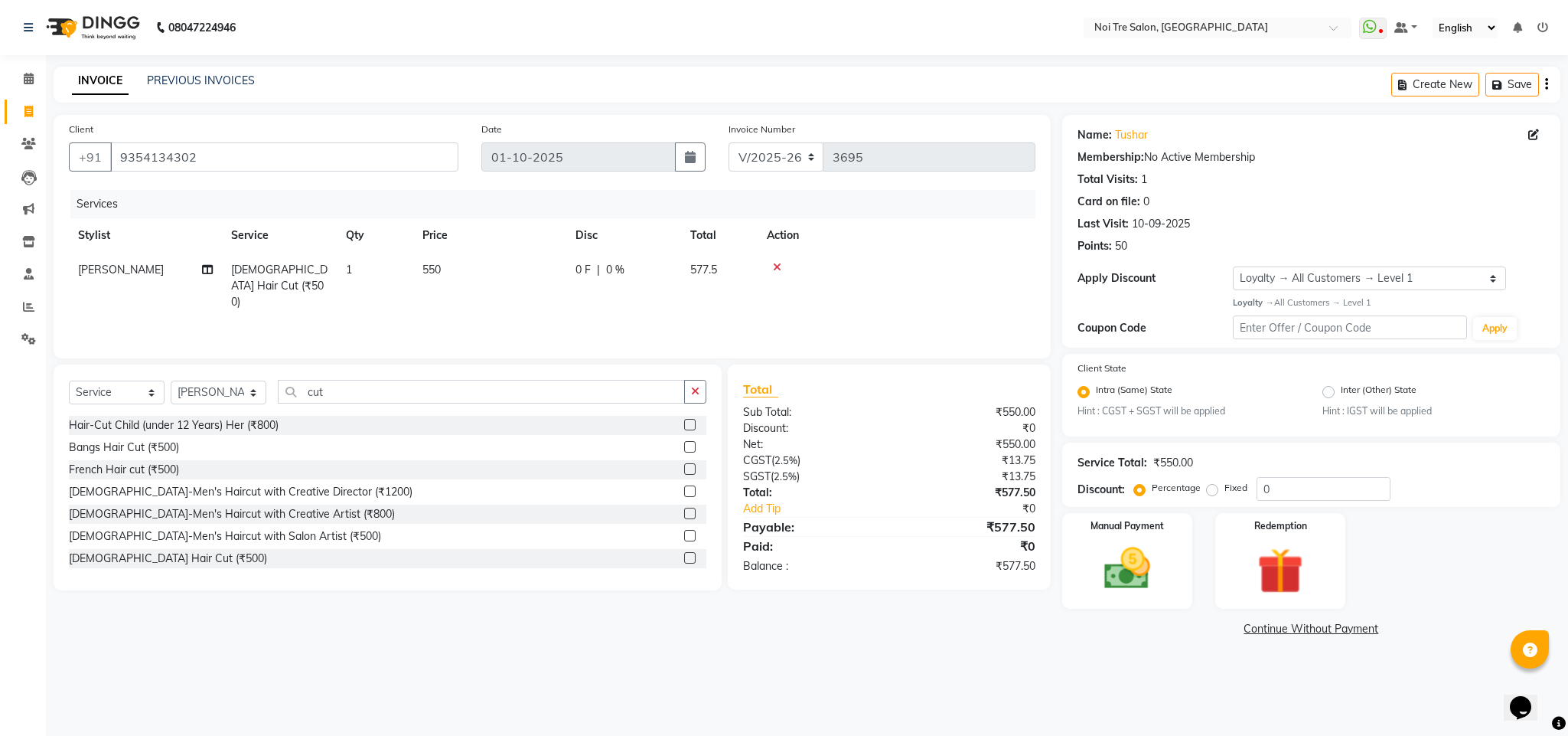
click at [434, 268] on span "550" at bounding box center [432, 269] width 19 height 14
select select "23277"
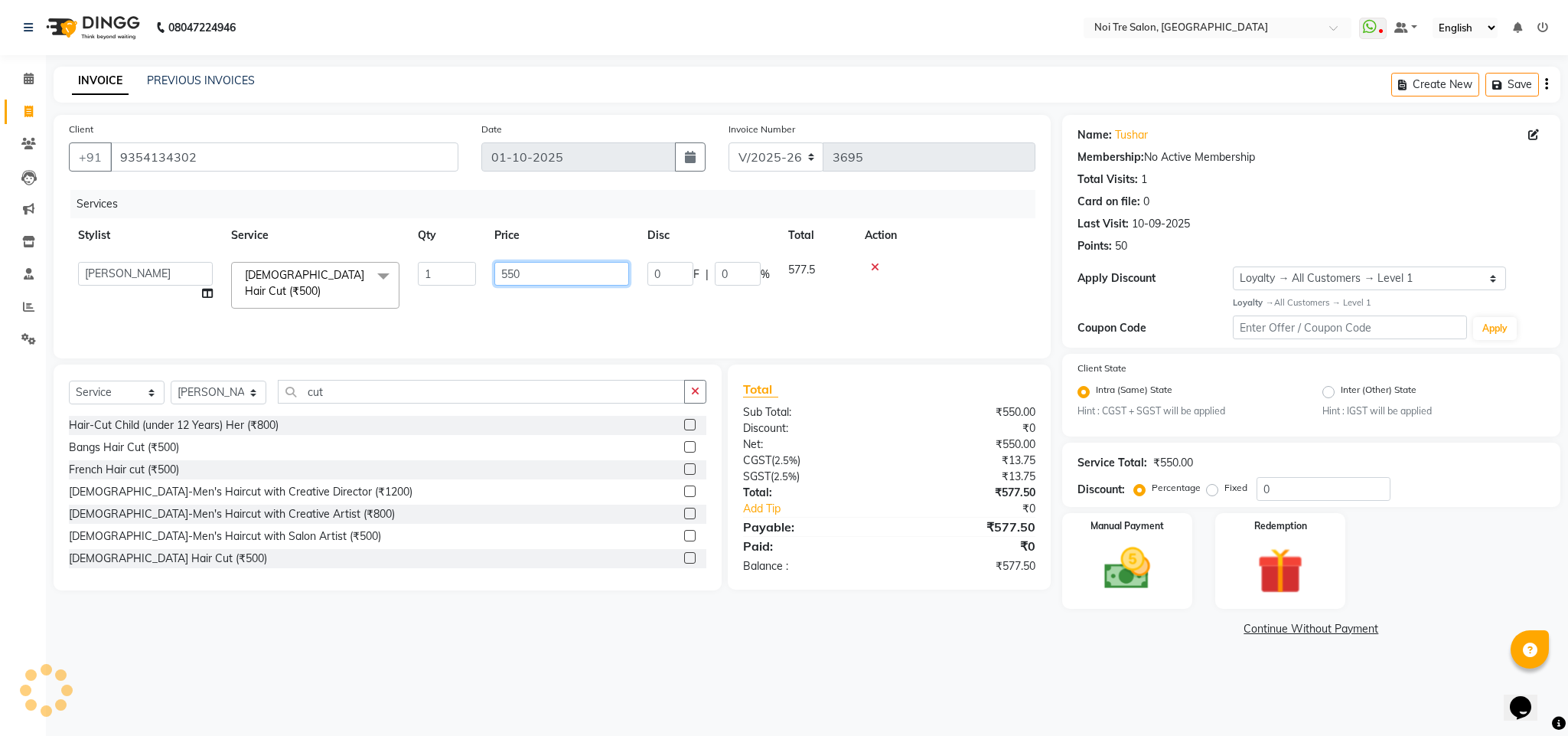
click at [497, 273] on input "550" at bounding box center [561, 273] width 135 height 24
click at [948, 261] on td at bounding box center [945, 285] width 180 height 65
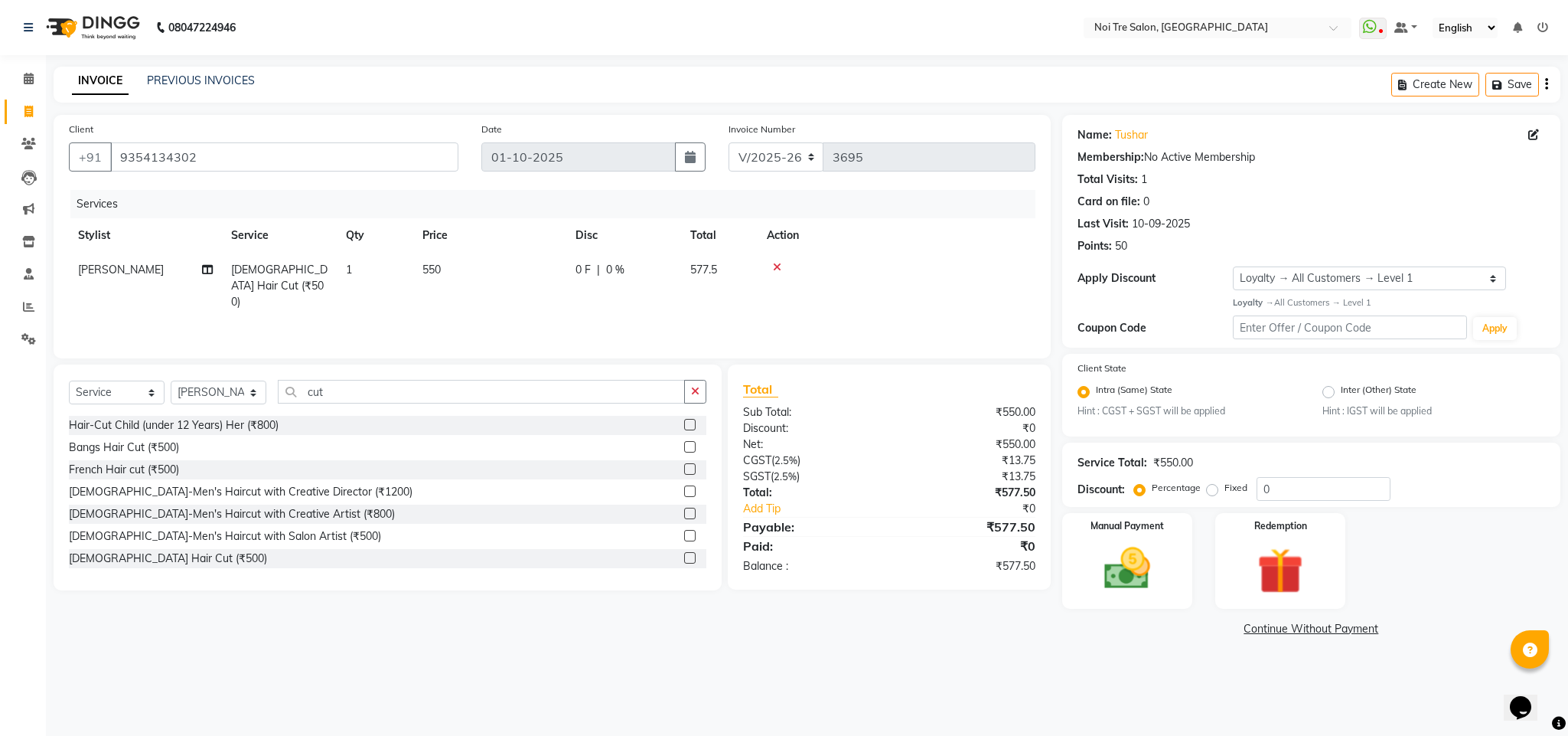
click at [847, 210] on div "Services" at bounding box center [559, 204] width 977 height 28
click at [436, 272] on span "550" at bounding box center [432, 269] width 19 height 14
select select "23277"
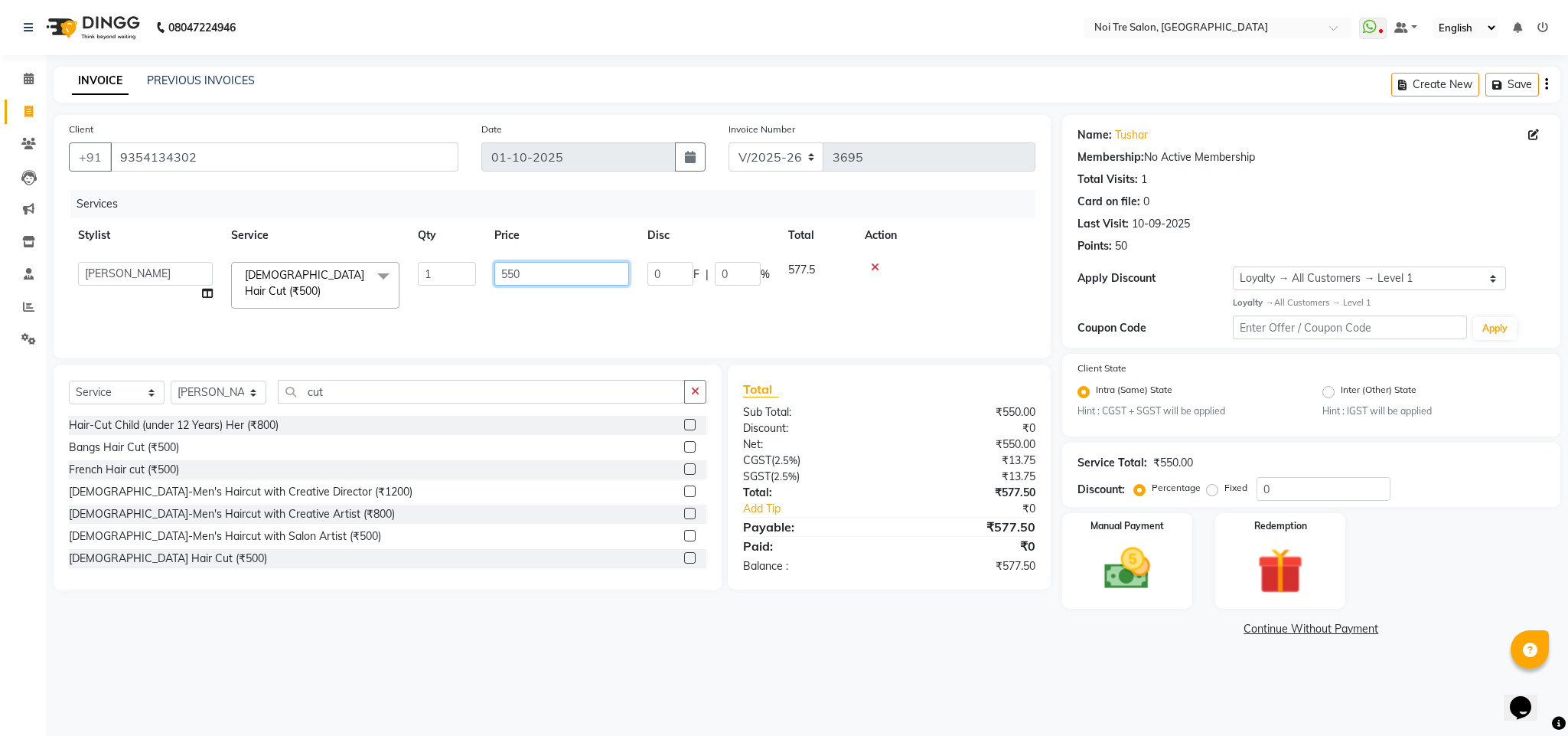
click at [510, 280] on input "550" at bounding box center [561, 273] width 135 height 24
type input "561"
click at [985, 257] on td at bounding box center [897, 286] width 278 height 66
click at [443, 268] on td "561" at bounding box center [490, 286] width 153 height 66
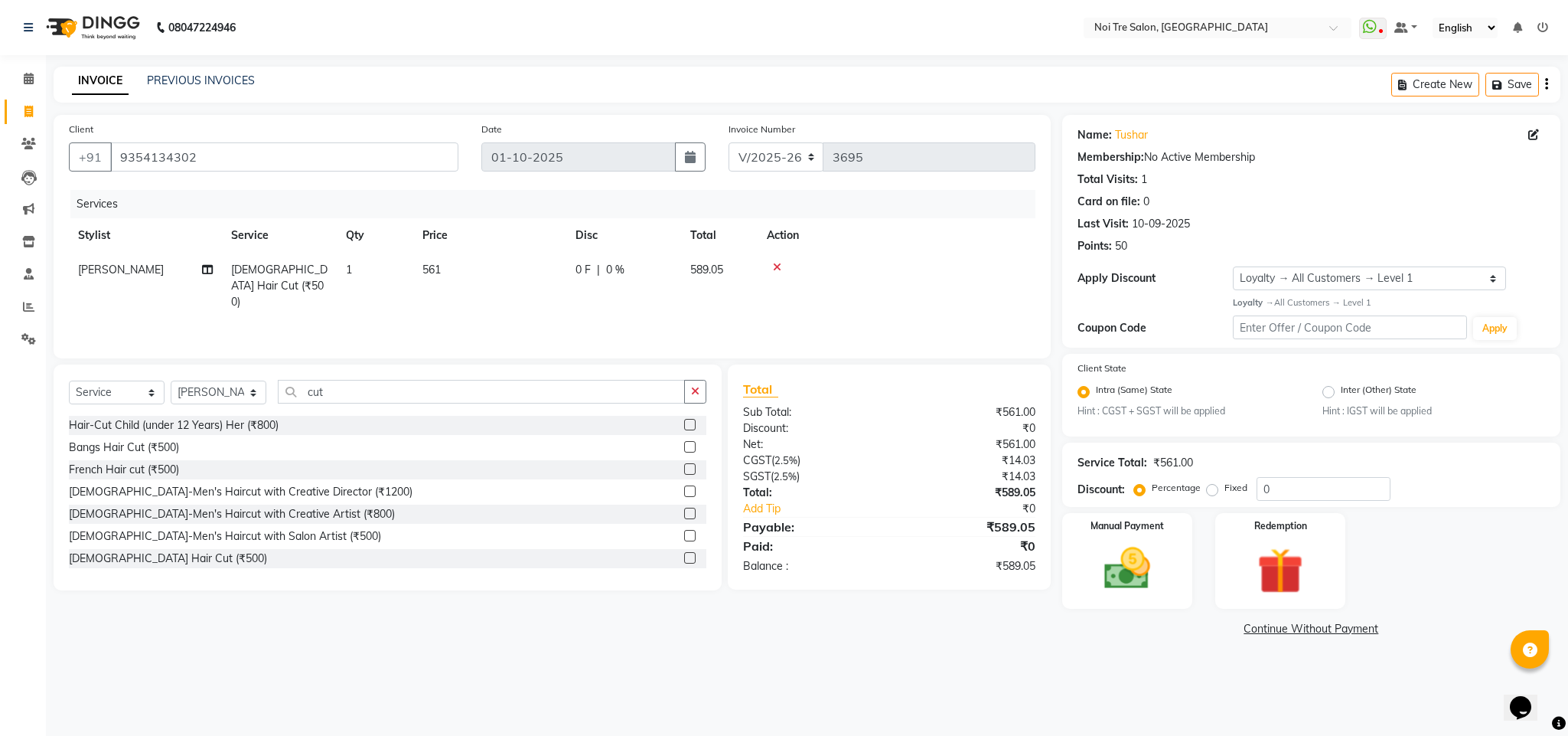
select select "23277"
drag, startPoint x: 517, startPoint y: 290, endPoint x: 509, endPoint y: 275, distance: 17.0
click at [509, 275] on td "561" at bounding box center [562, 285] width 153 height 65
click at [509, 275] on input "561" at bounding box center [561, 273] width 135 height 24
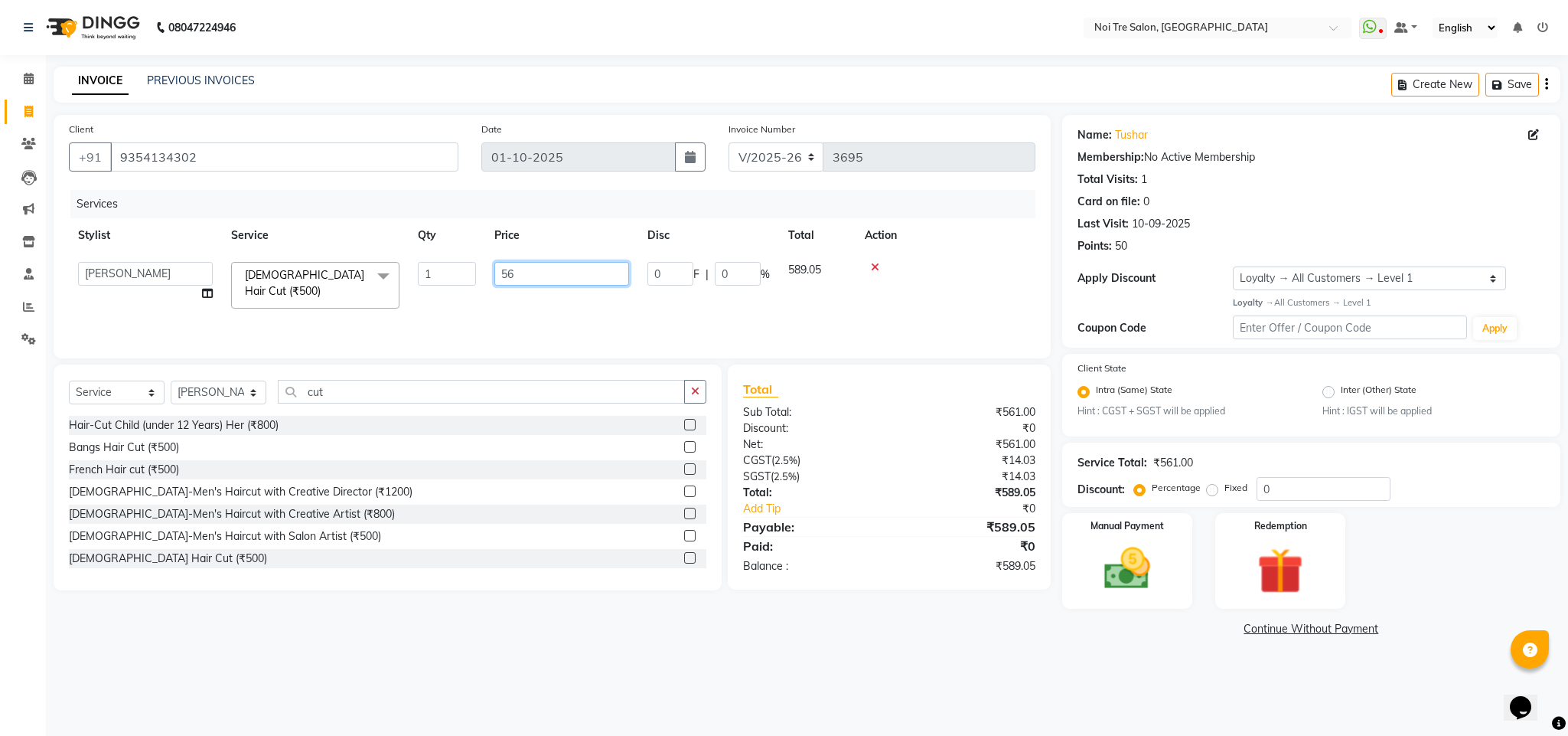
type input "562"
click at [910, 253] on td at bounding box center [945, 285] width 180 height 65
click at [1117, 559] on img at bounding box center [1128, 568] width 78 height 55
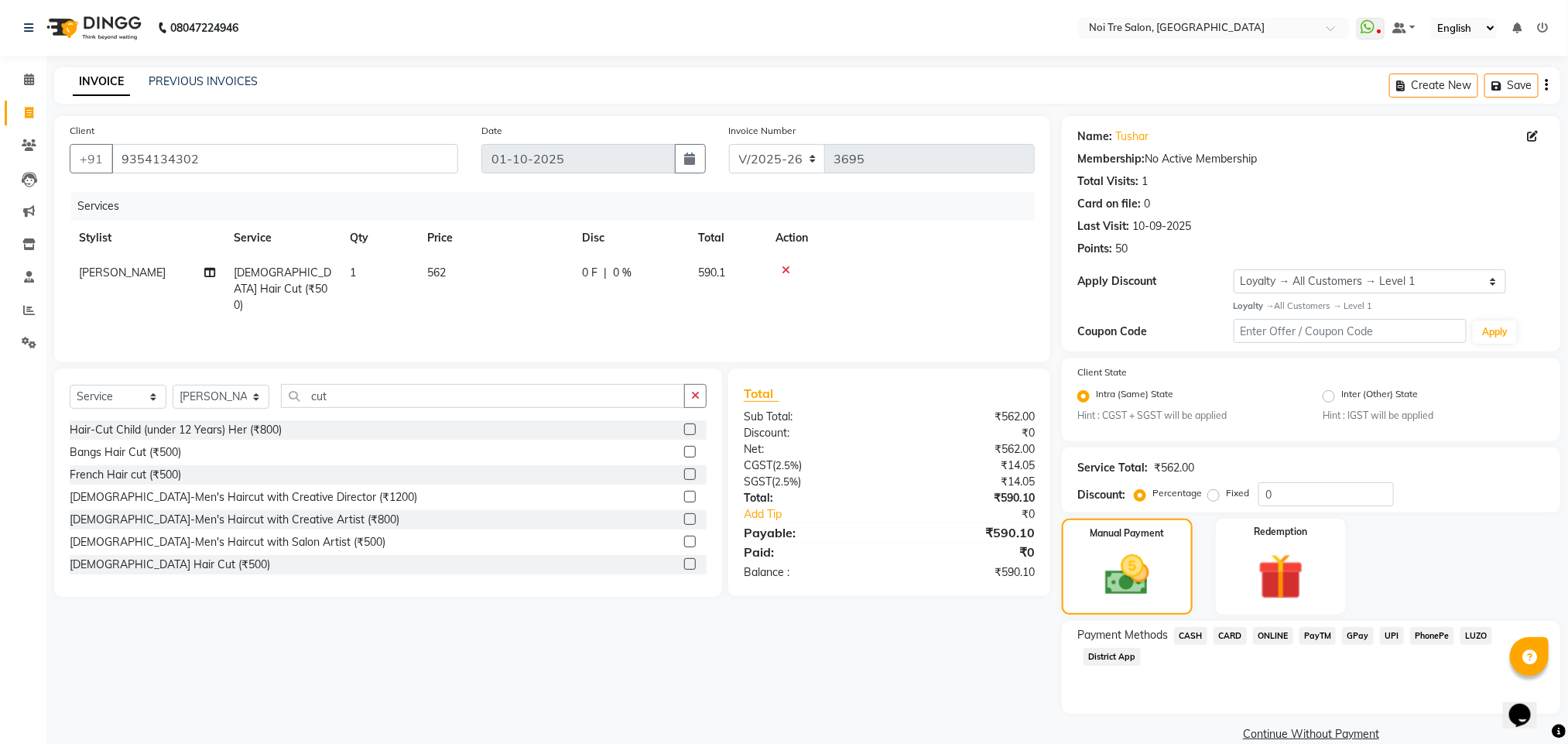
click at [1184, 638] on span "CASH" at bounding box center [1190, 636] width 34 height 18
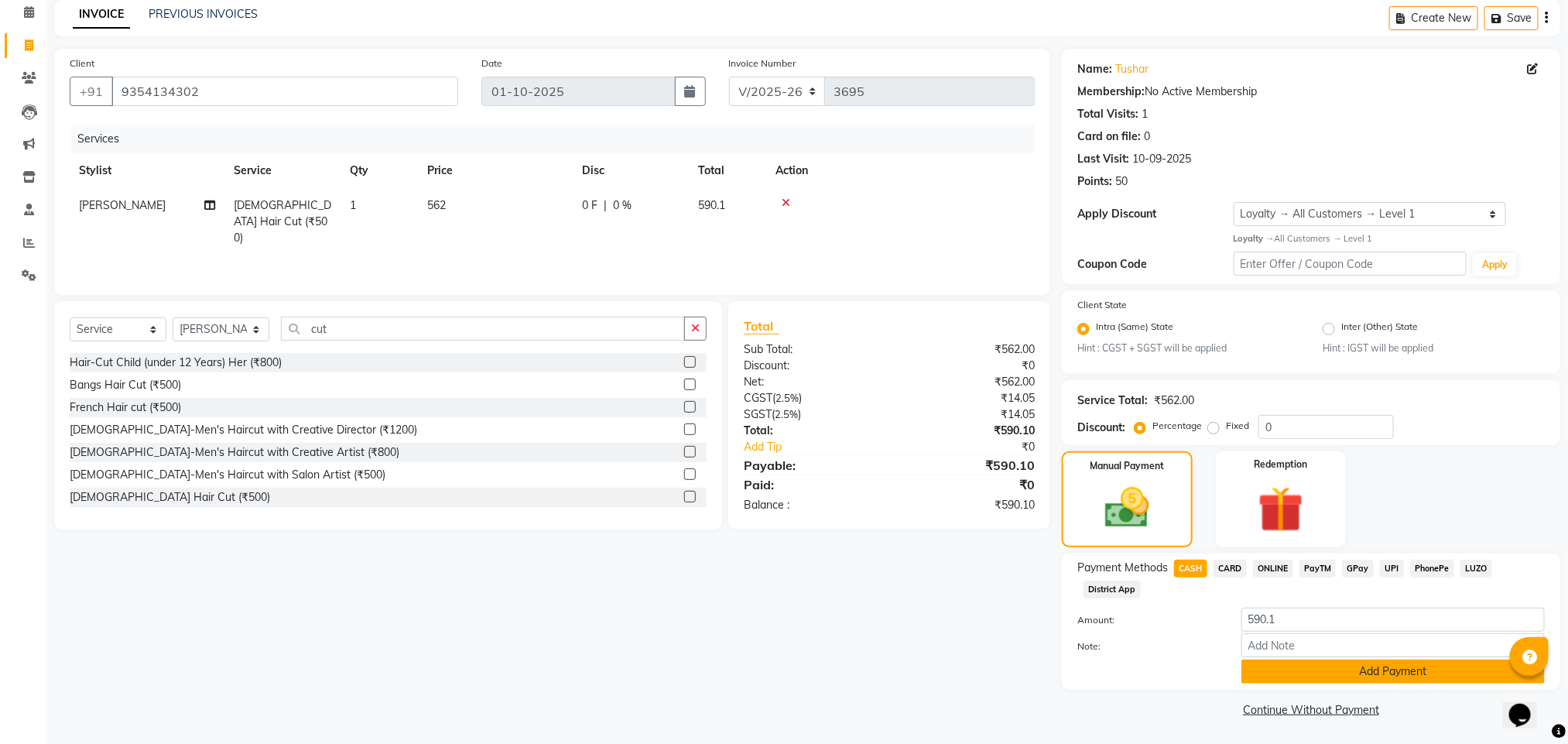
click at [1388, 679] on button "Add Payment" at bounding box center [1392, 672] width 303 height 24
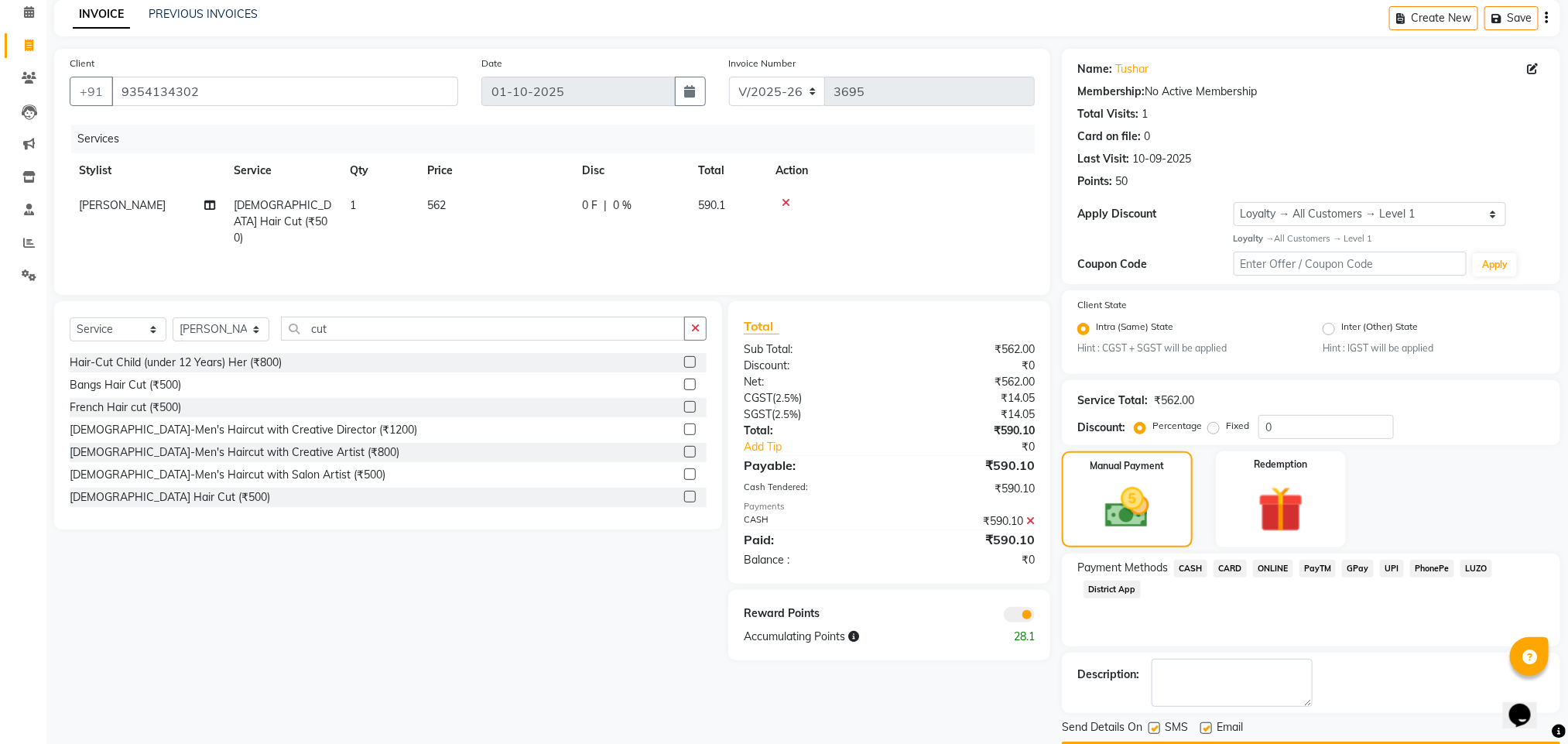
scroll to position [112, 0]
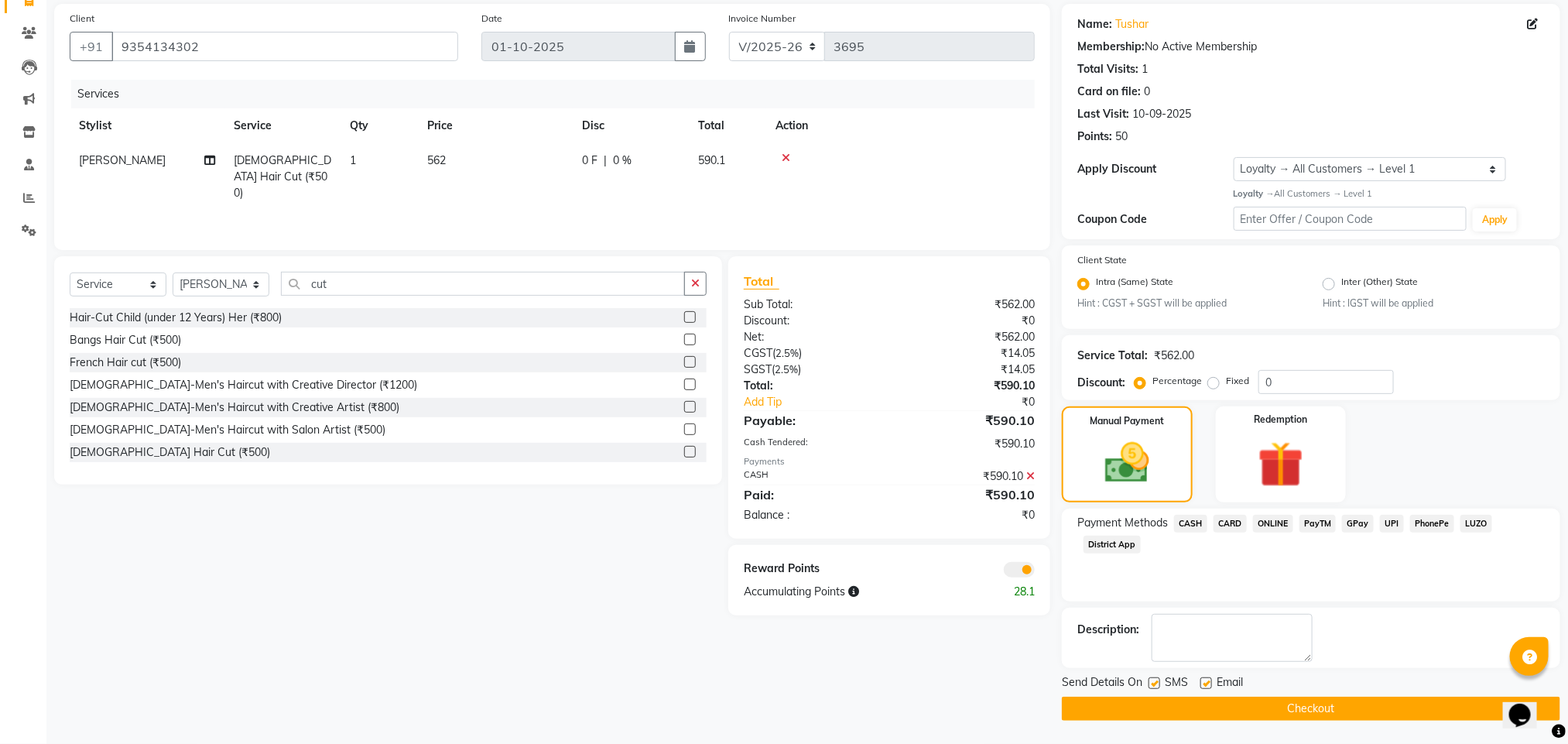
click at [1014, 571] on span at bounding box center [1019, 569] width 31 height 16
click at [1034, 572] on input "checkbox" at bounding box center [1034, 572] width 0 height 0
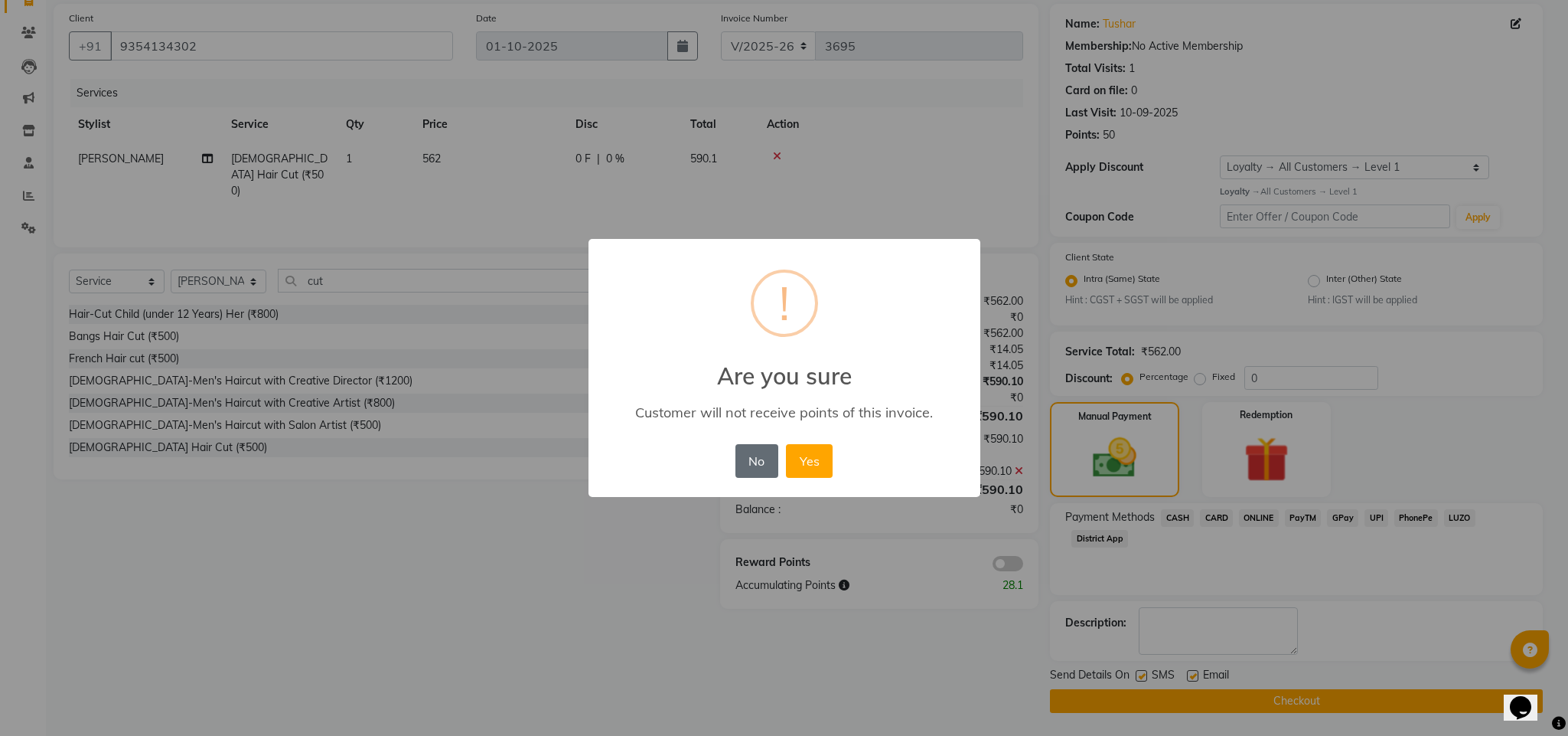
click at [751, 471] on button "No" at bounding box center [757, 461] width 43 height 34
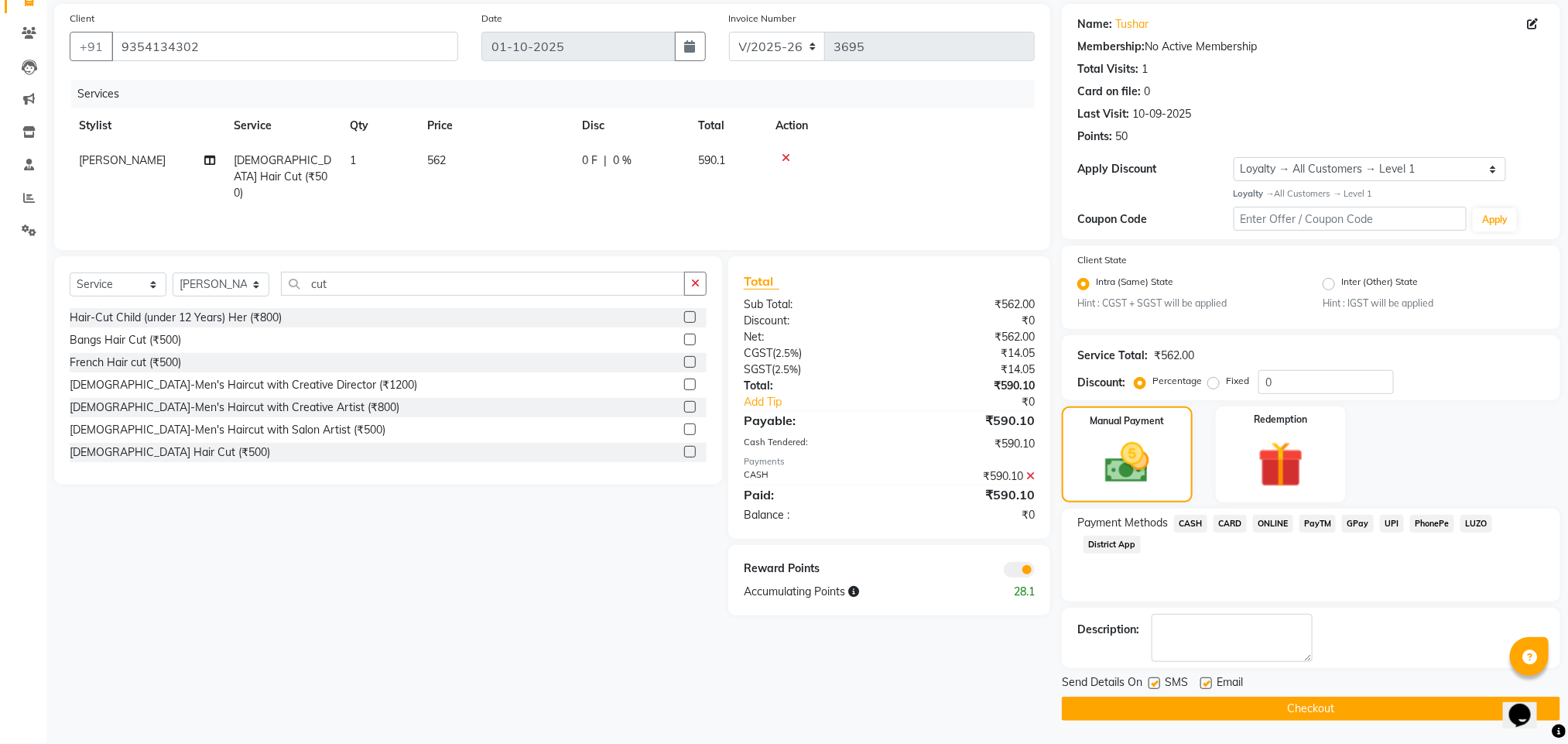
click at [1249, 710] on button "Checkout" at bounding box center [1311, 709] width 499 height 24
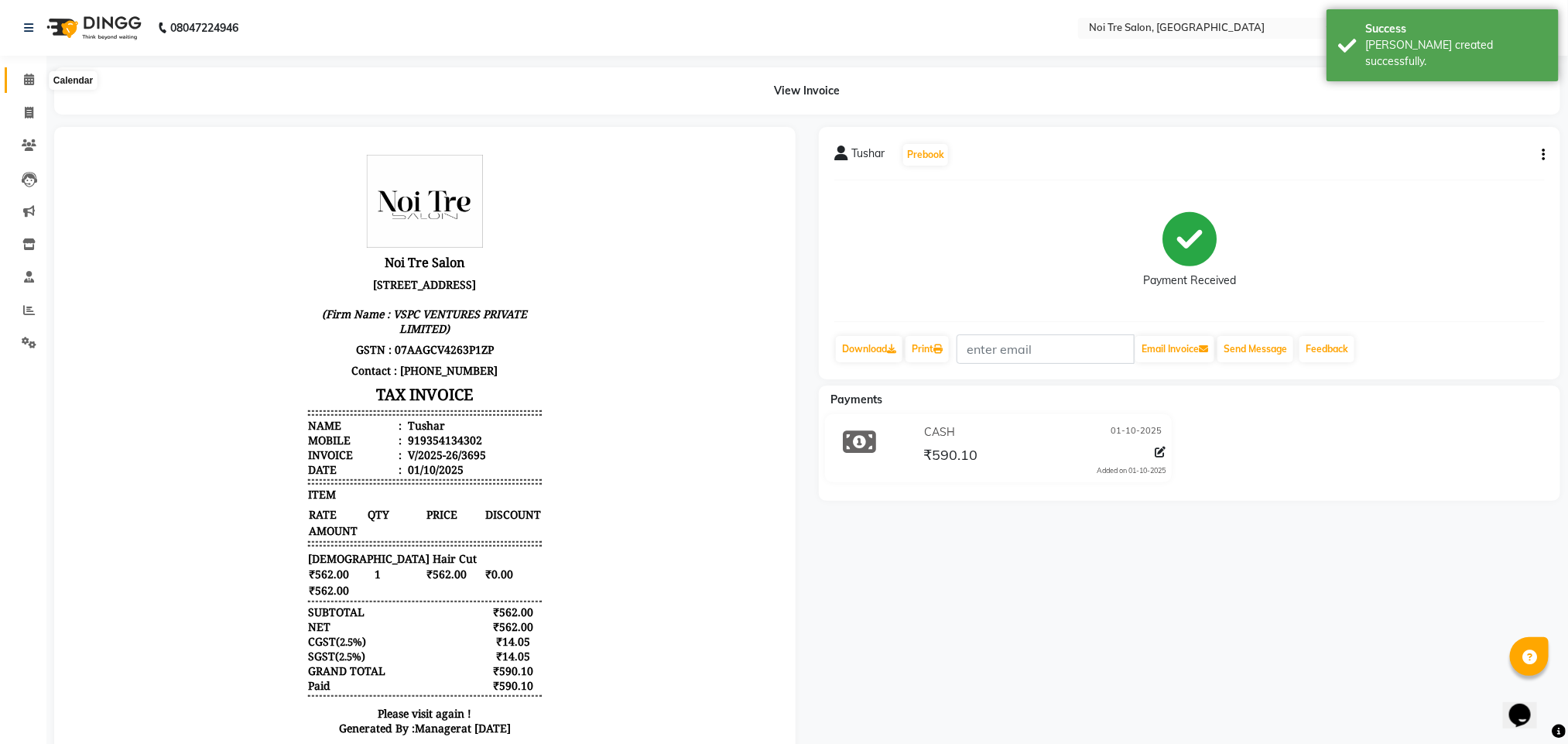
click at [27, 78] on icon at bounding box center [29, 78] width 10 height 11
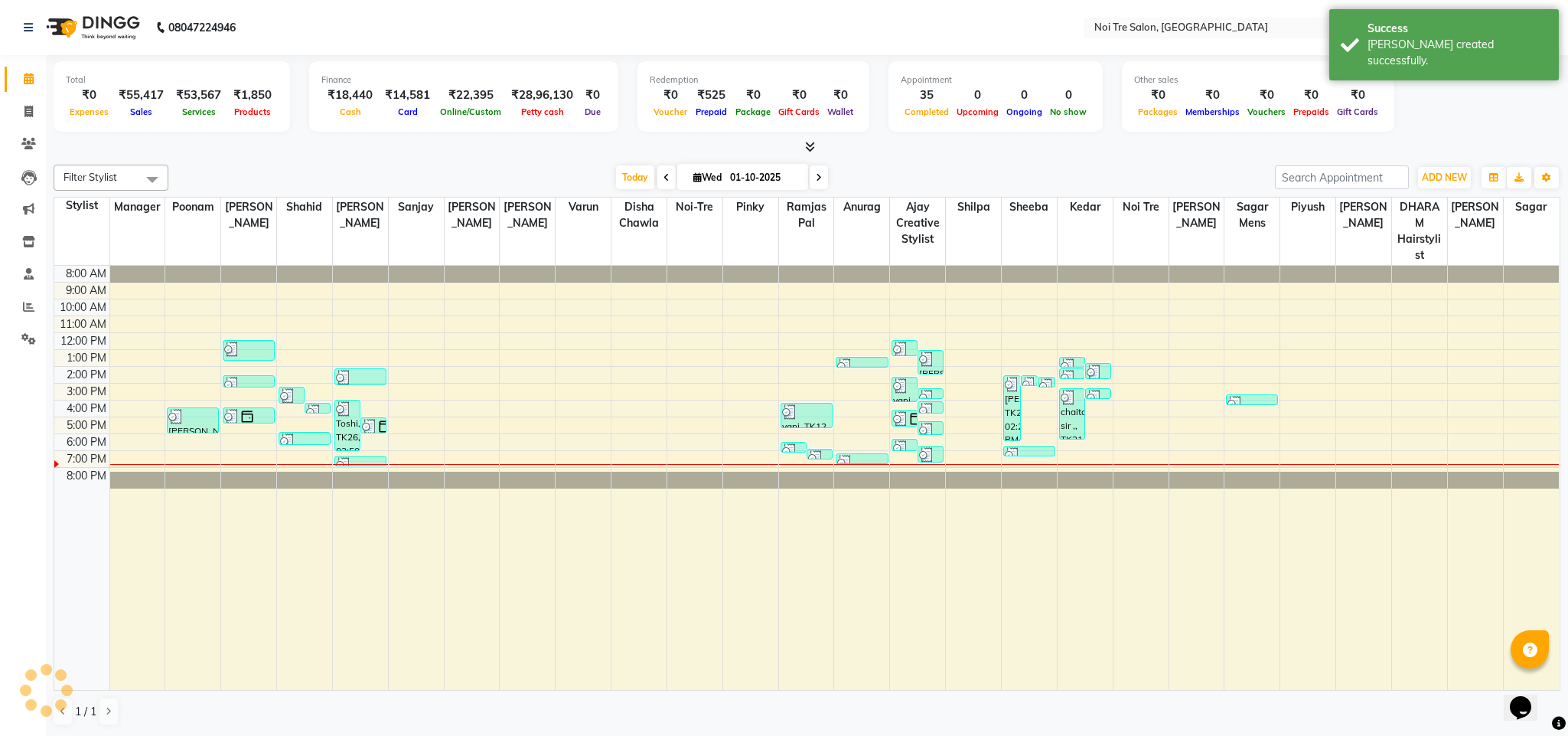
click at [350, 172] on div "[DATE] [DATE]" at bounding box center [721, 177] width 1091 height 23
click at [19, 308] on span at bounding box center [28, 307] width 26 height 18
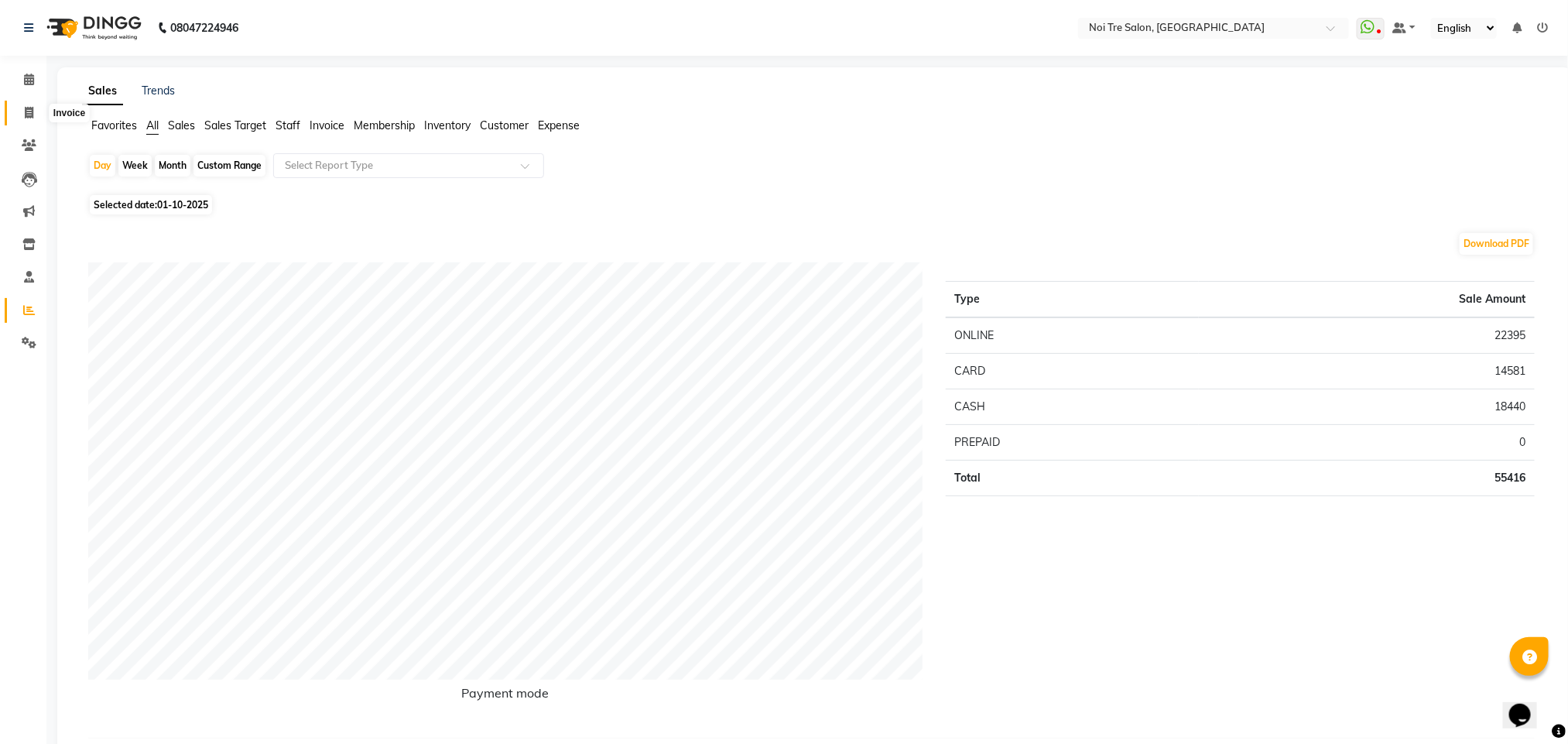
click at [28, 107] on icon at bounding box center [29, 112] width 9 height 11
select select "service"
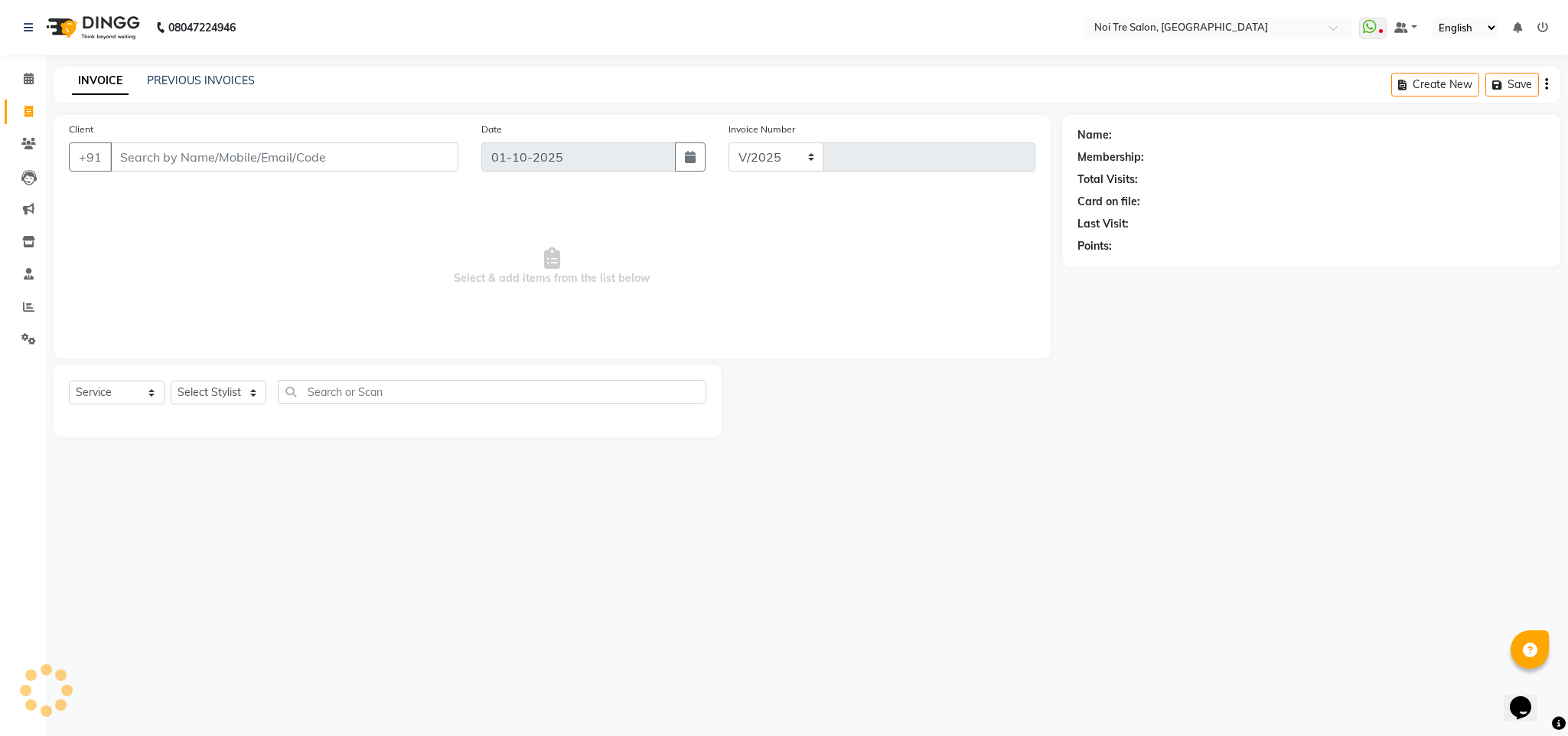
select select "4307"
type input "3696"
click at [216, 387] on select "Select Stylist Ajay Creative Stylist Anurag [PERSON_NAME] [PERSON_NAME] [PERSON…" at bounding box center [218, 393] width 95 height 24
select select "24528"
click at [170, 381] on select "Select Stylist Ajay Creative Stylist Anurag [PERSON_NAME] [PERSON_NAME] [PERSON…" at bounding box center [218, 393] width 95 height 24
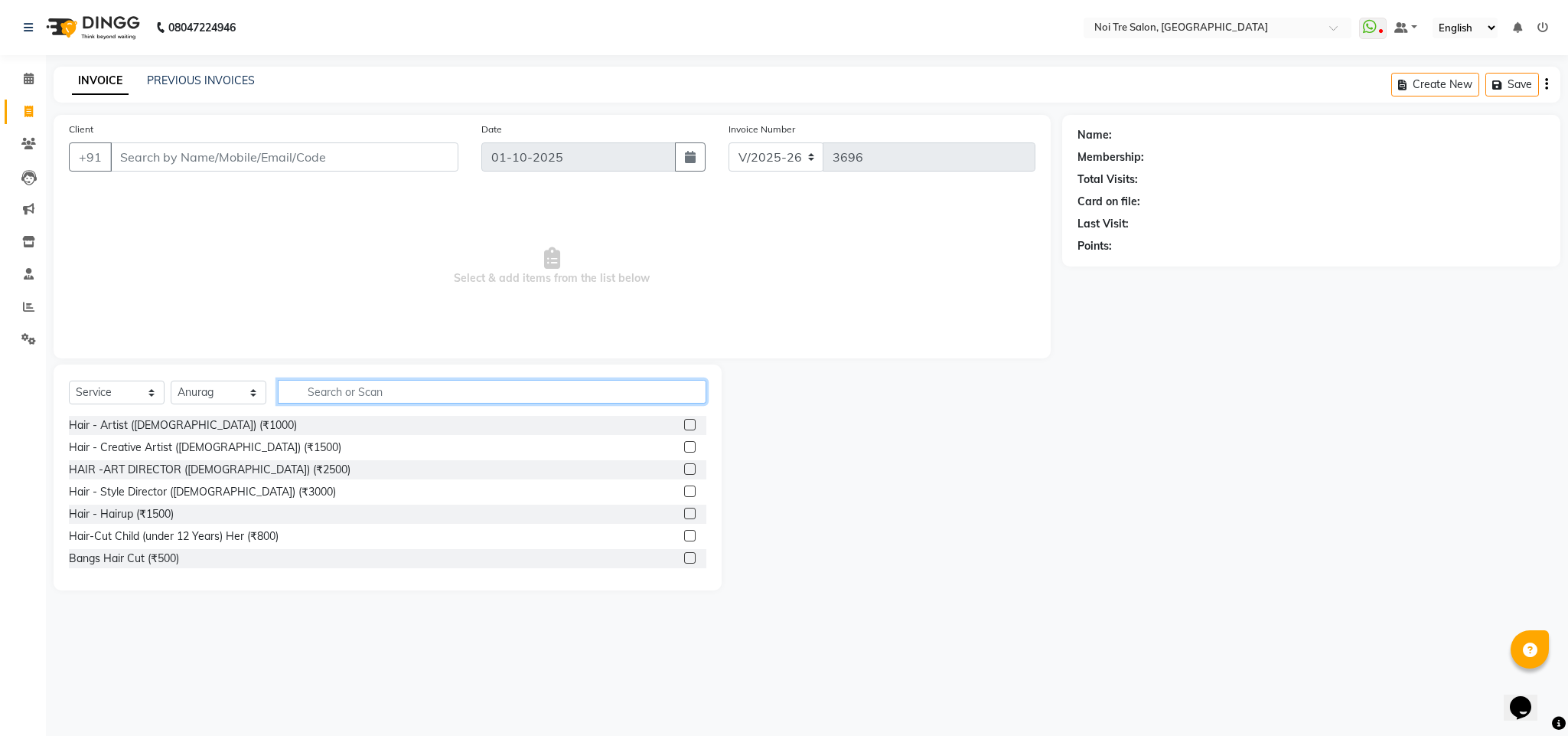
click at [328, 384] on input "text" at bounding box center [491, 392] width 428 height 24
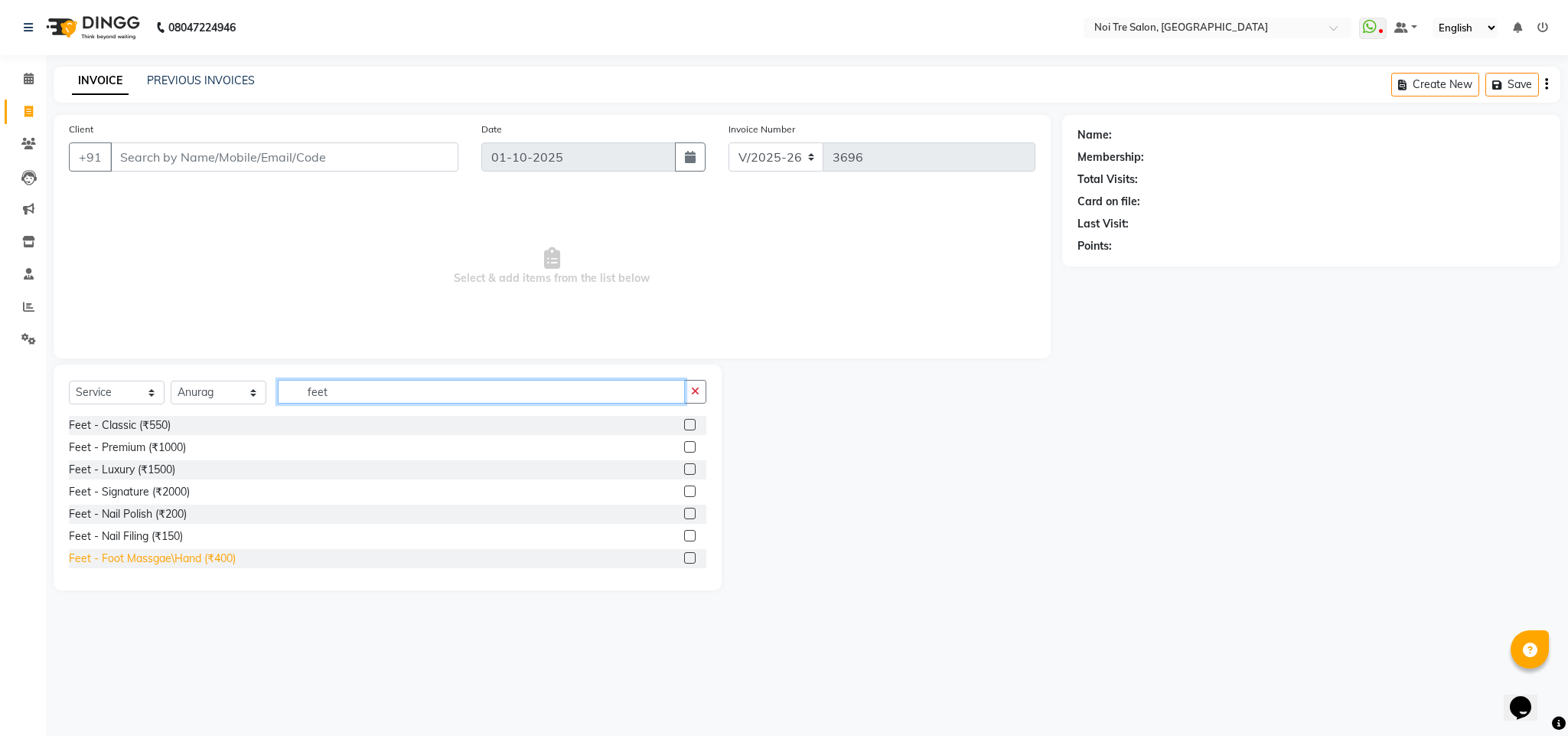
type input "feet"
click at [222, 559] on div "Feet - Foot Massgae\Hand (₹400)" at bounding box center [152, 558] width 167 height 16
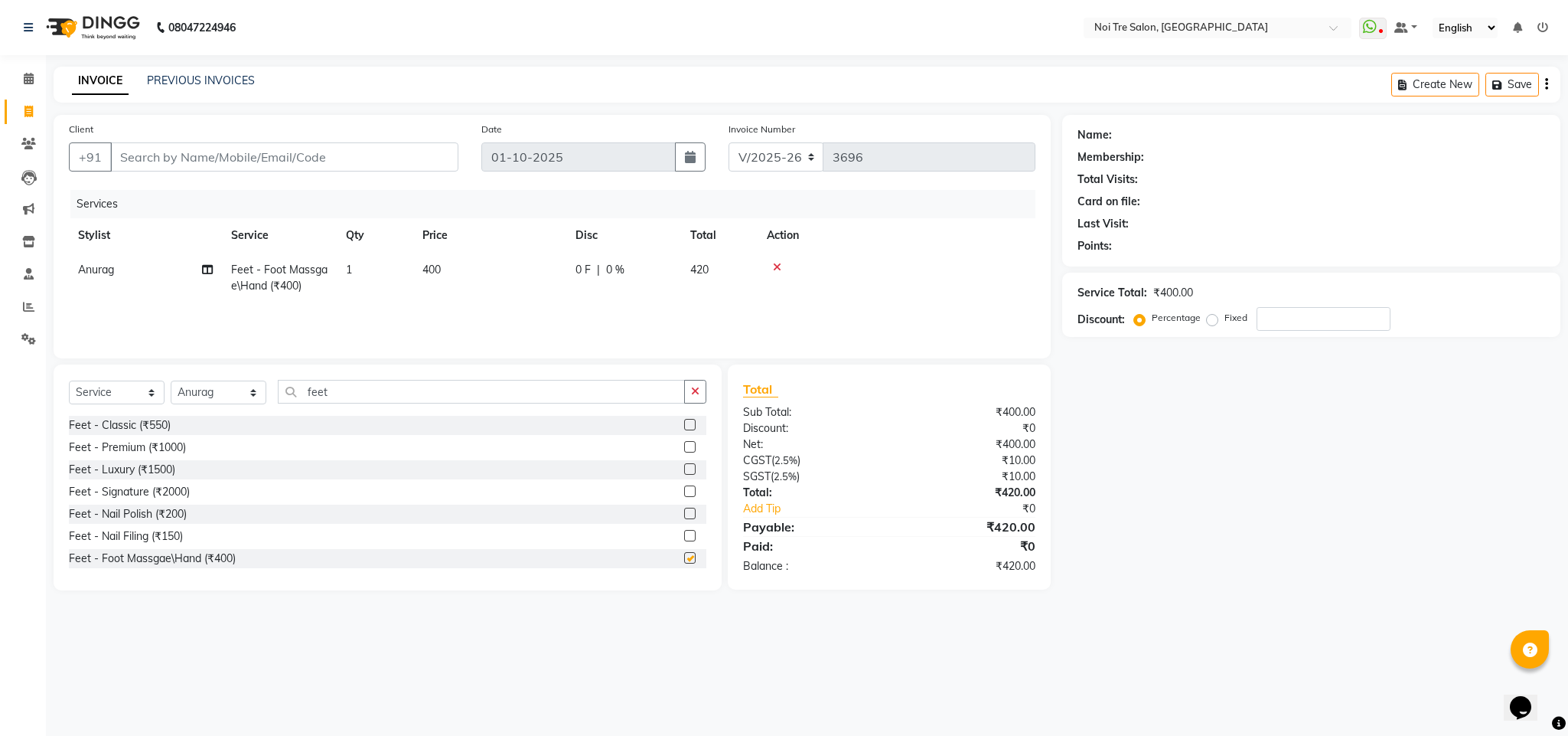
checkbox input "false"
click at [428, 267] on span "400" at bounding box center [432, 269] width 19 height 14
select select "24528"
click at [510, 273] on input "400" at bounding box center [561, 273] width 135 height 24
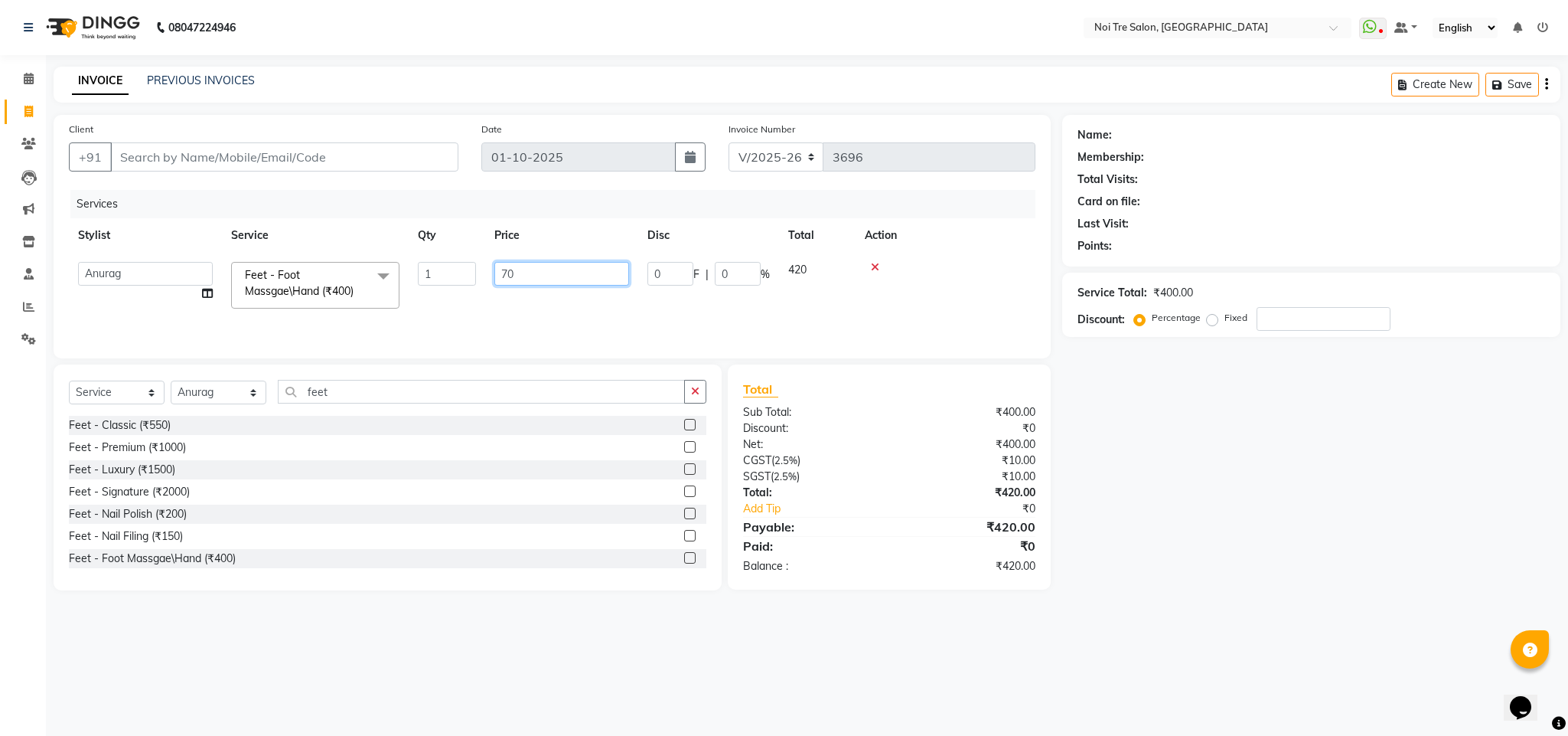
type input "700"
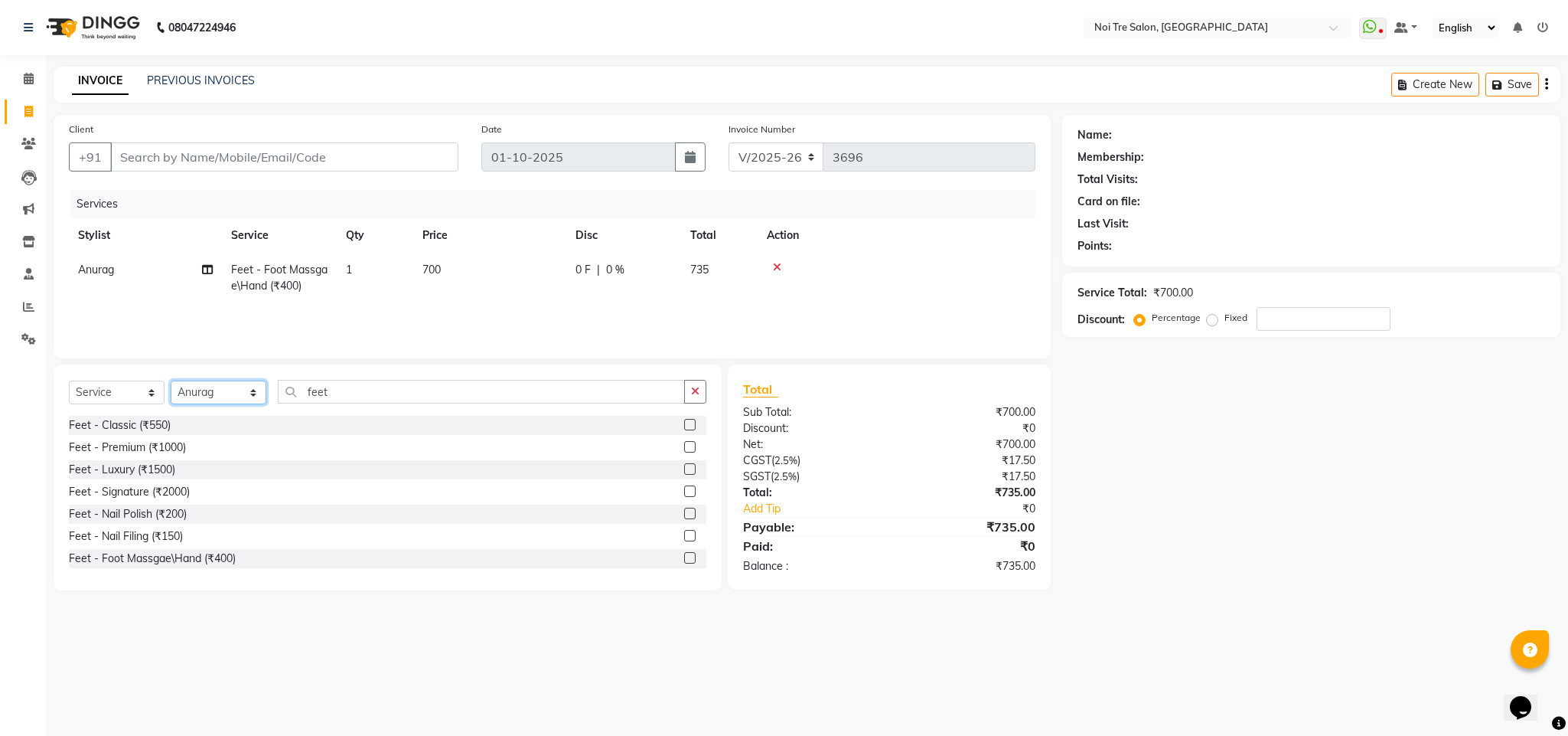
click at [210, 398] on select "Select Stylist Ajay Creative Stylist Anurag [PERSON_NAME] [PERSON_NAME] [PERSON…" at bounding box center [218, 393] width 95 height 24
select select "23276"
click at [170, 381] on select "Select Stylist Ajay Creative Stylist Anurag [PERSON_NAME] [PERSON_NAME] [PERSON…" at bounding box center [218, 393] width 95 height 24
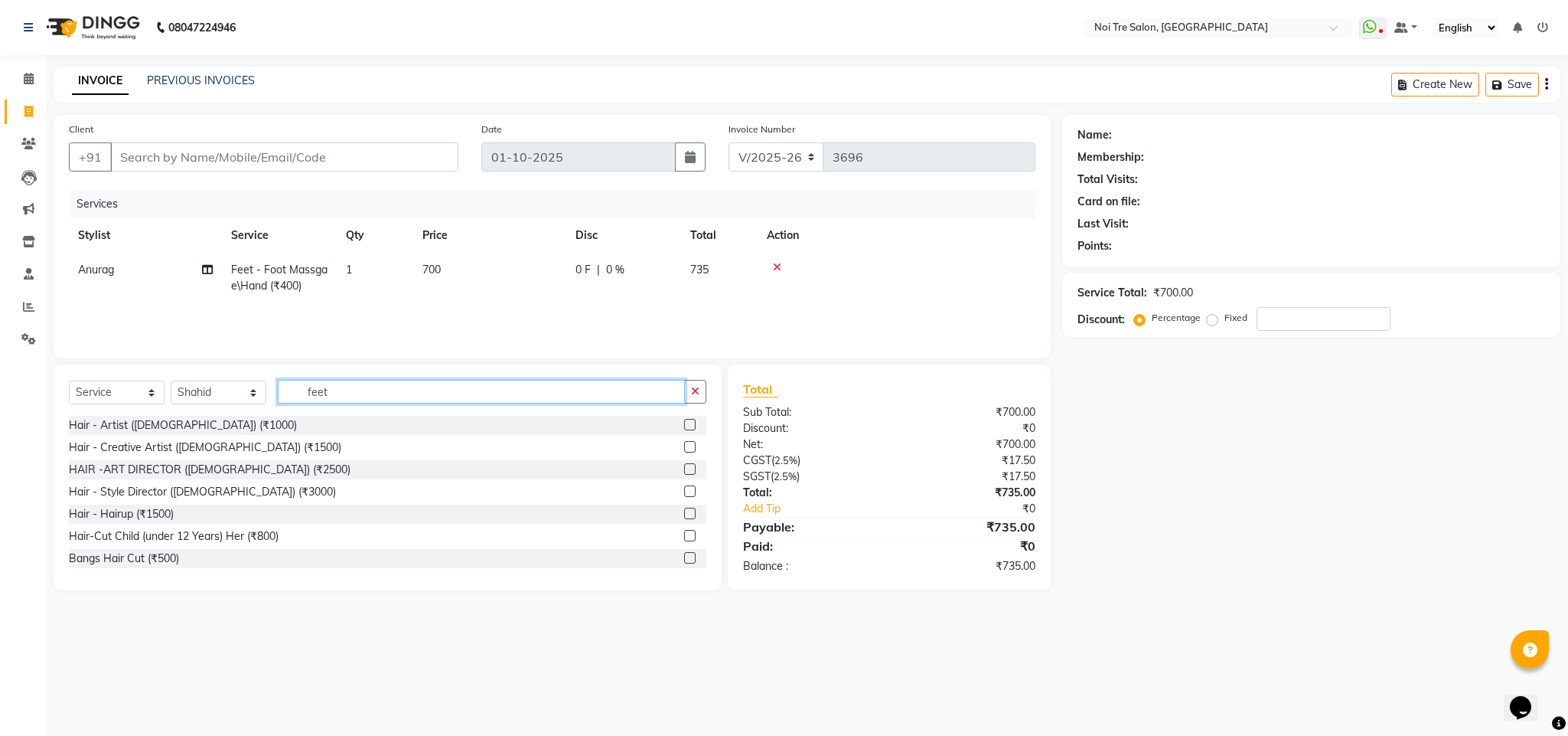
click at [313, 396] on input "feet" at bounding box center [481, 392] width 407 height 24
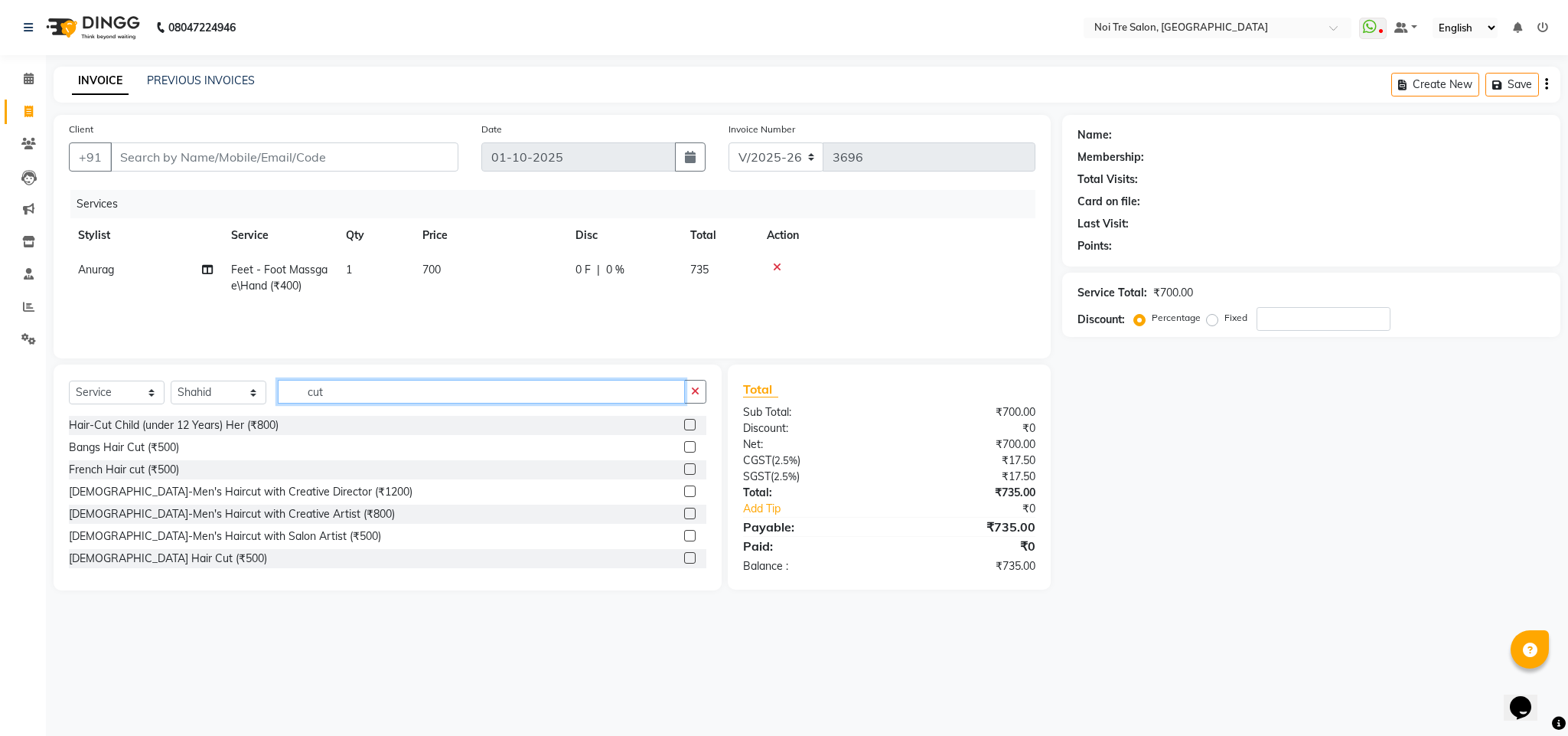
type input "cut"
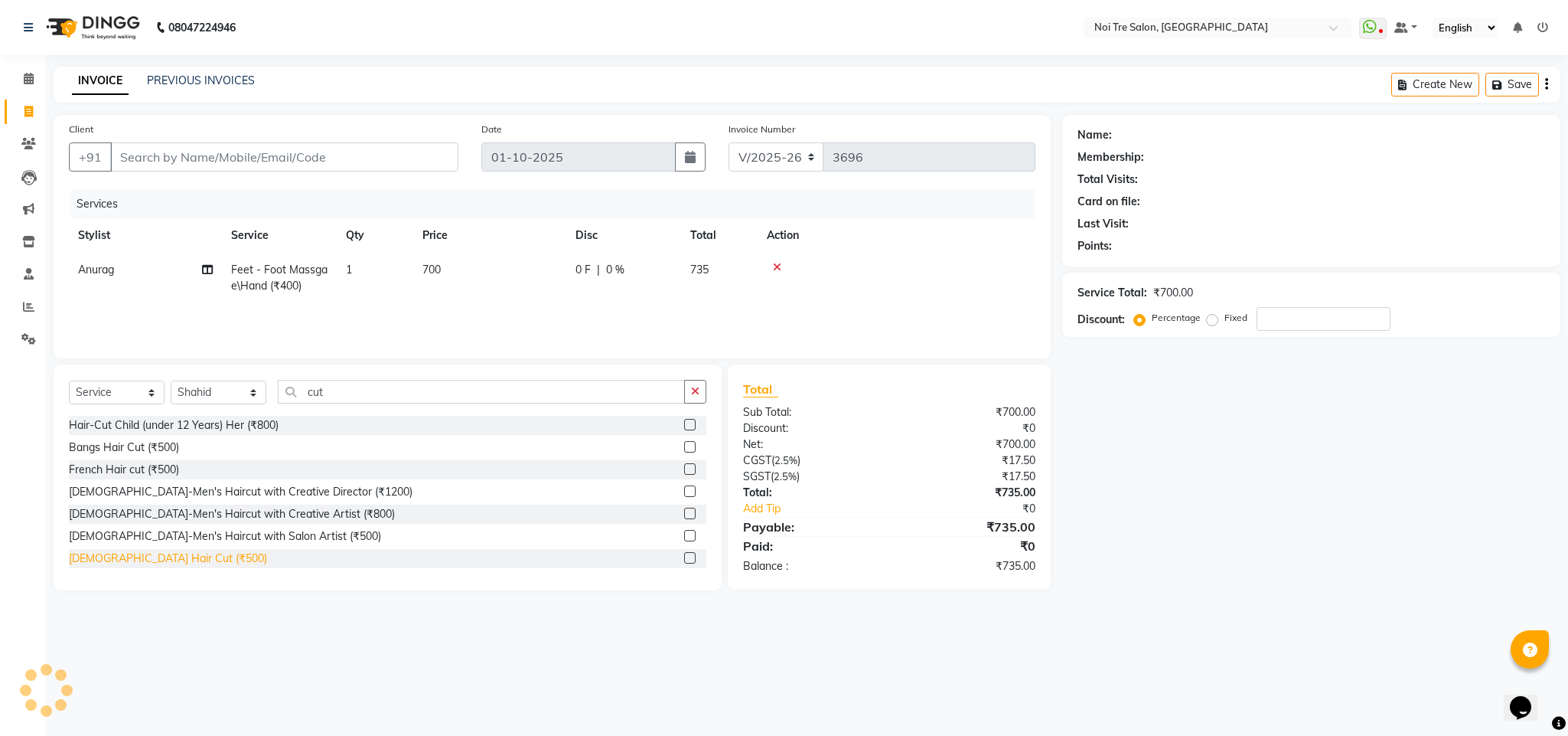
click at [156, 554] on div "[DEMOGRAPHIC_DATA] Hair Cut (₹500)" at bounding box center [388, 558] width 638 height 19
click at [156, 554] on div "[DEMOGRAPHIC_DATA] Hair Cut (₹500)" at bounding box center [168, 558] width 198 height 16
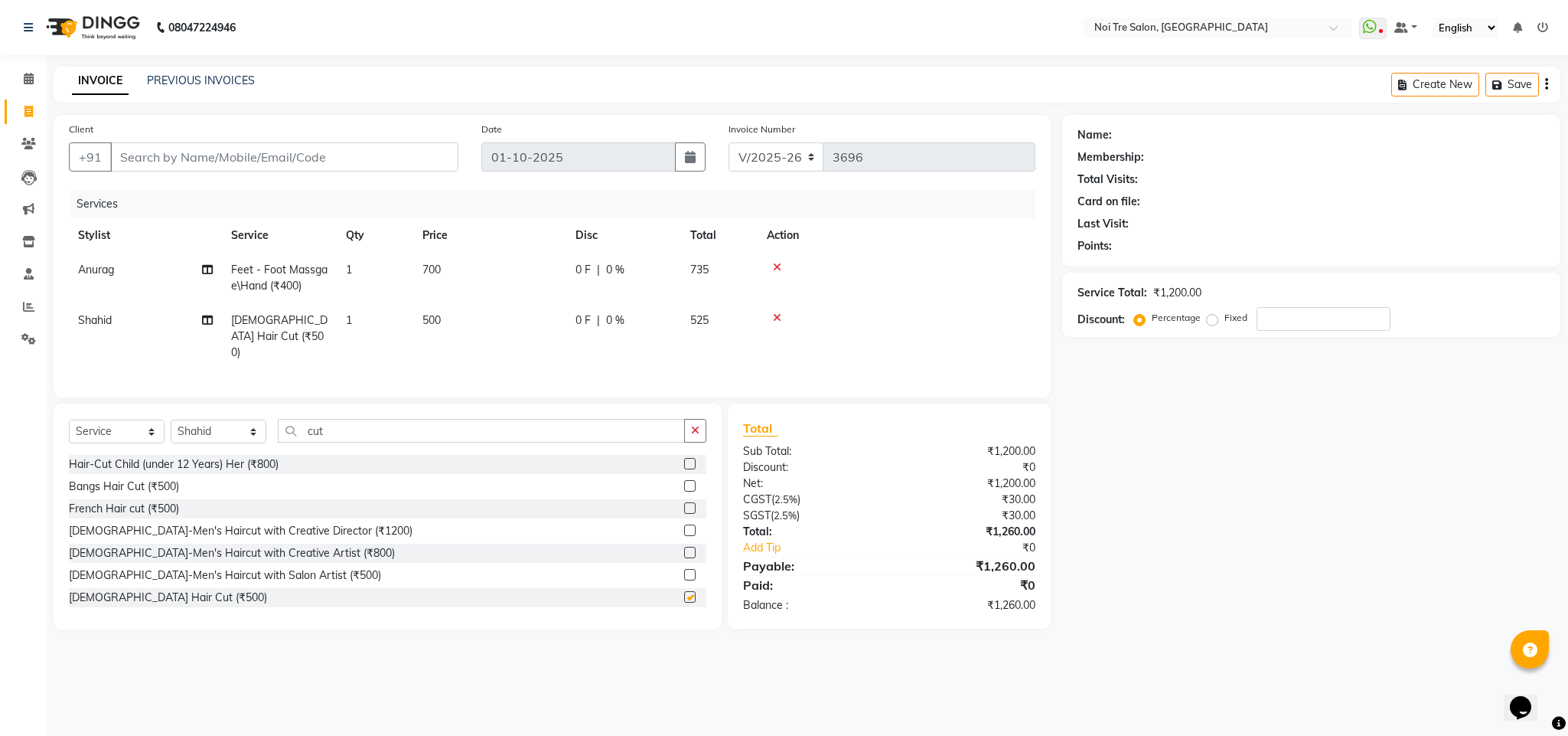
checkbox input "false"
click at [303, 433] on input "cut" at bounding box center [481, 431] width 407 height 24
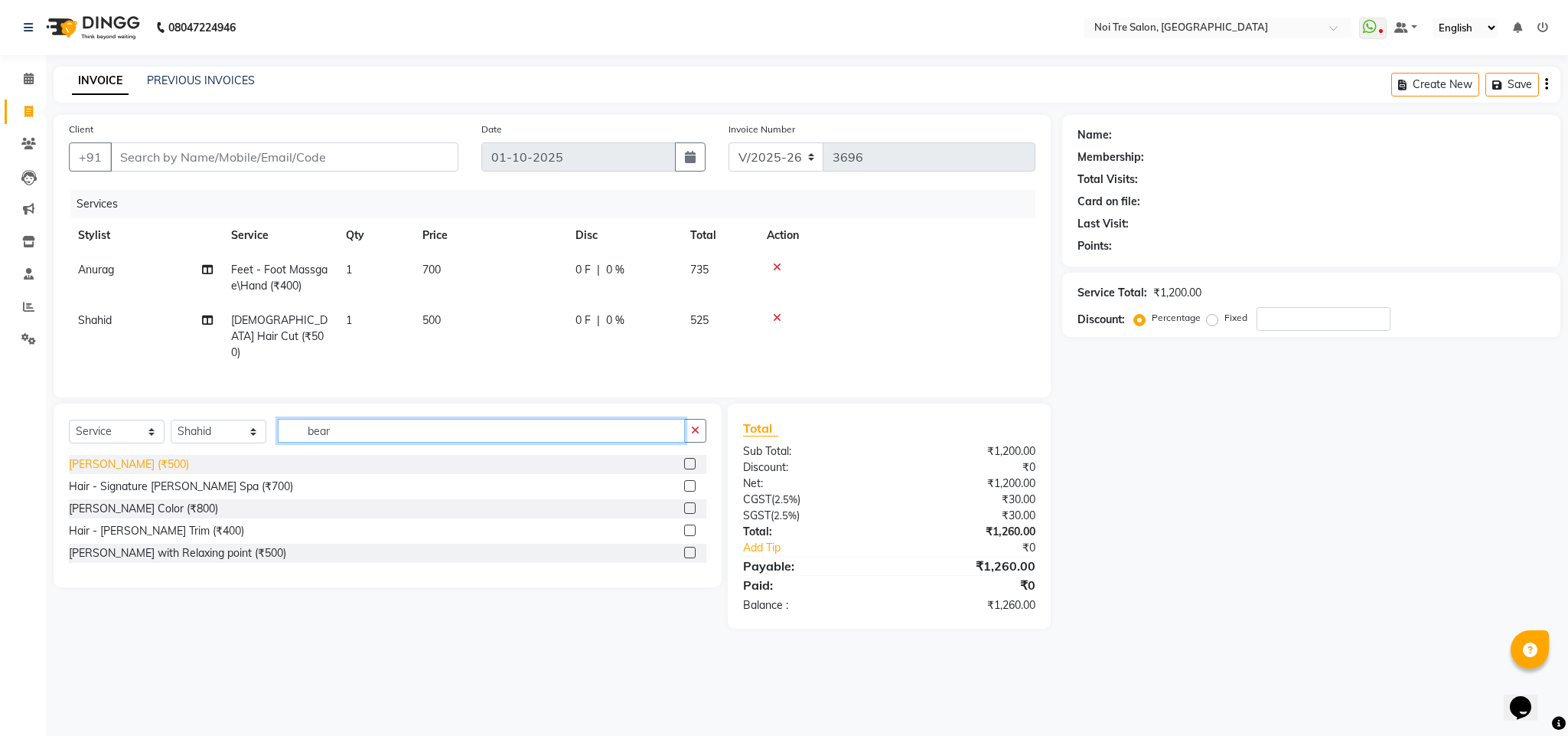
type input "bear"
click at [119, 466] on div "[PERSON_NAME] (₹500)" at bounding box center [129, 464] width 120 height 16
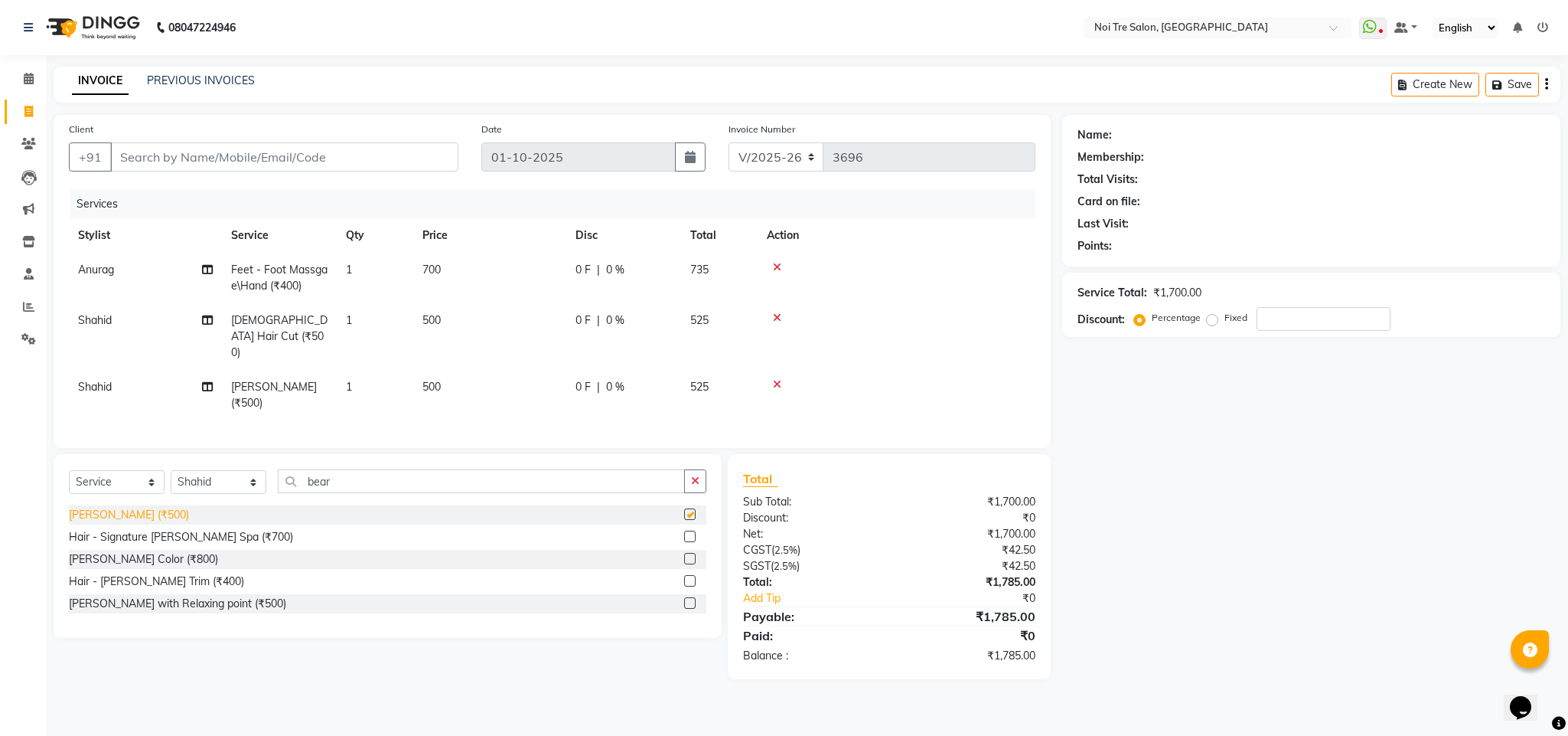
checkbox input "false"
click at [222, 163] on input "Client" at bounding box center [284, 157] width 348 height 29
click at [162, 163] on input "Client" at bounding box center [284, 157] width 348 height 29
click at [150, 159] on input "Client" at bounding box center [284, 157] width 348 height 29
type input "8"
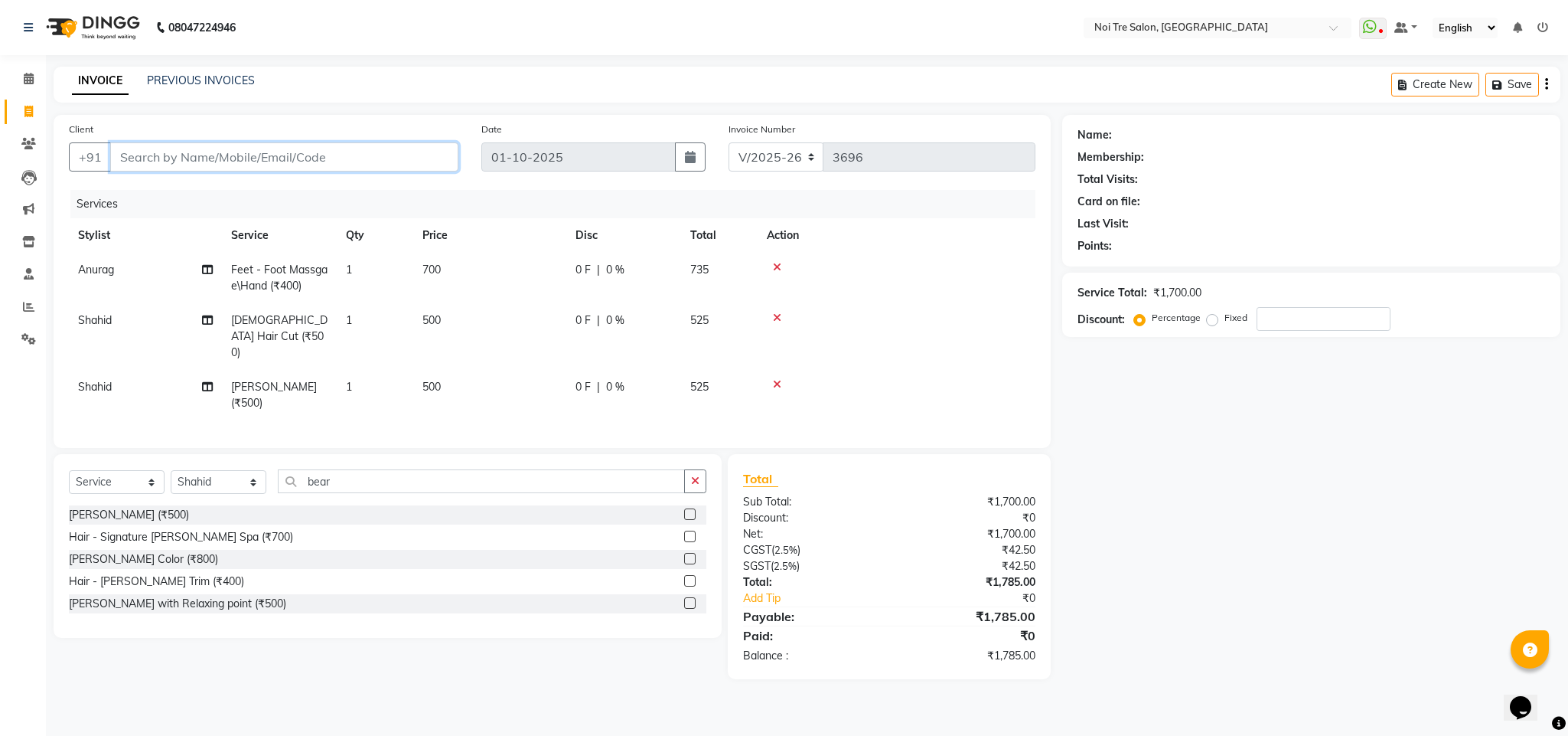
type input "0"
type input "8285566575"
click at [593, 218] on div "Services" at bounding box center [559, 204] width 977 height 28
click at [409, 166] on button "Add Client" at bounding box center [419, 157] width 79 height 29
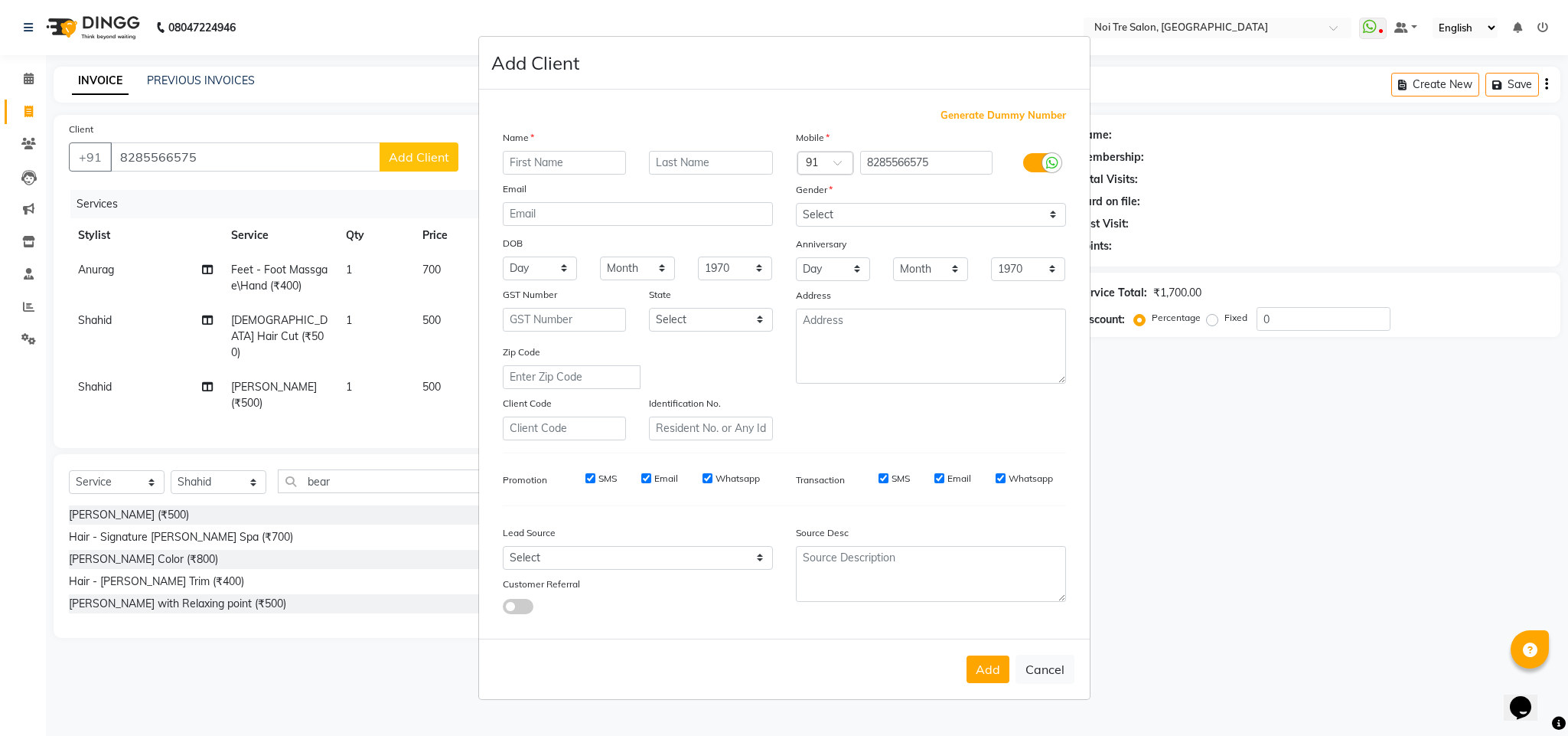
click at [561, 162] on input "text" at bounding box center [565, 163] width 124 height 24
type input "Chetan"
click at [981, 667] on button "Add" at bounding box center [988, 669] width 43 height 27
click at [841, 218] on select "Select [DEMOGRAPHIC_DATA] [DEMOGRAPHIC_DATA] Other Prefer Not To Say" at bounding box center [931, 215] width 270 height 24
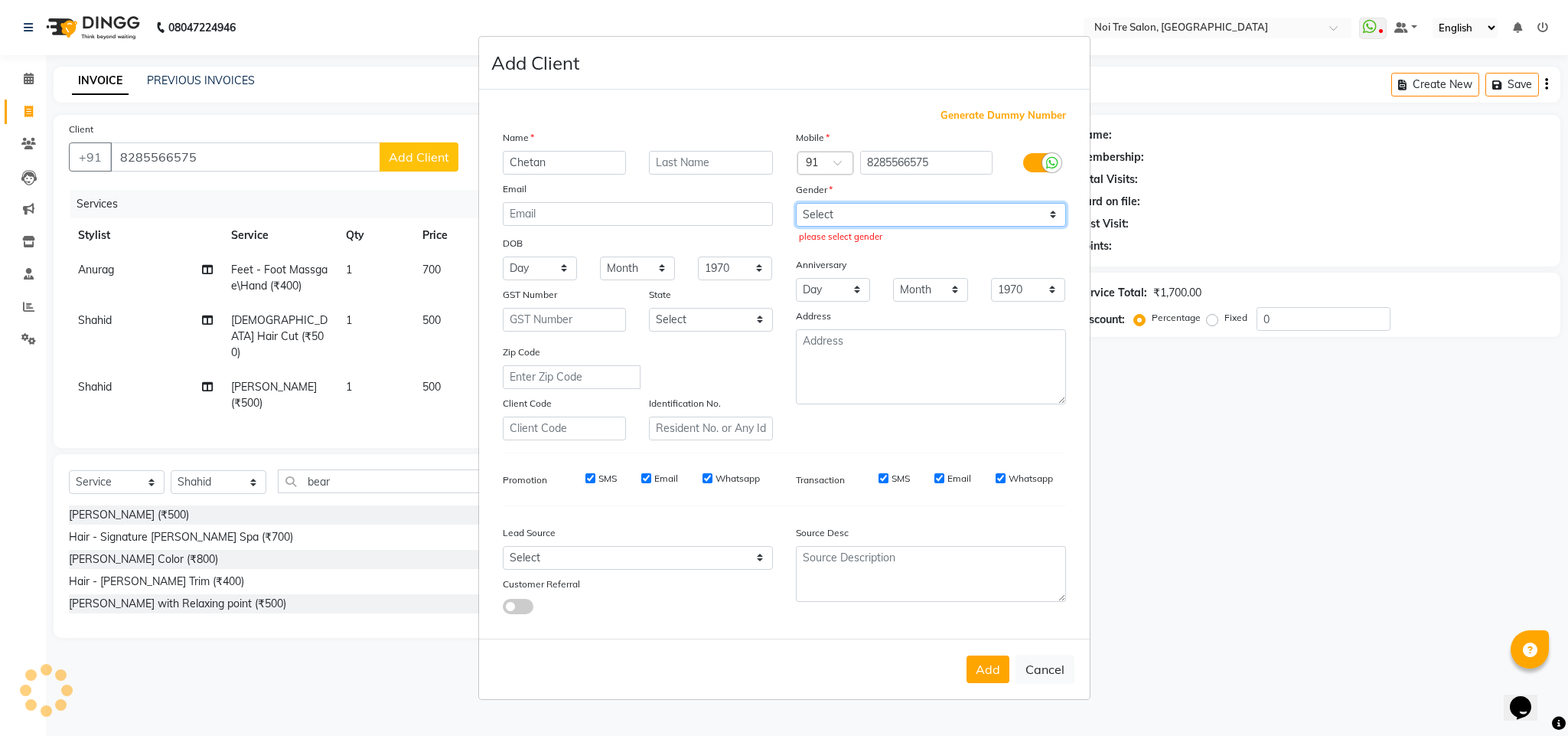
select select "[DEMOGRAPHIC_DATA]"
click at [796, 204] on select "Select [DEMOGRAPHIC_DATA] [DEMOGRAPHIC_DATA] Other Prefer Not To Say" at bounding box center [931, 215] width 270 height 24
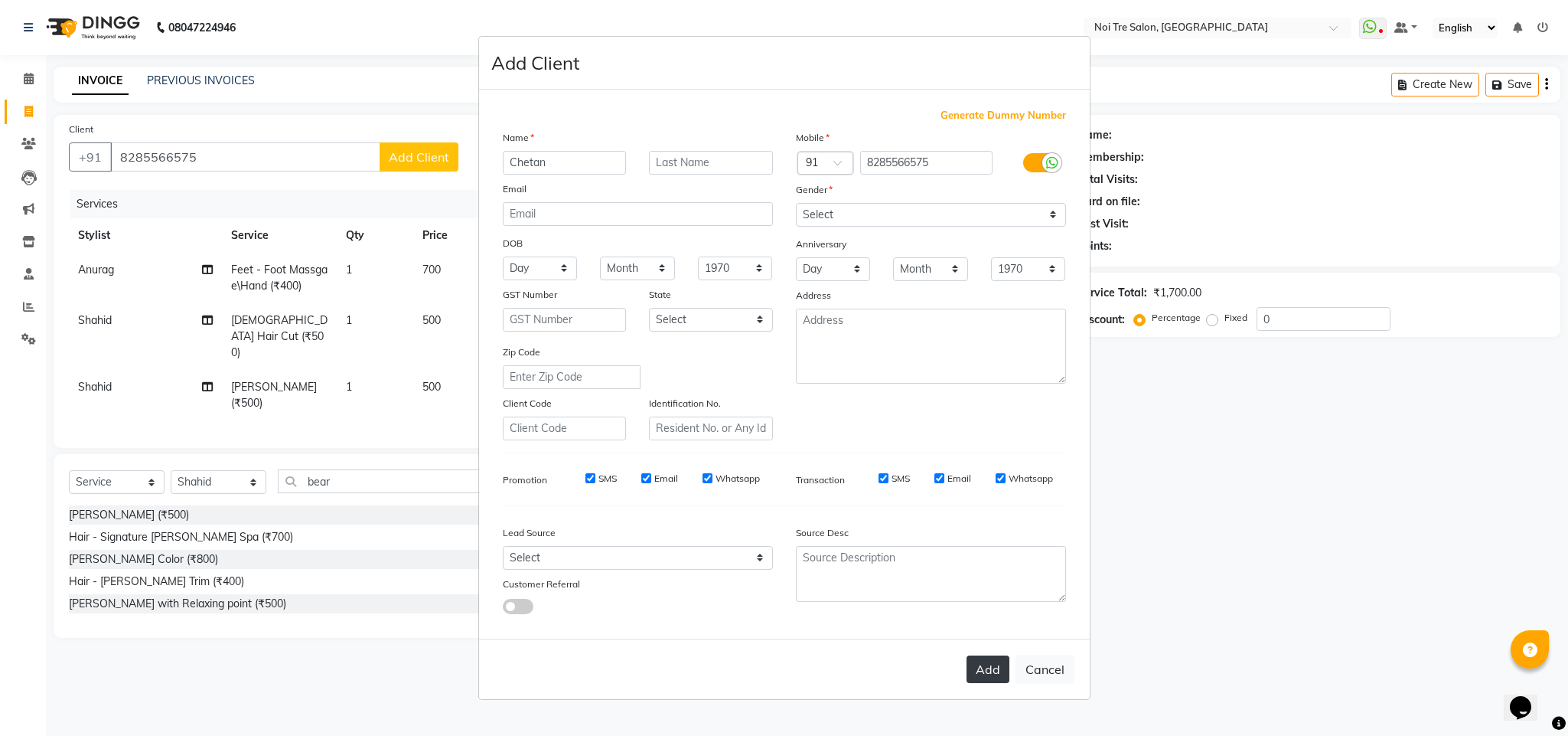
click at [995, 676] on button "Add" at bounding box center [988, 669] width 43 height 27
select select
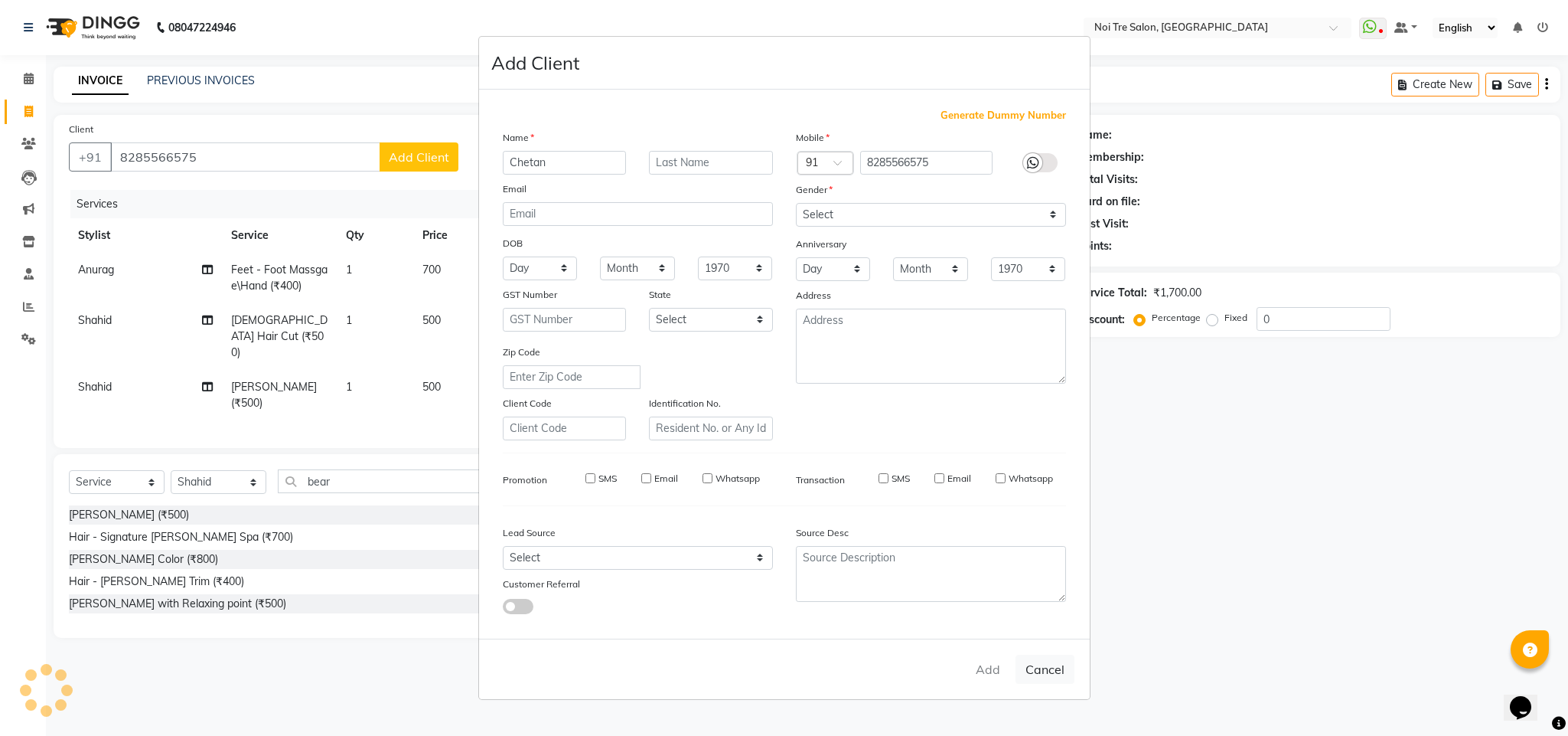
select select
checkbox input "false"
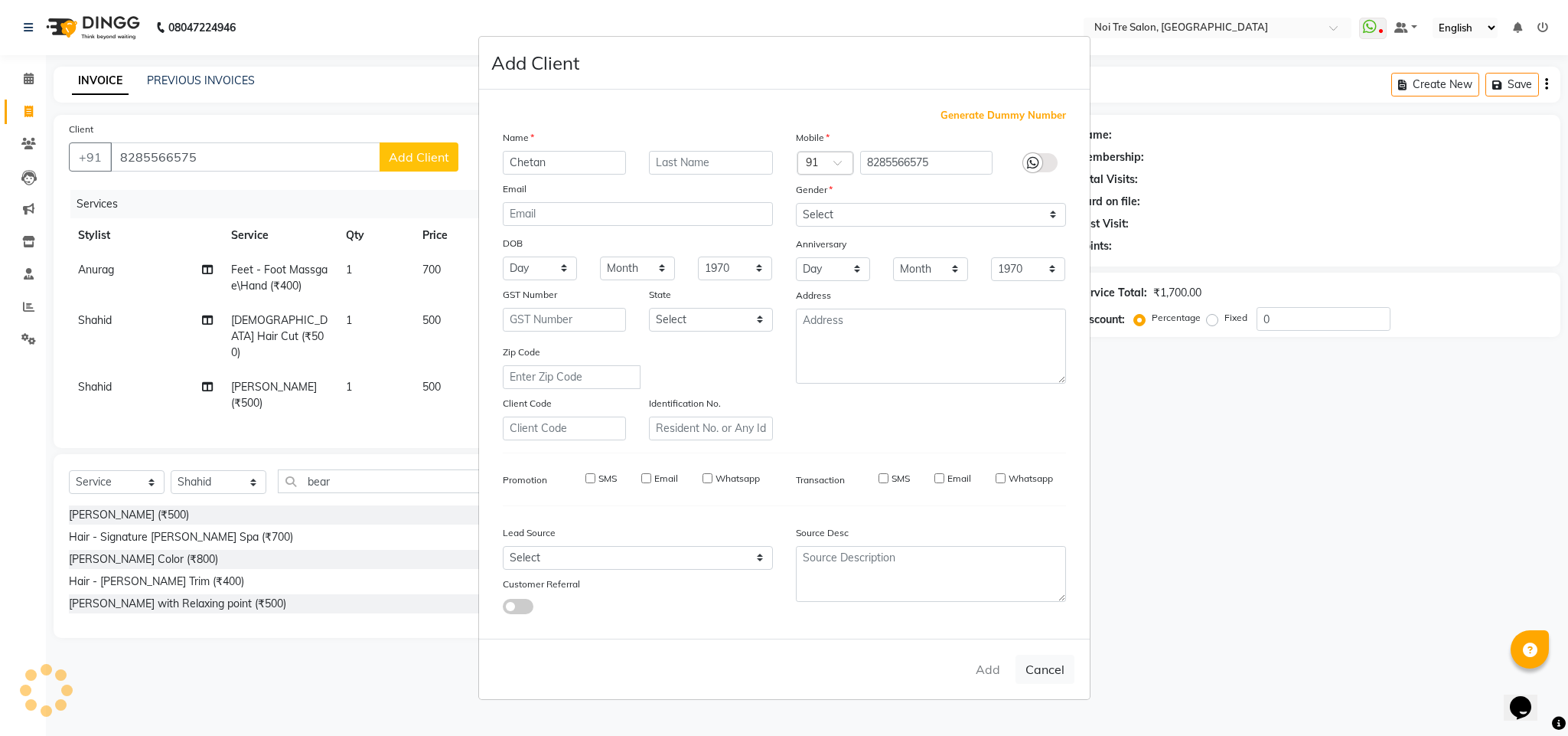
checkbox input "false"
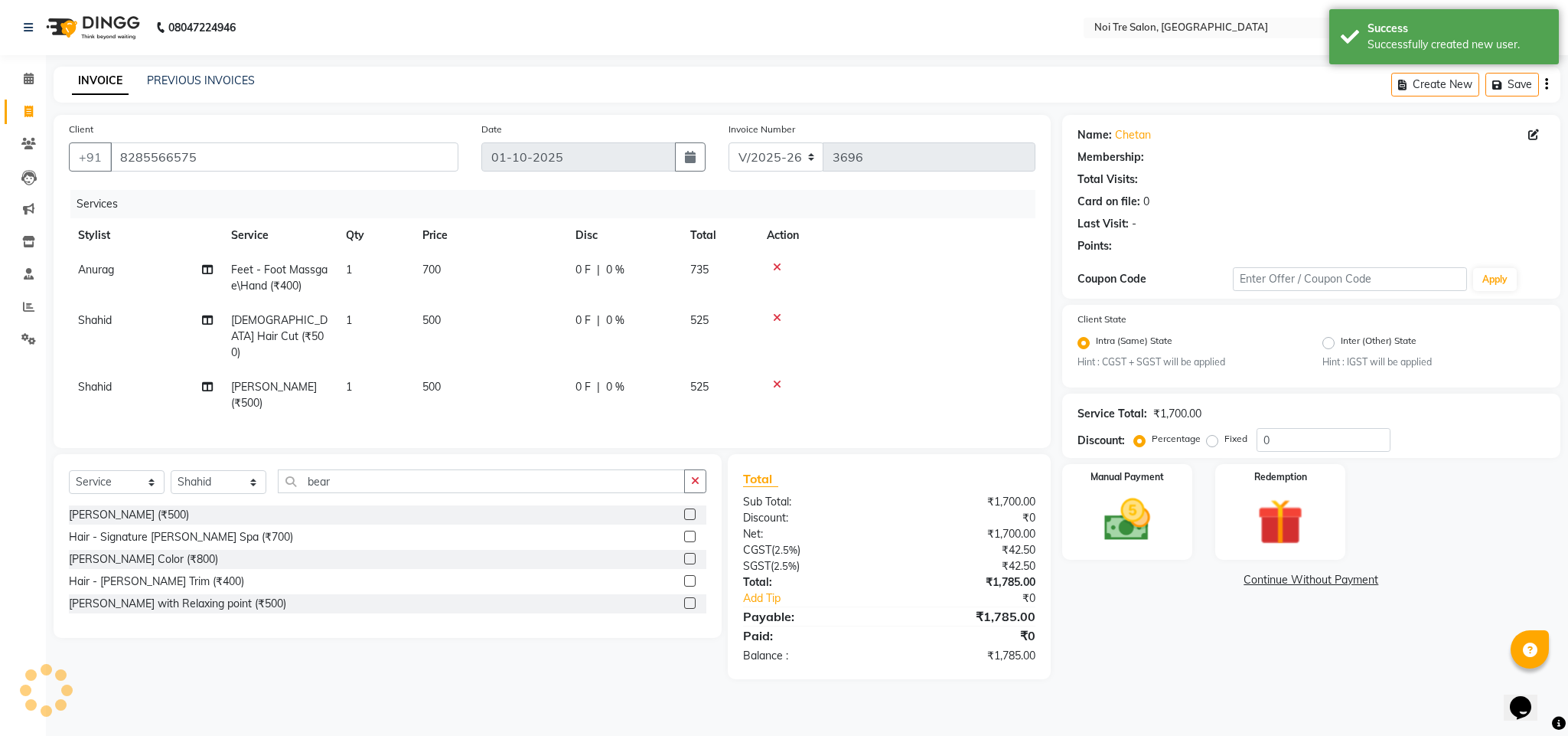
select select "1: Object"
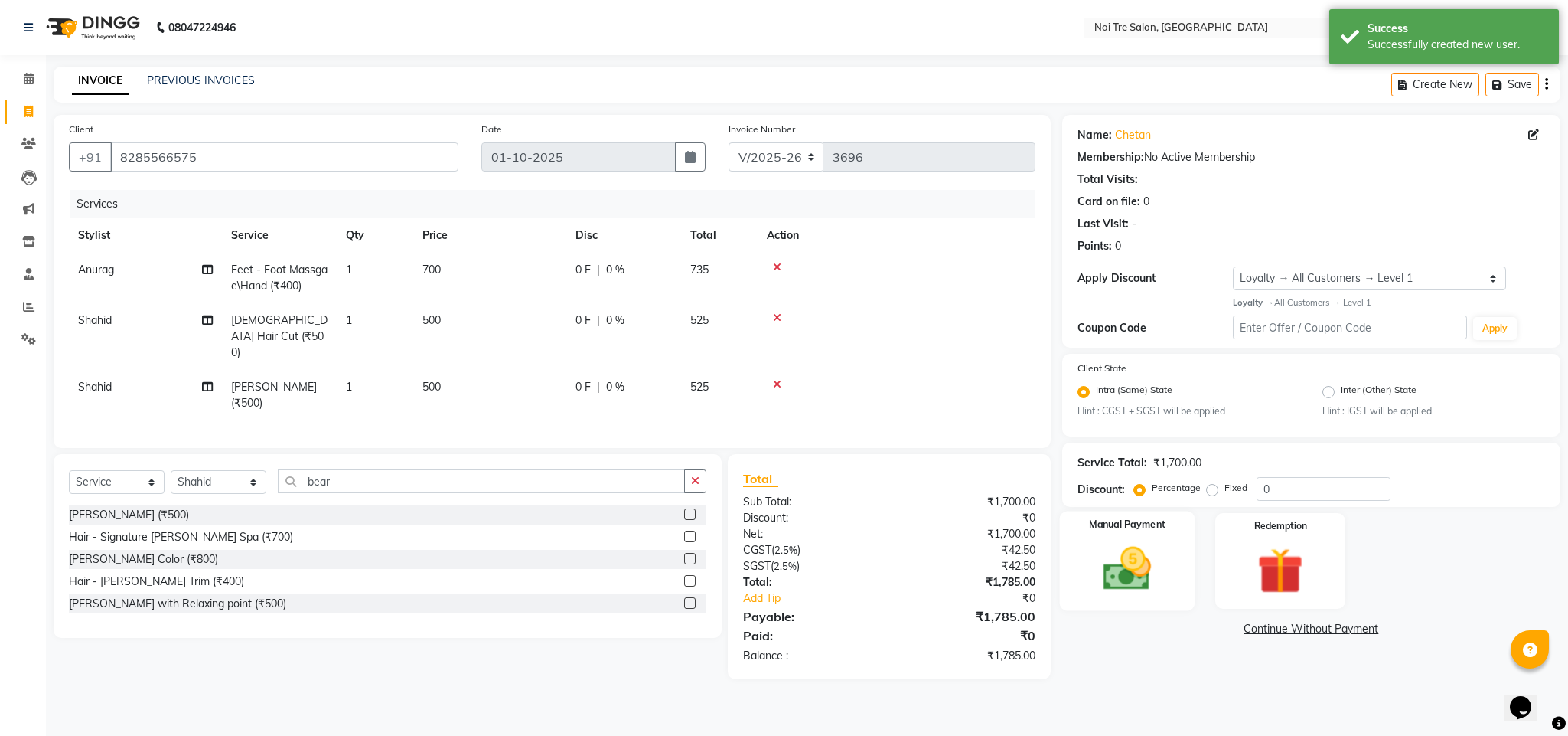
click at [1106, 578] on img at bounding box center [1128, 568] width 78 height 55
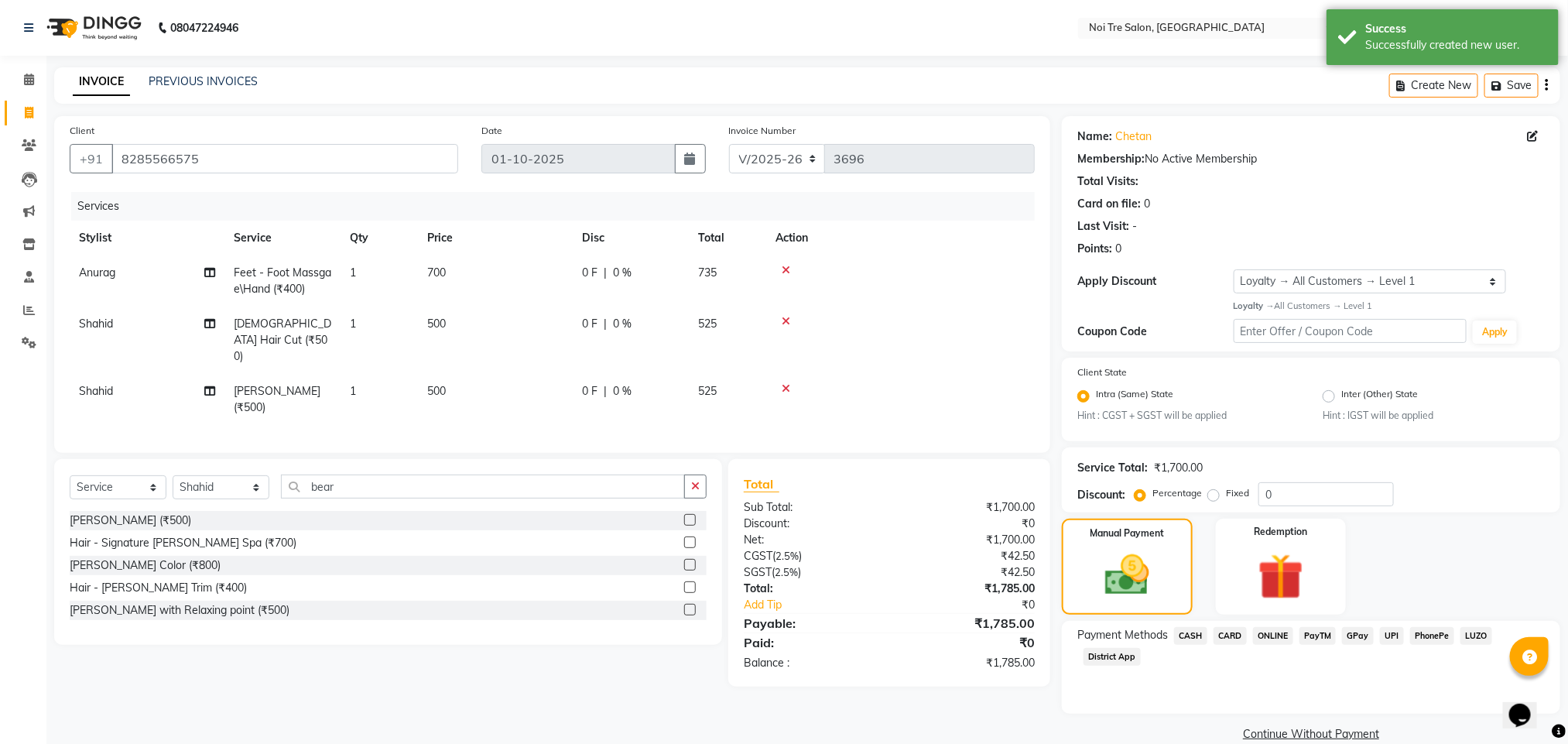
click at [1232, 636] on span "CARD" at bounding box center [1230, 636] width 34 height 18
click at [1191, 635] on span "CASH" at bounding box center [1190, 636] width 34 height 18
click at [1369, 736] on button "Add Payment" at bounding box center [1392, 739] width 303 height 24
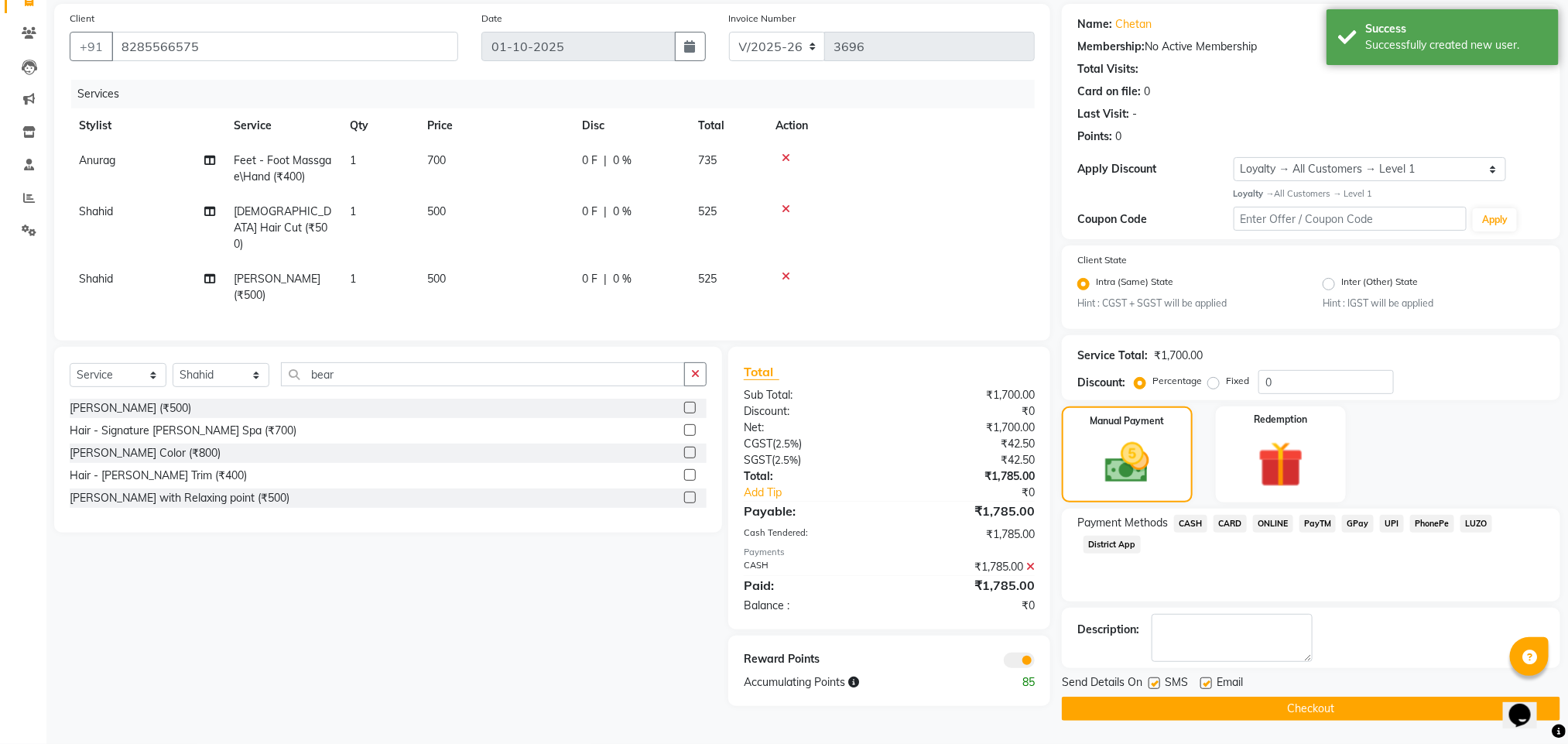
click at [1150, 705] on button "Checkout" at bounding box center [1311, 709] width 499 height 24
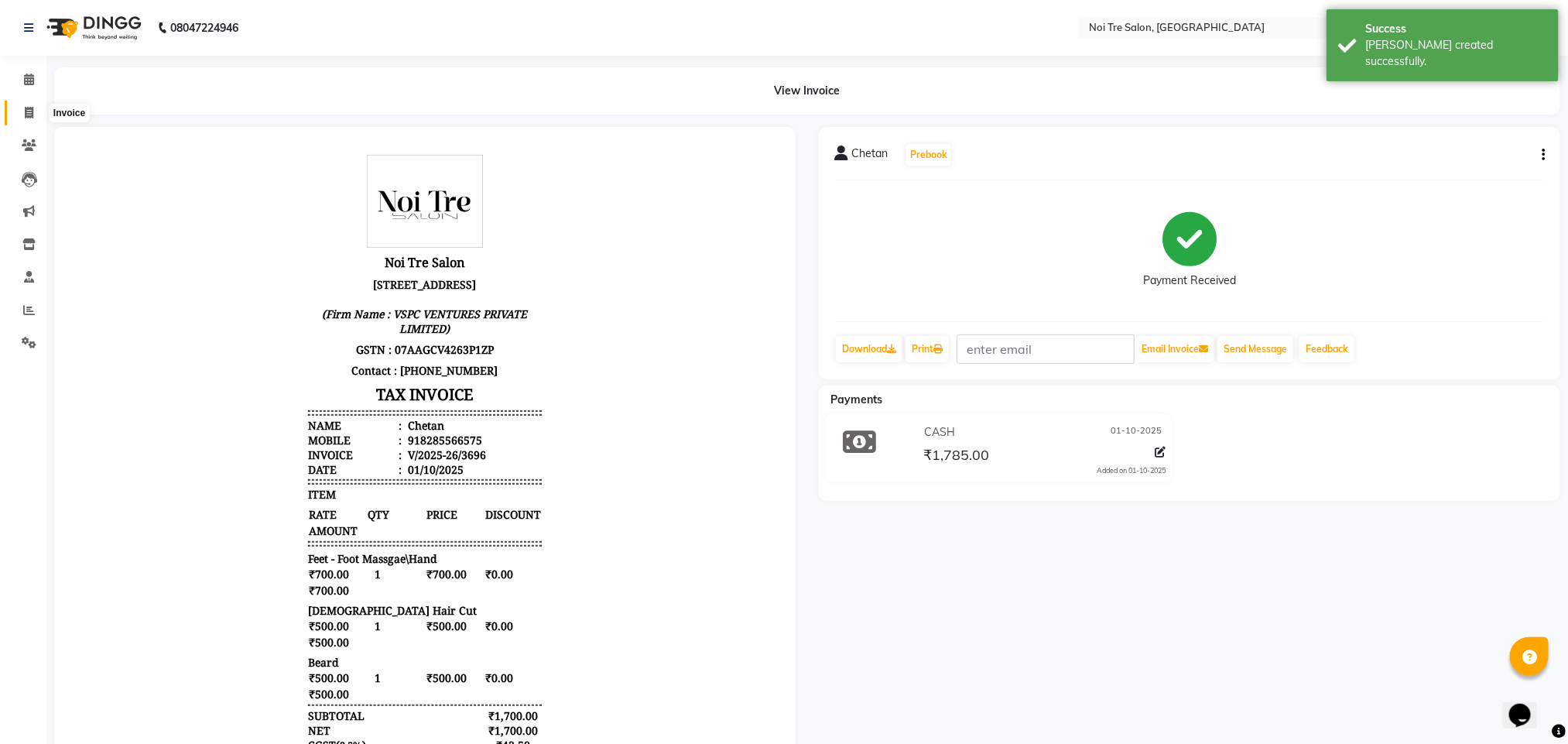
click at [23, 108] on span at bounding box center [28, 113] width 27 height 18
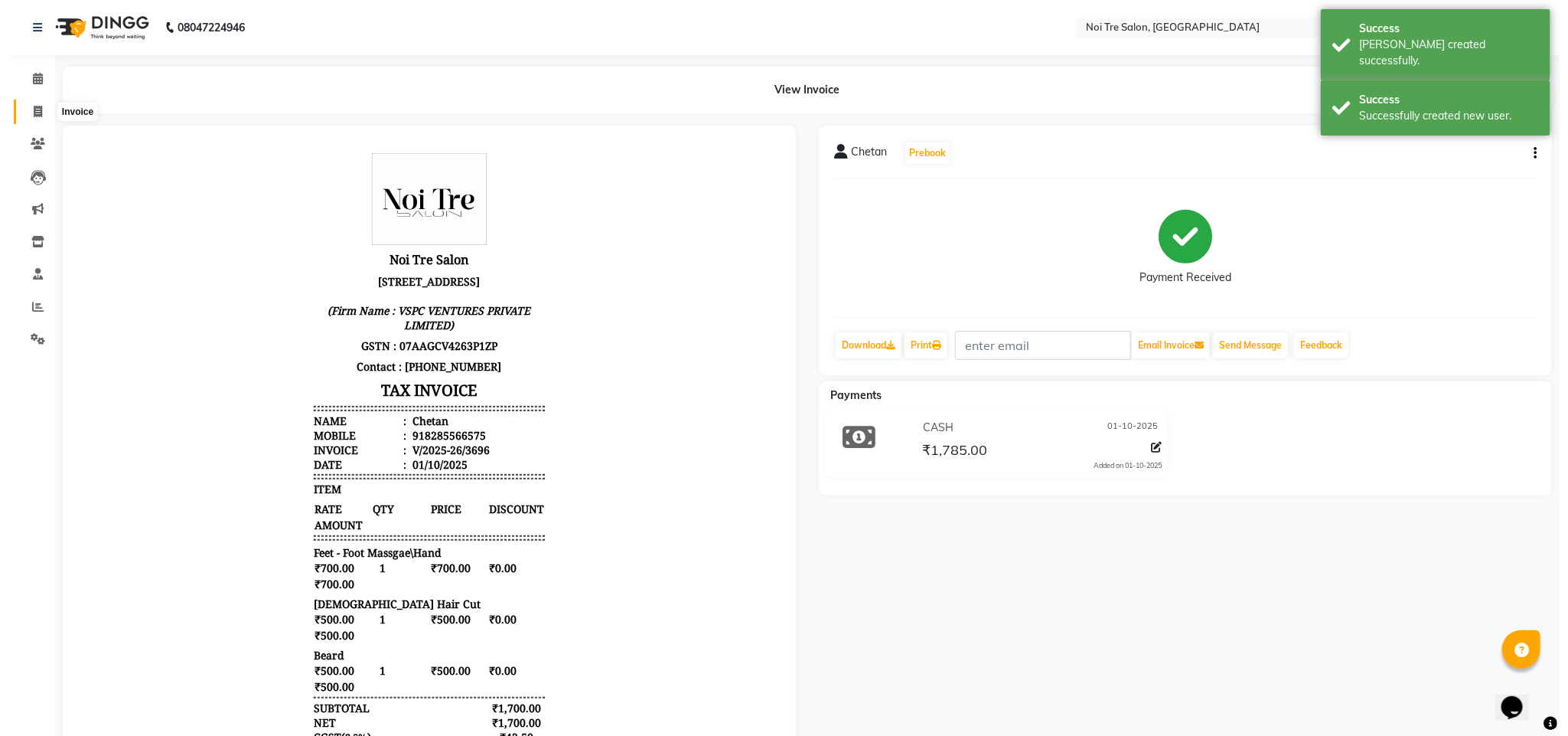
select select "4307"
select select "service"
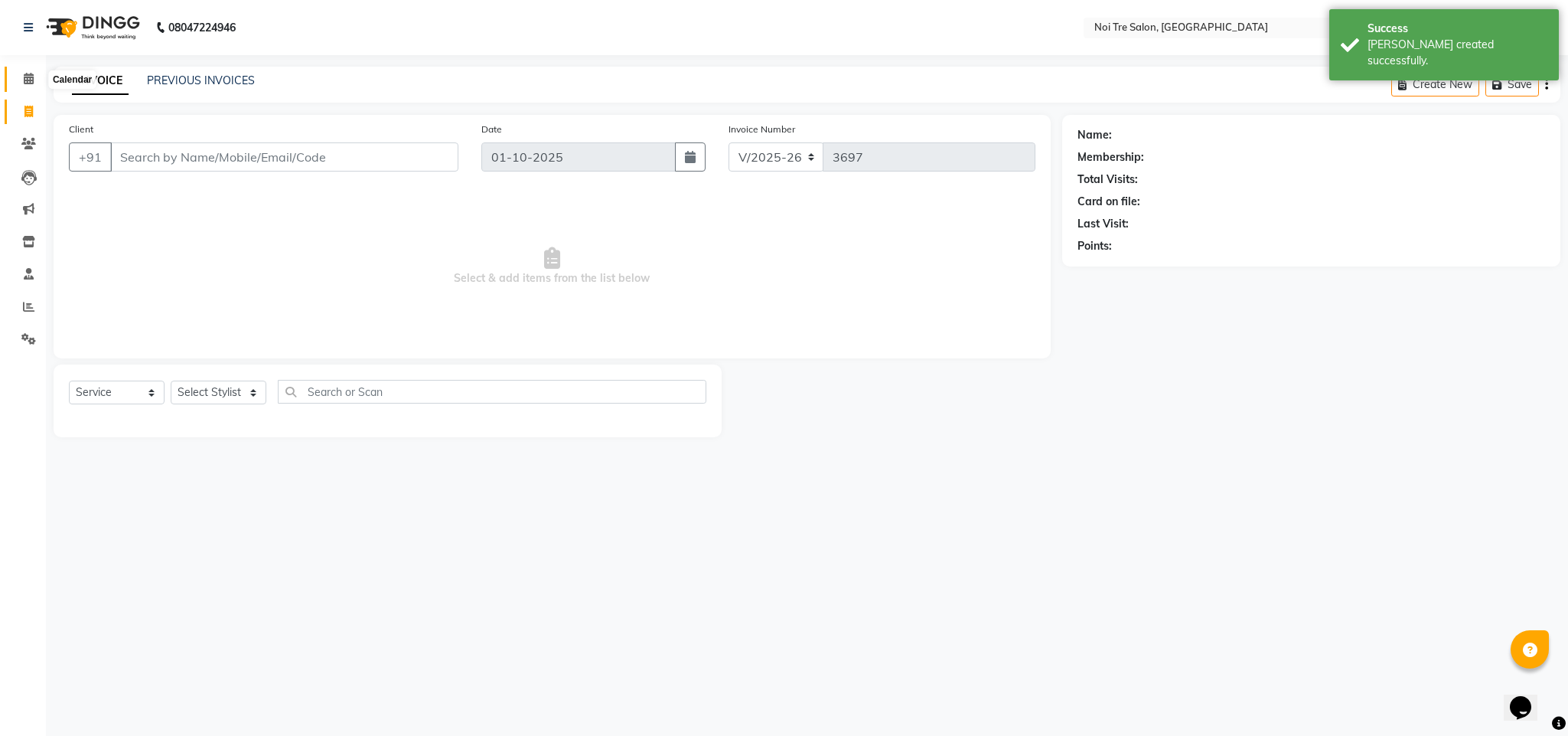
click at [19, 80] on span at bounding box center [28, 79] width 26 height 18
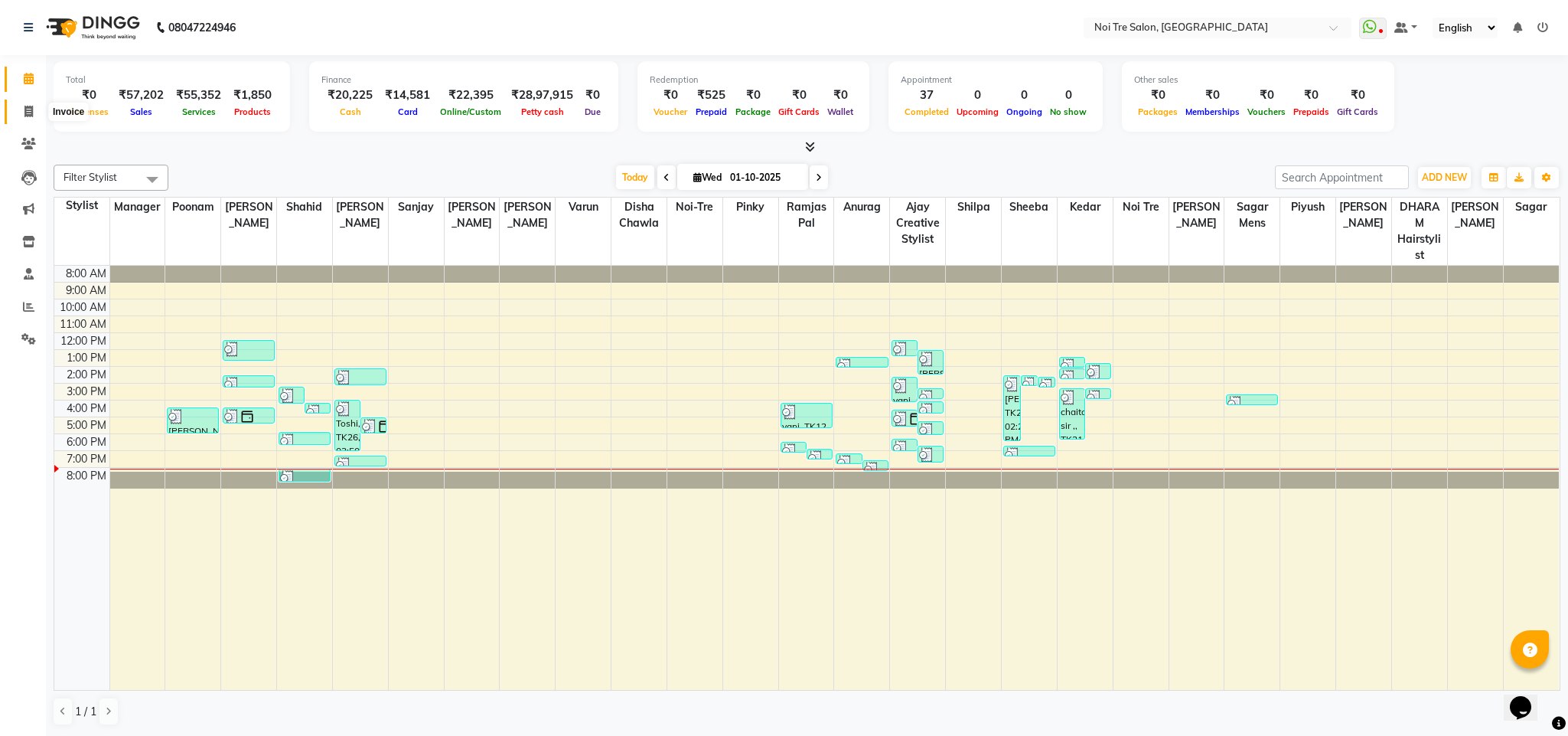
click at [35, 112] on span at bounding box center [28, 112] width 26 height 18
select select "service"
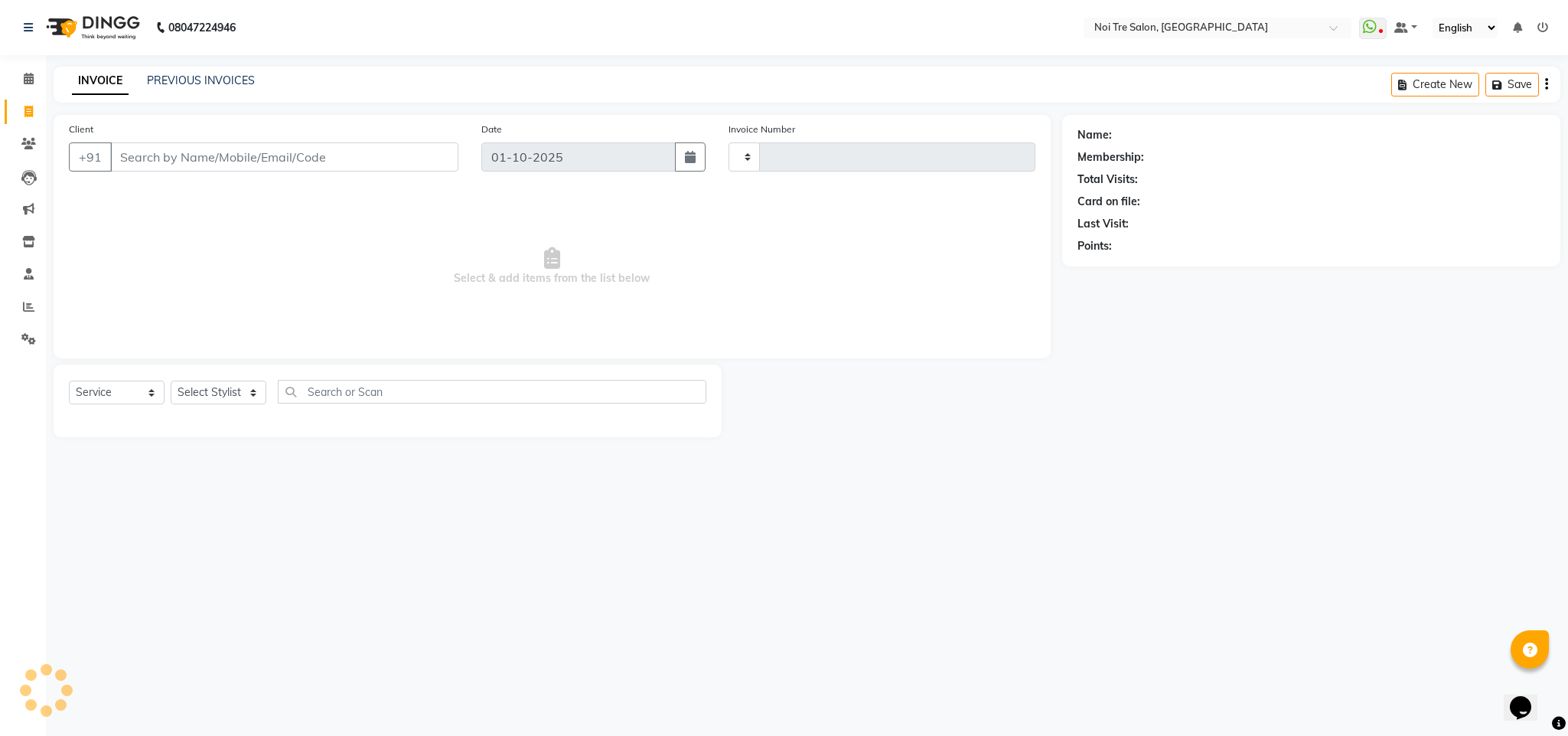
type input "3697"
select select "4307"
click at [230, 395] on select "Select Stylist Ajay Creative Stylist Anurag [PERSON_NAME] [PERSON_NAME] [PERSON…" at bounding box center [218, 393] width 95 height 24
select select "23276"
click at [170, 381] on select "Select Stylist Ajay Creative Stylist Anurag [PERSON_NAME] [PERSON_NAME] [PERSON…" at bounding box center [218, 393] width 95 height 24
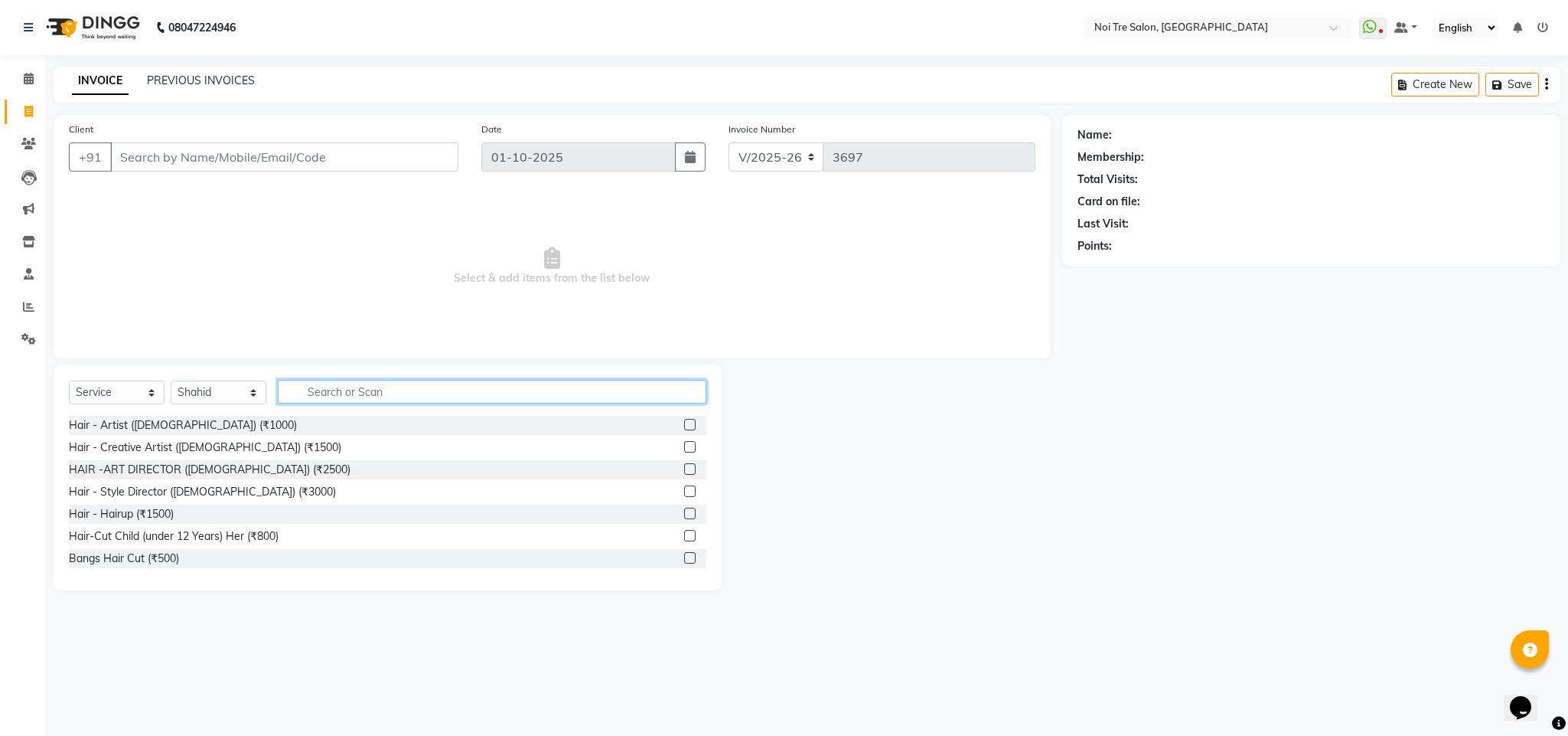
click at [344, 384] on input "text" at bounding box center [491, 392] width 428 height 24
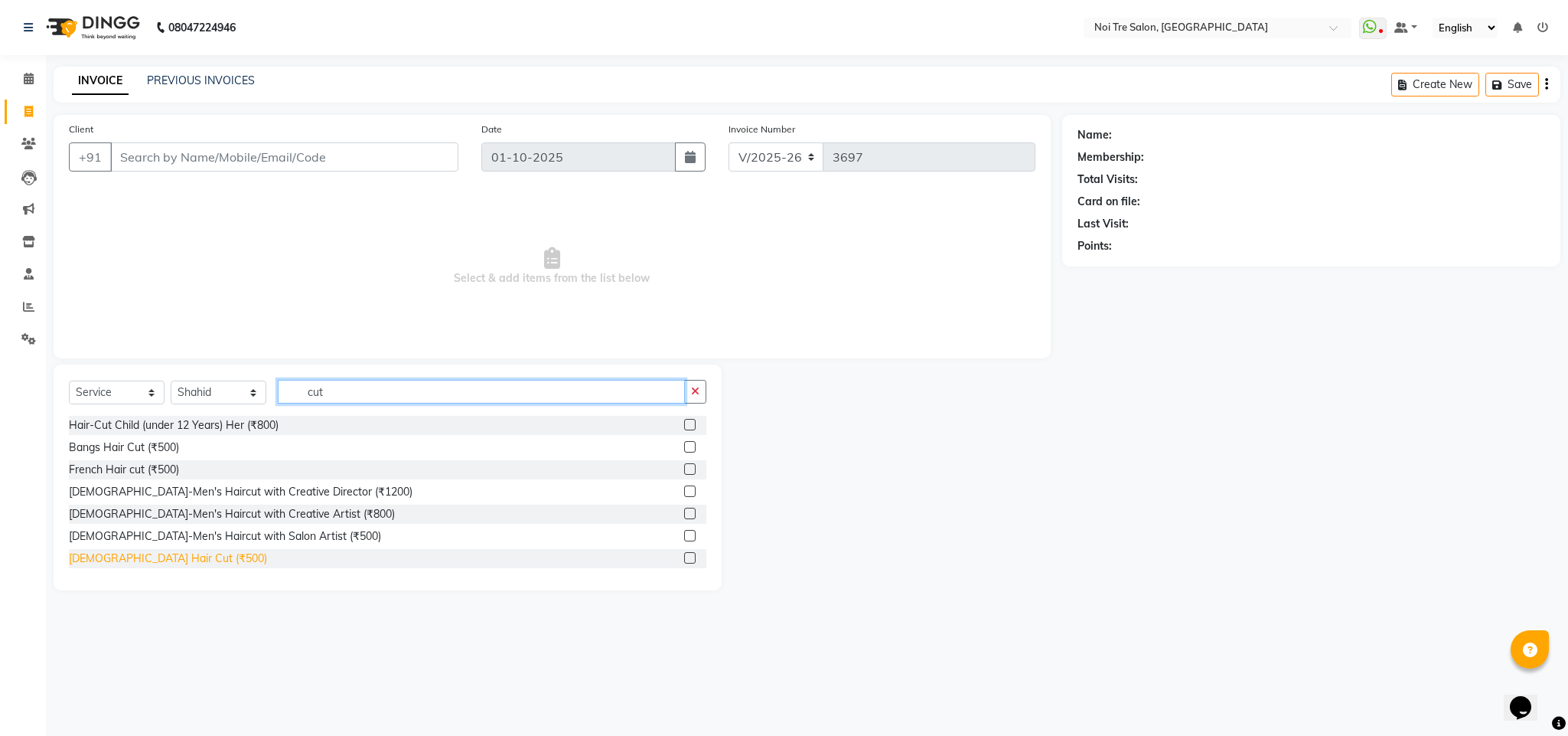
type input "cut"
click at [129, 563] on div "[DEMOGRAPHIC_DATA] Hair Cut (₹500)" at bounding box center [168, 558] width 198 height 16
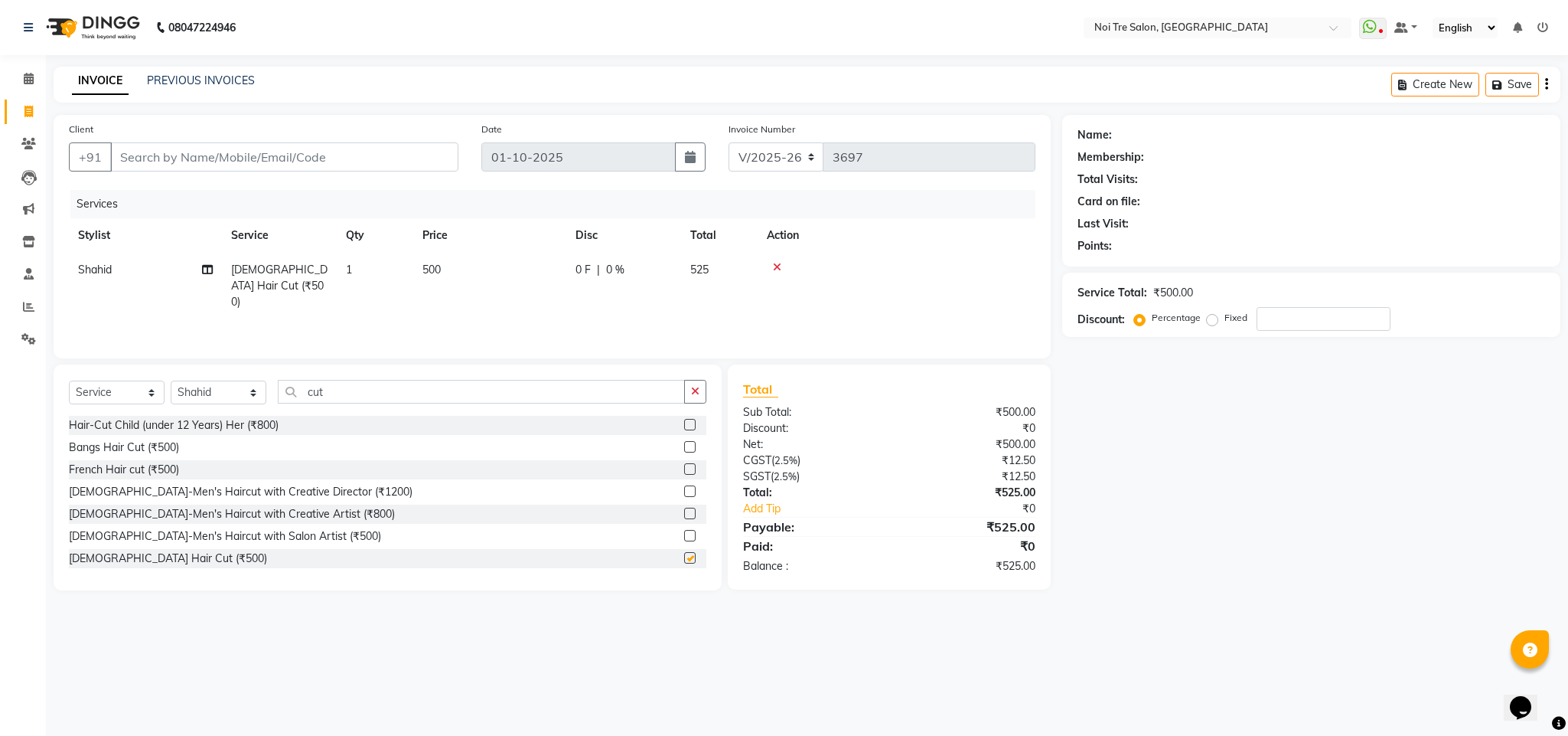
checkbox input "false"
click at [319, 387] on input "cut" at bounding box center [481, 392] width 407 height 24
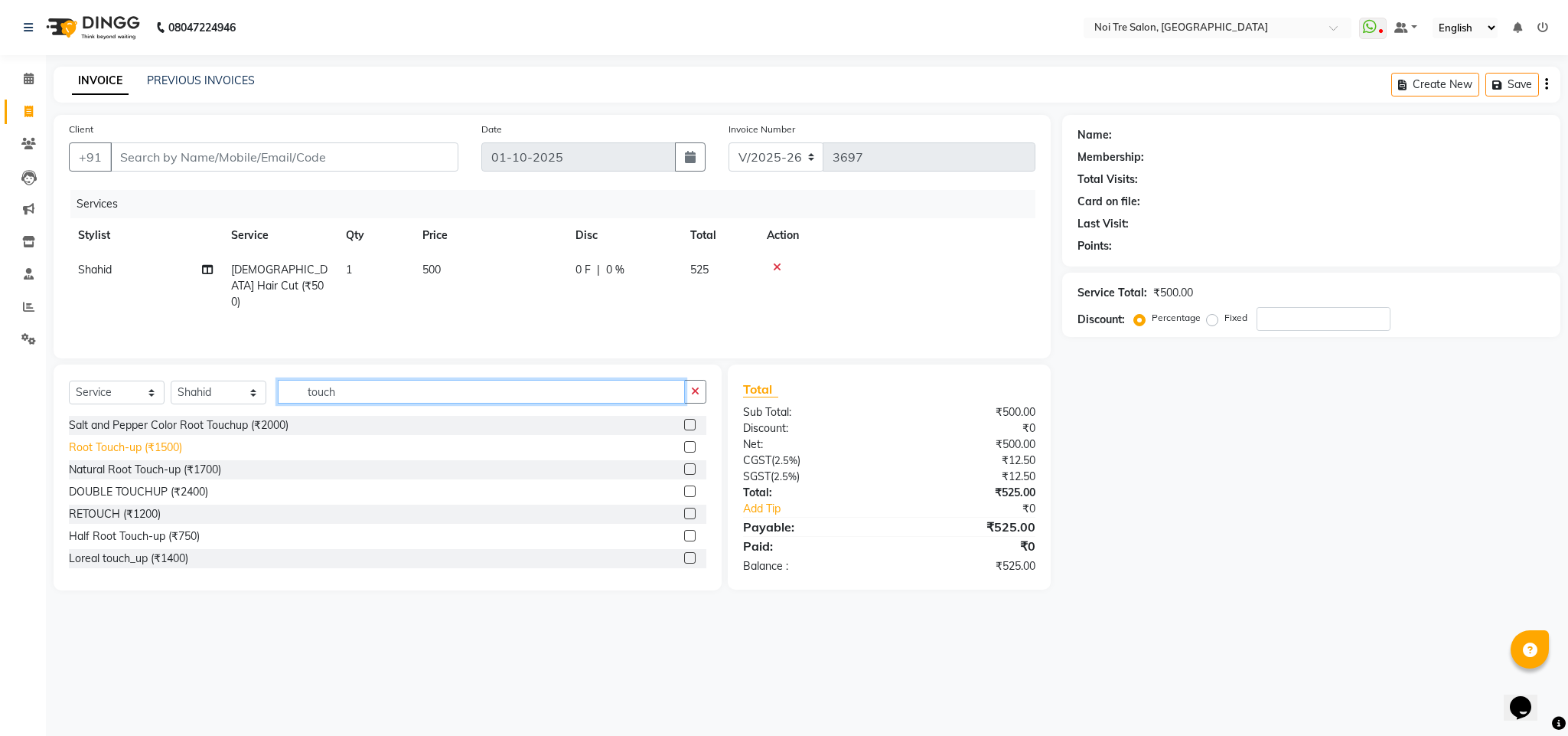
type input "touch"
click at [168, 449] on div "Root Touch-up (₹1500)" at bounding box center [125, 447] width 113 height 16
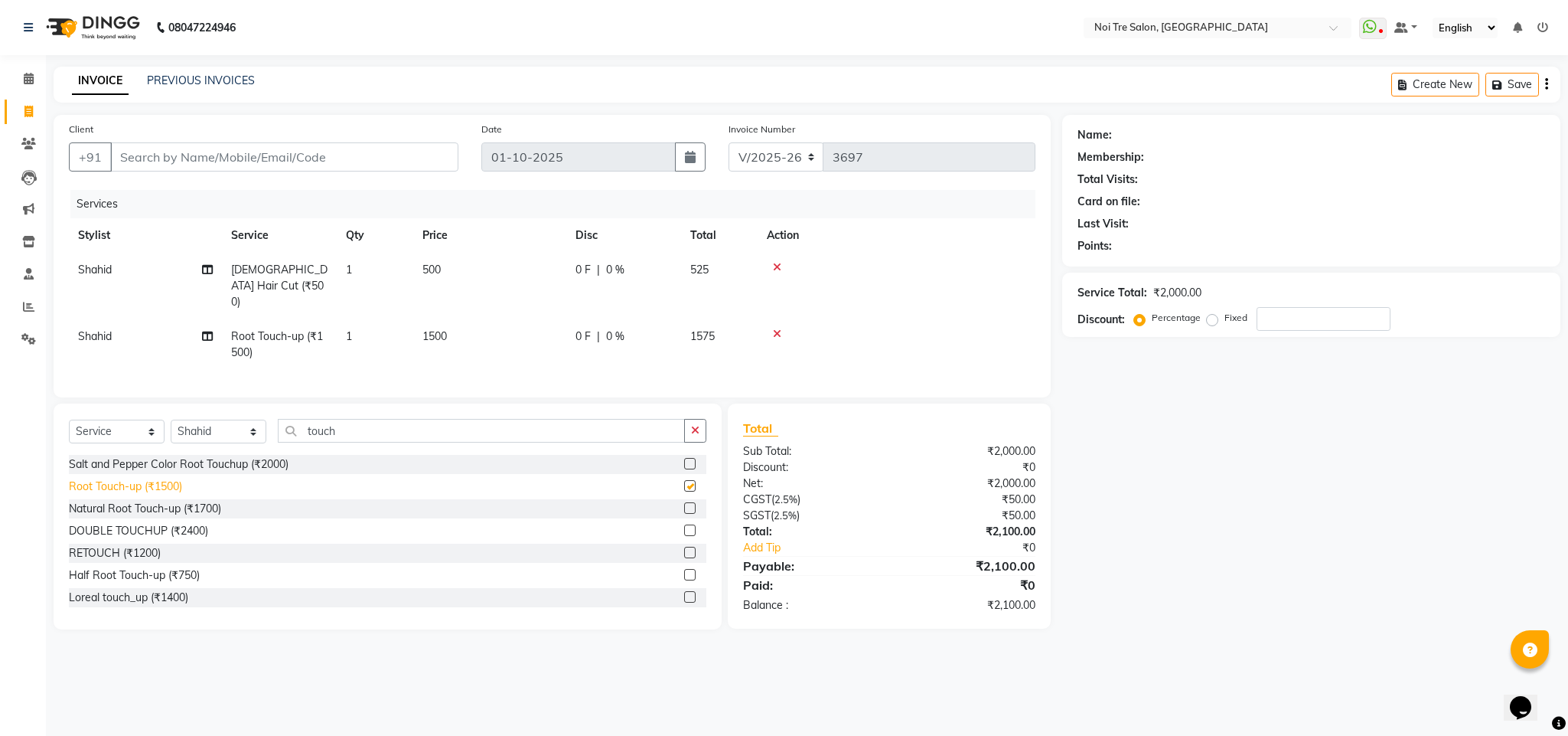
checkbox input "false"
click at [169, 170] on input "Client" at bounding box center [284, 157] width 348 height 29
click at [209, 150] on input "Client" at bounding box center [284, 157] width 348 height 29
click at [257, 155] on input "Client" at bounding box center [284, 157] width 348 height 29
click at [274, 165] on input "Client" at bounding box center [284, 157] width 348 height 29
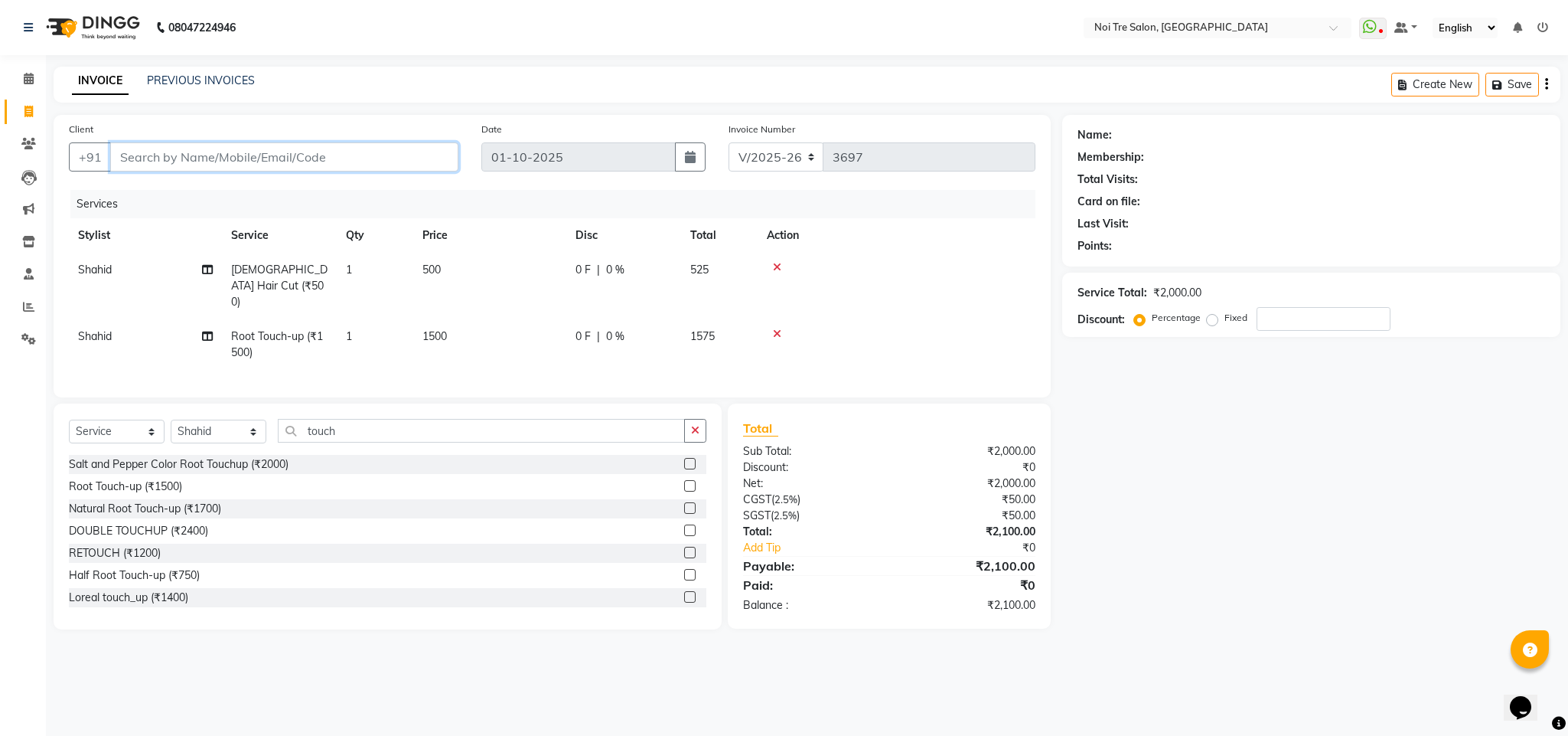
click at [195, 157] on input "Client" at bounding box center [284, 157] width 348 height 29
click at [162, 147] on input "Client" at bounding box center [284, 157] width 348 height 29
type input "9"
type input "0"
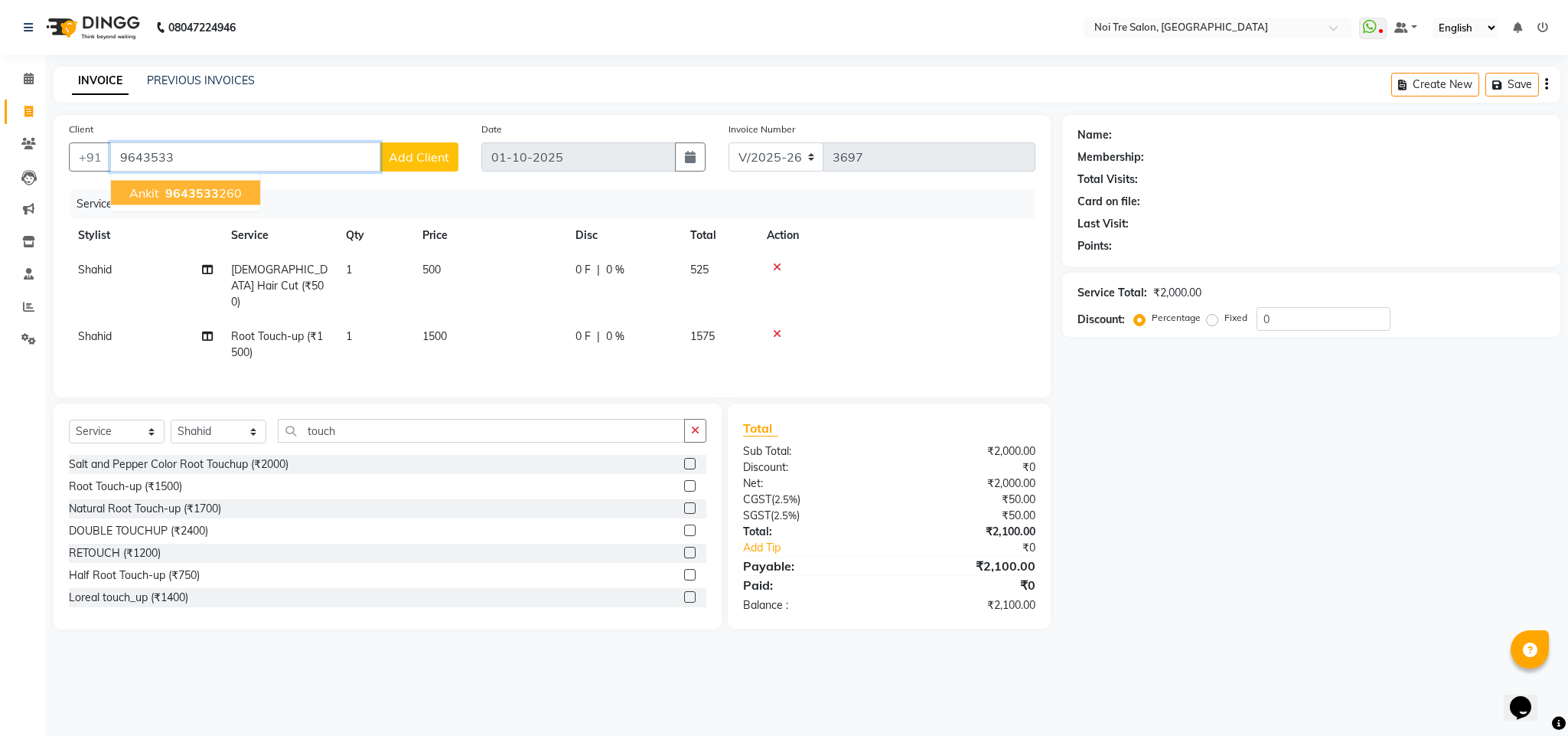
click at [181, 196] on span "9643533" at bounding box center [192, 193] width 54 height 15
type input "9643533260"
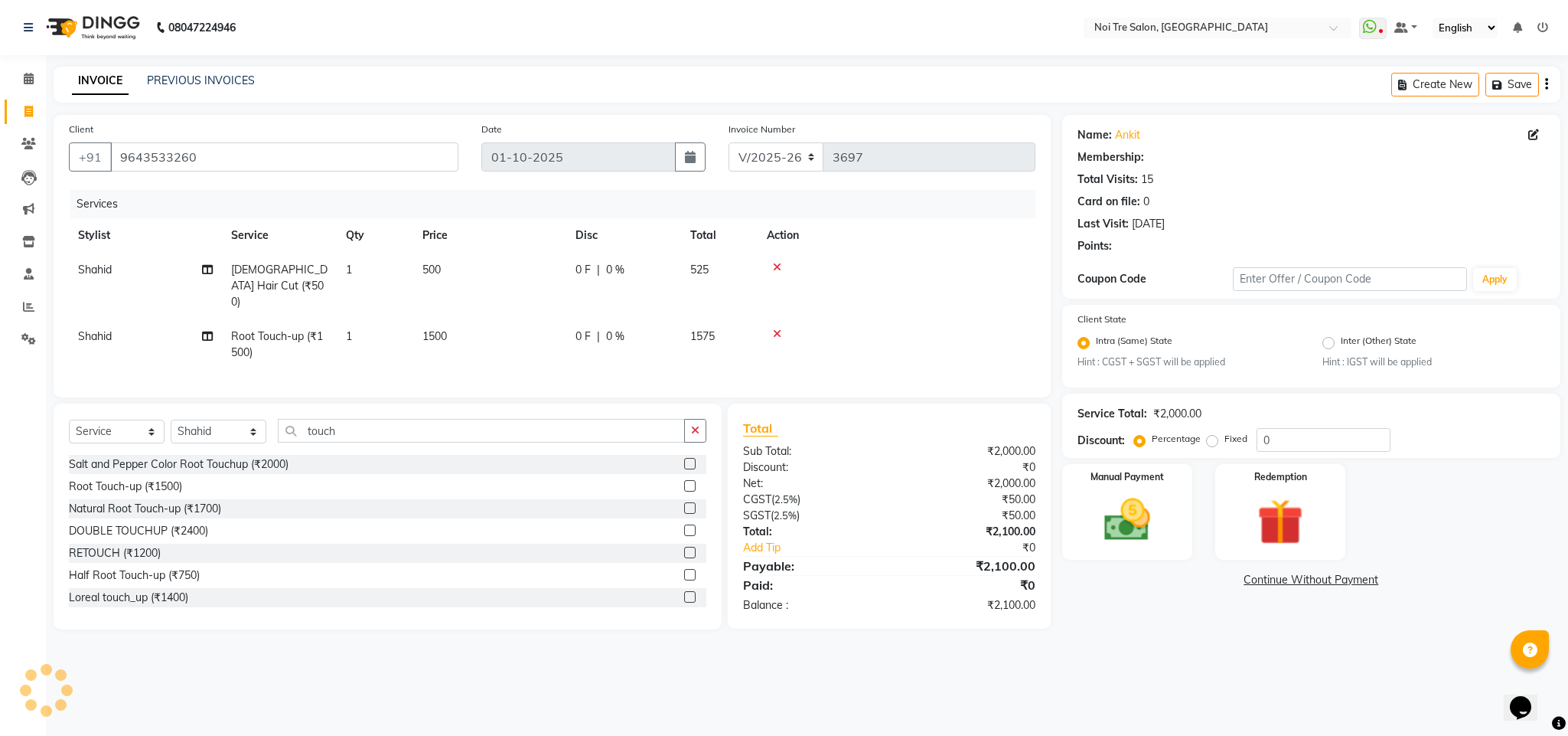
select select "1: Object"
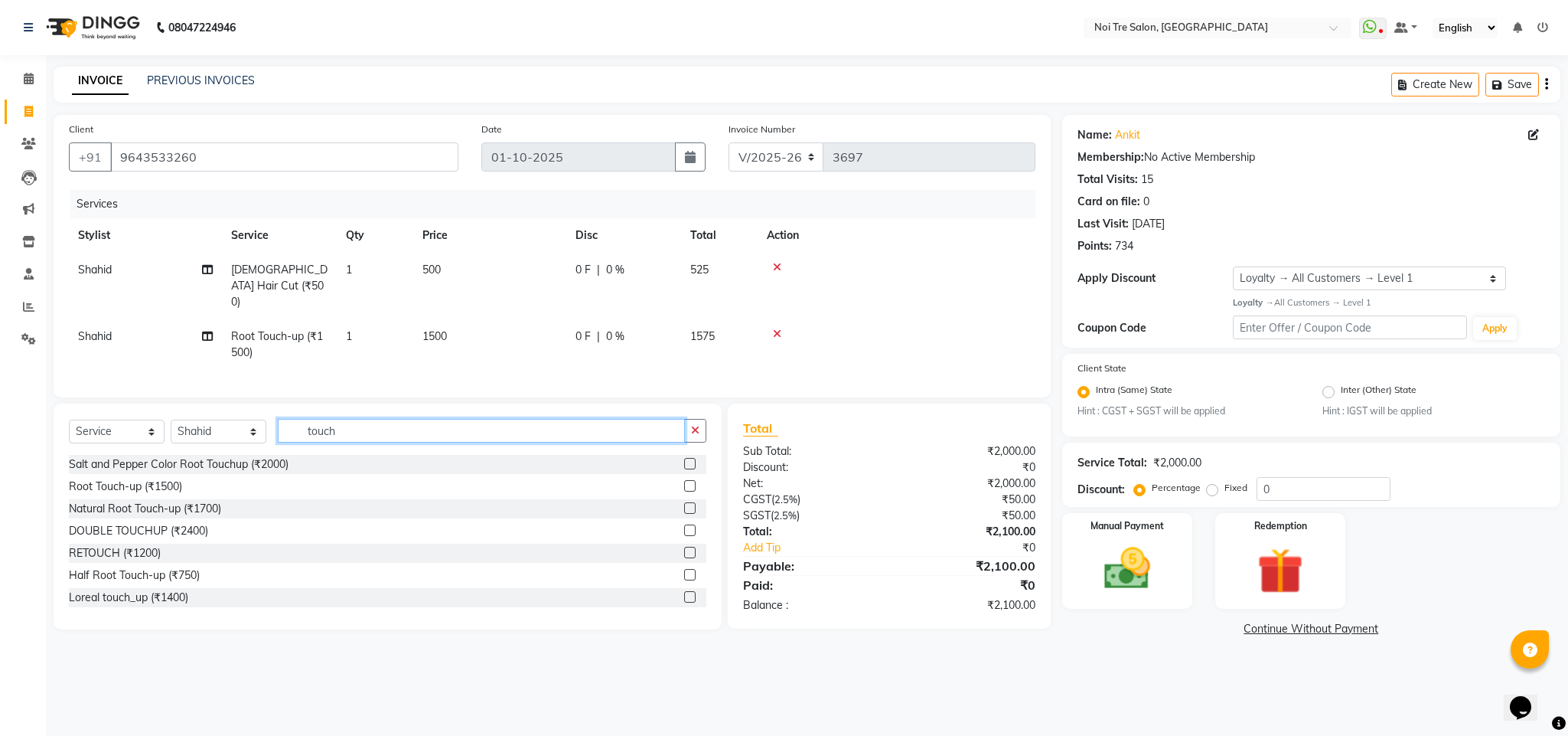
click at [324, 433] on input "touch" at bounding box center [481, 431] width 407 height 24
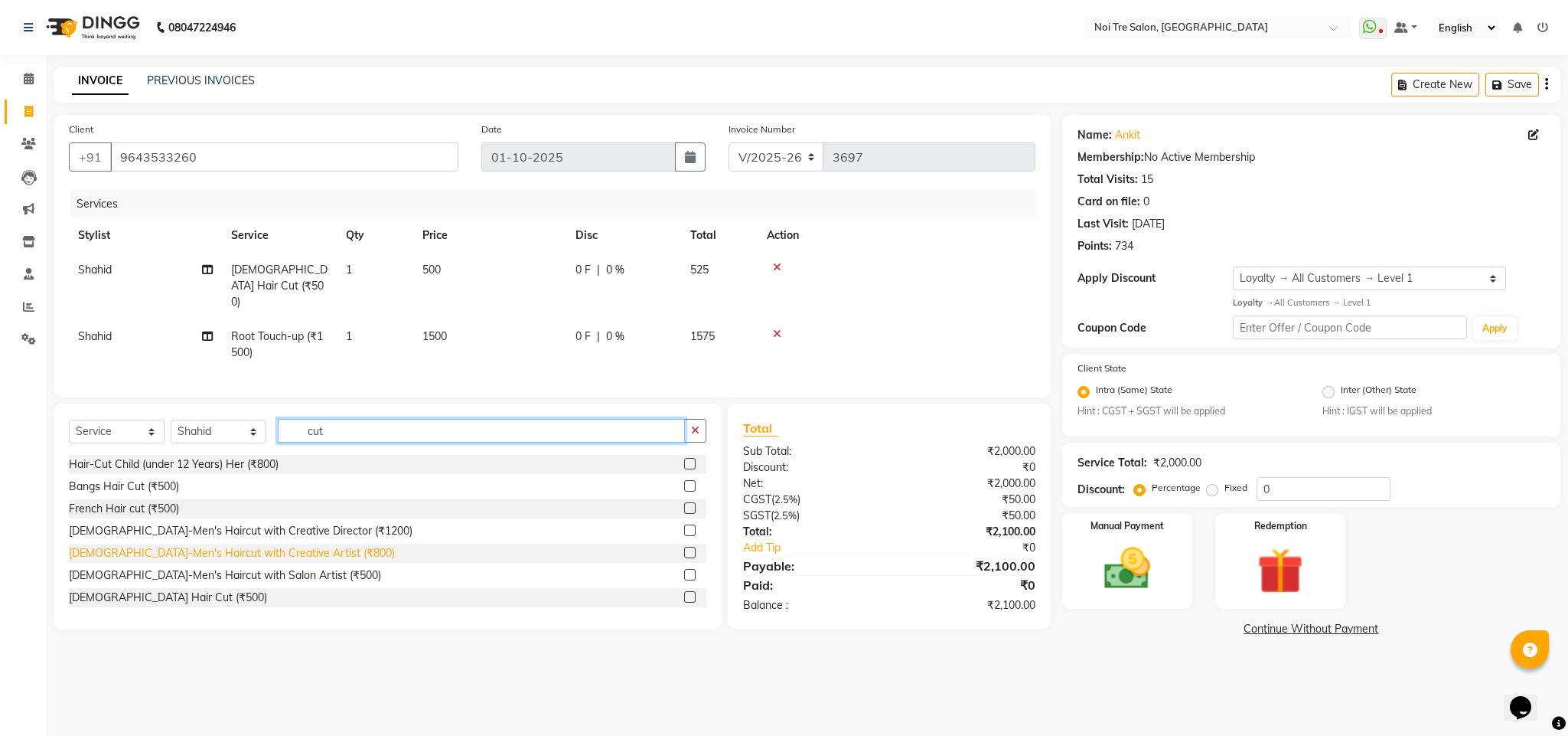
type input "cut"
click at [278, 549] on div "[DEMOGRAPHIC_DATA]-Men's Haircut with Creative Artist (₹800)" at bounding box center [232, 553] width 326 height 16
checkbox input "false"
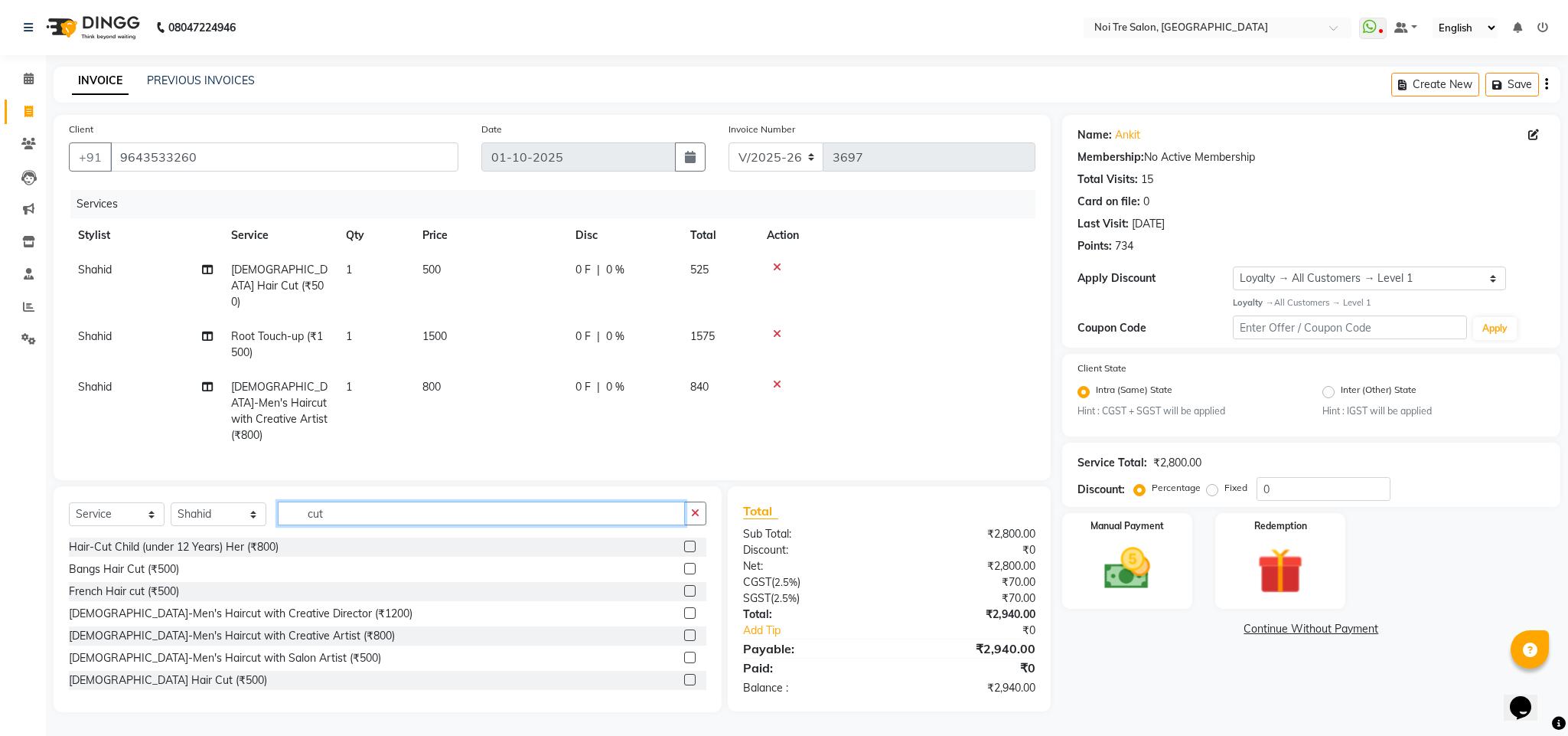
click at [313, 502] on input "cut" at bounding box center [481, 514] width 407 height 24
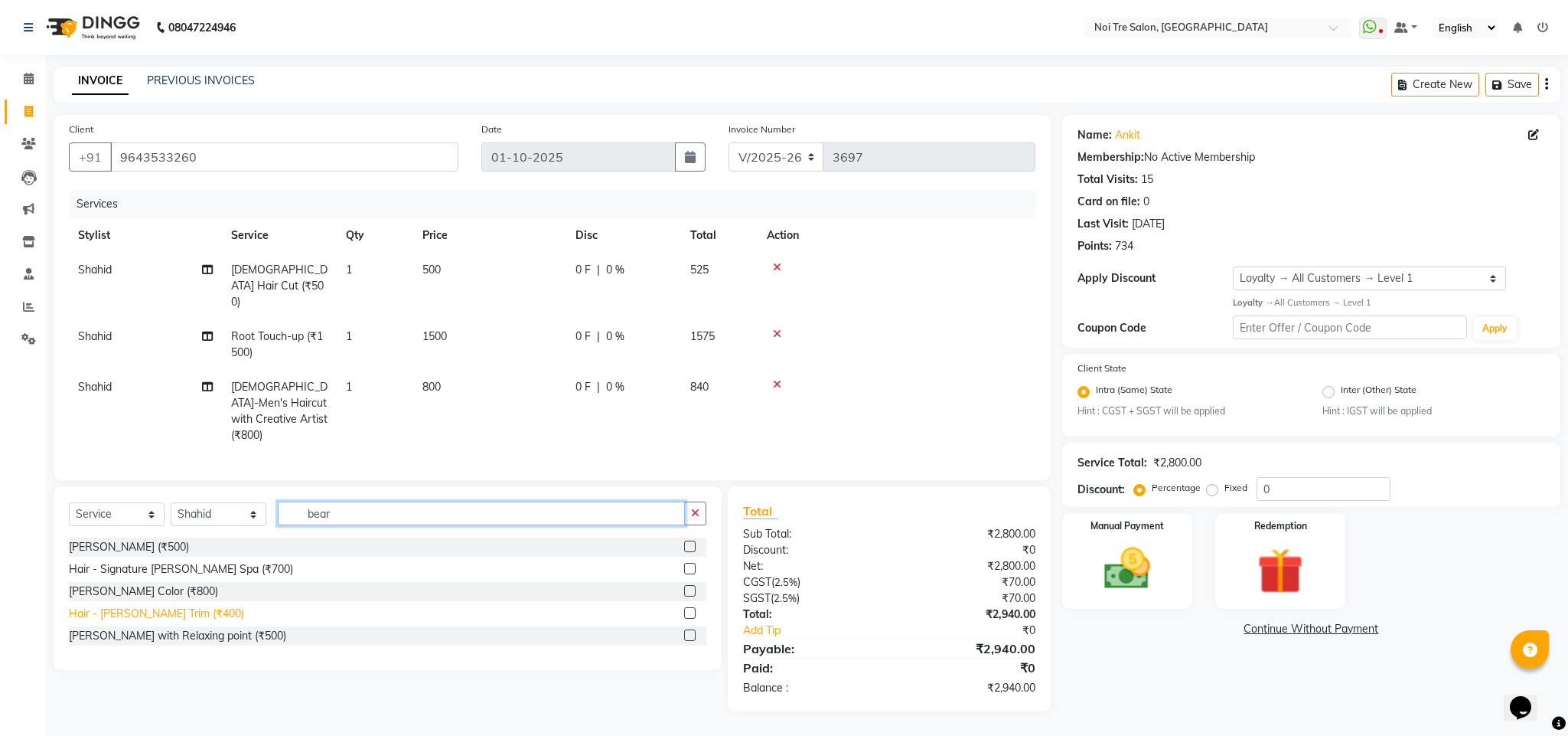
type input "bear"
click at [180, 606] on div "Hair - [PERSON_NAME] Trim (₹400)" at bounding box center [157, 613] width 175 height 16
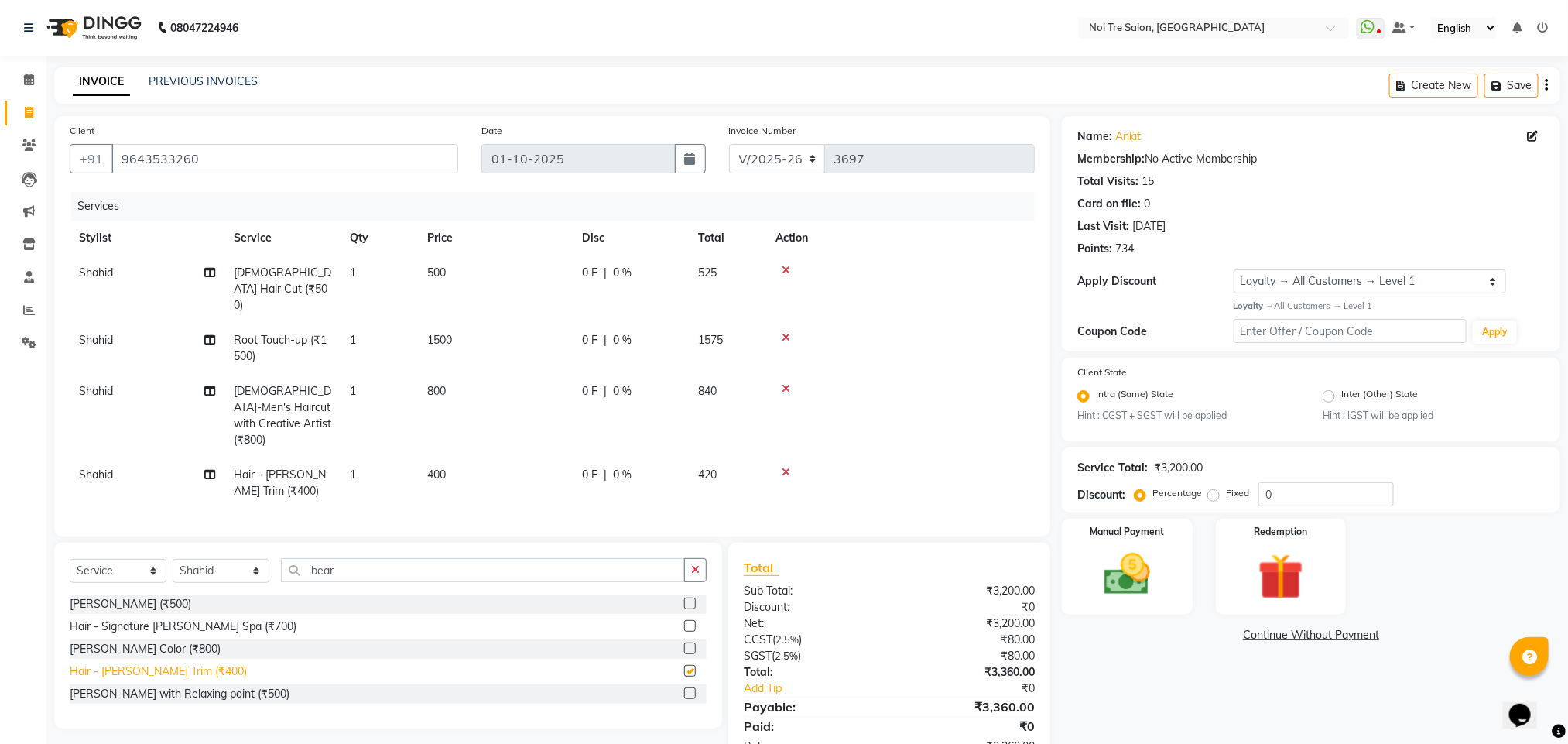
checkbox input "false"
click at [785, 274] on icon at bounding box center [786, 270] width 9 height 11
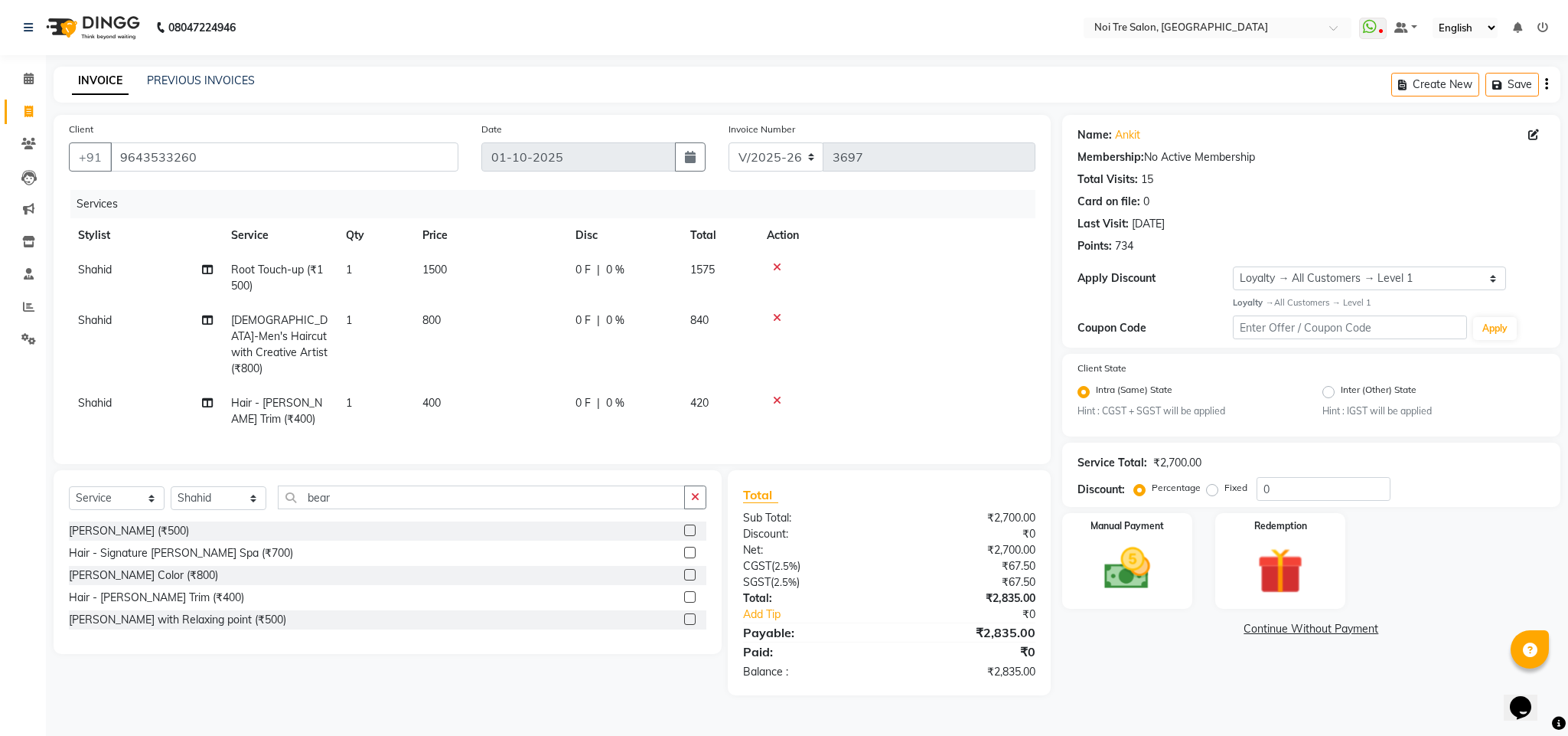
click at [818, 195] on div "Services" at bounding box center [559, 204] width 977 height 28
click at [1152, 551] on img at bounding box center [1128, 568] width 78 height 55
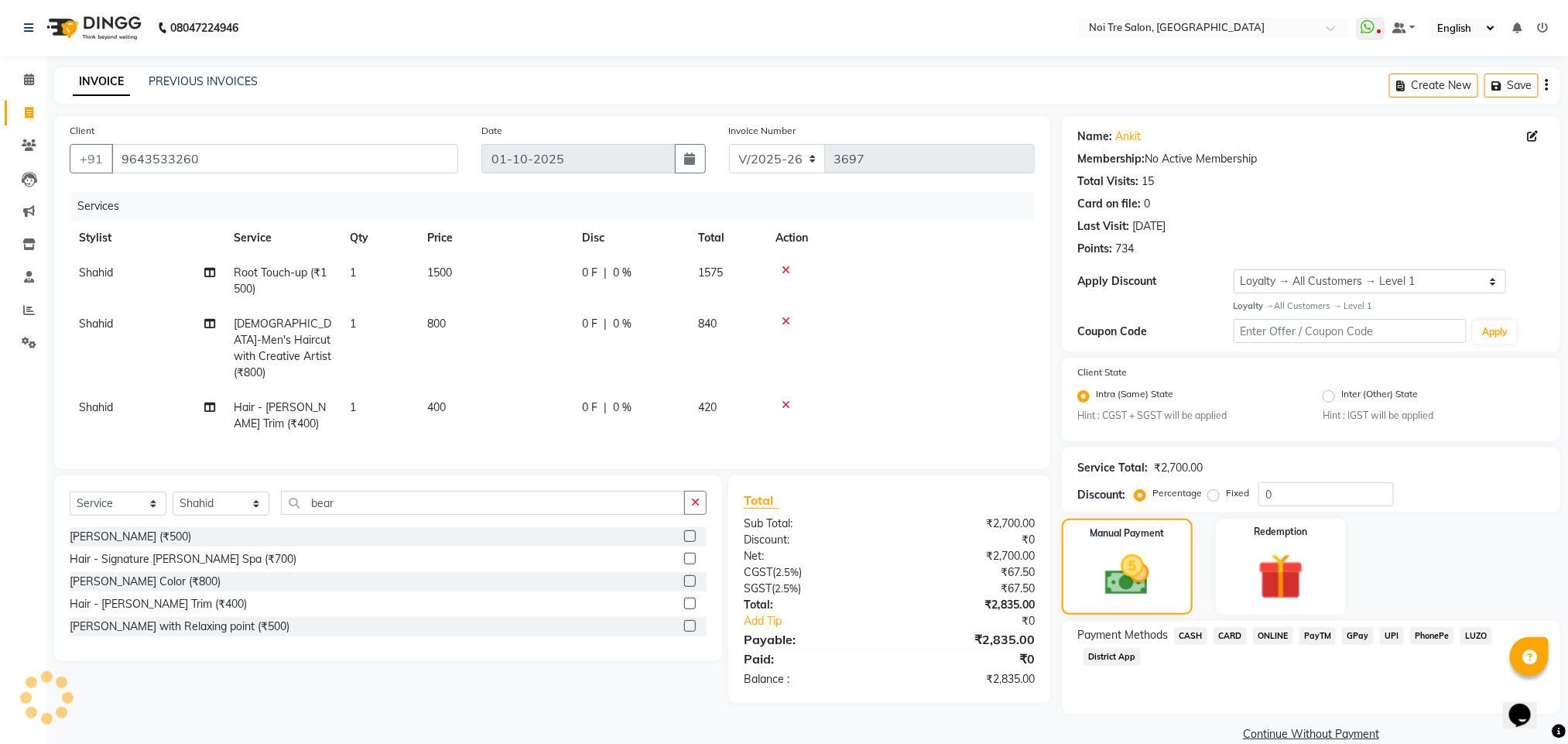
click at [1218, 627] on span "CARD" at bounding box center [1230, 636] width 34 height 18
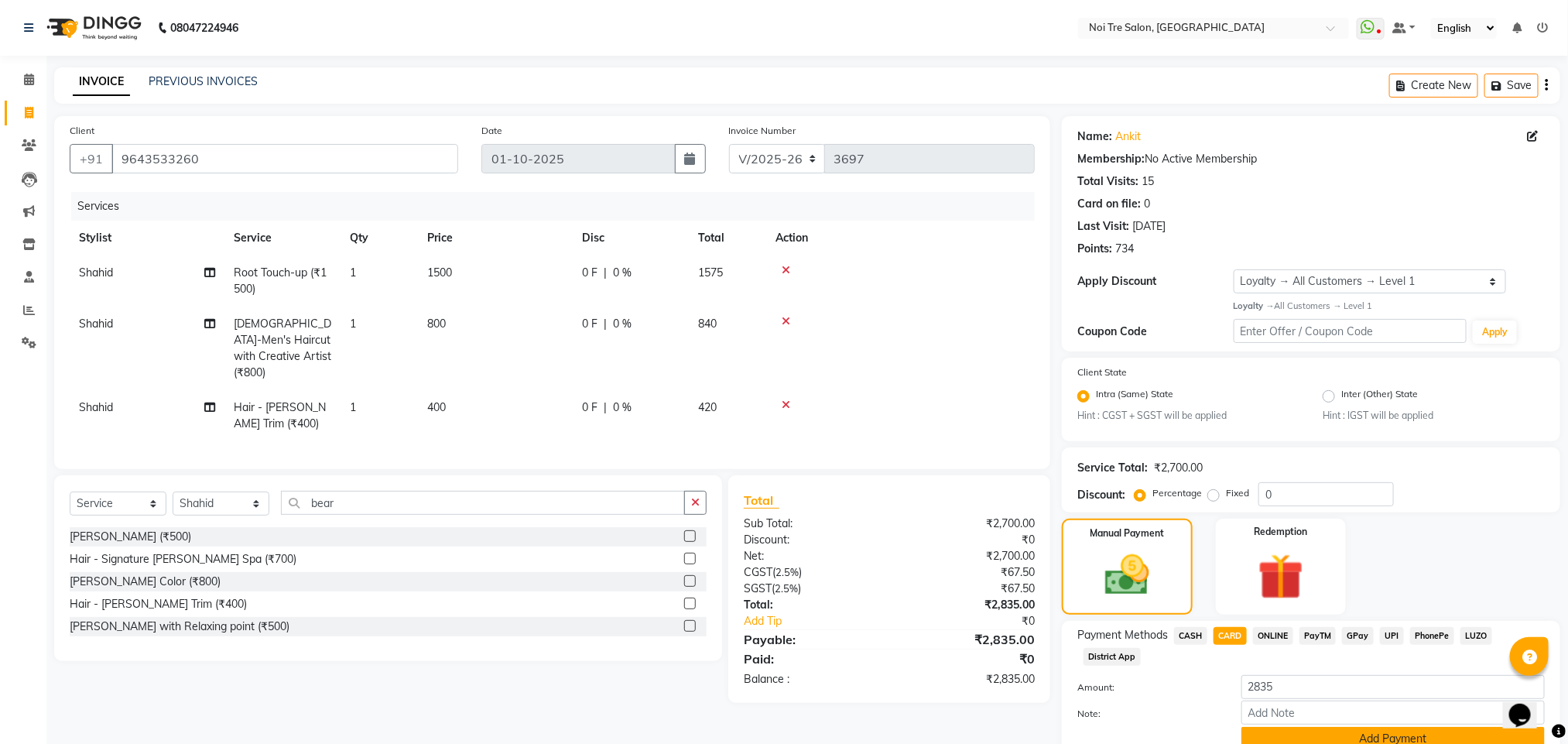
click at [1333, 735] on button "Add Payment" at bounding box center [1392, 739] width 303 height 24
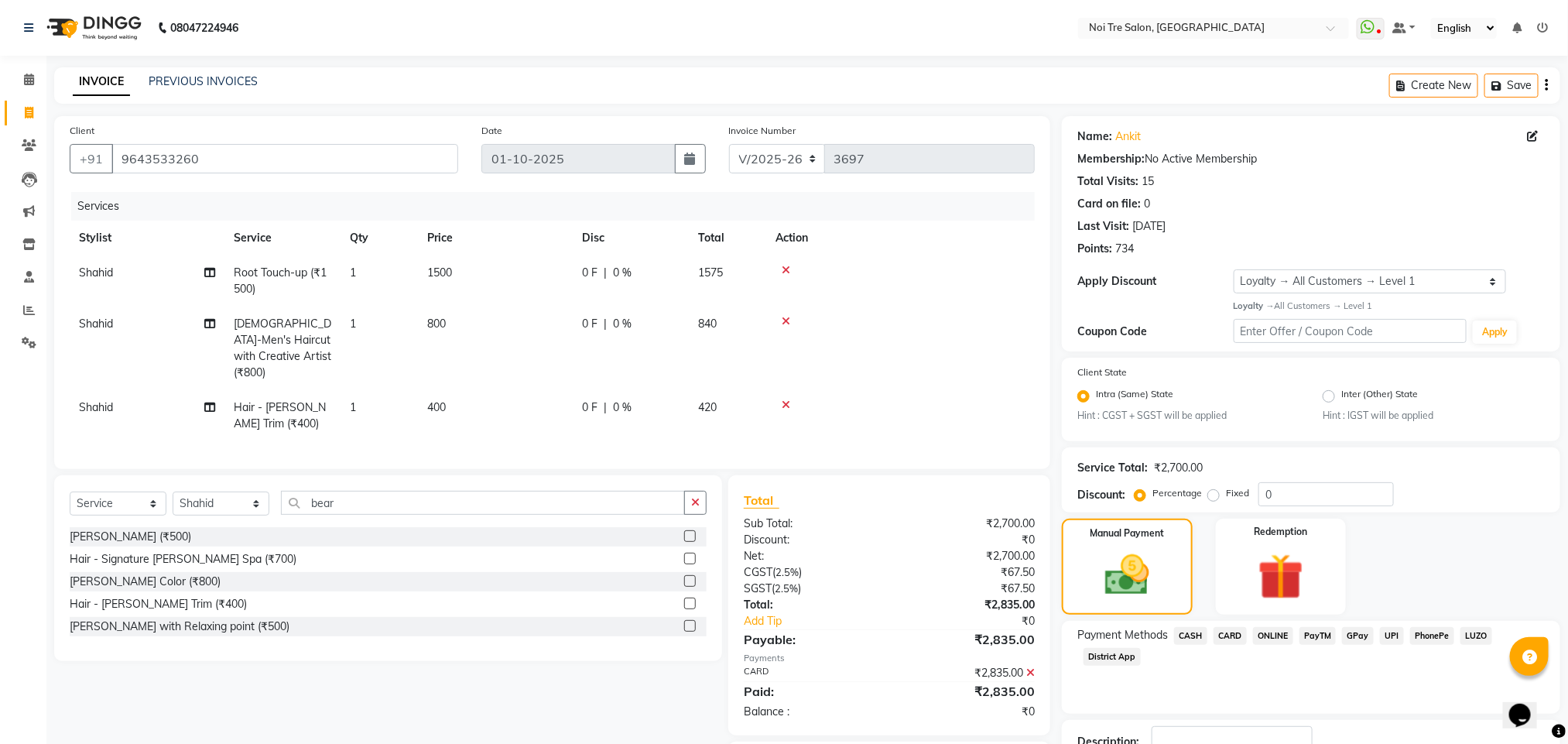
scroll to position [112, 0]
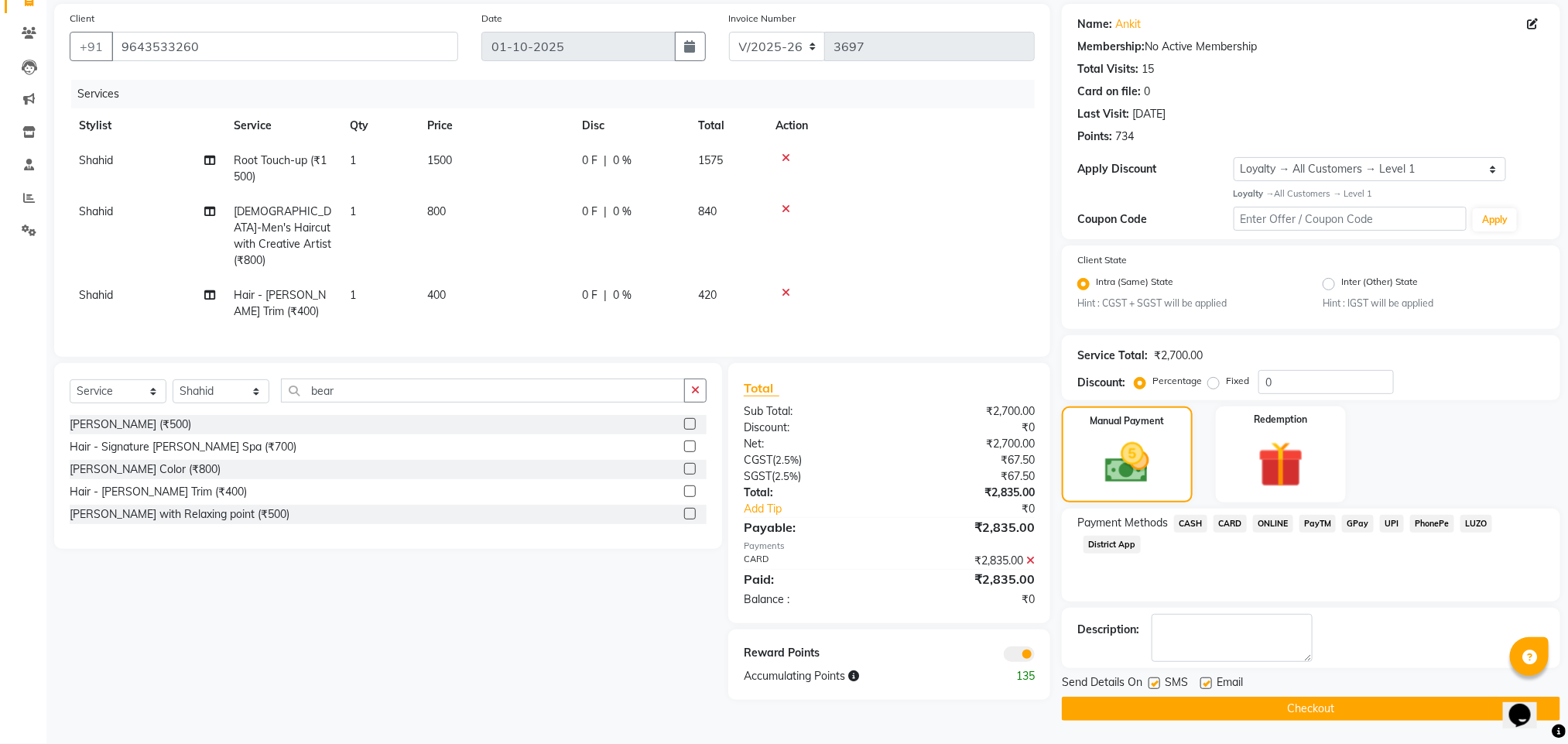
click at [1019, 661] on span at bounding box center [1019, 654] width 31 height 16
click at [1034, 656] on input "checkbox" at bounding box center [1034, 656] width 0 height 0
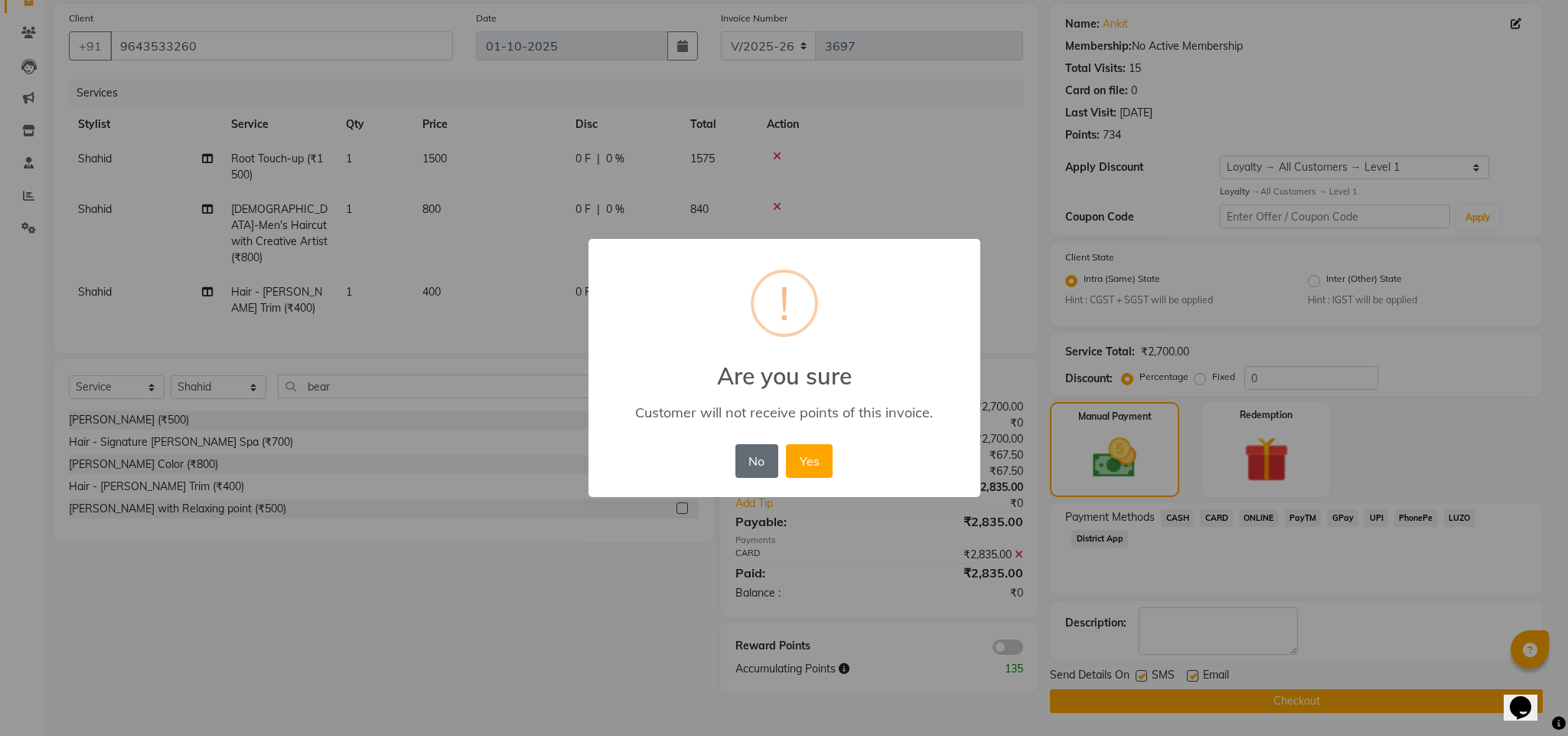
click at [760, 460] on button "No" at bounding box center [757, 461] width 43 height 34
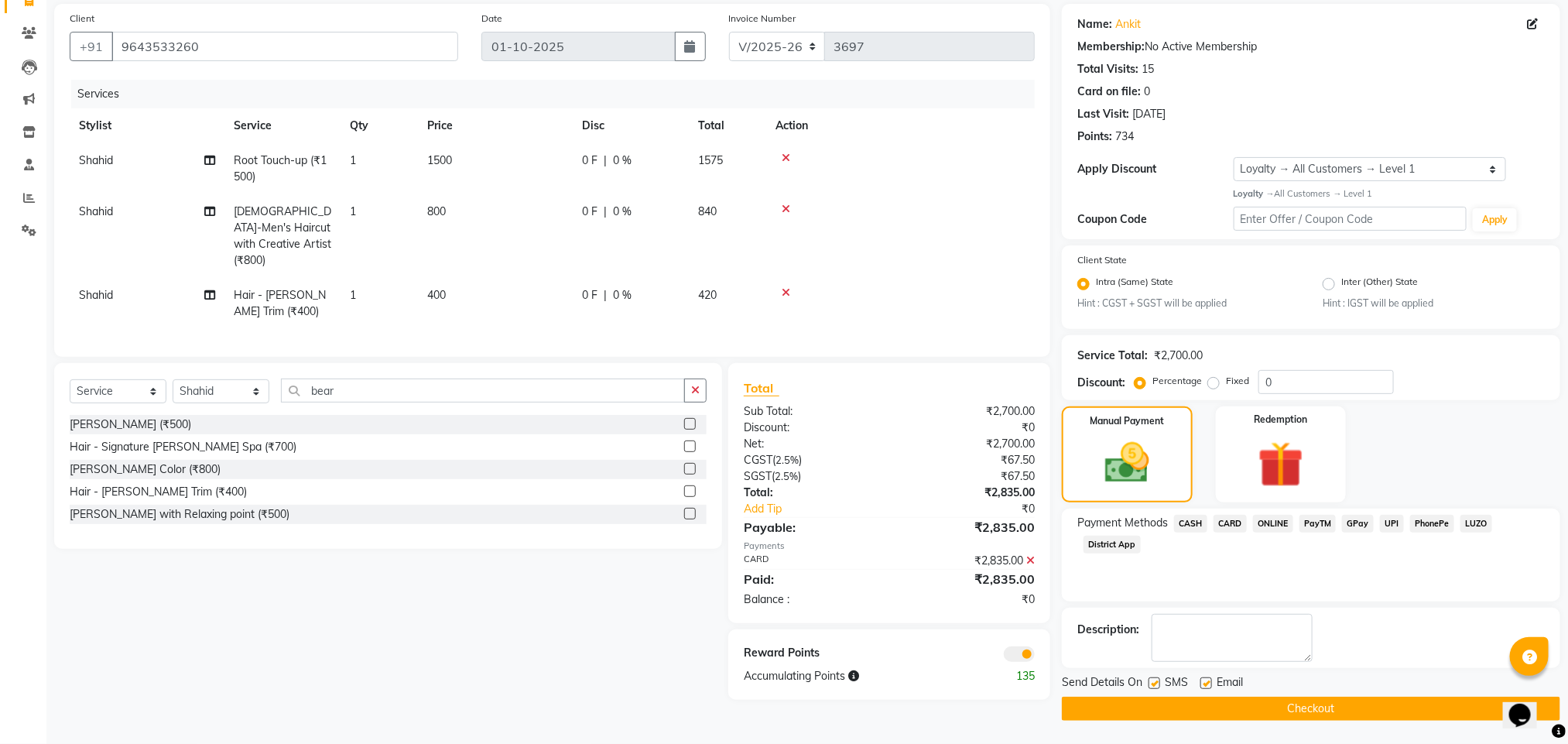
click at [995, 602] on div "₹0" at bounding box center [967, 599] width 157 height 16
click at [1203, 702] on button "Checkout" at bounding box center [1311, 709] width 499 height 24
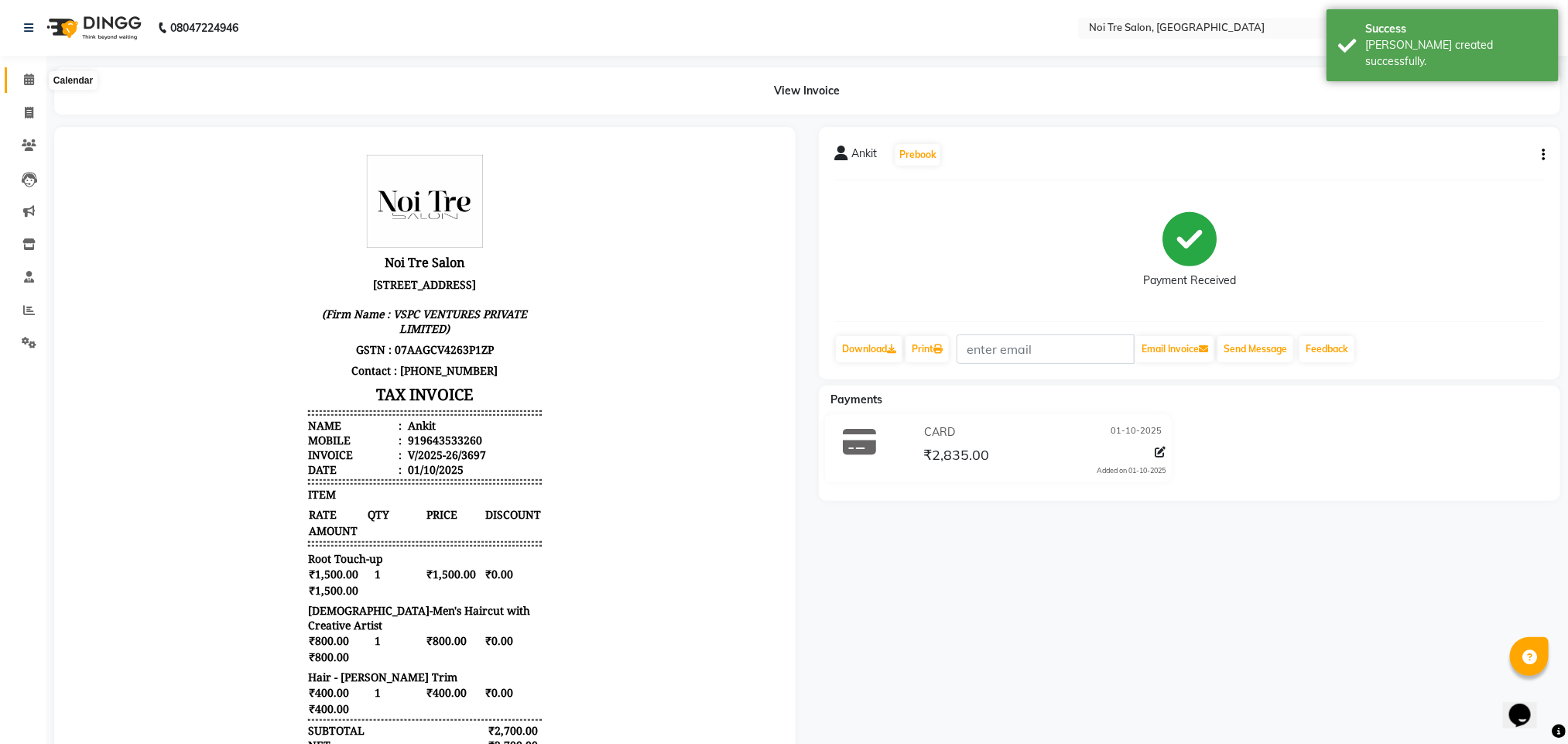
click at [30, 80] on icon at bounding box center [29, 78] width 10 height 11
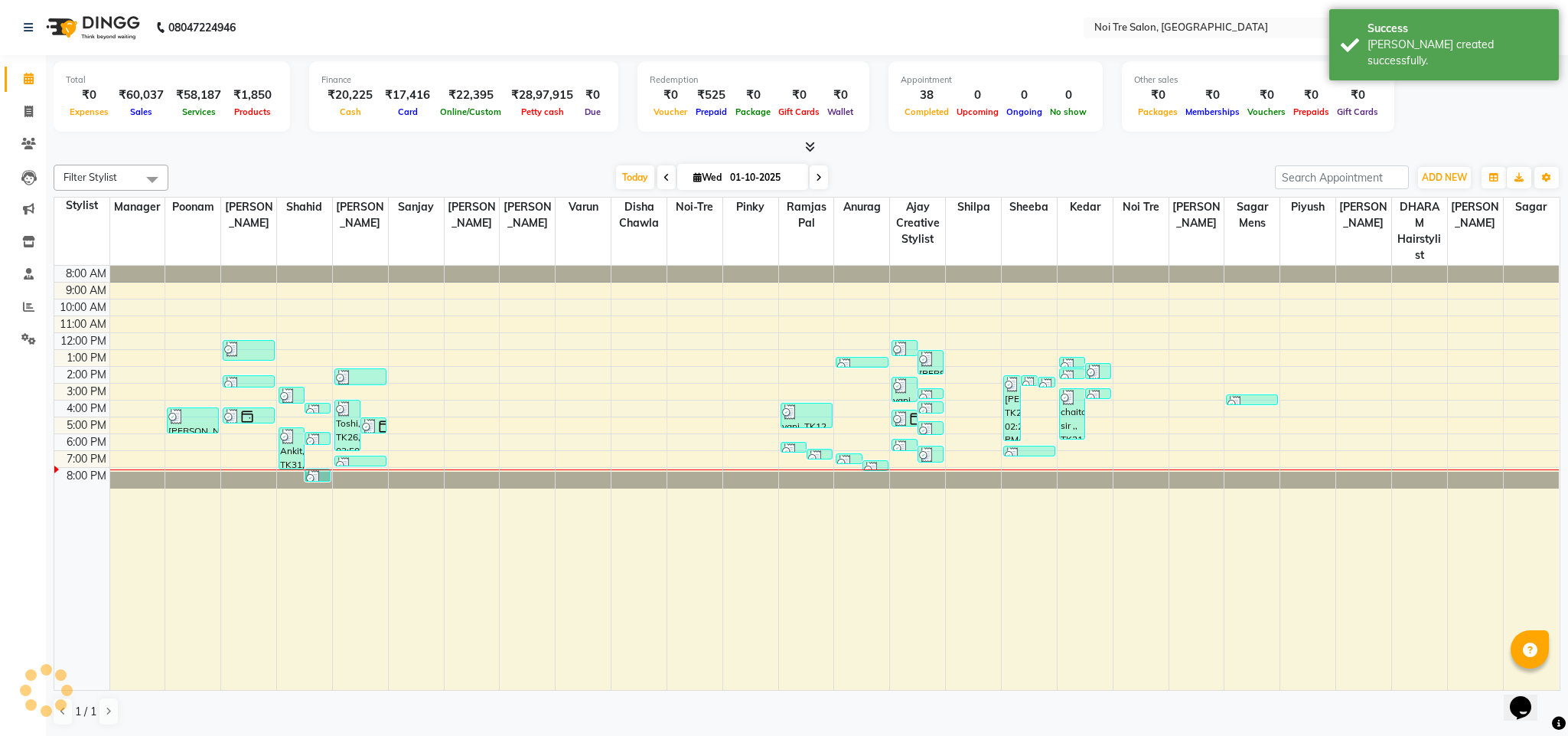
click at [393, 177] on div "[DATE] [DATE]" at bounding box center [721, 177] width 1091 height 23
click at [1036, 175] on div "[DATE] [DATE]" at bounding box center [721, 177] width 1091 height 23
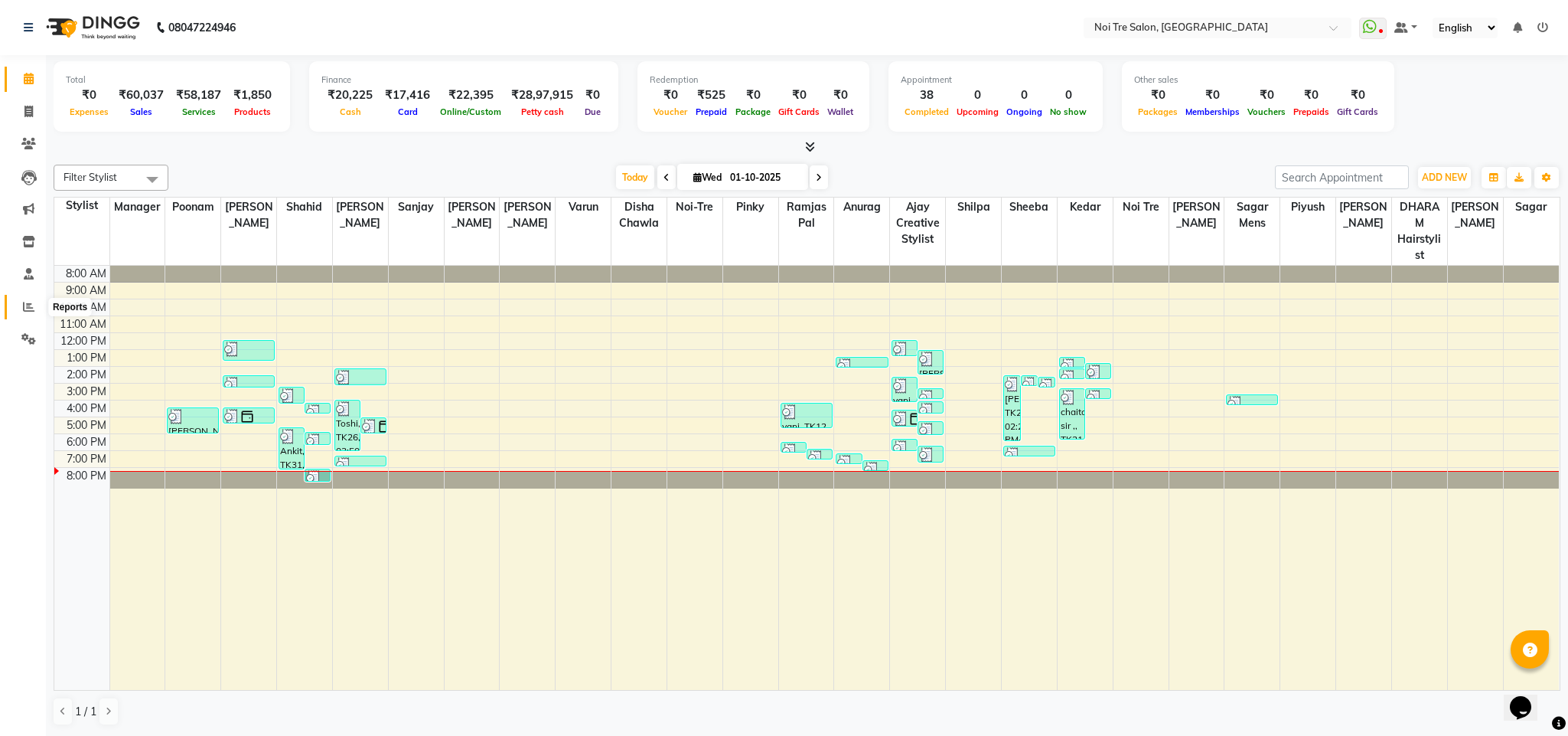
click at [31, 308] on icon at bounding box center [28, 306] width 11 height 11
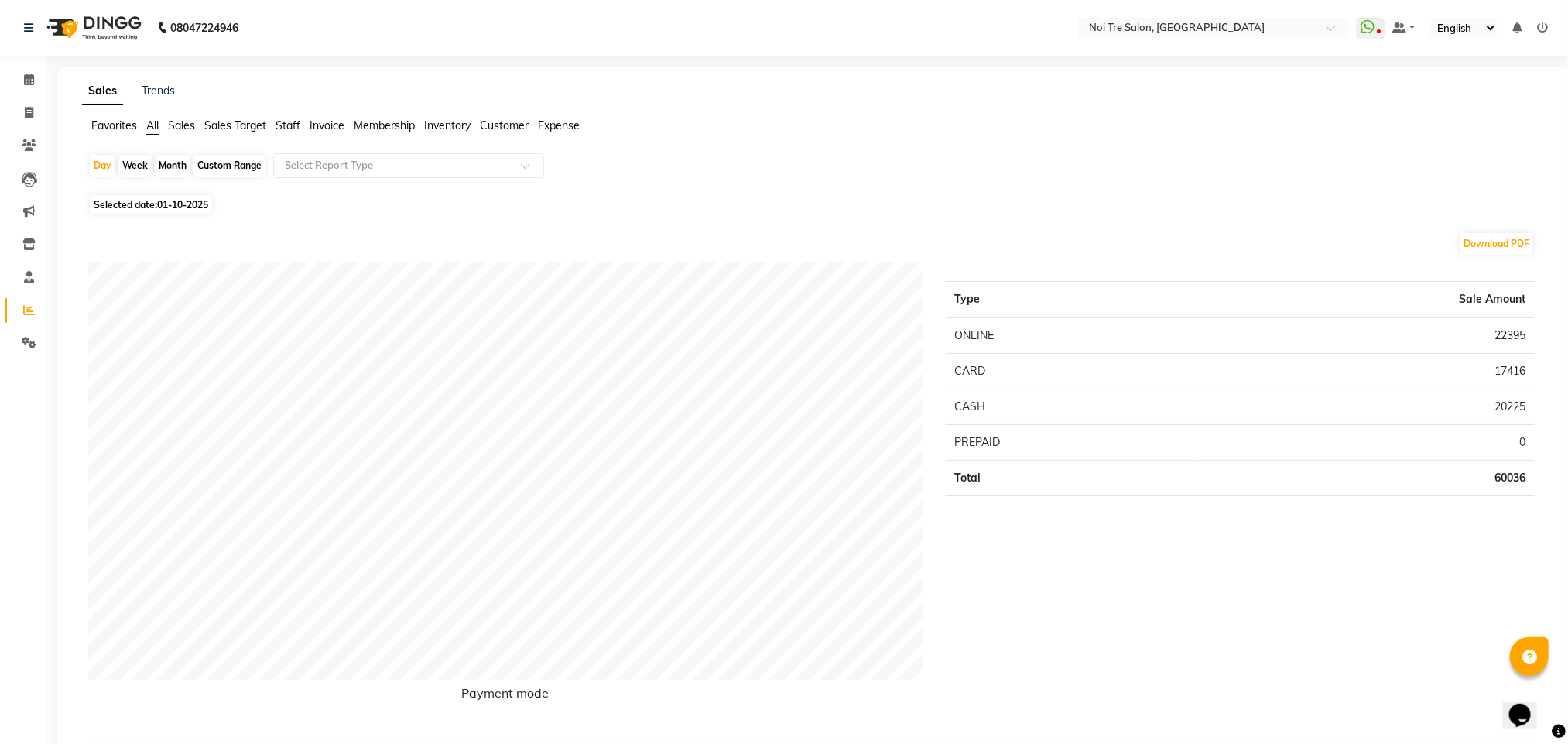
click at [175, 172] on div "Month" at bounding box center [172, 165] width 35 height 22
select select "10"
select select "2025"
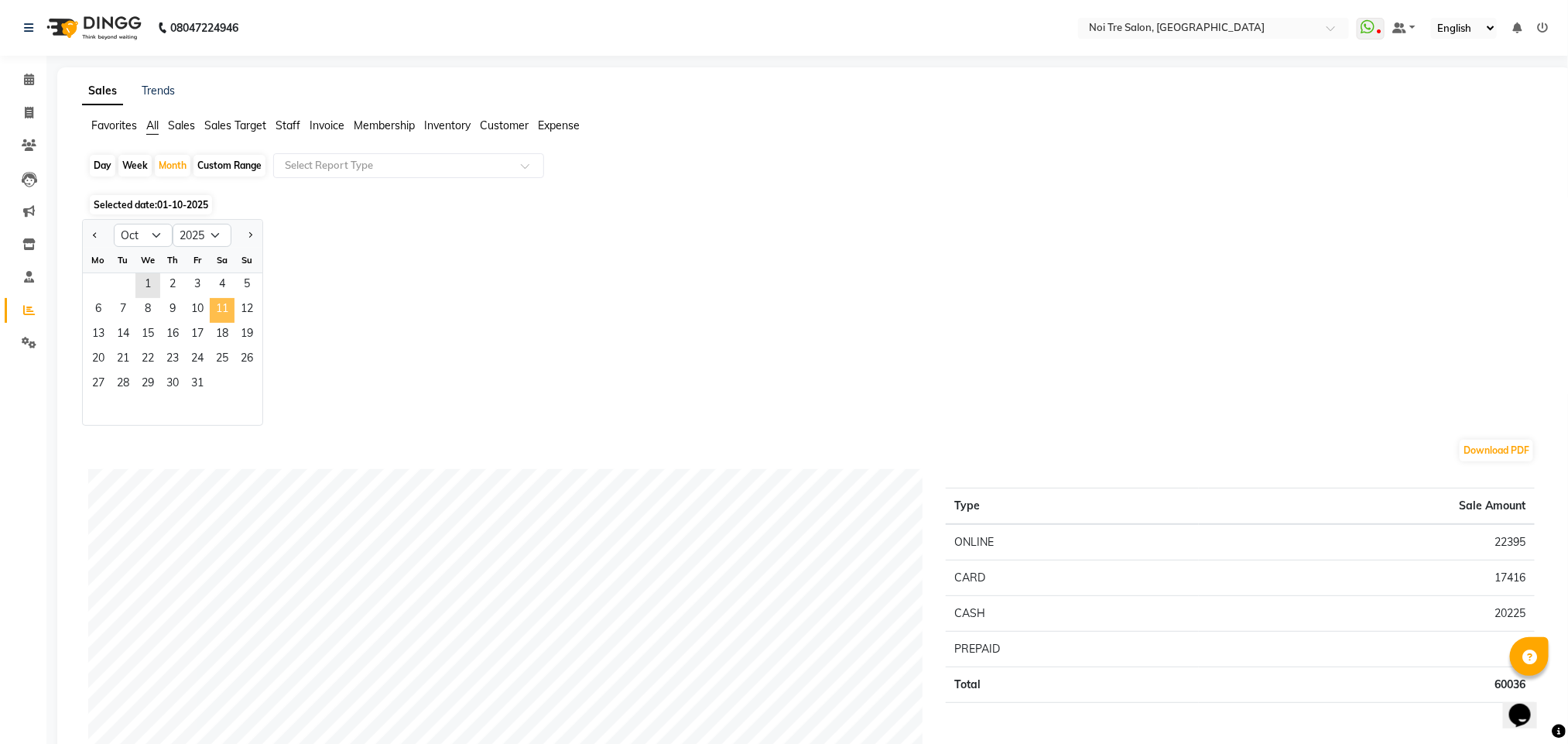
click at [216, 313] on span "11" at bounding box center [222, 310] width 25 height 25
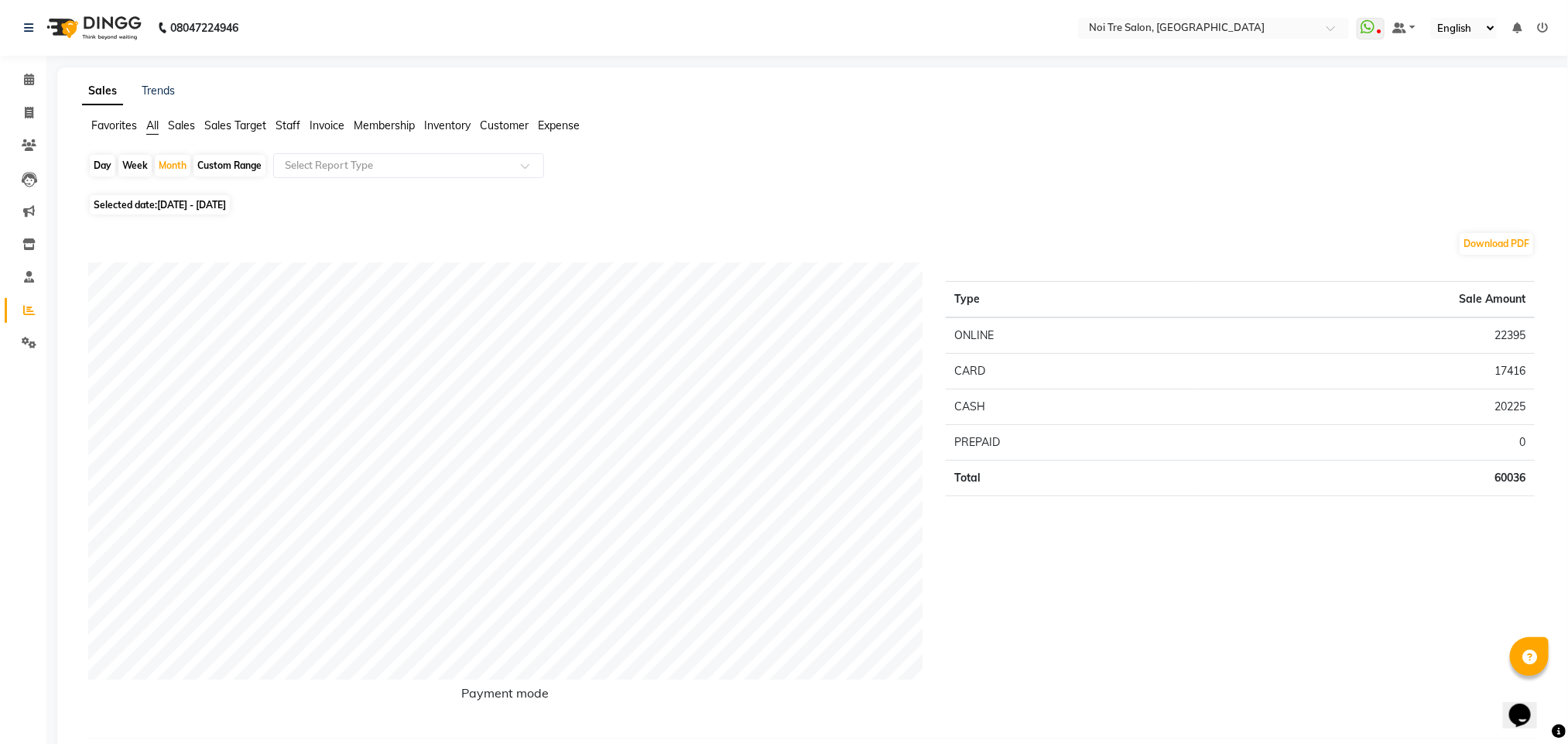
click at [290, 130] on span "Staff" at bounding box center [288, 125] width 25 height 14
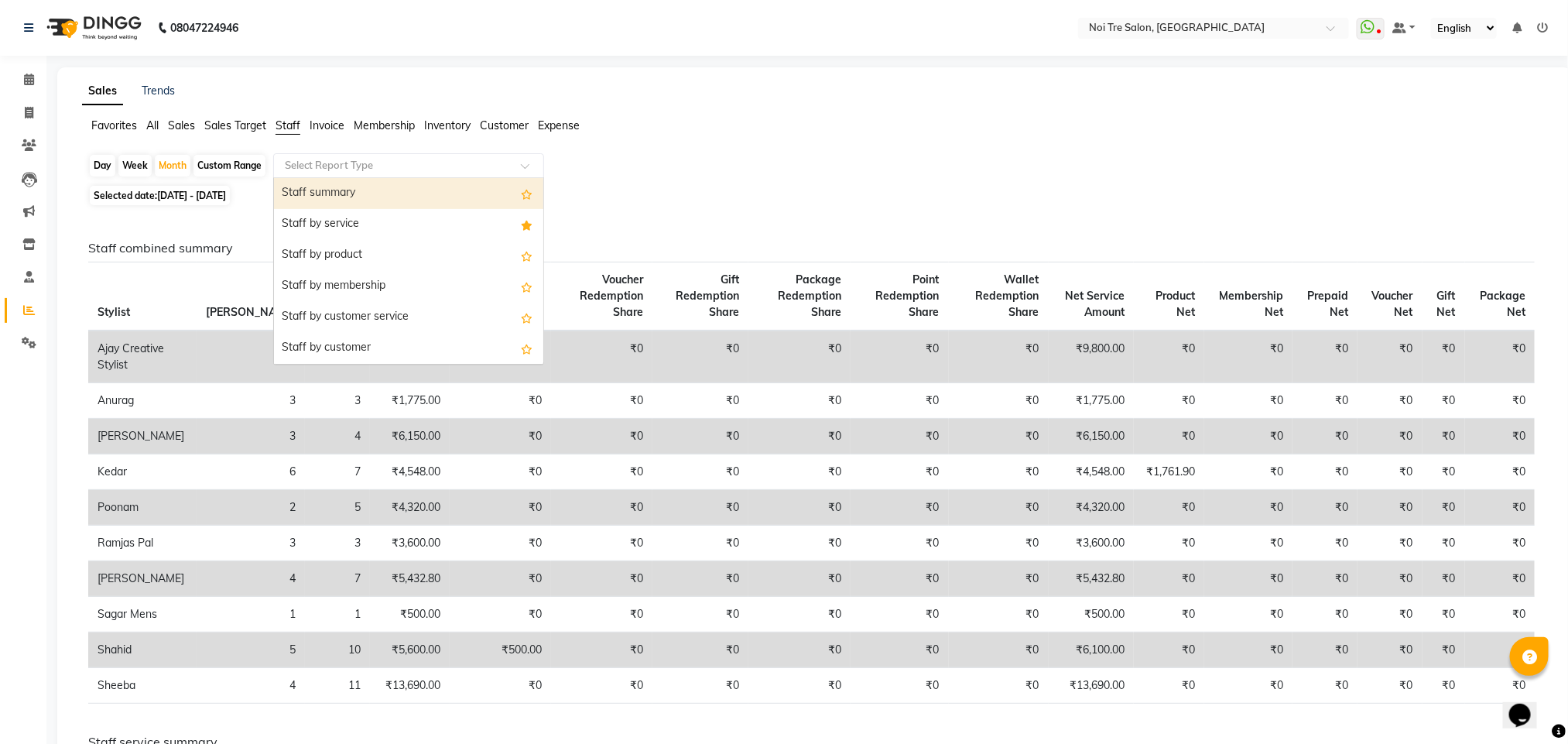
click at [325, 177] on ng-select "Select Report Type Staff summary Staff by service Staff by product Staff by mem…" at bounding box center [408, 165] width 270 height 25
click at [325, 177] on ng-dropdown-panel "Staff summary Staff by service Staff by product Staff by membership Staff by cu…" at bounding box center [408, 270] width 270 height 187
click at [335, 225] on div "Staff by service" at bounding box center [408, 225] width 270 height 31
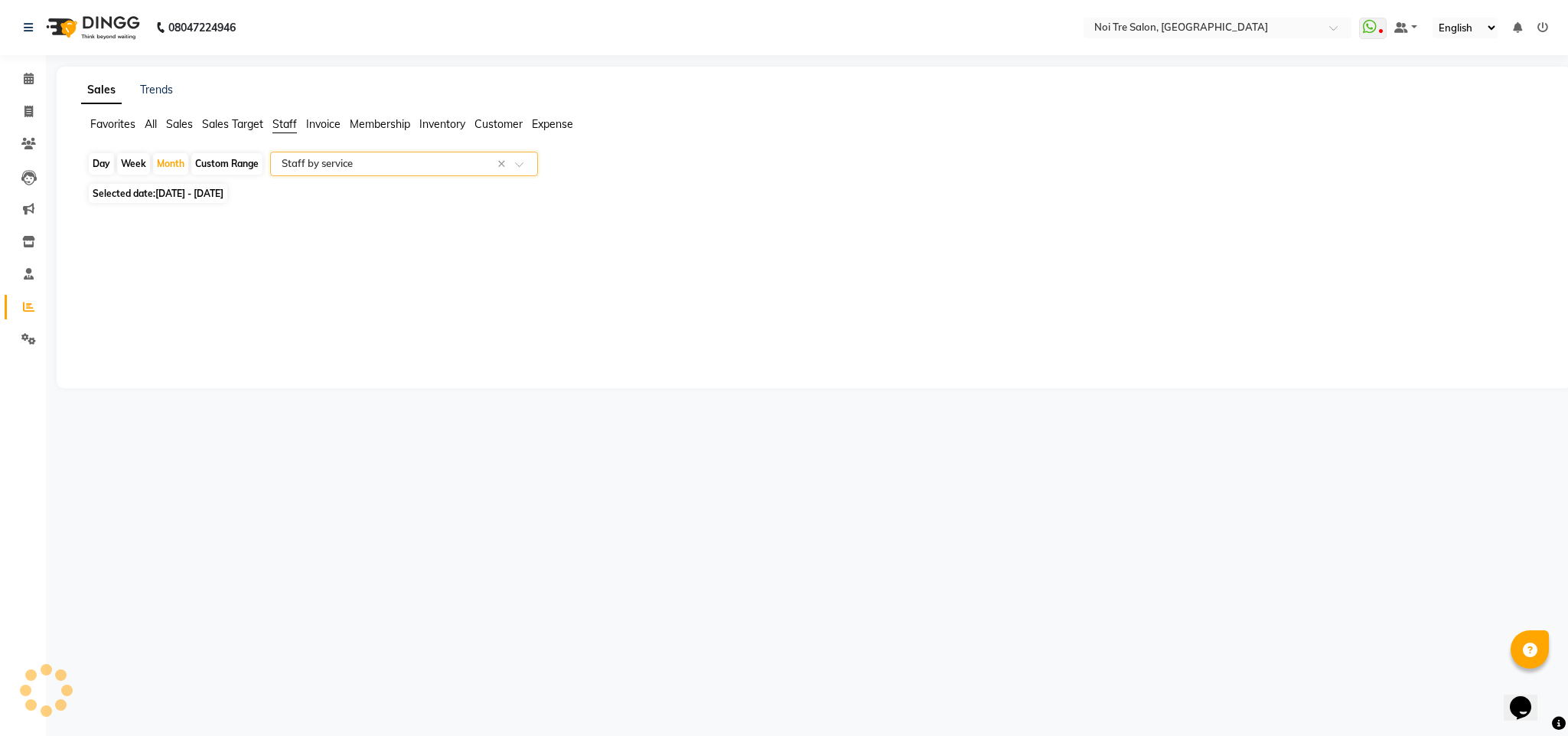
select select "filtered_report"
select select "csv"
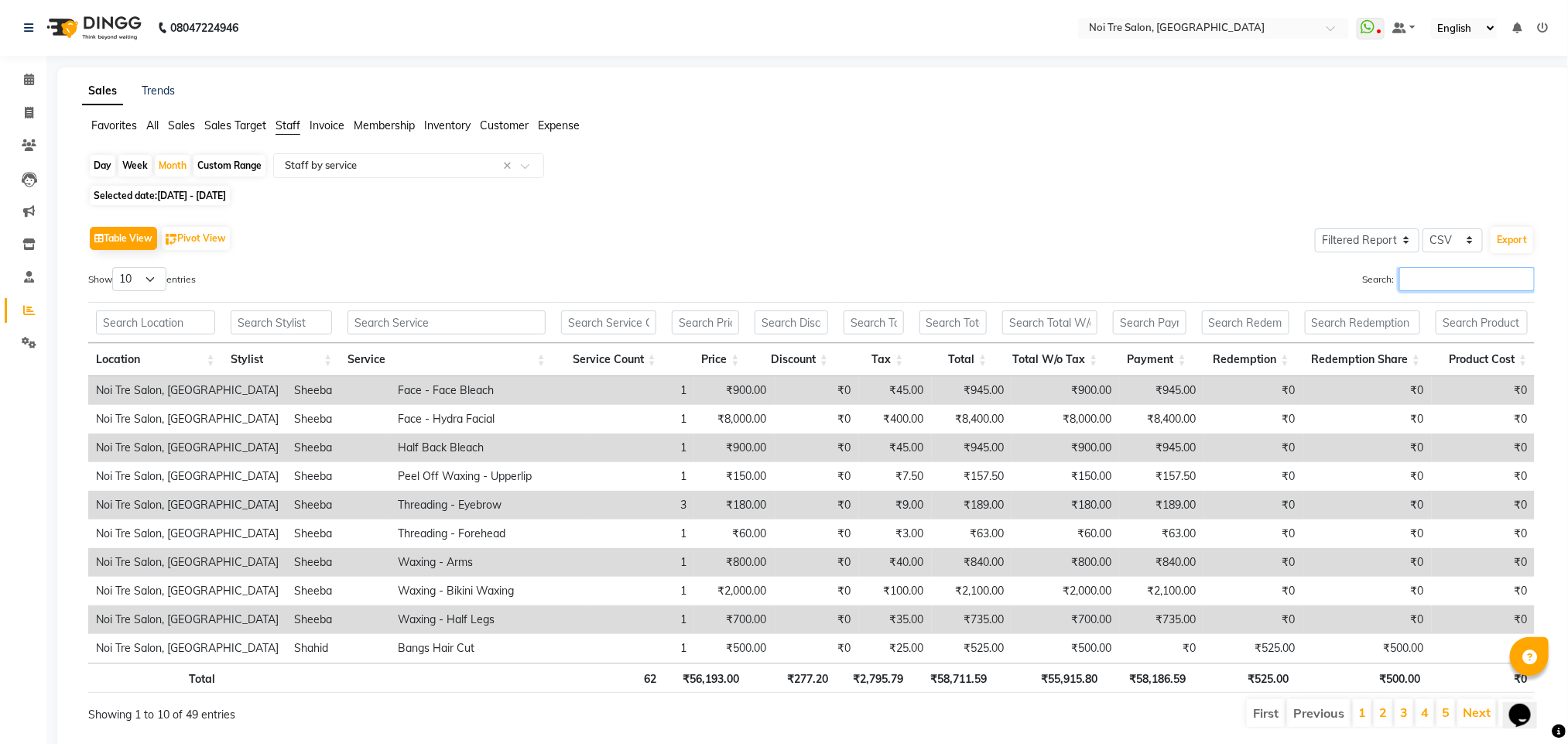
click at [1425, 283] on input "Search:" at bounding box center [1466, 279] width 135 height 24
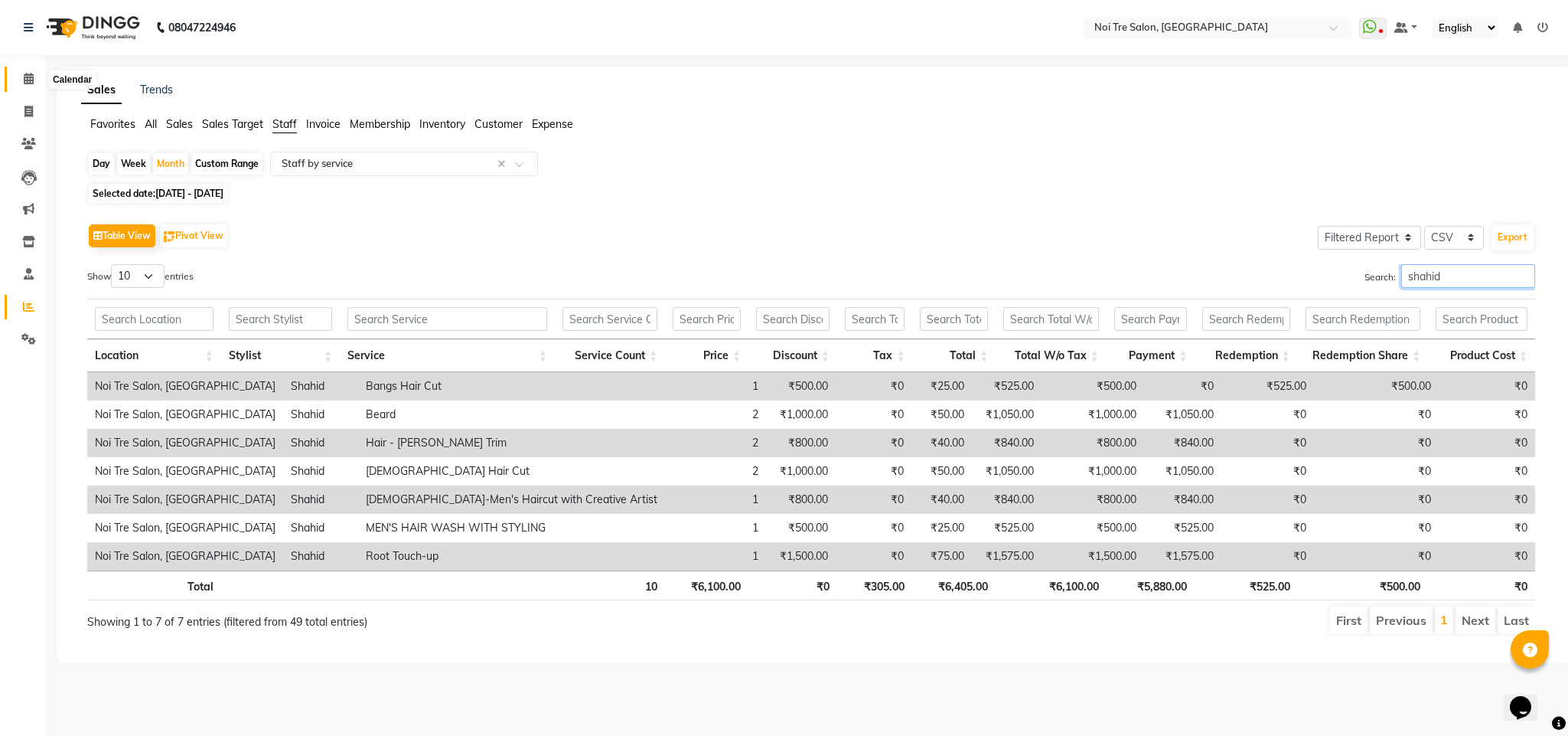
type input "shahid"
click at [32, 77] on icon at bounding box center [29, 78] width 10 height 11
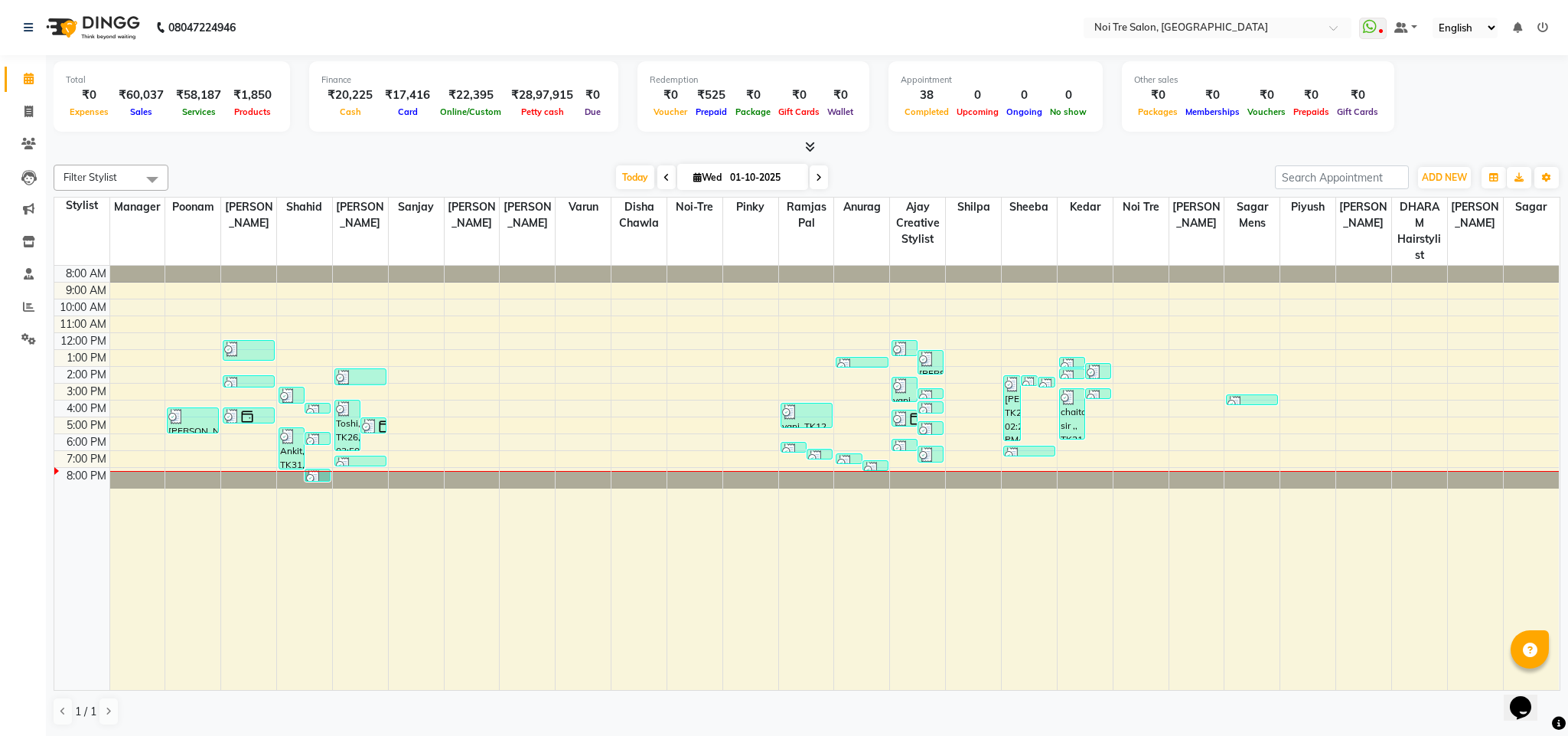
click at [343, 175] on div "[DATE] [DATE]" at bounding box center [721, 177] width 1091 height 23
click at [26, 306] on icon at bounding box center [28, 306] width 11 height 11
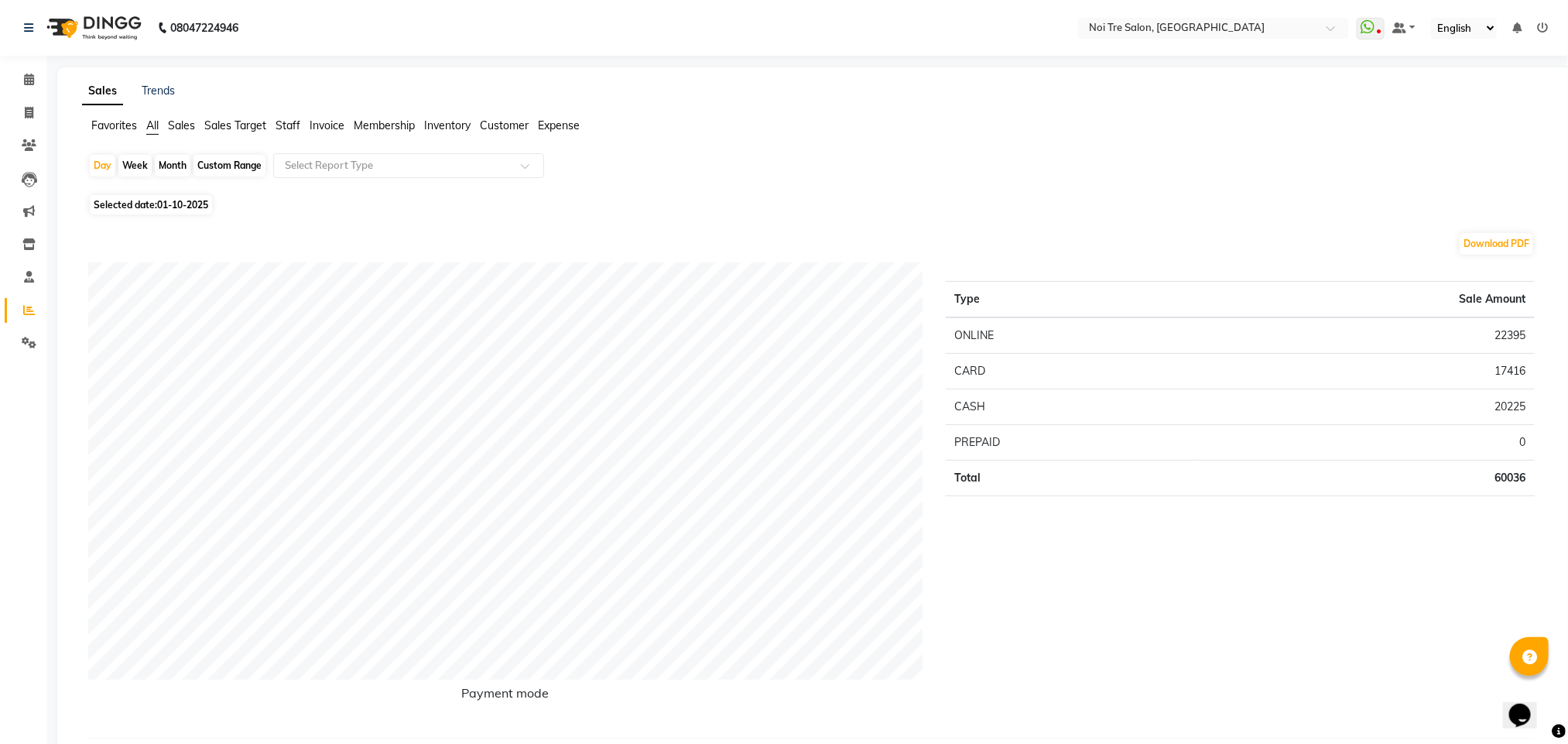
click at [286, 121] on span "Staff" at bounding box center [288, 125] width 25 height 14
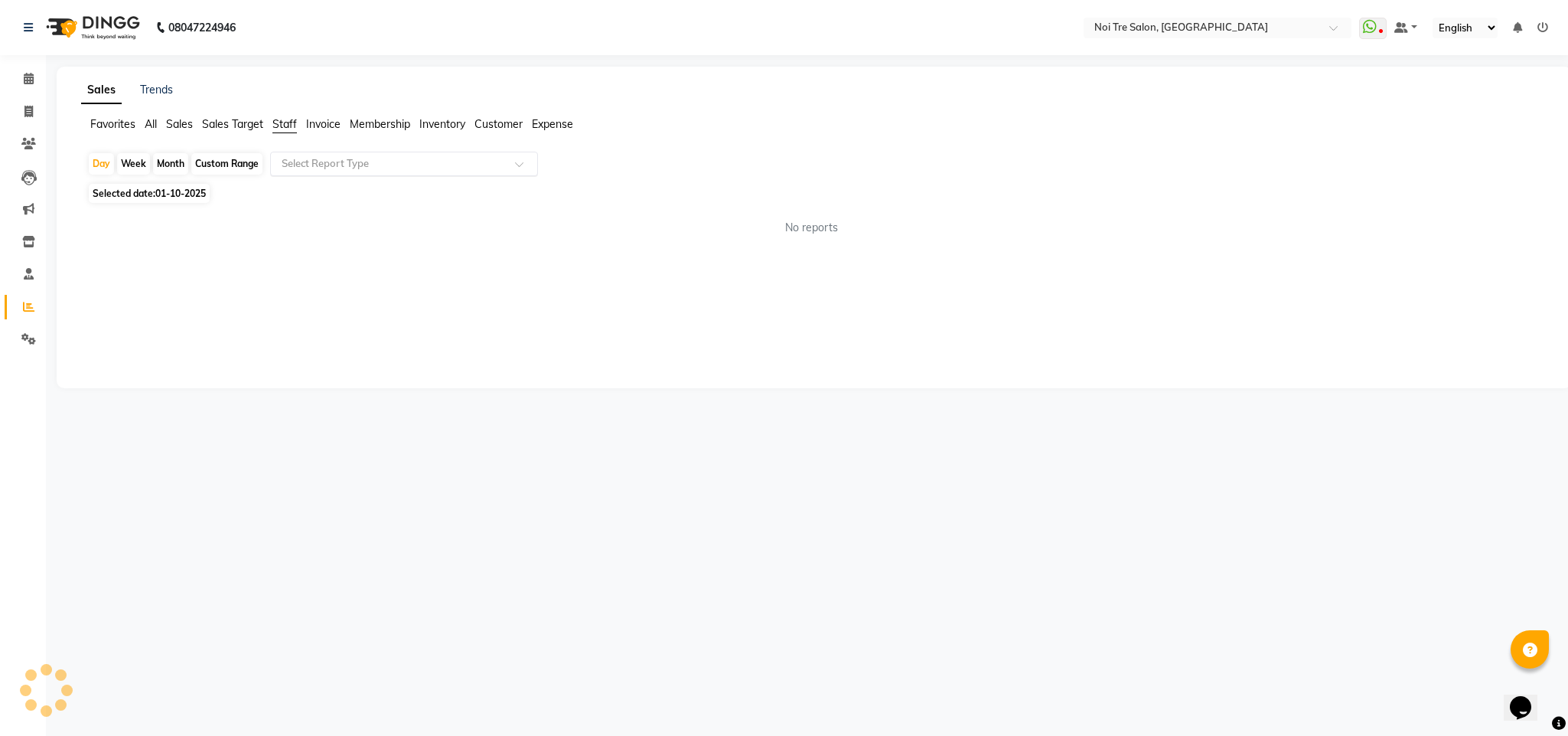
click at [349, 168] on input "text" at bounding box center [388, 164] width 221 height 15
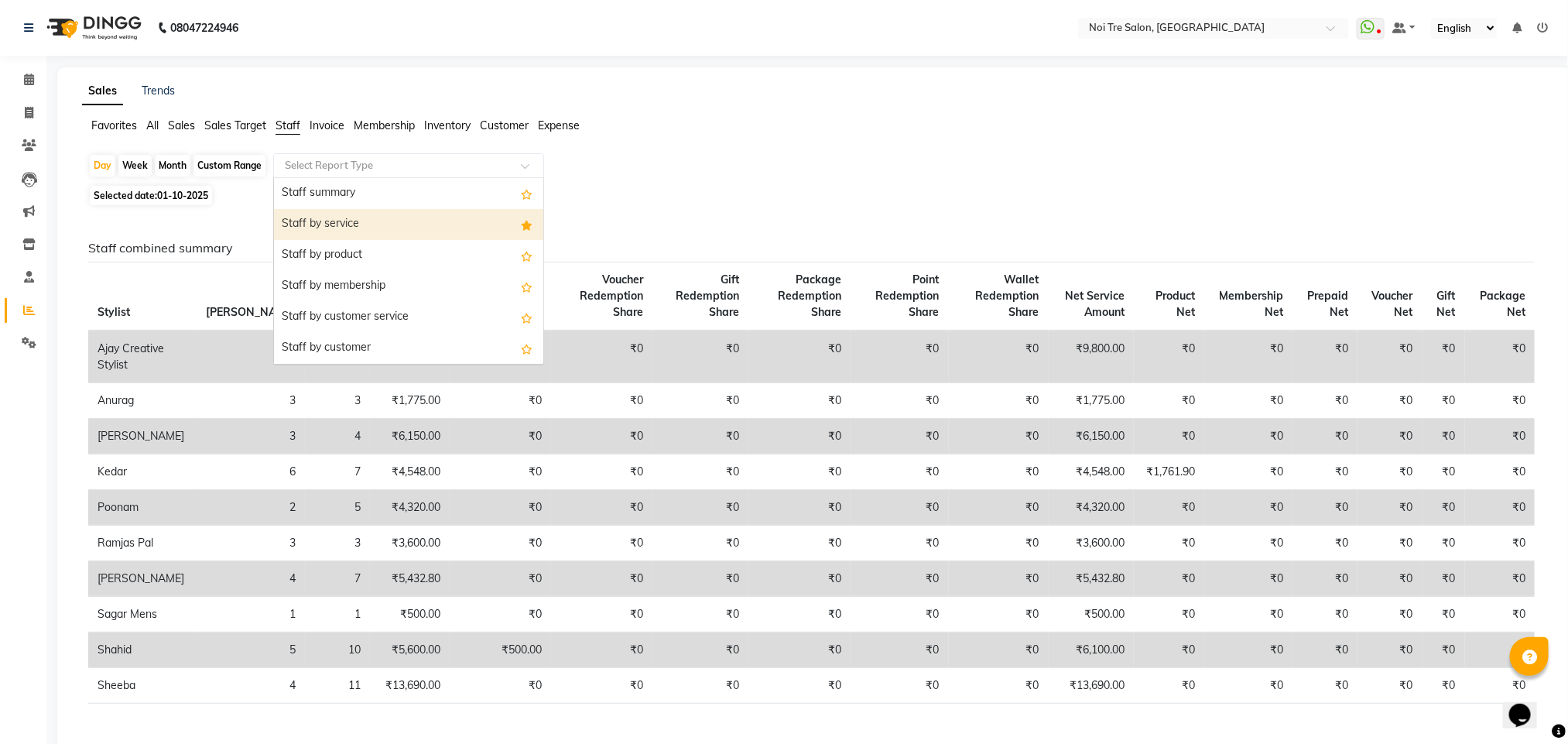
click at [353, 219] on div "Staff by service" at bounding box center [408, 225] width 270 height 31
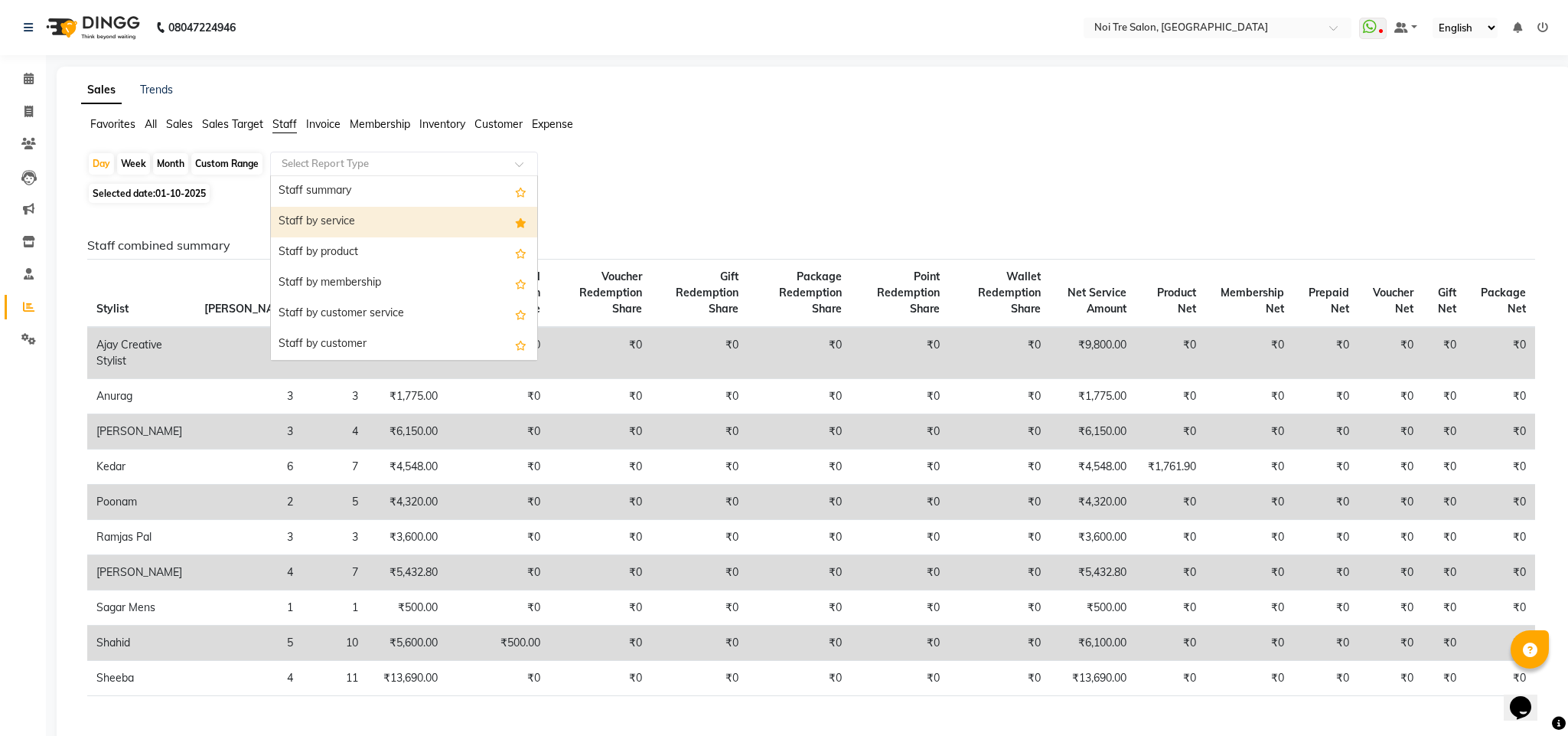
select select "filtered_report"
select select "csv"
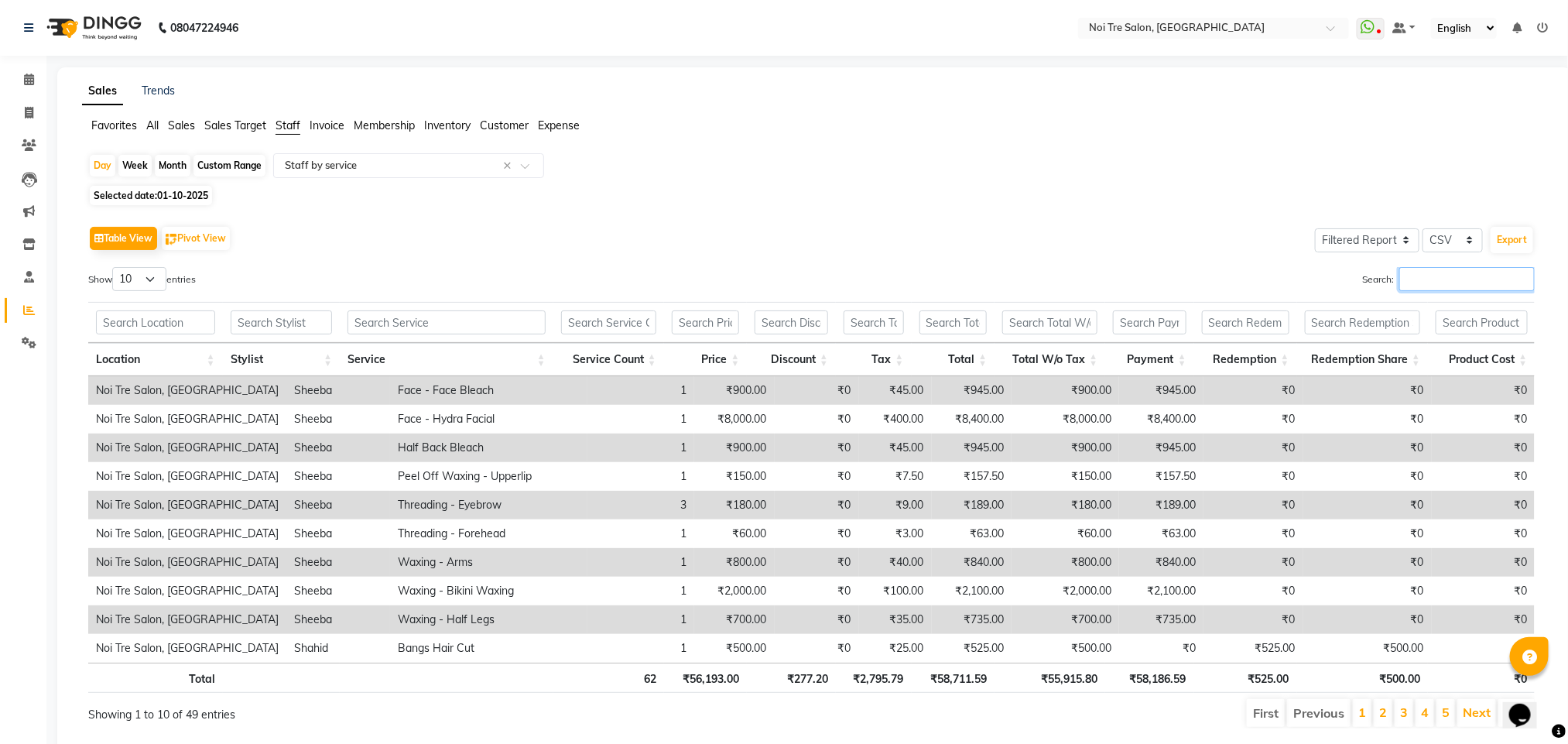
click at [1460, 277] on input "Search:" at bounding box center [1466, 279] width 135 height 24
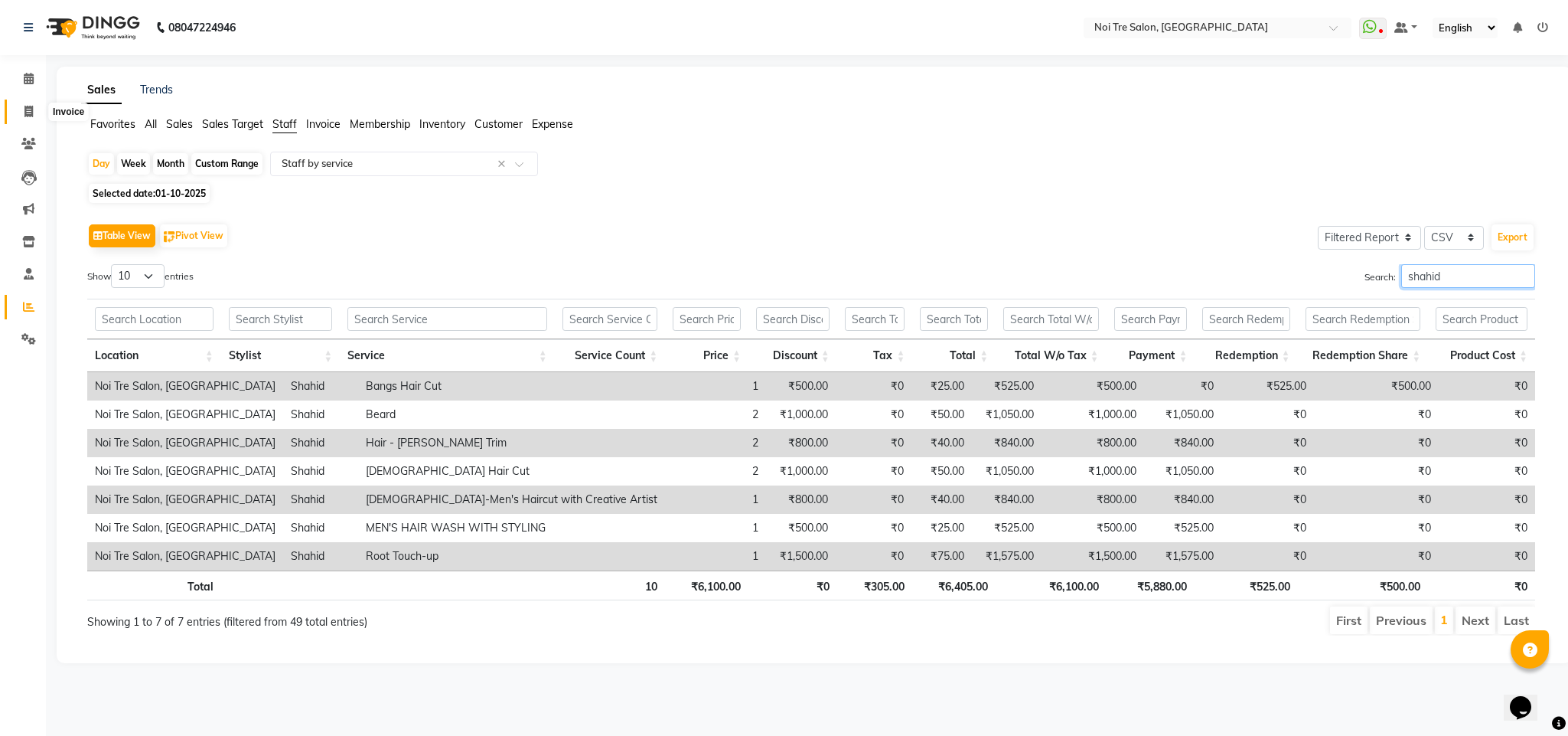
type input "shahid"
click at [19, 104] on span at bounding box center [28, 112] width 26 height 18
select select "service"
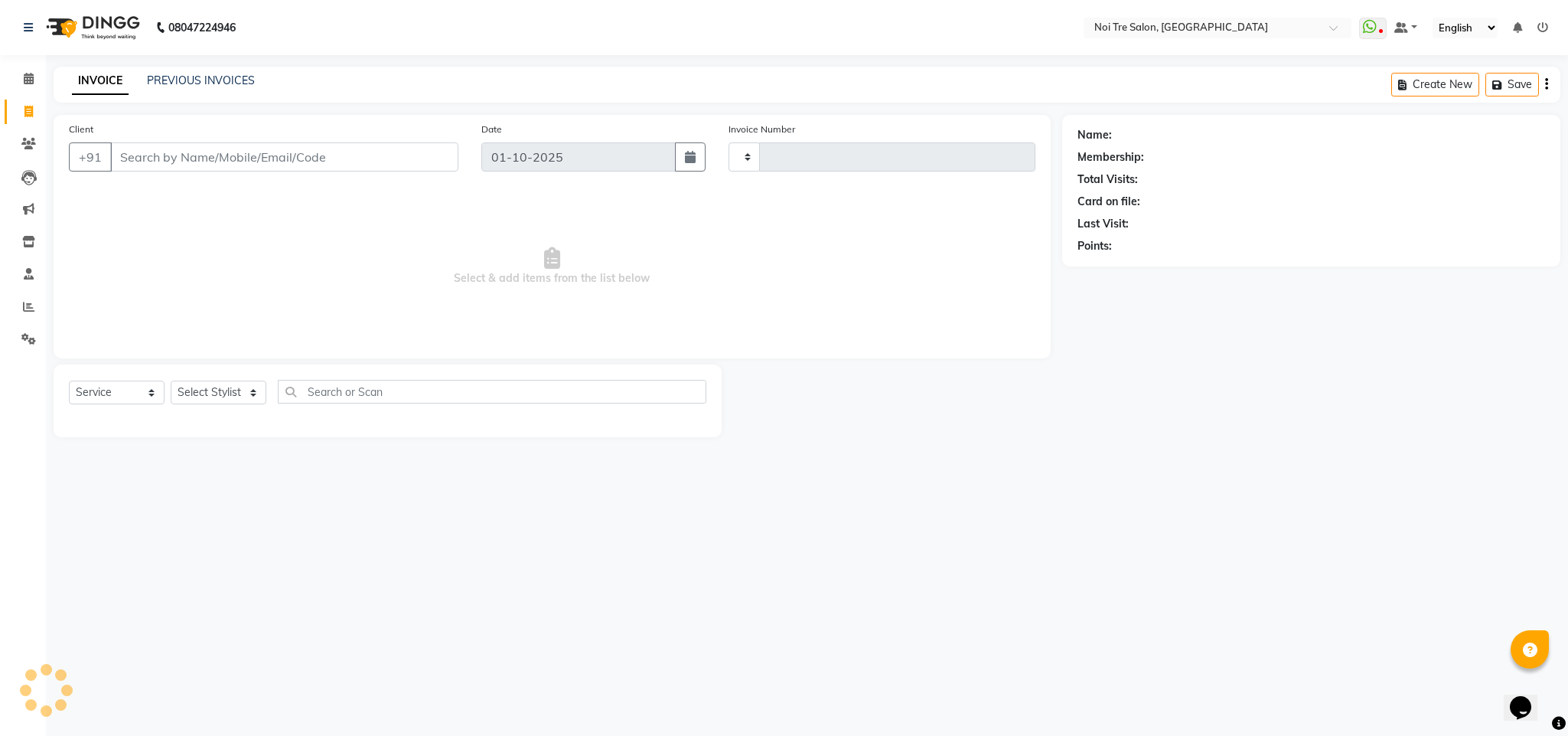
type input "3698"
select select "4307"
